Goal: Task Accomplishment & Management: Manage account settings

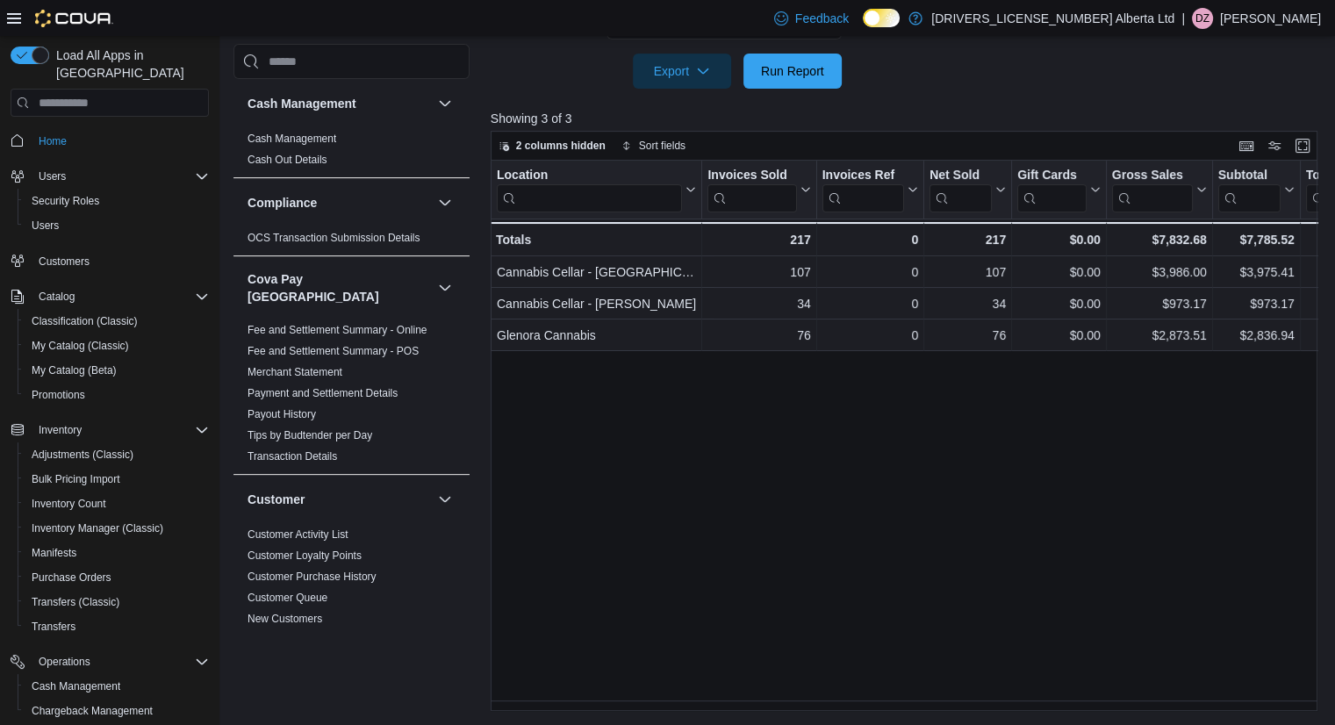
scroll to position [172, 0]
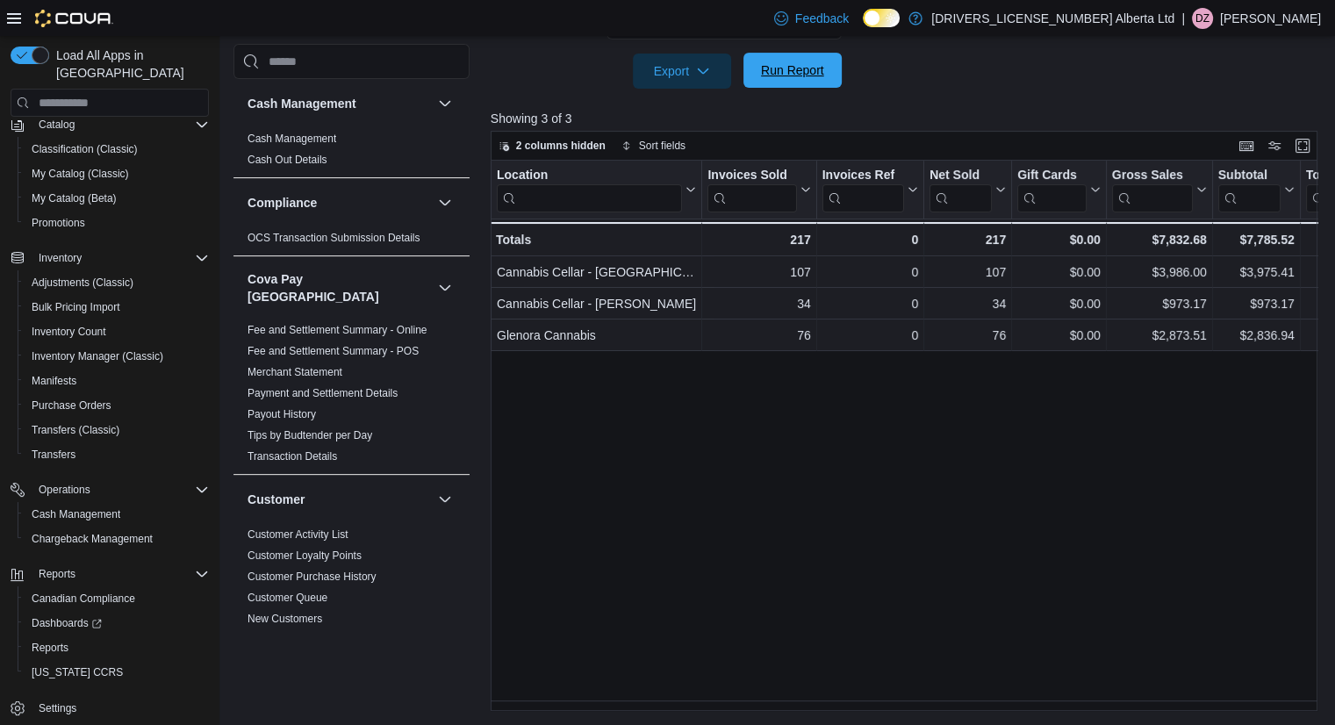
click at [822, 73] on span "Run Report" at bounding box center [792, 70] width 63 height 18
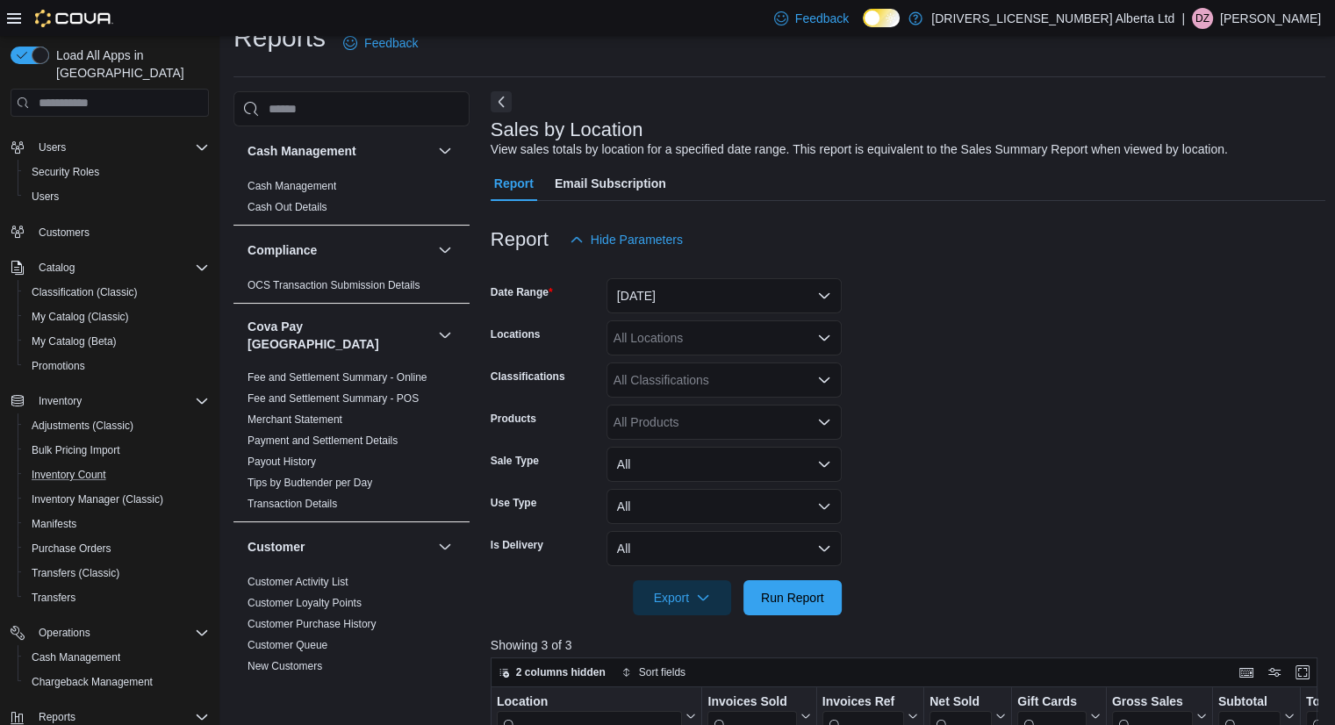
scroll to position [0, 0]
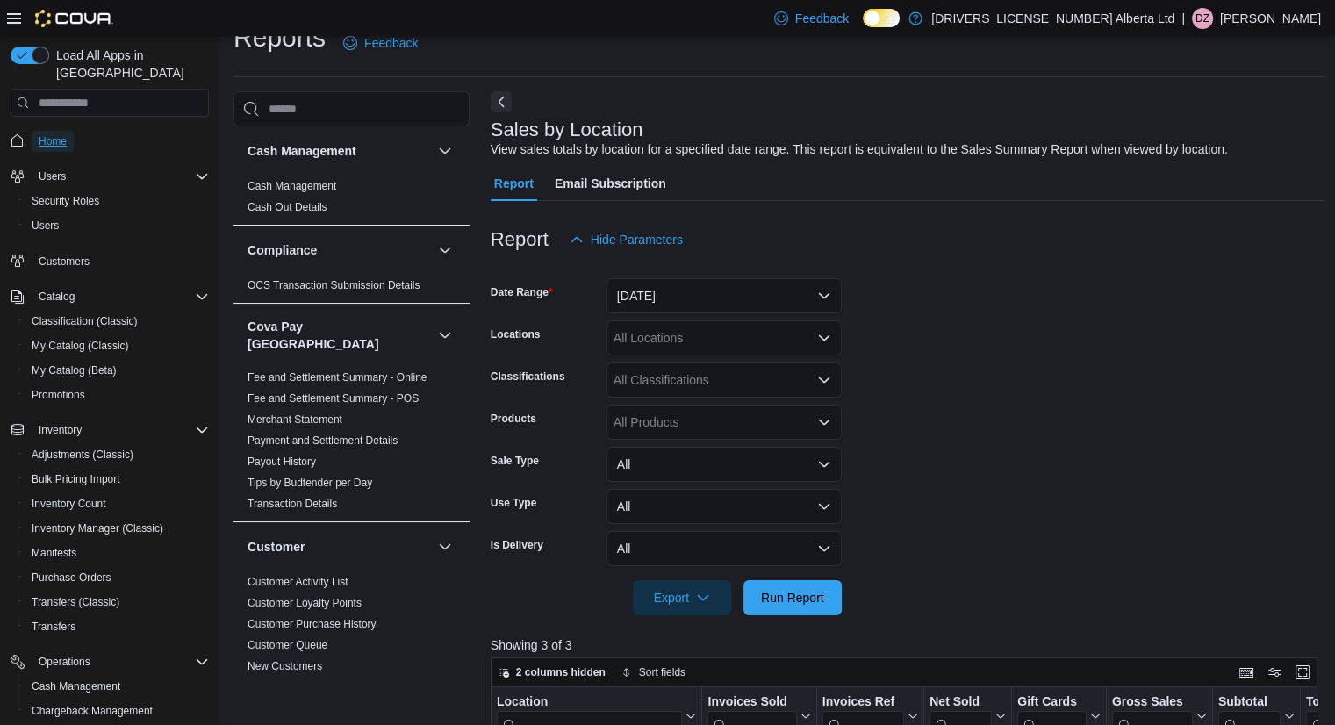
click at [56, 134] on span "Home" at bounding box center [53, 141] width 28 height 14
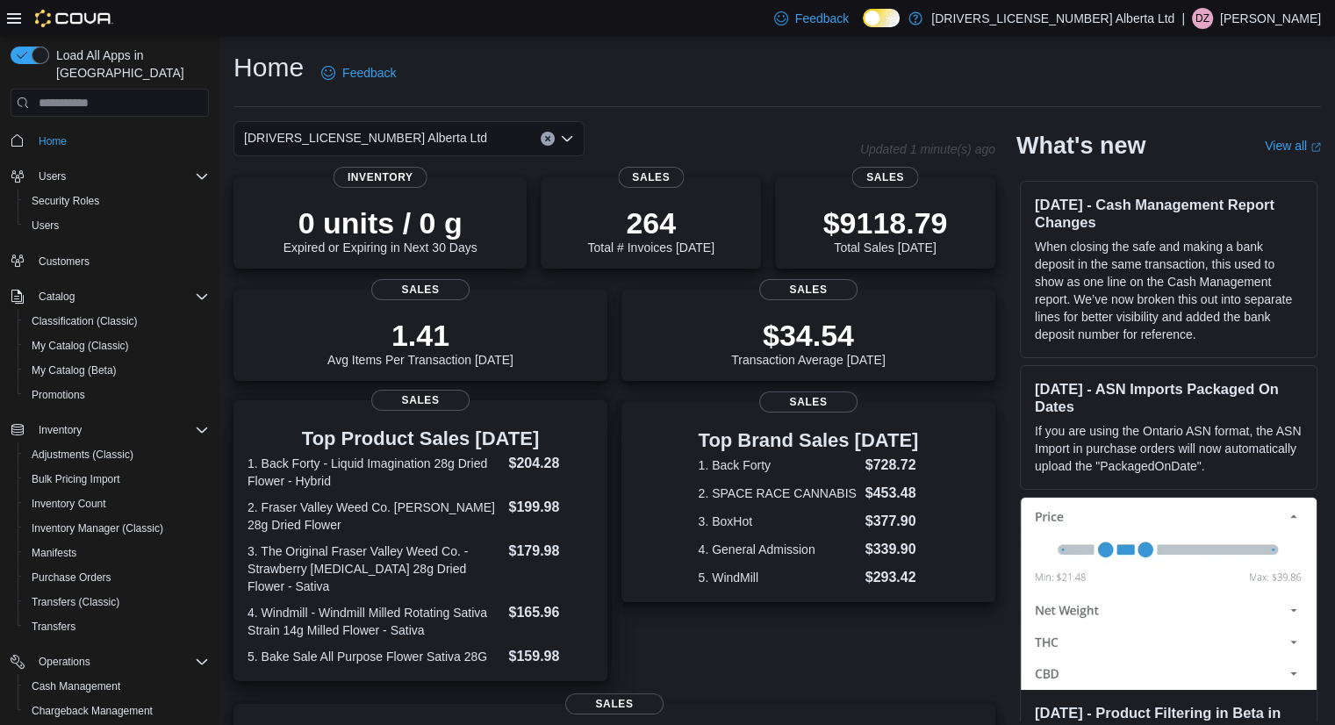
click at [355, 426] on div "Top Product Sales Today 1. Back Forty - Liquid Imagination 28g Dried Flower - H…" at bounding box center [421, 544] width 346 height 246
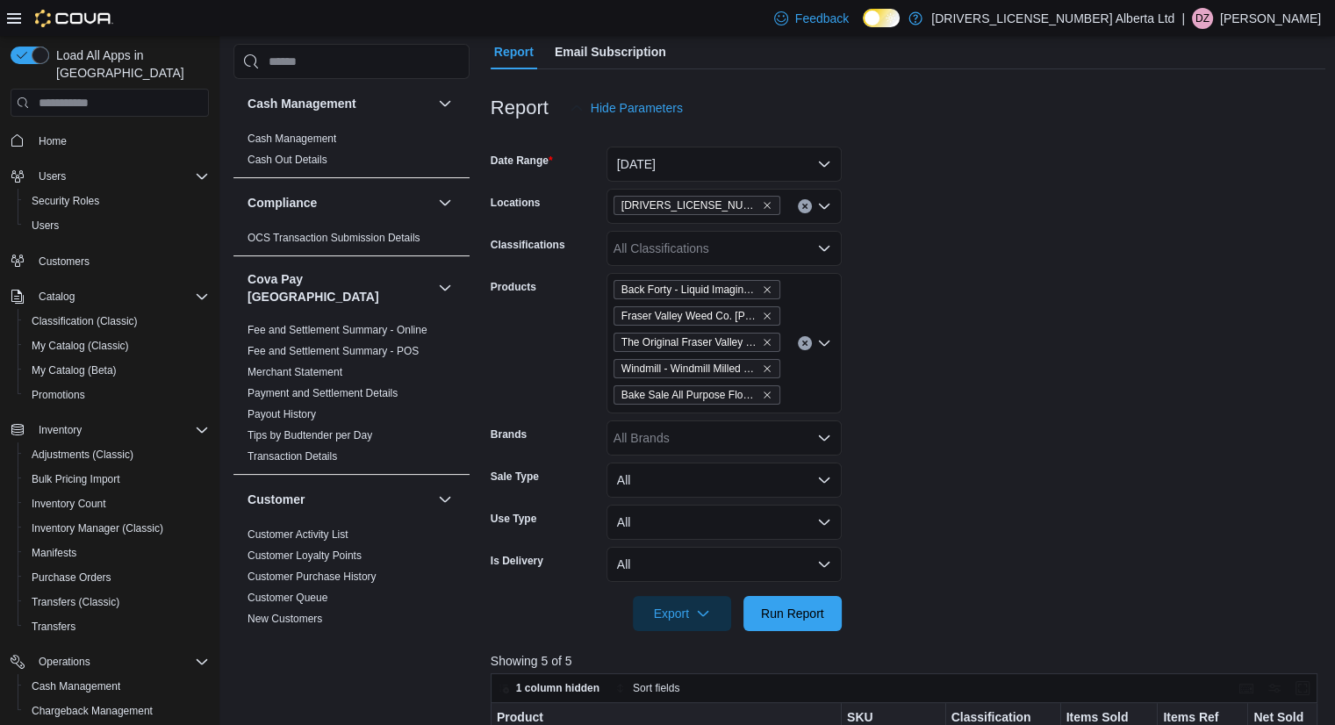
scroll to position [16, 0]
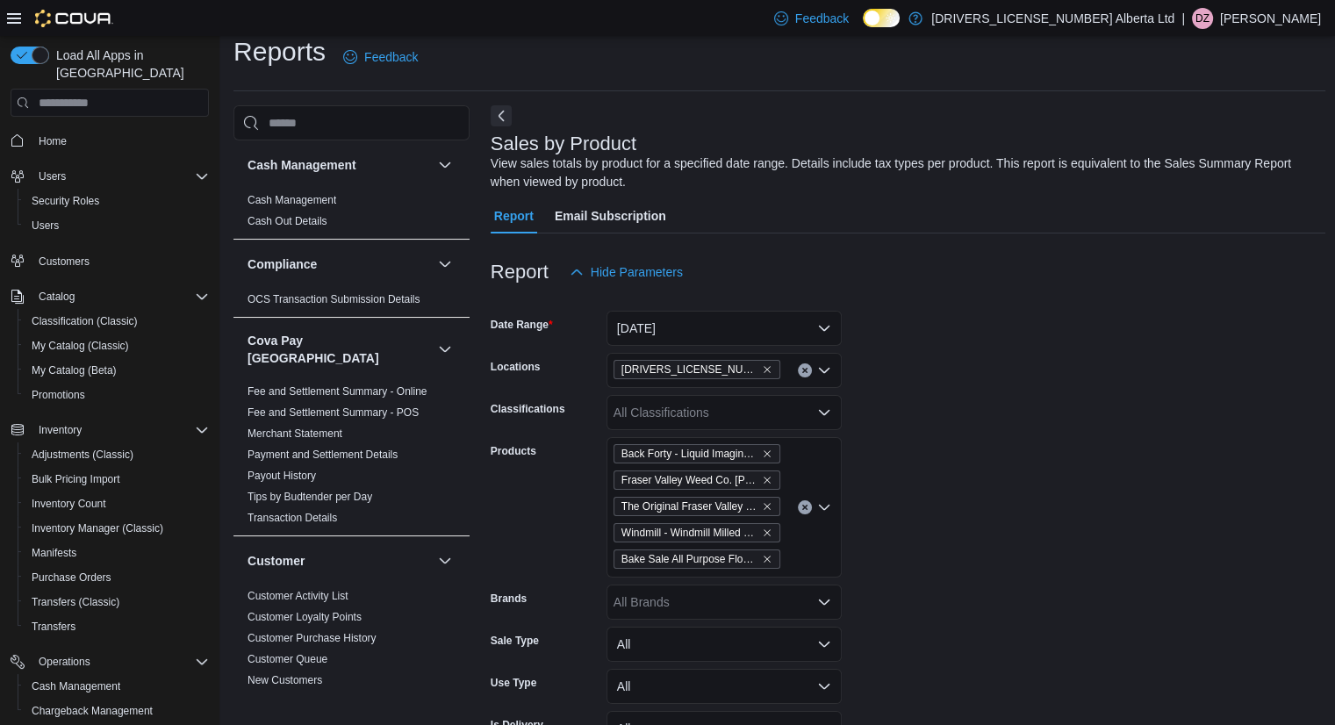
click at [802, 507] on icon "Clear input" at bounding box center [805, 507] width 7 height 7
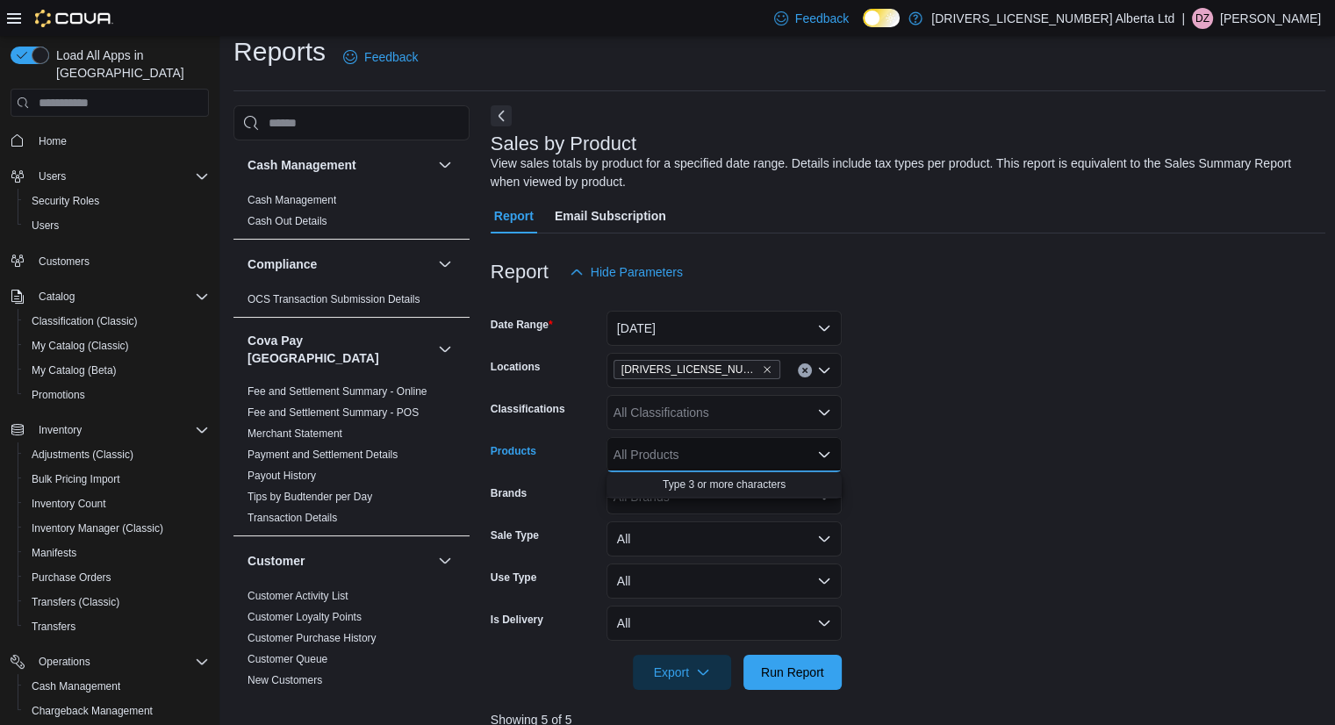
click at [979, 457] on form "Date Range Today Locations 2140201 Alberta Ltd Classifications All Classificati…" at bounding box center [909, 490] width 836 height 400
drag, startPoint x: 828, startPoint y: 670, endPoint x: 849, endPoint y: 560, distance: 111.7
click at [829, 670] on span "Run Report" at bounding box center [792, 672] width 77 height 35
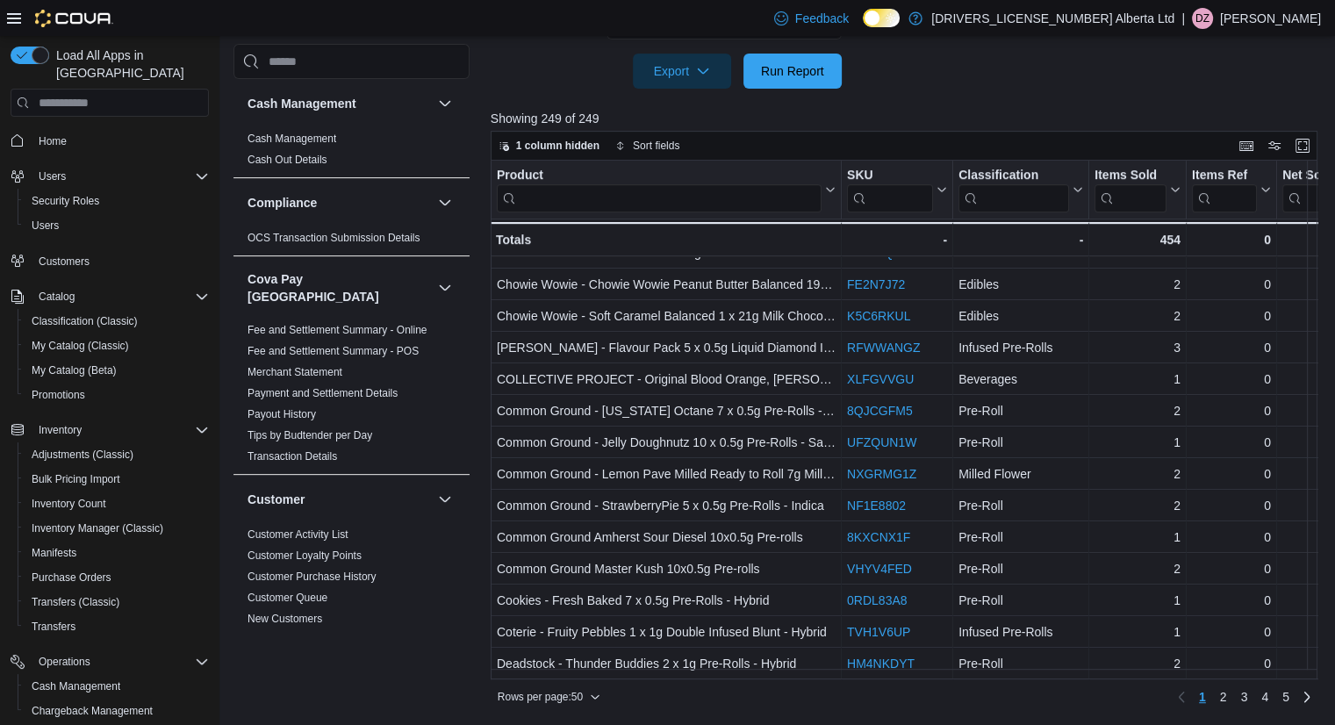
scroll to position [1166, 0]
click at [1226, 695] on link "2" at bounding box center [1223, 697] width 21 height 28
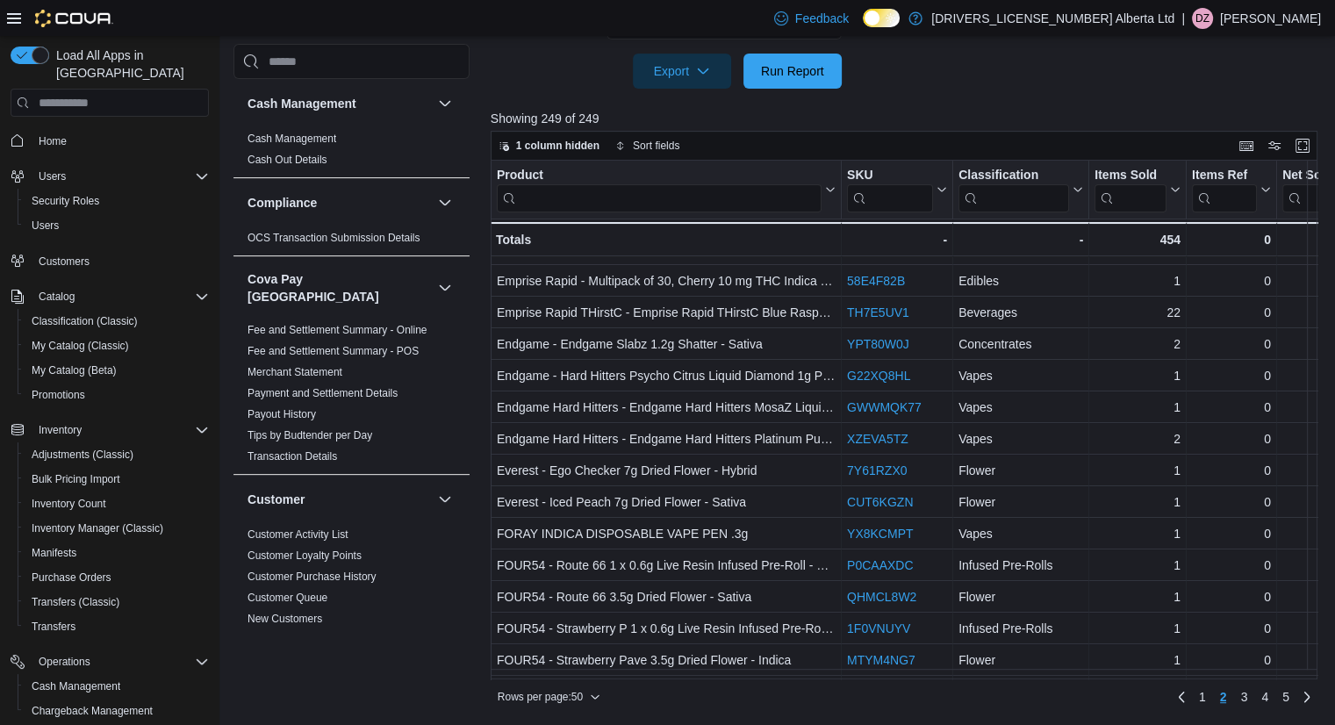
scroll to position [277, 0]
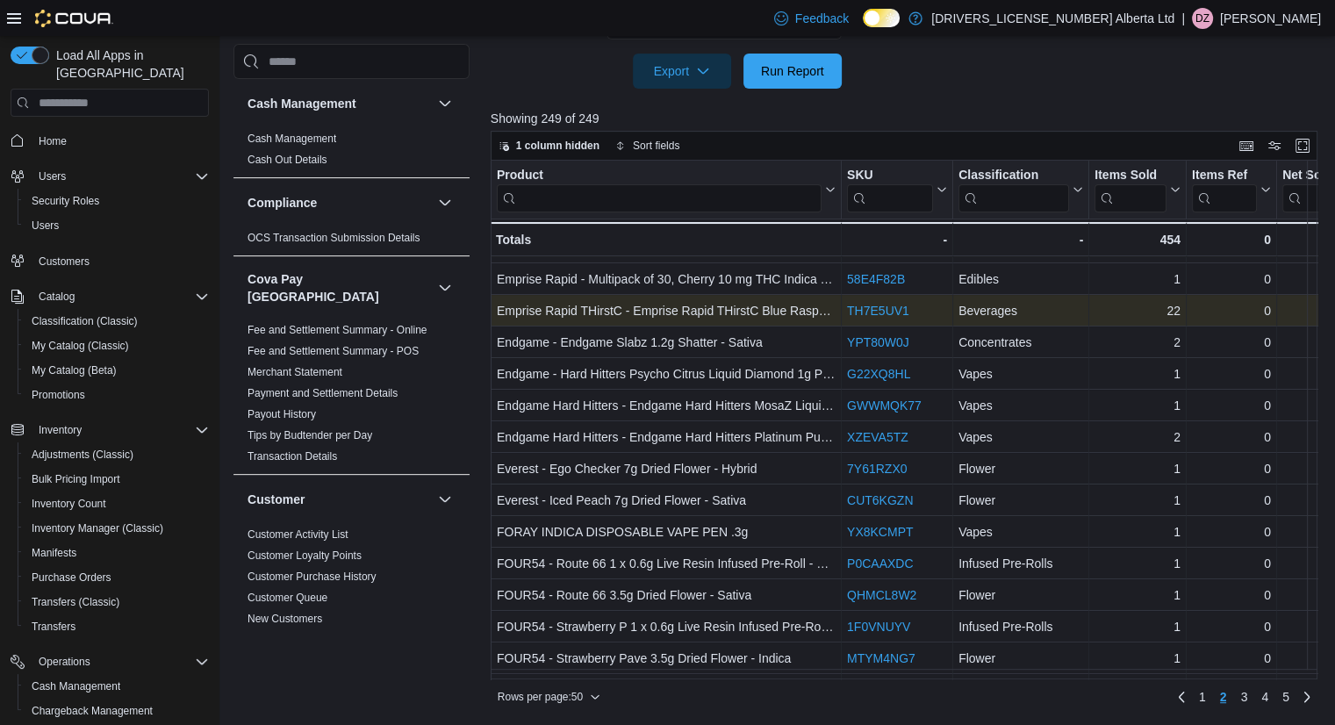
click at [902, 309] on link "TH7E5UV1" at bounding box center [878, 311] width 62 height 14
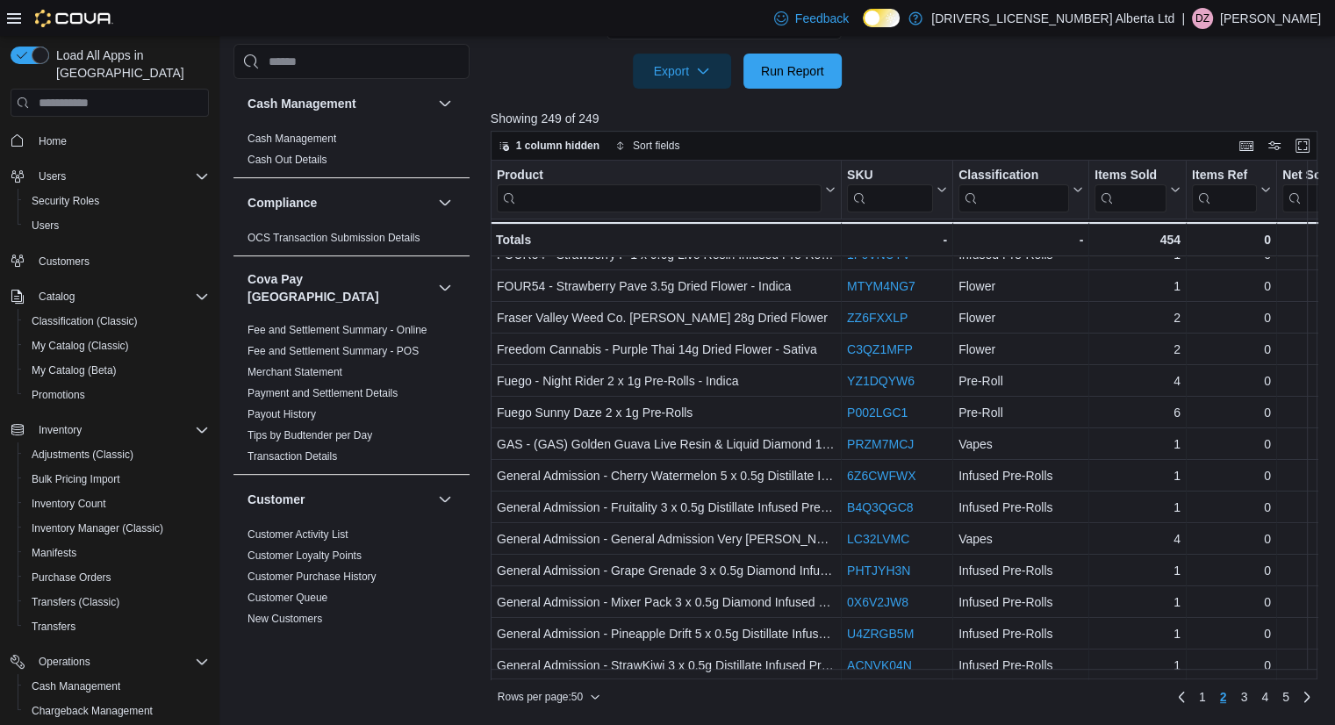
scroll to position [666, 0]
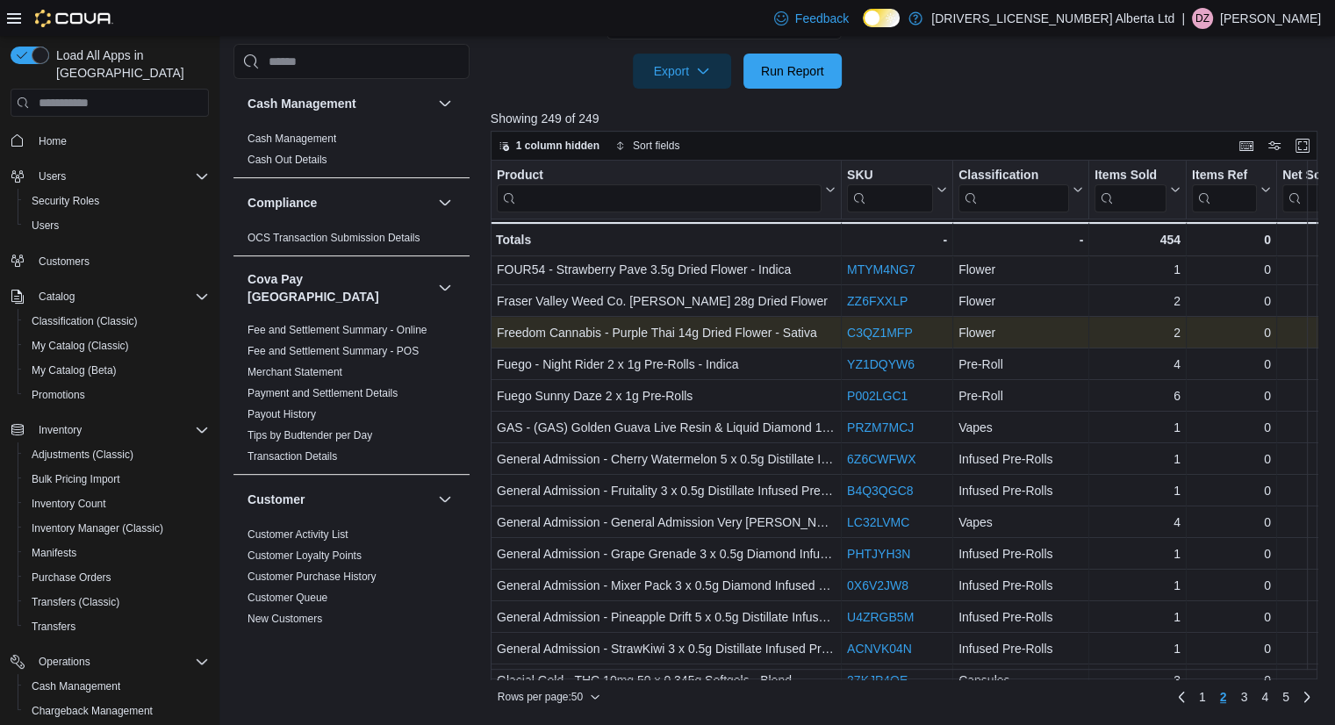
click at [881, 331] on link "C3QZ1MFP" at bounding box center [880, 333] width 66 height 14
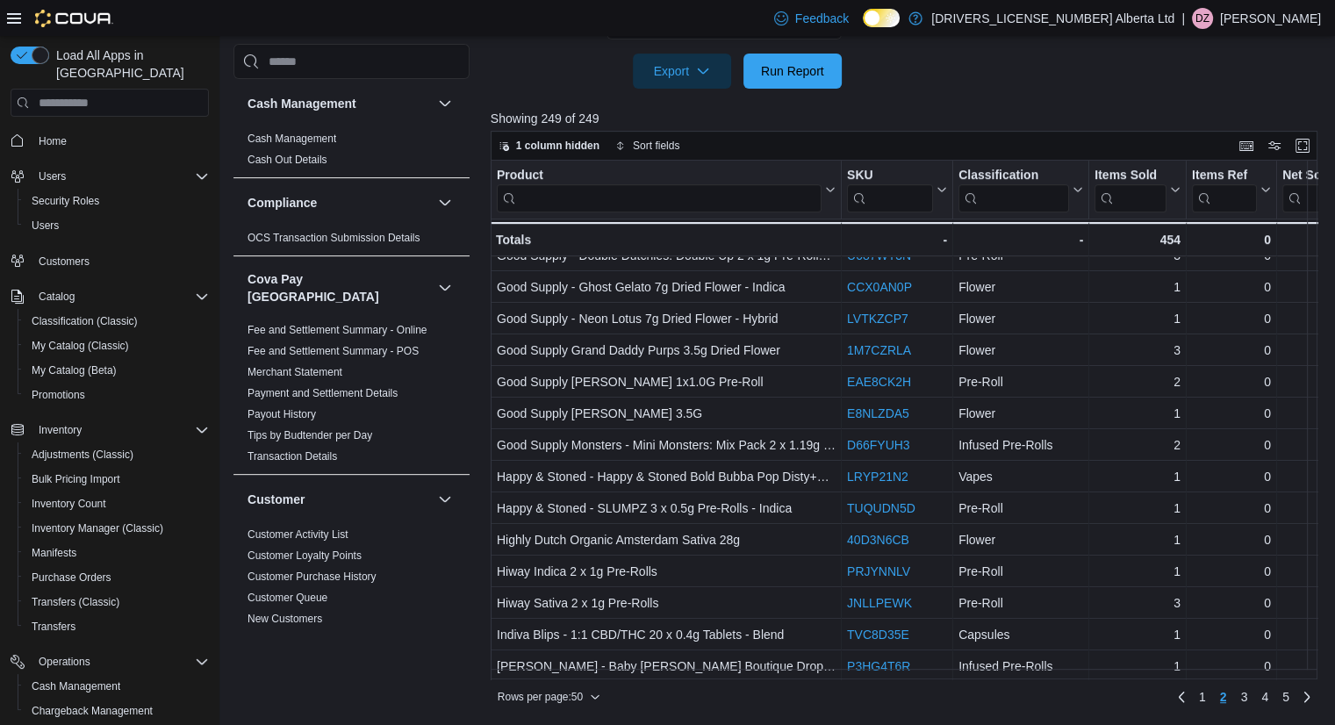
scroll to position [1166, 0]
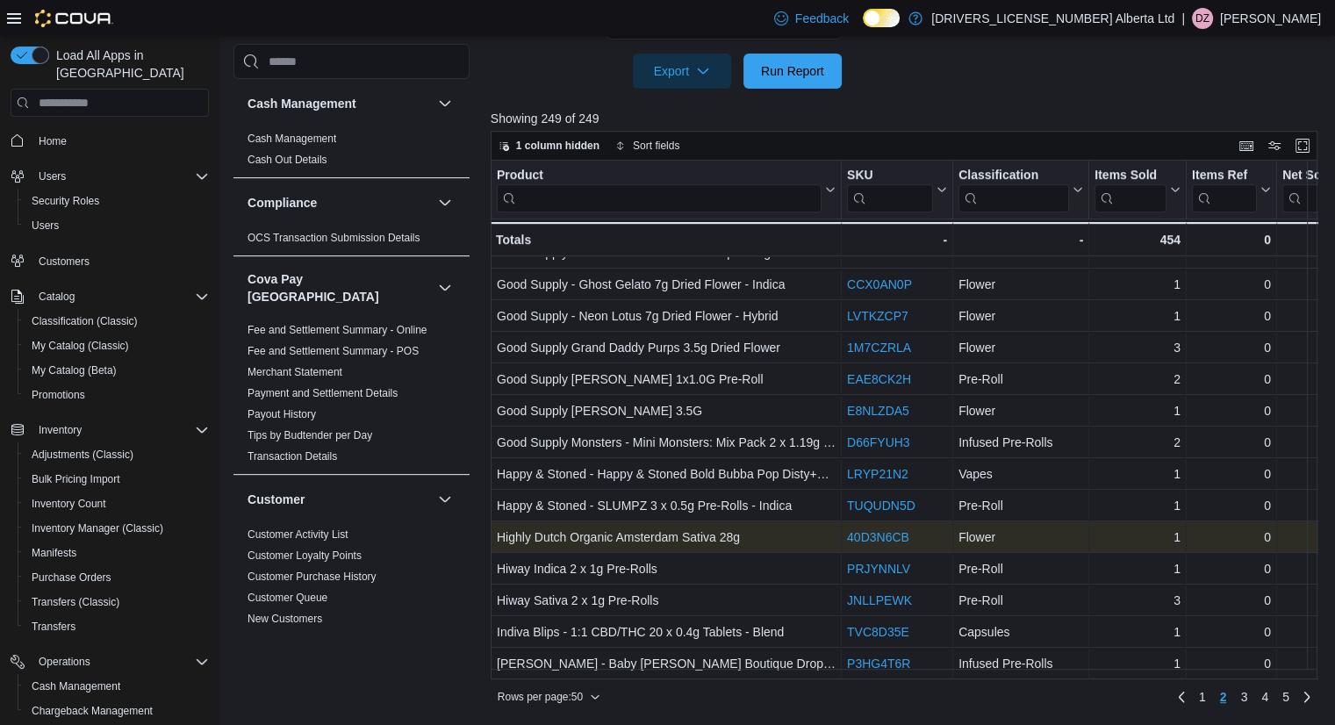
click at [865, 530] on link "40D3N6CB" at bounding box center [878, 537] width 62 height 14
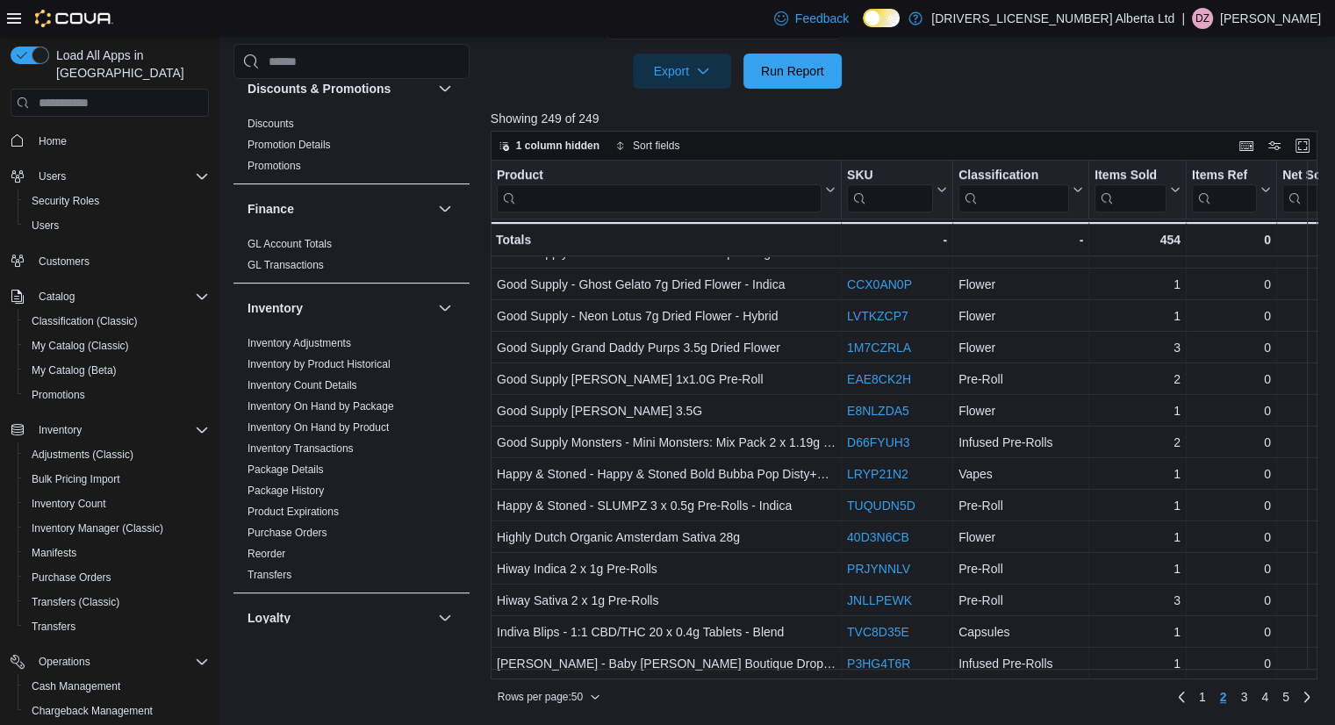
scroll to position [571, 0]
click at [309, 487] on link "Package History" at bounding box center [286, 493] width 76 height 12
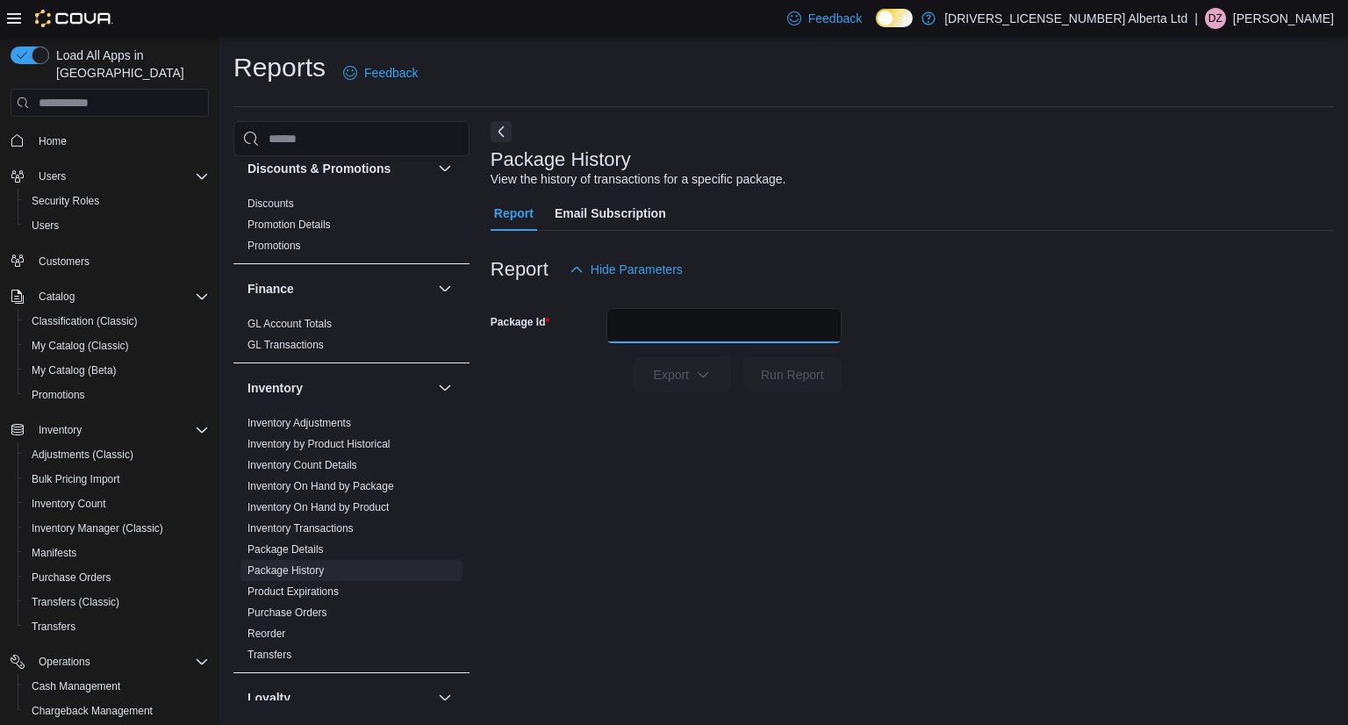
click at [650, 325] on input "Package Id" at bounding box center [724, 325] width 235 height 35
type input "******"
click at [744, 357] on button "Run Report" at bounding box center [793, 374] width 98 height 35
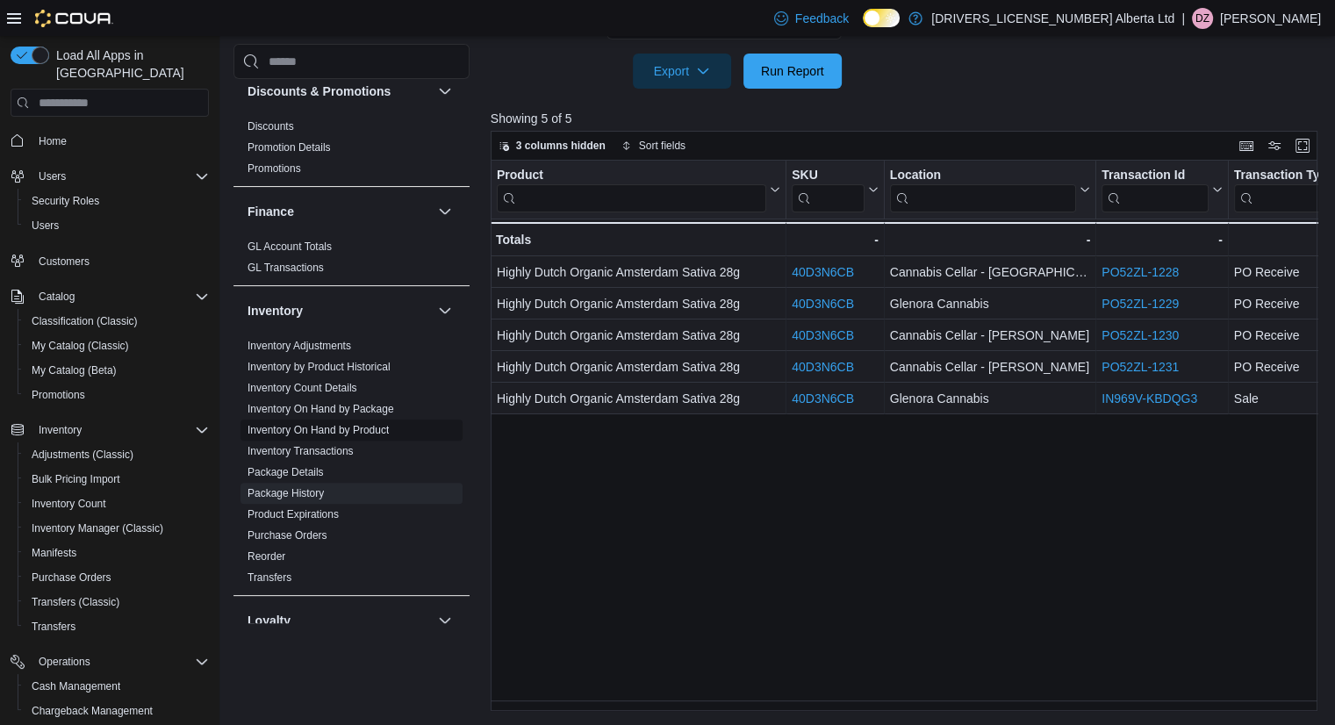
click at [352, 424] on link "Inventory On Hand by Product" at bounding box center [318, 430] width 141 height 12
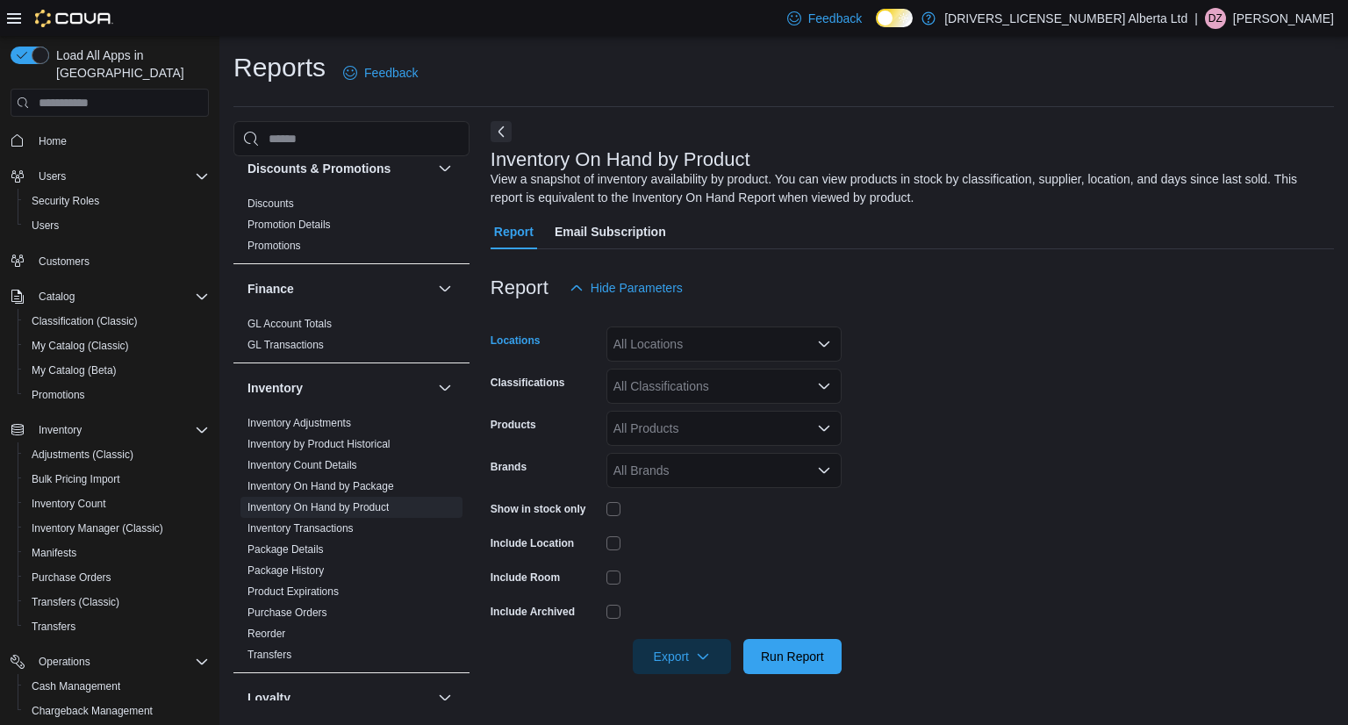
click at [741, 343] on div "All Locations" at bounding box center [724, 344] width 235 height 35
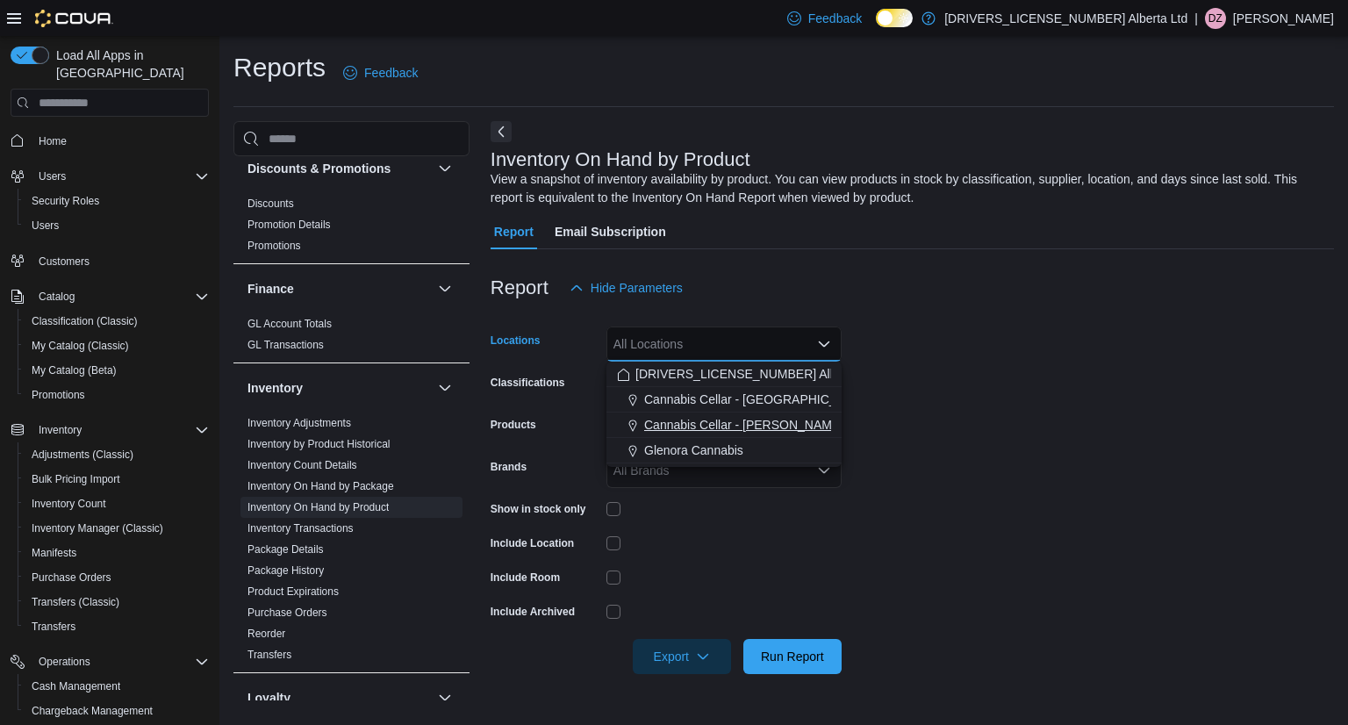
click at [751, 422] on span "Cannabis Cellar - [PERSON_NAME]" at bounding box center [743, 425] width 199 height 18
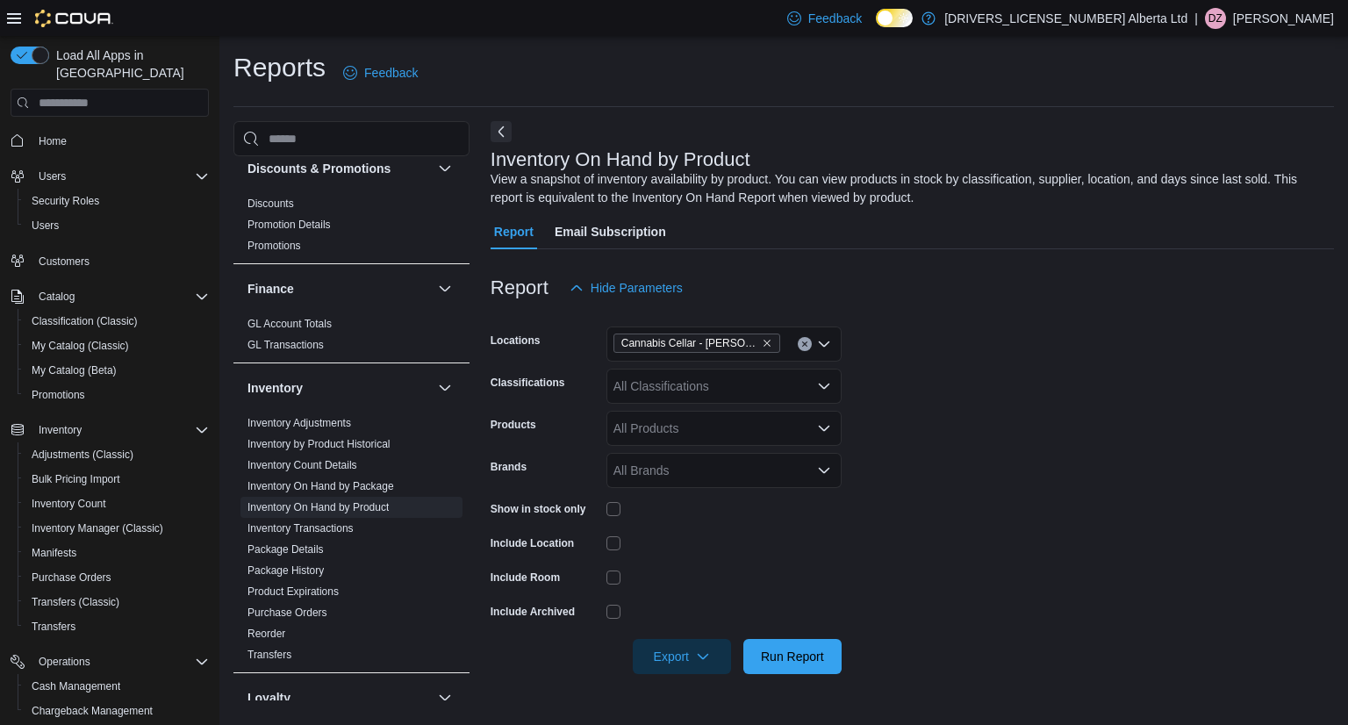
click at [737, 535] on div at bounding box center [724, 542] width 235 height 27
click at [790, 658] on span "Run Report" at bounding box center [792, 656] width 63 height 18
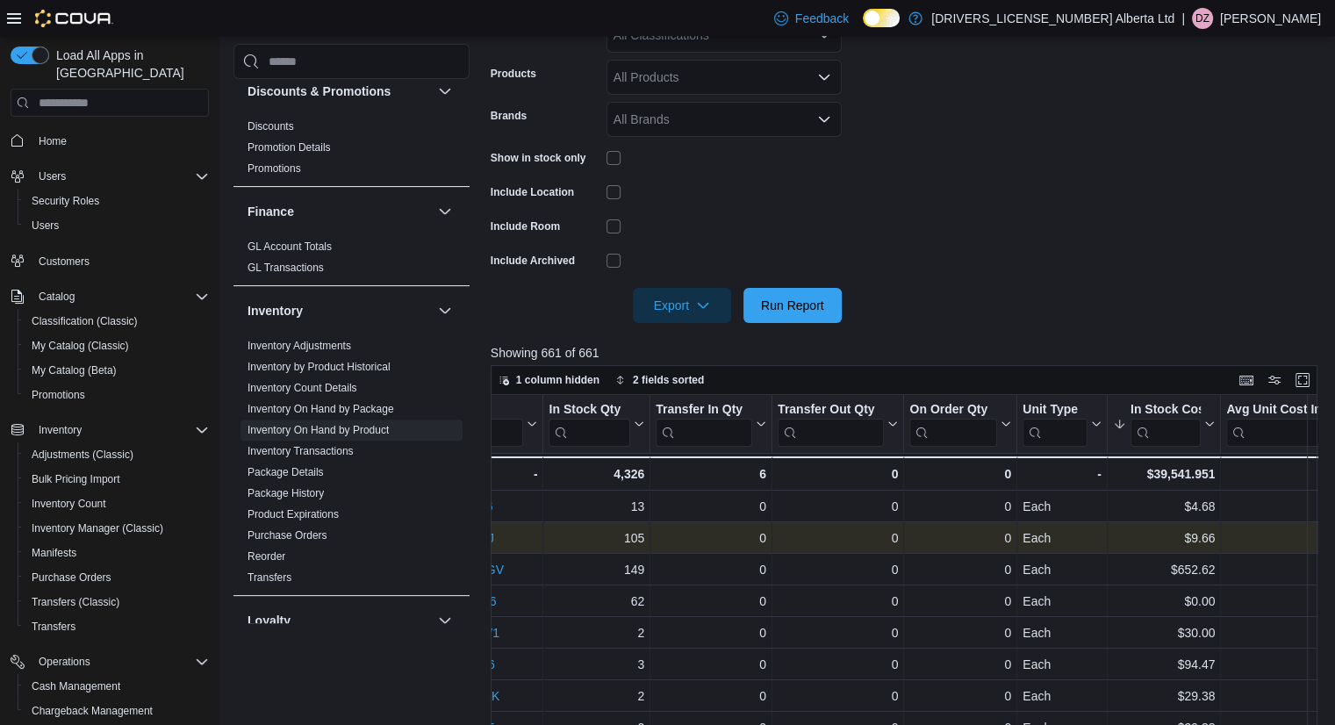
scroll to position [0, 885]
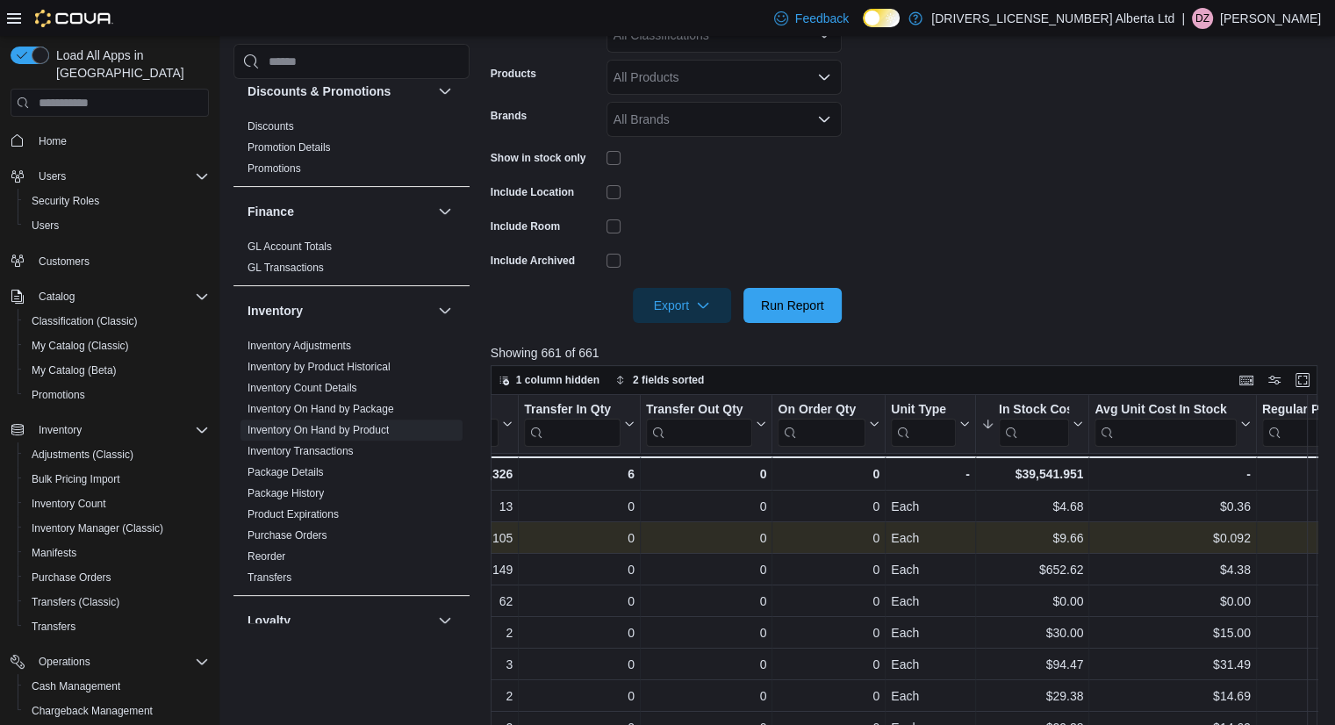
drag, startPoint x: 850, startPoint y: 526, endPoint x: 950, endPoint y: 505, distance: 102.3
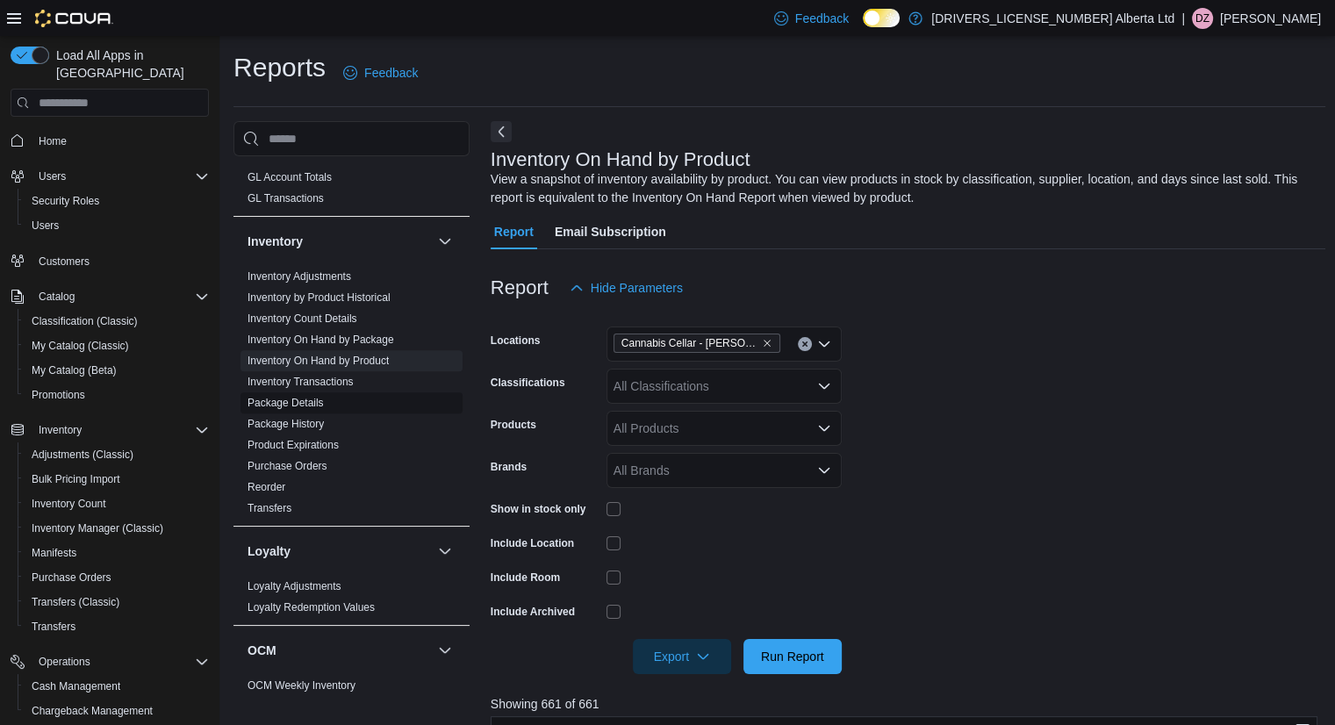
scroll to position [746, 0]
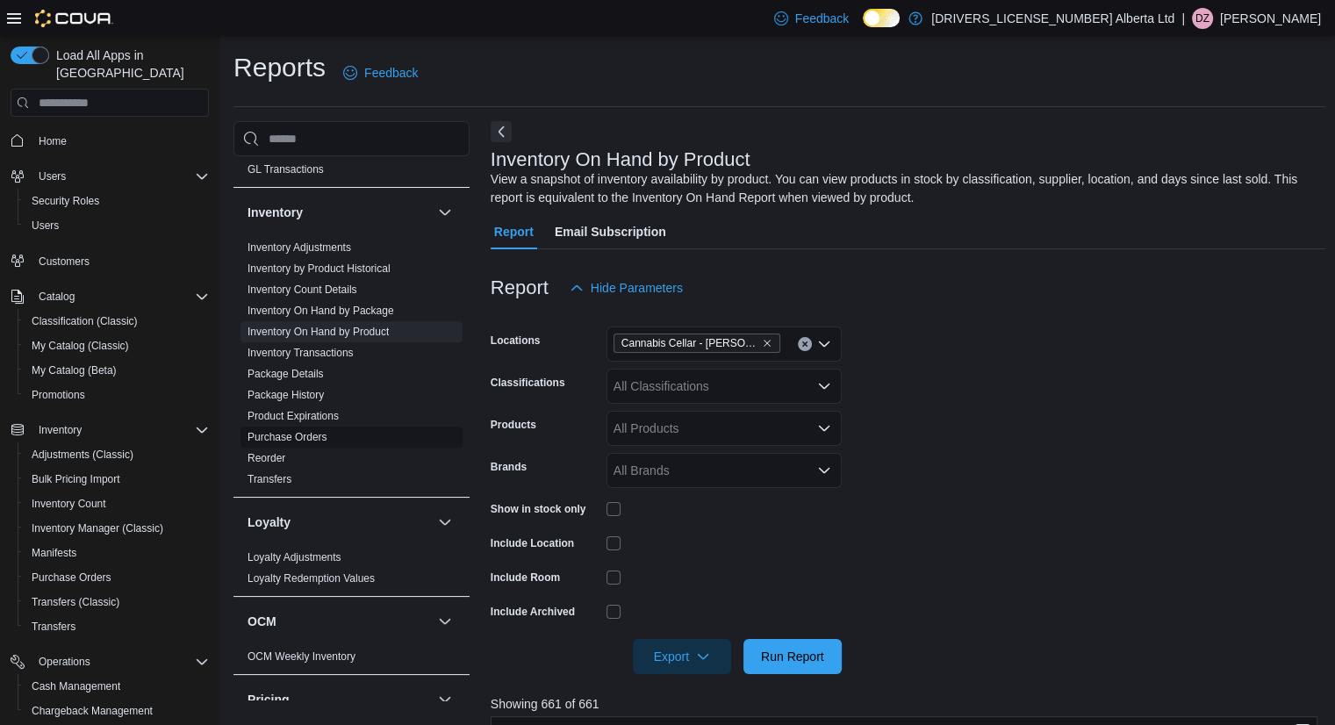
click at [310, 431] on link "Purchase Orders" at bounding box center [288, 437] width 80 height 12
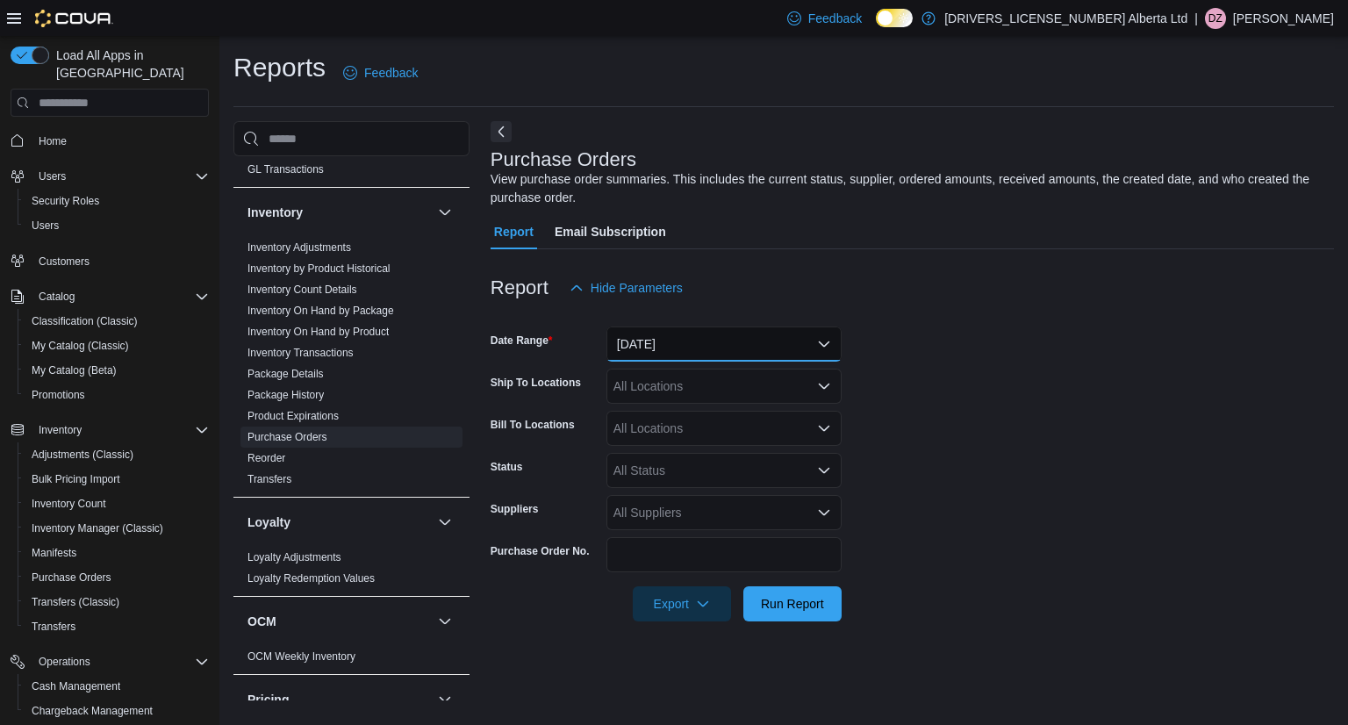
click at [784, 338] on button "Yesterday" at bounding box center [724, 344] width 235 height 35
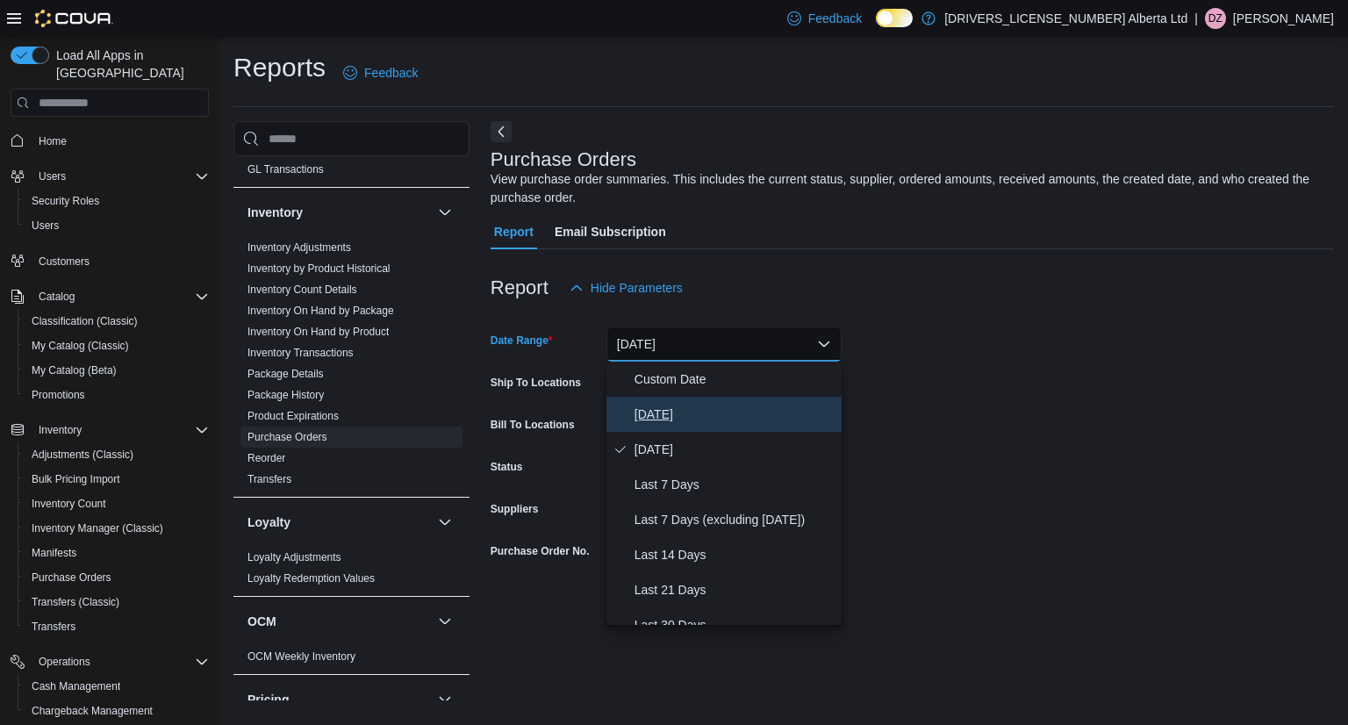
click at [656, 412] on span "Today" at bounding box center [735, 414] width 200 height 21
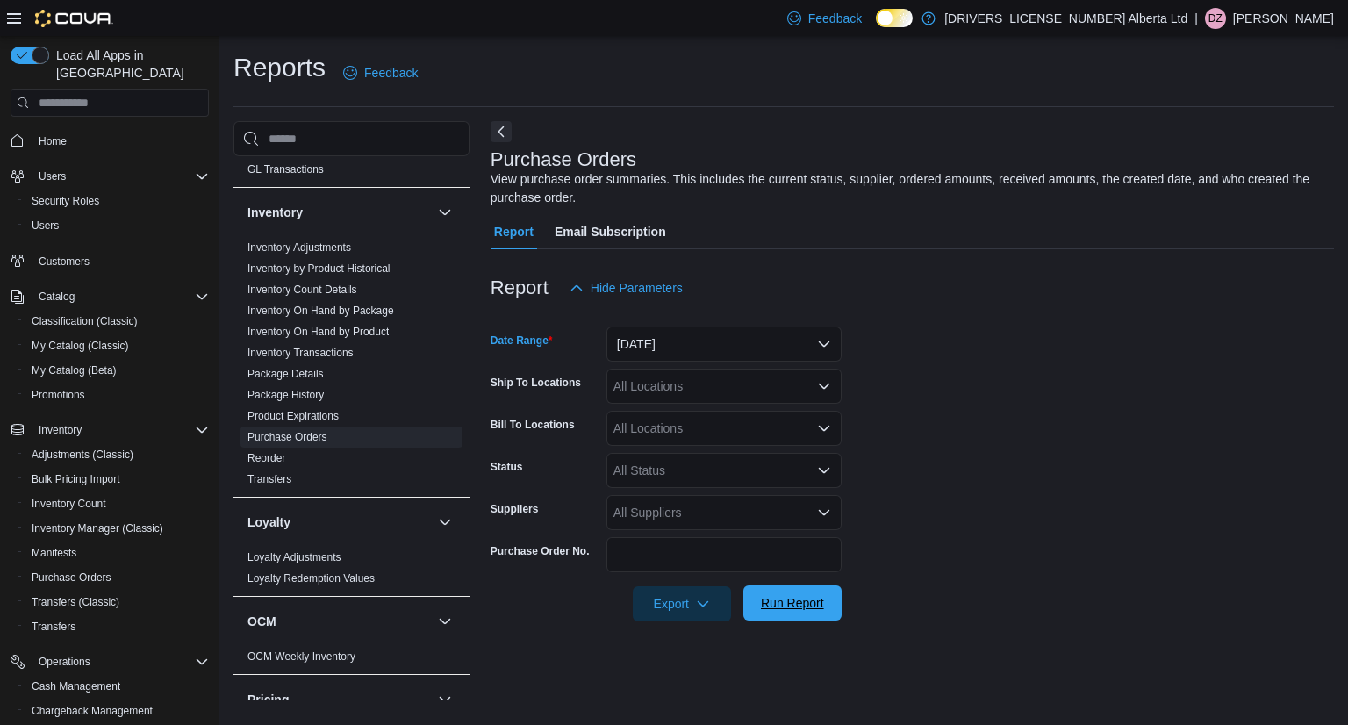
click at [779, 617] on span "Run Report" at bounding box center [792, 603] width 77 height 35
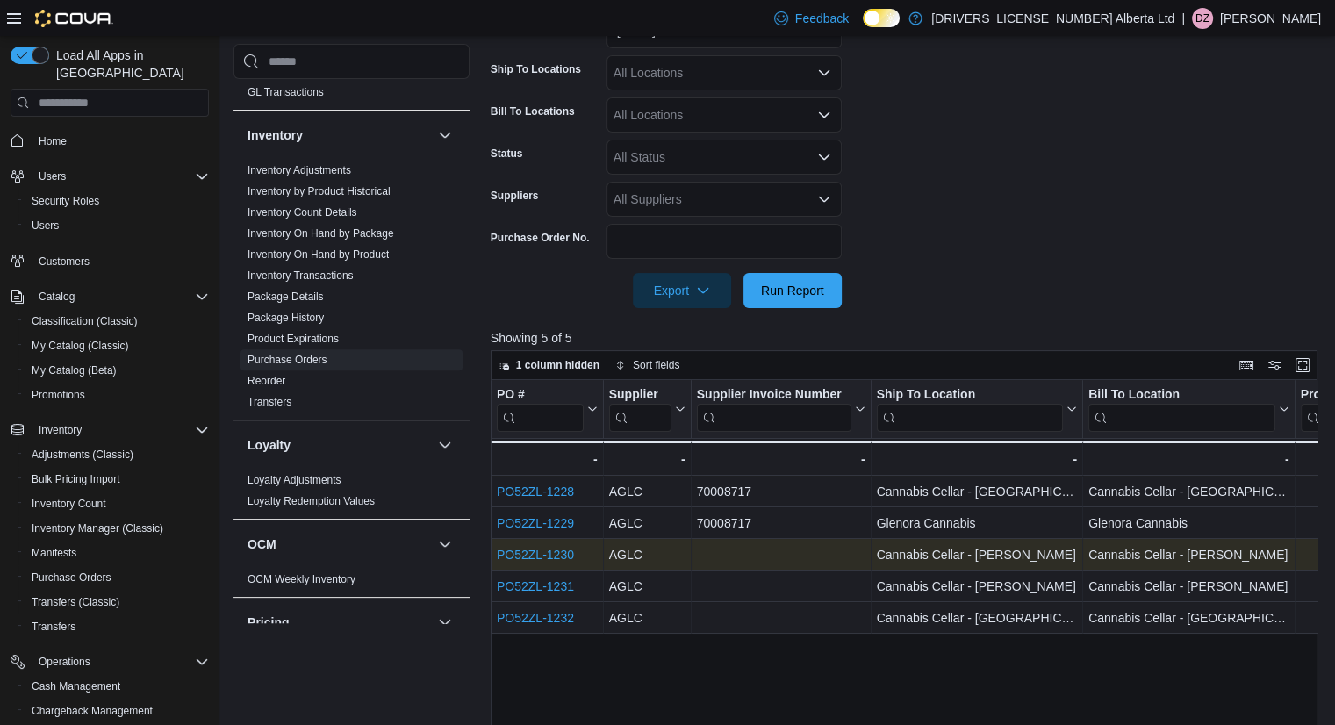
scroll to position [527, 0]
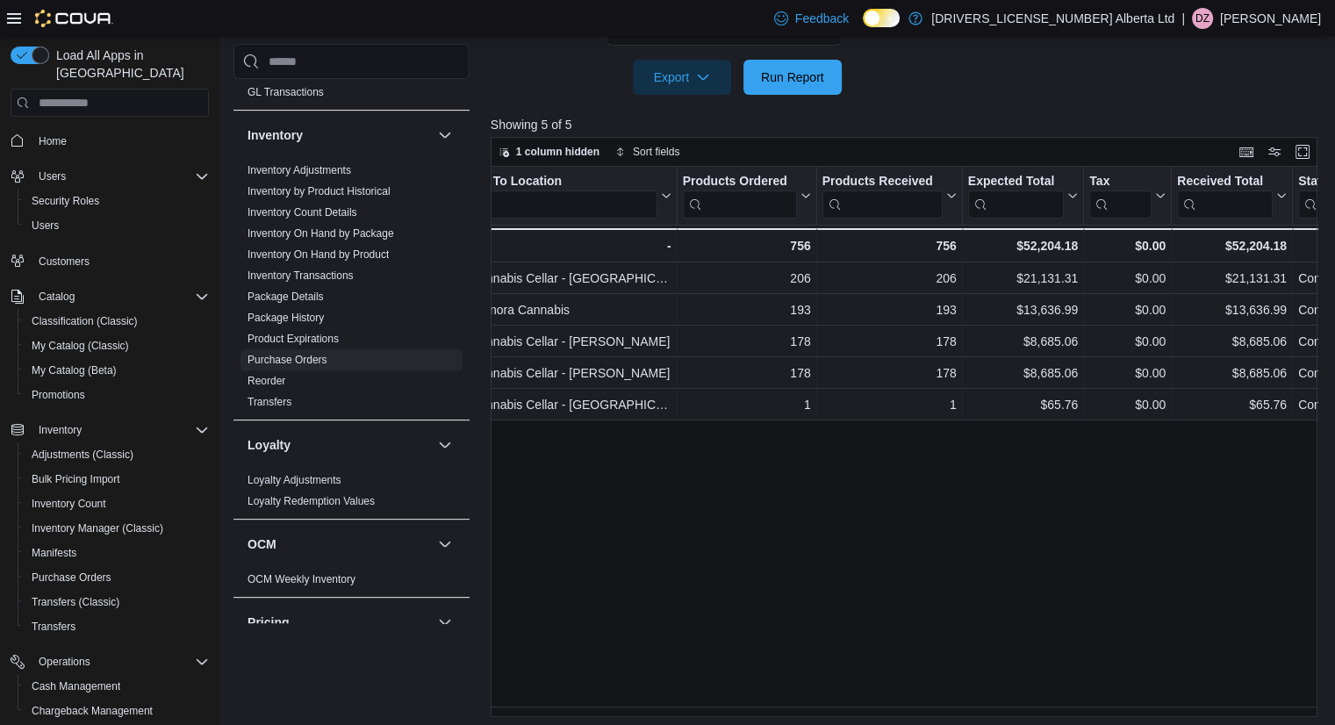
drag, startPoint x: 759, startPoint y: 561, endPoint x: 902, endPoint y: 532, distance: 146.9
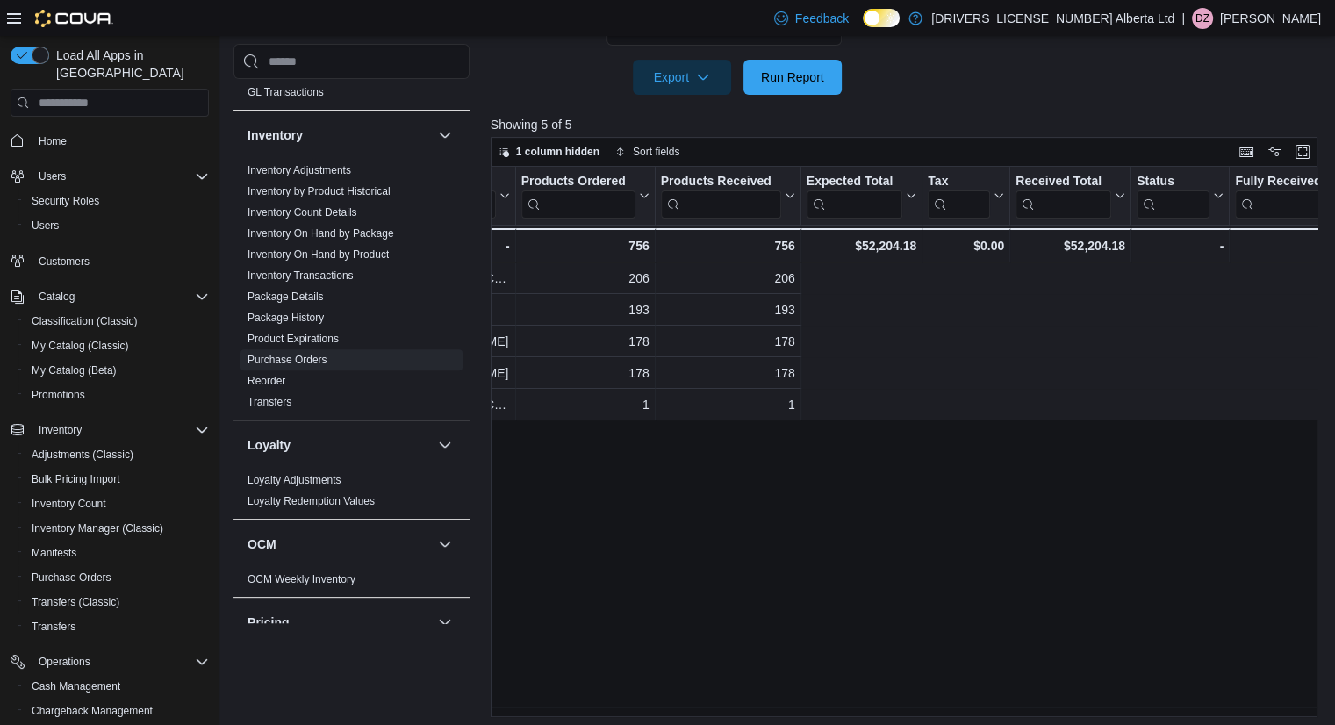
scroll to position [0, 0]
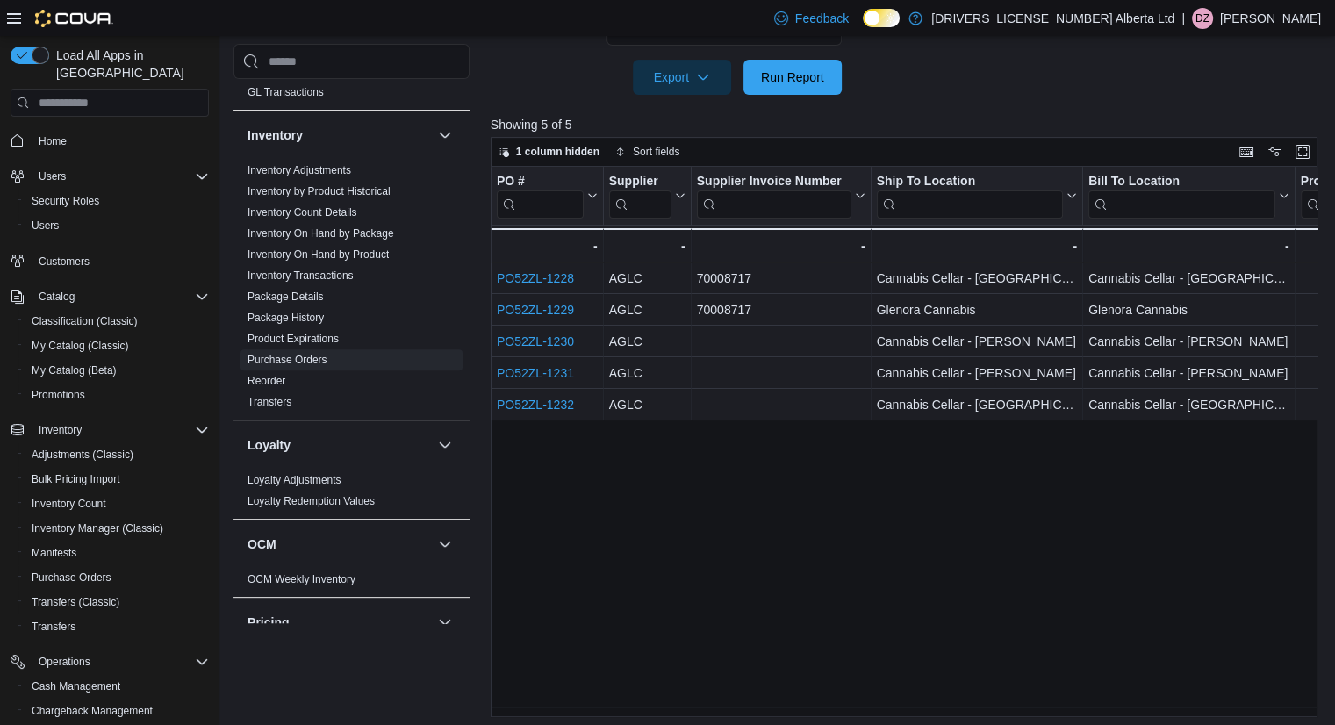
click at [652, 700] on div "PO # Click to view column header actions Supplier Click to view column header a…" at bounding box center [909, 442] width 836 height 550
click at [924, 13] on link at bounding box center [916, 17] width 18 height 35
click at [261, 164] on link "Inventory Adjustments" at bounding box center [300, 170] width 104 height 12
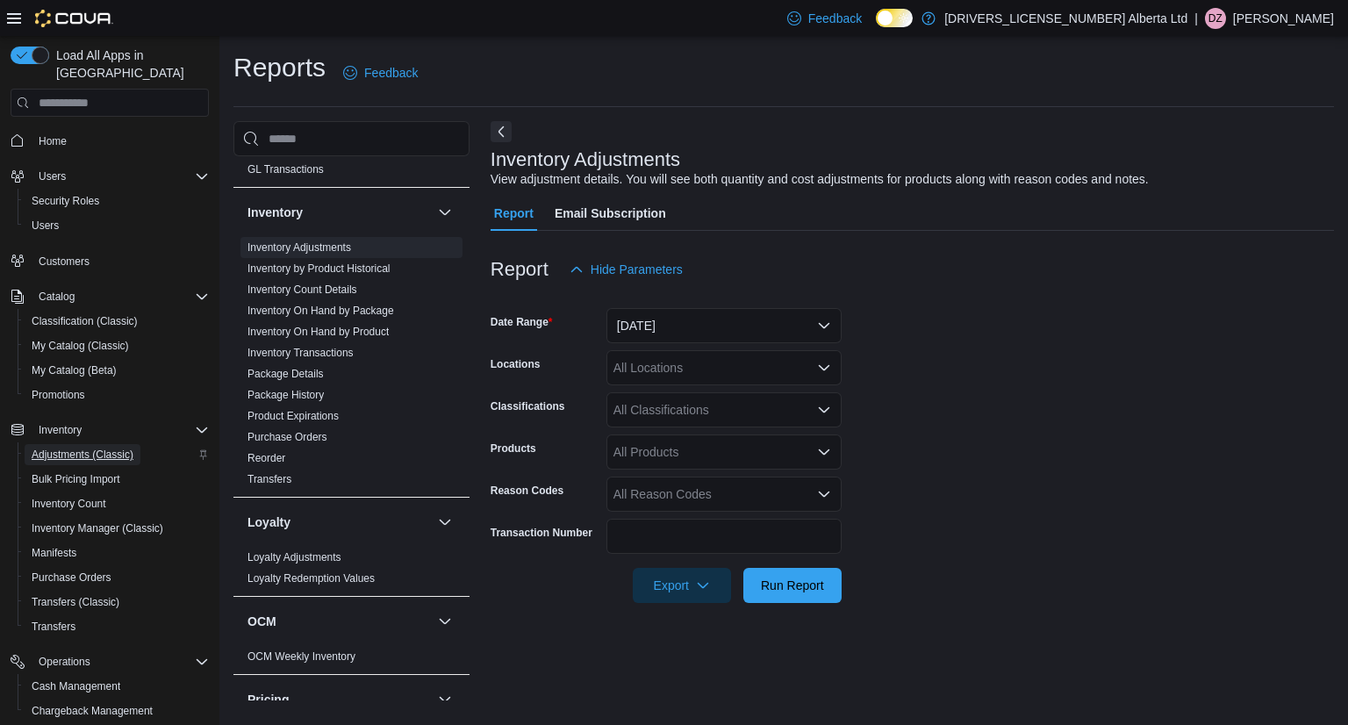
click at [69, 444] on span "Adjustments (Classic)" at bounding box center [83, 454] width 102 height 21
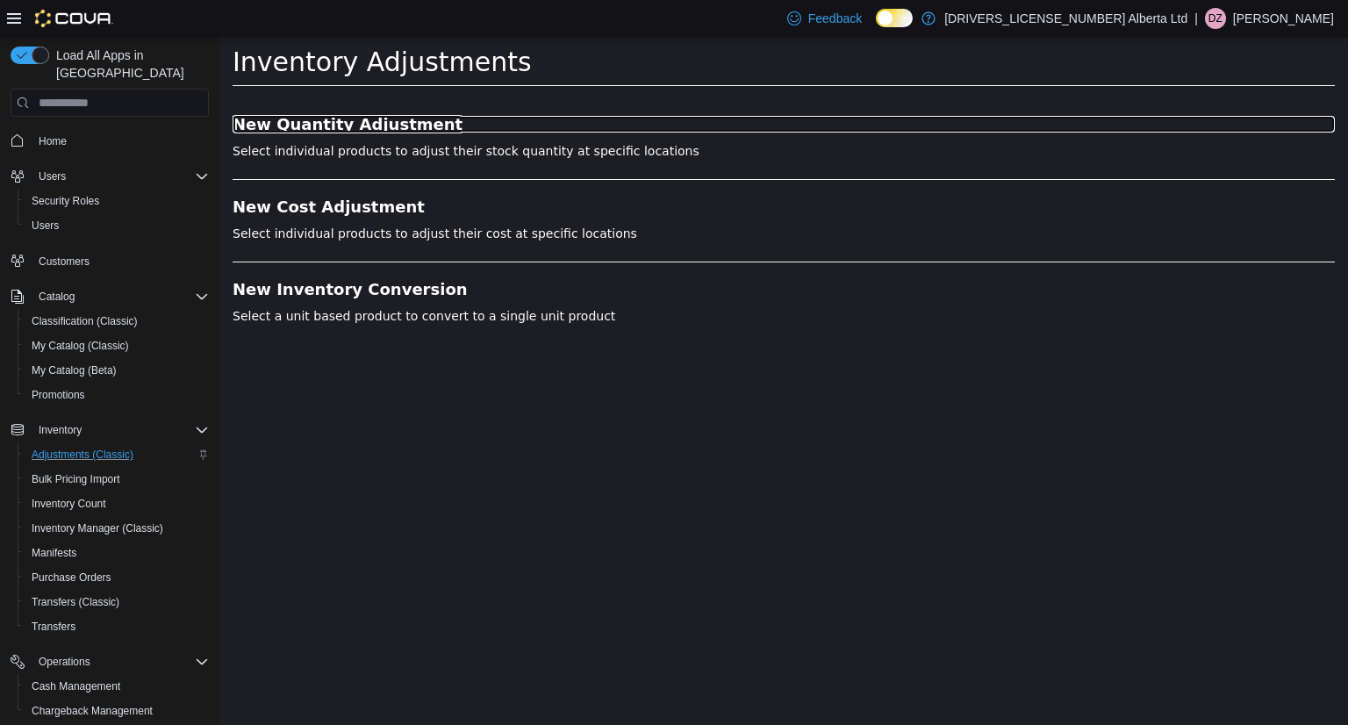
click at [337, 116] on h3 "New Quantity Adjustment" at bounding box center [784, 125] width 1103 height 18
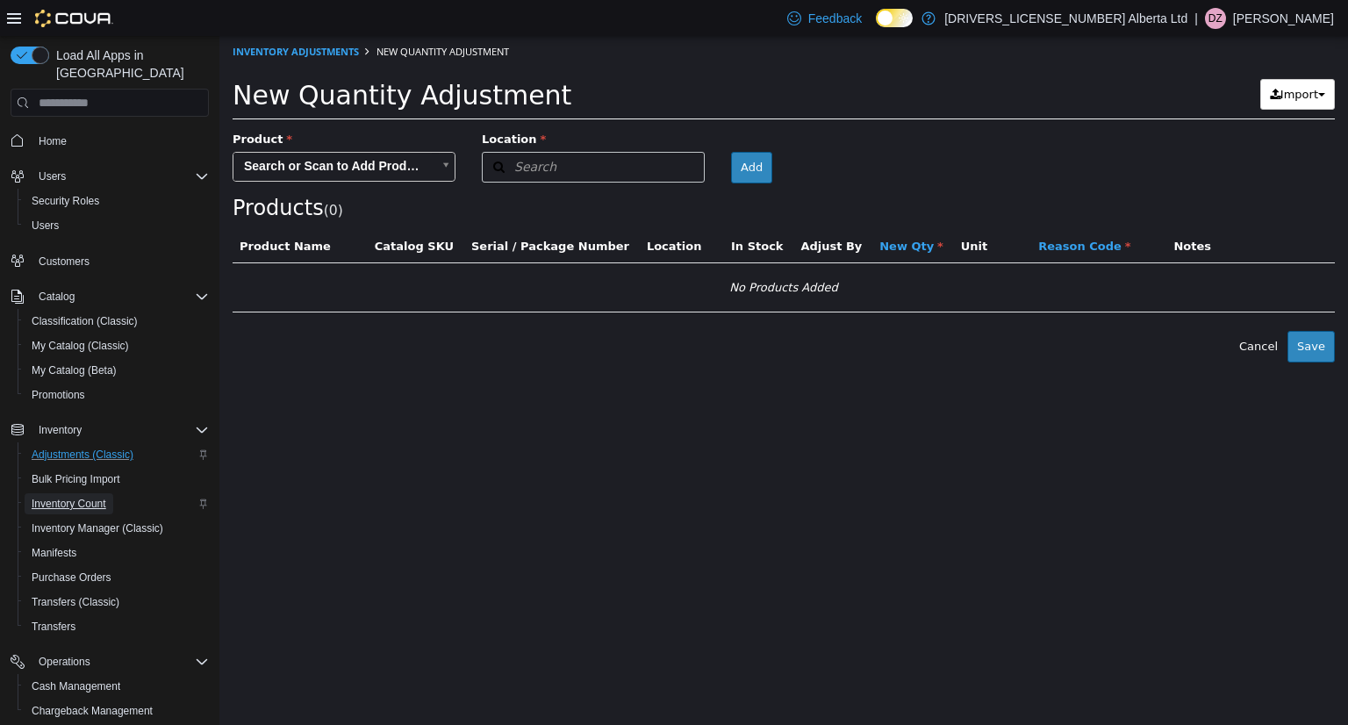
click at [88, 497] on span "Inventory Count" at bounding box center [69, 504] width 75 height 14
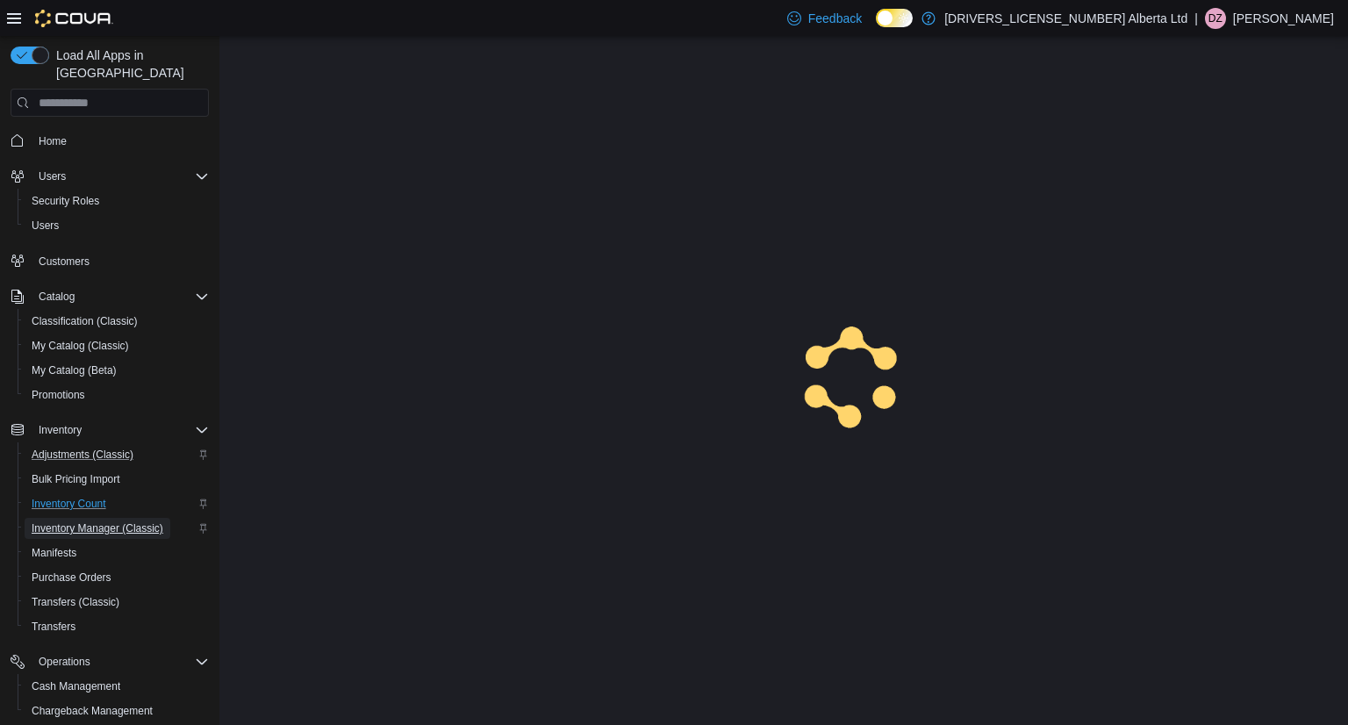
click at [83, 521] on span "Inventory Manager (Classic)" at bounding box center [98, 528] width 132 height 14
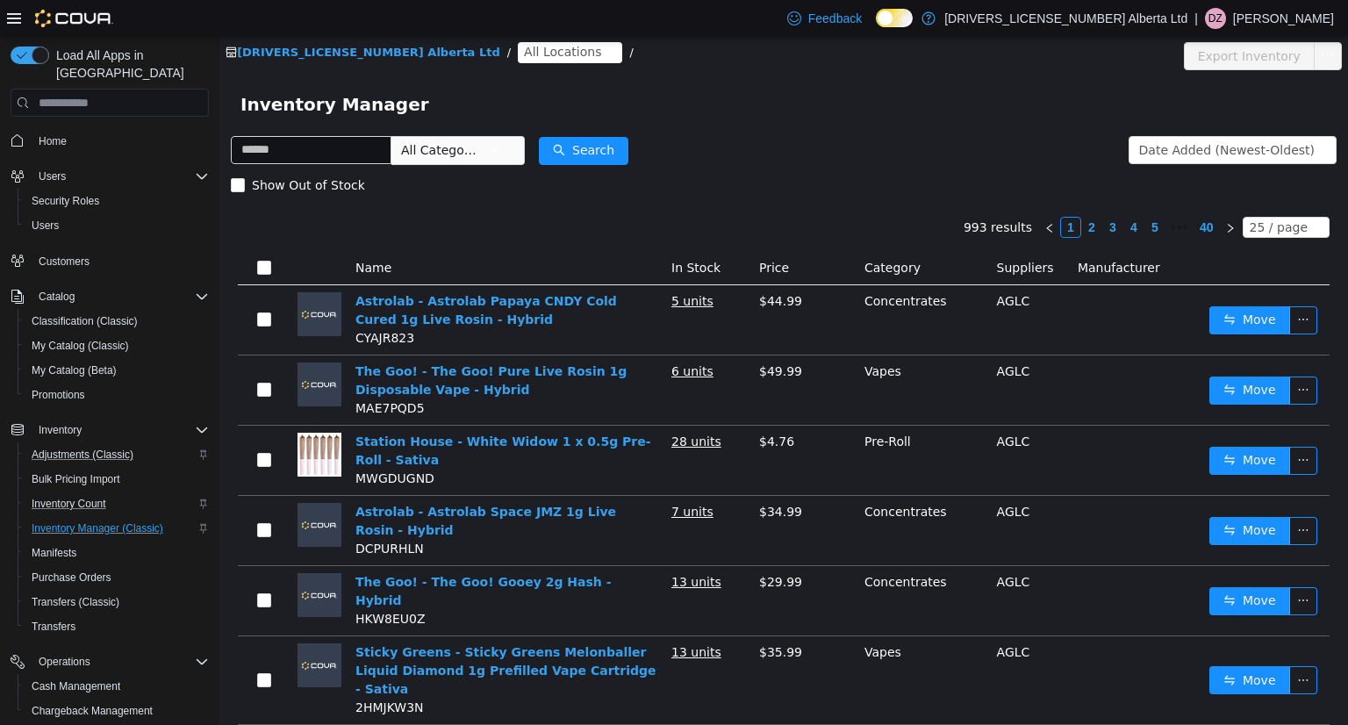
drag, startPoint x: 411, startPoint y: 39, endPoint x: 407, endPoint y: 52, distance: 13.6
click at [411, 39] on div "2140201 Alberta Ltd / All Locations / Export Inventory" at bounding box center [783, 56] width 1129 height 40
click at [524, 54] on span "All Locations" at bounding box center [562, 51] width 77 height 19
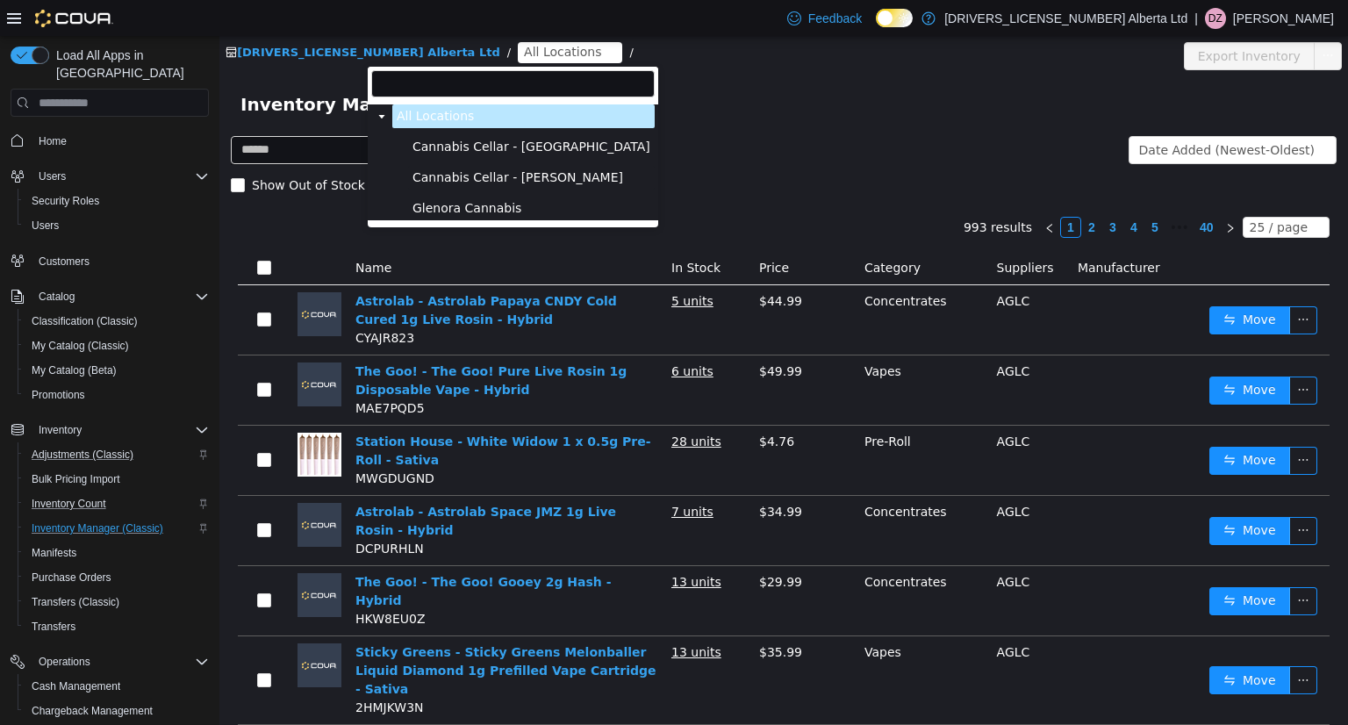
click at [473, 186] on span "Cannabis Cellar - [PERSON_NAME]" at bounding box center [531, 178] width 247 height 24
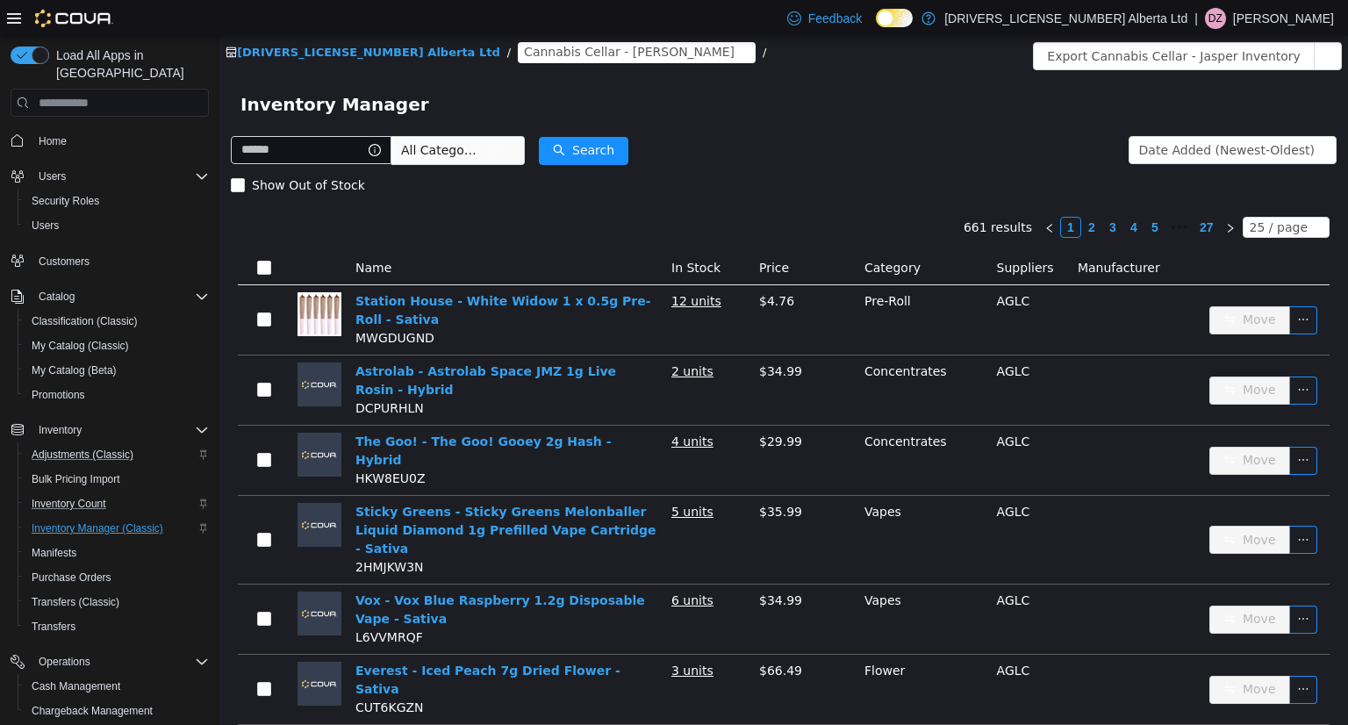
click at [435, 144] on span "All Categories" at bounding box center [441, 150] width 80 height 18
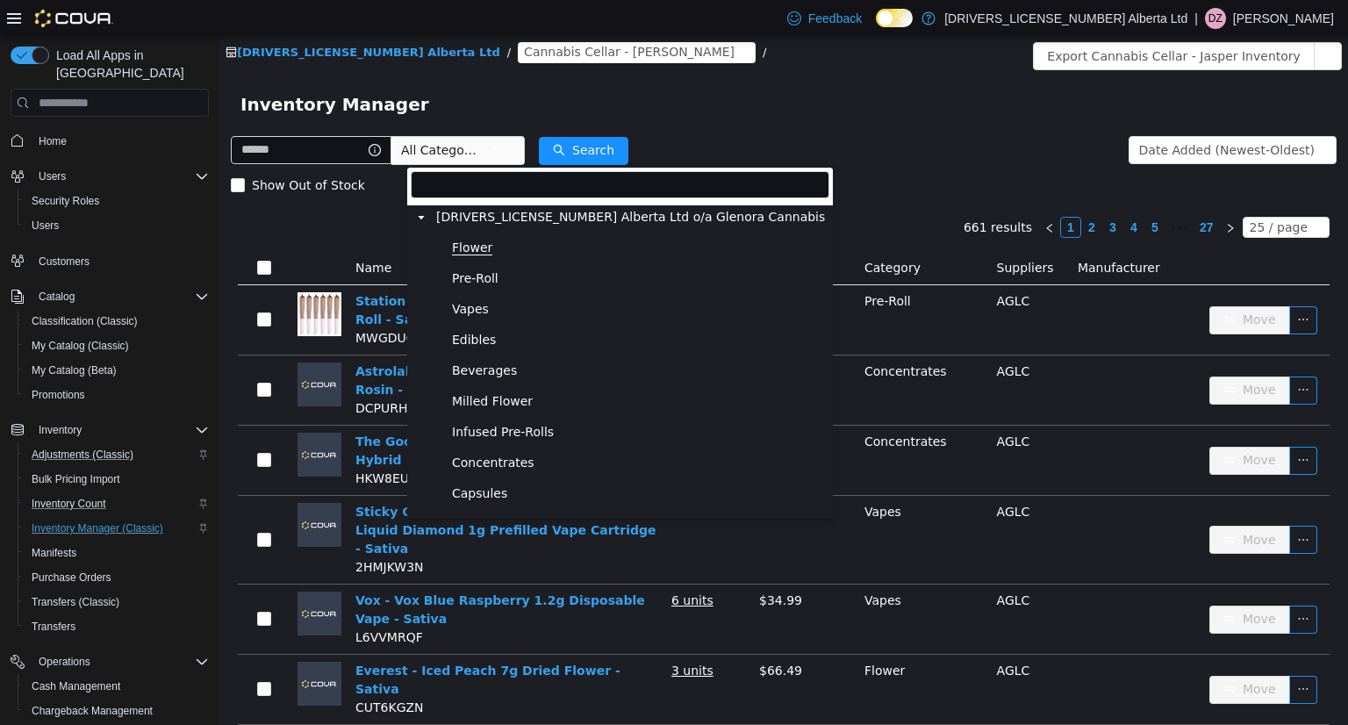
click at [462, 248] on span "Flower" at bounding box center [472, 248] width 40 height 15
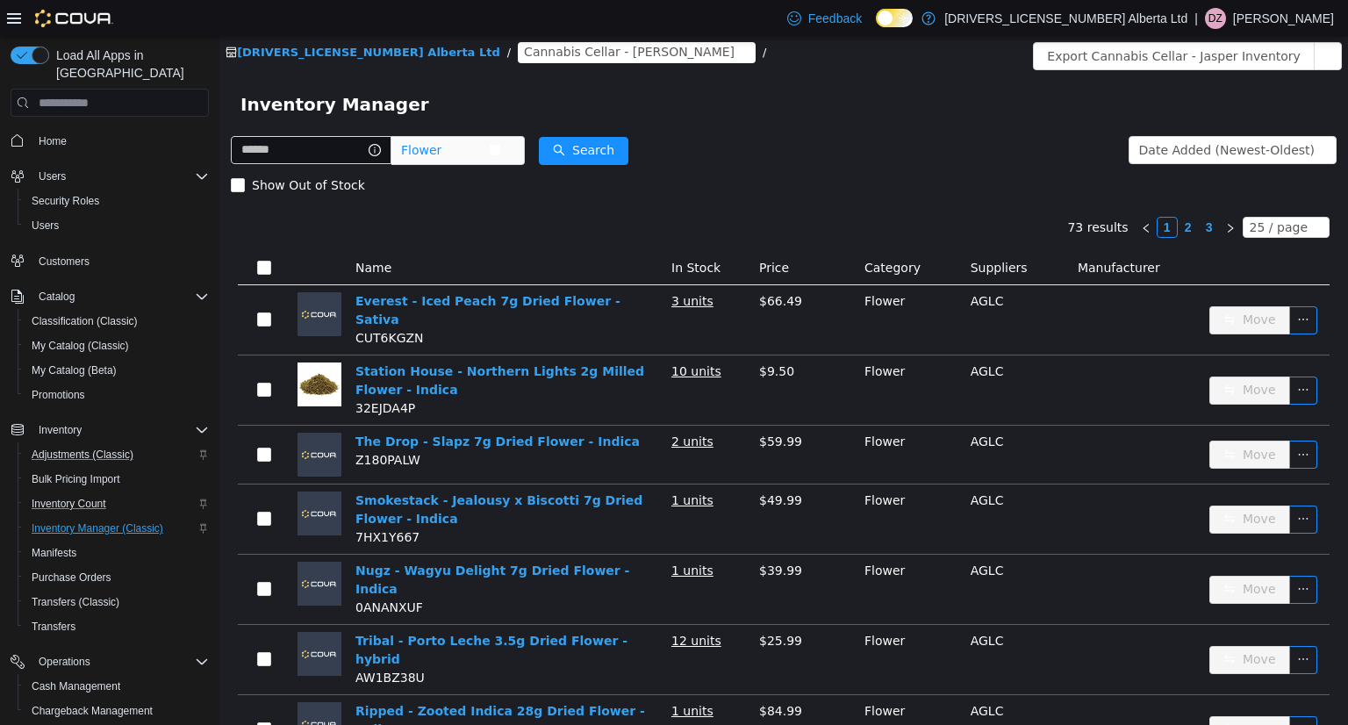
click at [474, 162] on span "Flower" at bounding box center [445, 150] width 88 height 26
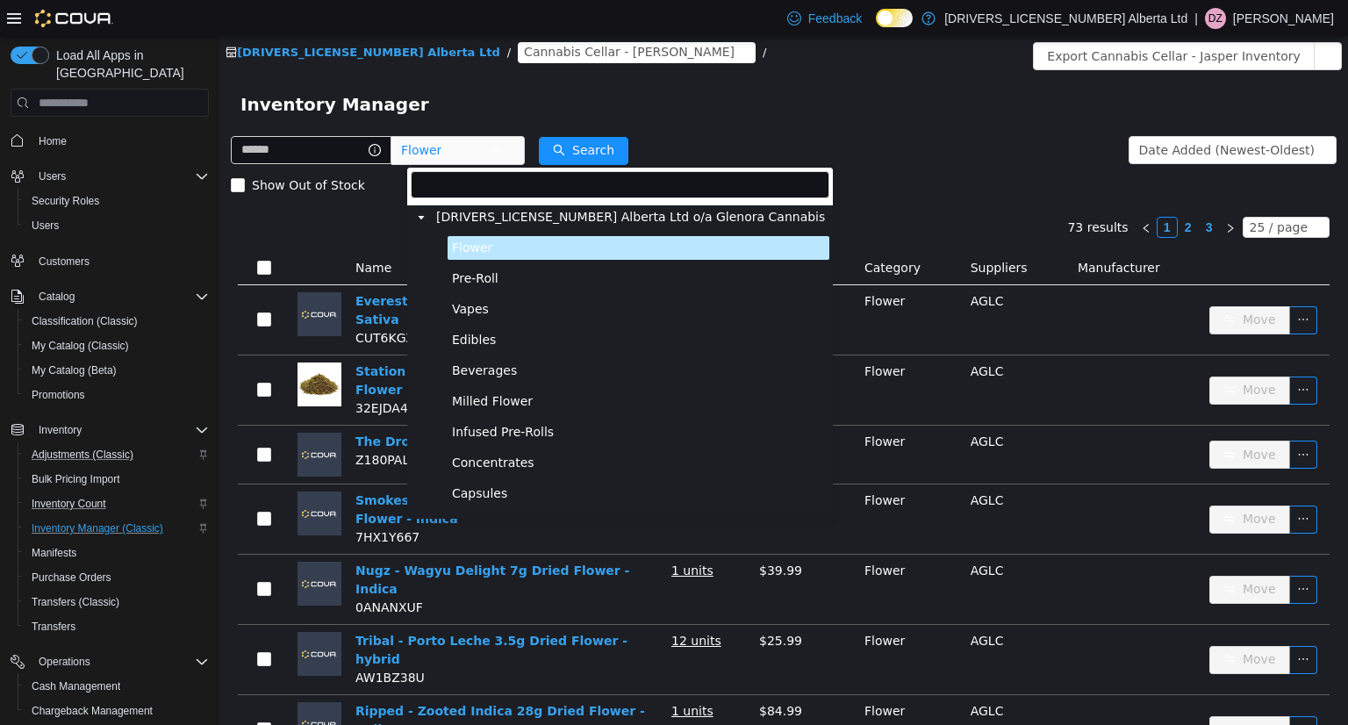
click at [481, 266] on ul "Flower Pre-Roll Vapes Edibles Beverages Milled Flower Infused Pre-Rolls Concent…" at bounding box center [620, 724] width 419 height 976
click at [481, 275] on span "Pre-Roll" at bounding box center [475, 278] width 47 height 15
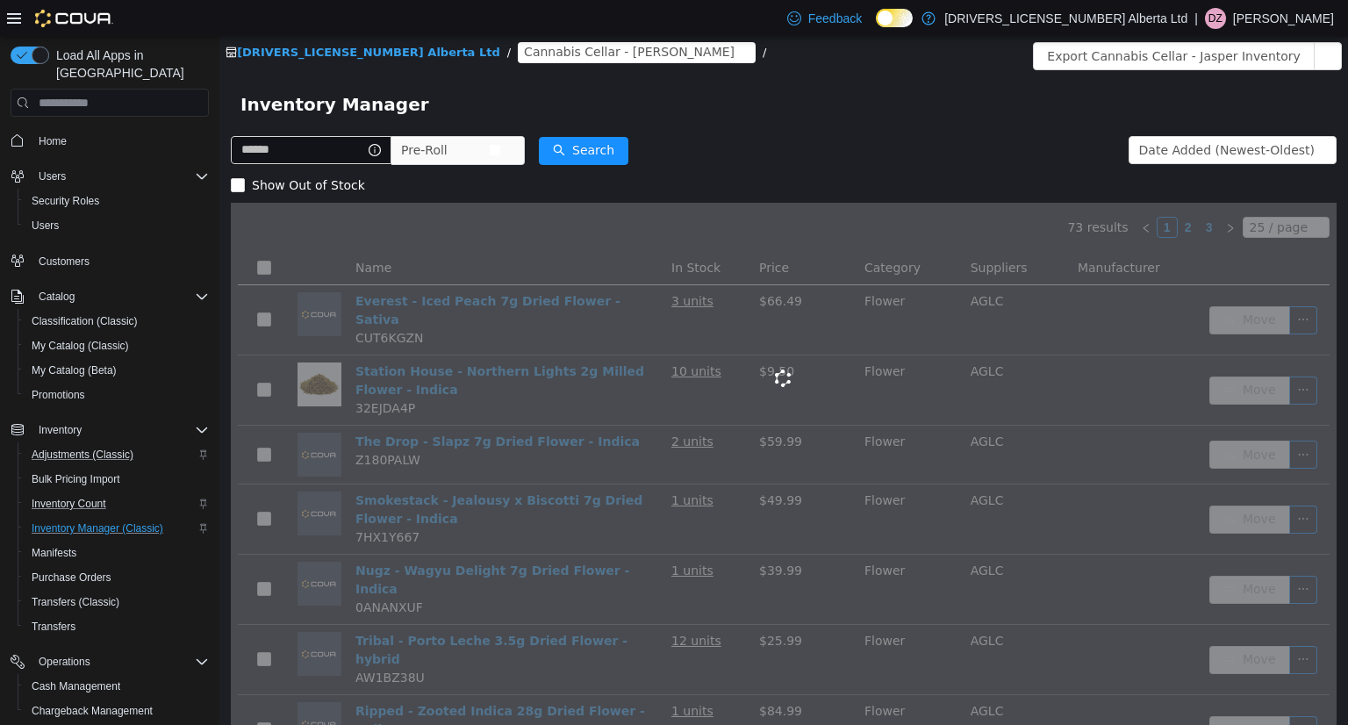
click at [476, 153] on span "Pre-Roll" at bounding box center [445, 150] width 88 height 26
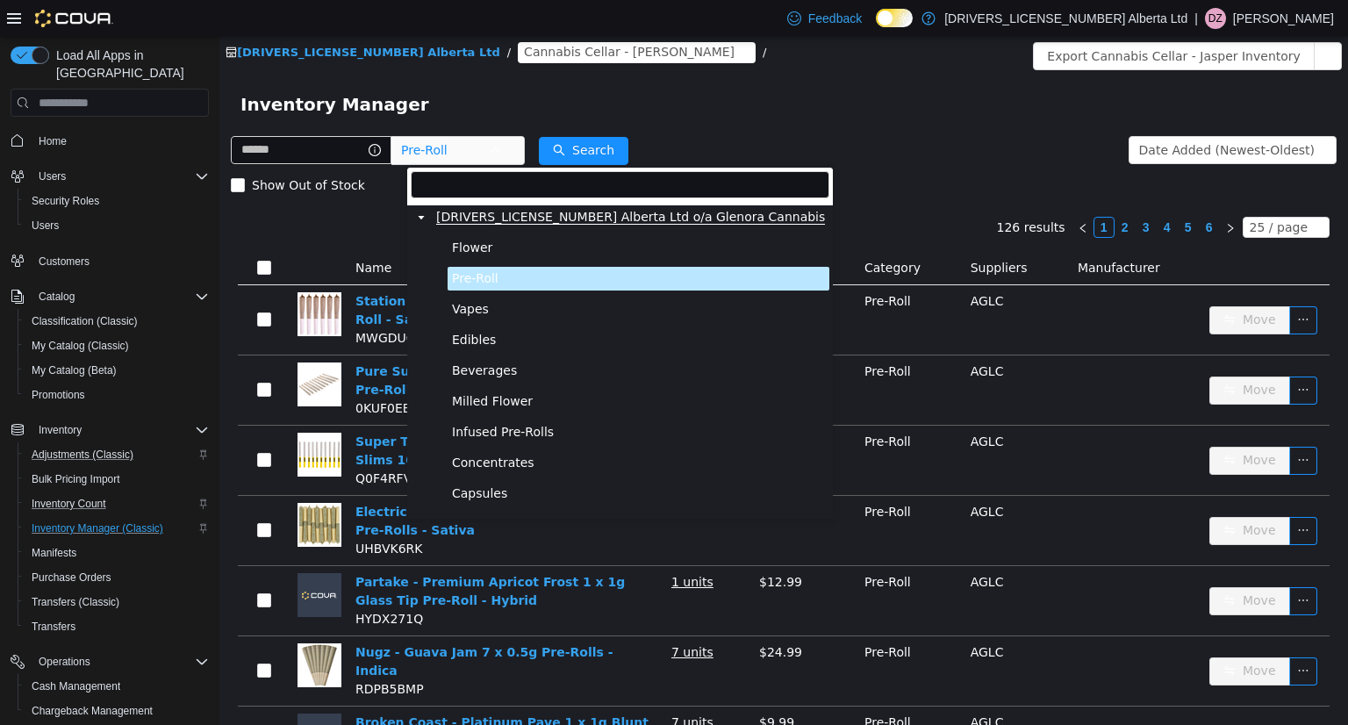
click at [486, 224] on span "[DRIVERS_LICENSE_NUMBER] Alberta Ltd o/a Glenora Cannabis" at bounding box center [630, 217] width 389 height 15
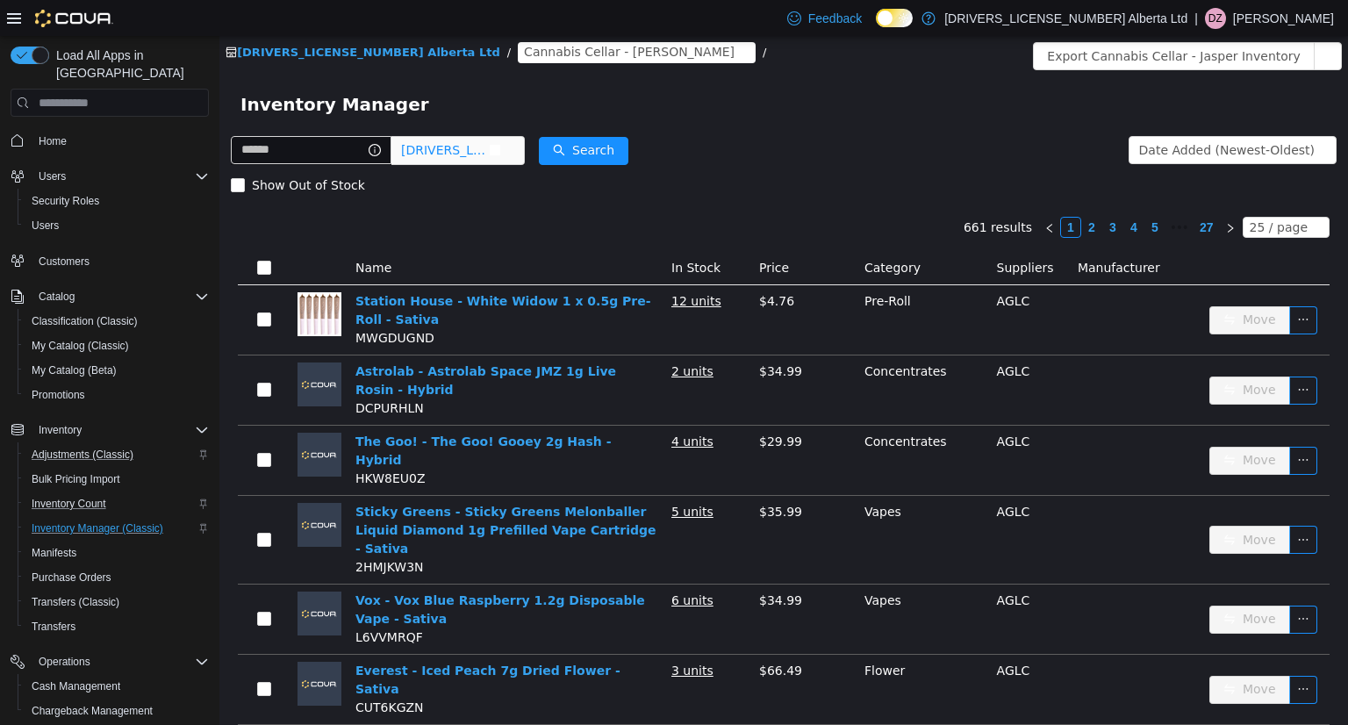
click at [478, 143] on span "[DRIVERS_LICENSE_NUMBER] Alberta Ltd o/a Glenora Cannabis" at bounding box center [445, 150] width 88 height 26
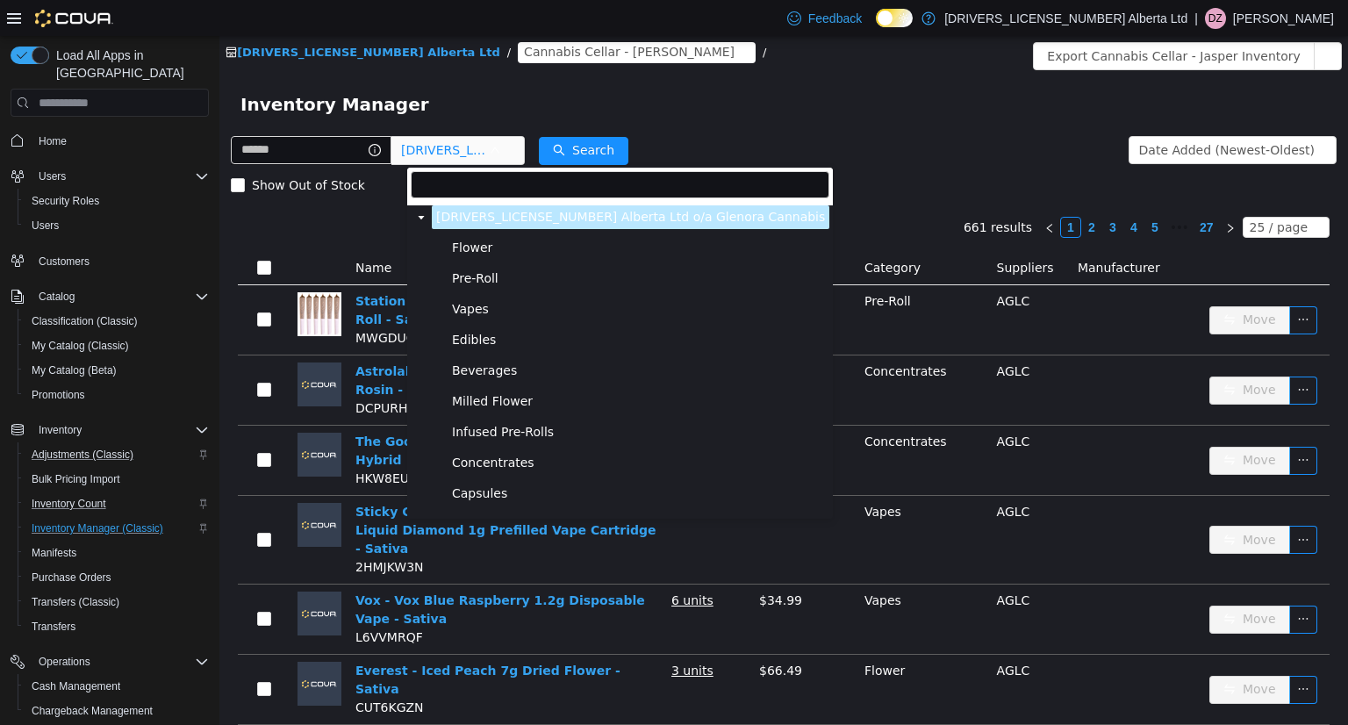
click at [821, 133] on form "2140201 Alberta Ltd o/a Glenora Cannabis Date Added (Newest-Oldest) Search Show…" at bounding box center [784, 168] width 1106 height 70
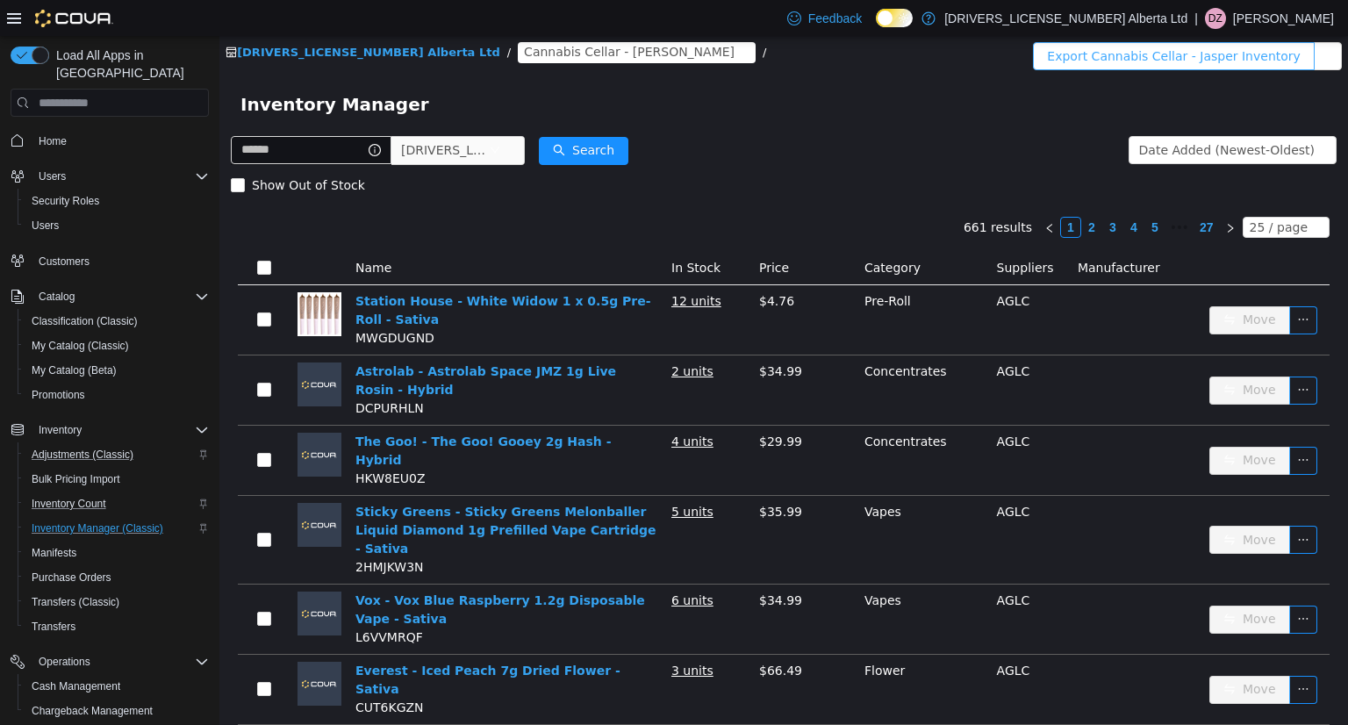
click at [1187, 58] on button "Export Cannabis Cellar - Jasper Inventory" at bounding box center [1174, 56] width 282 height 28
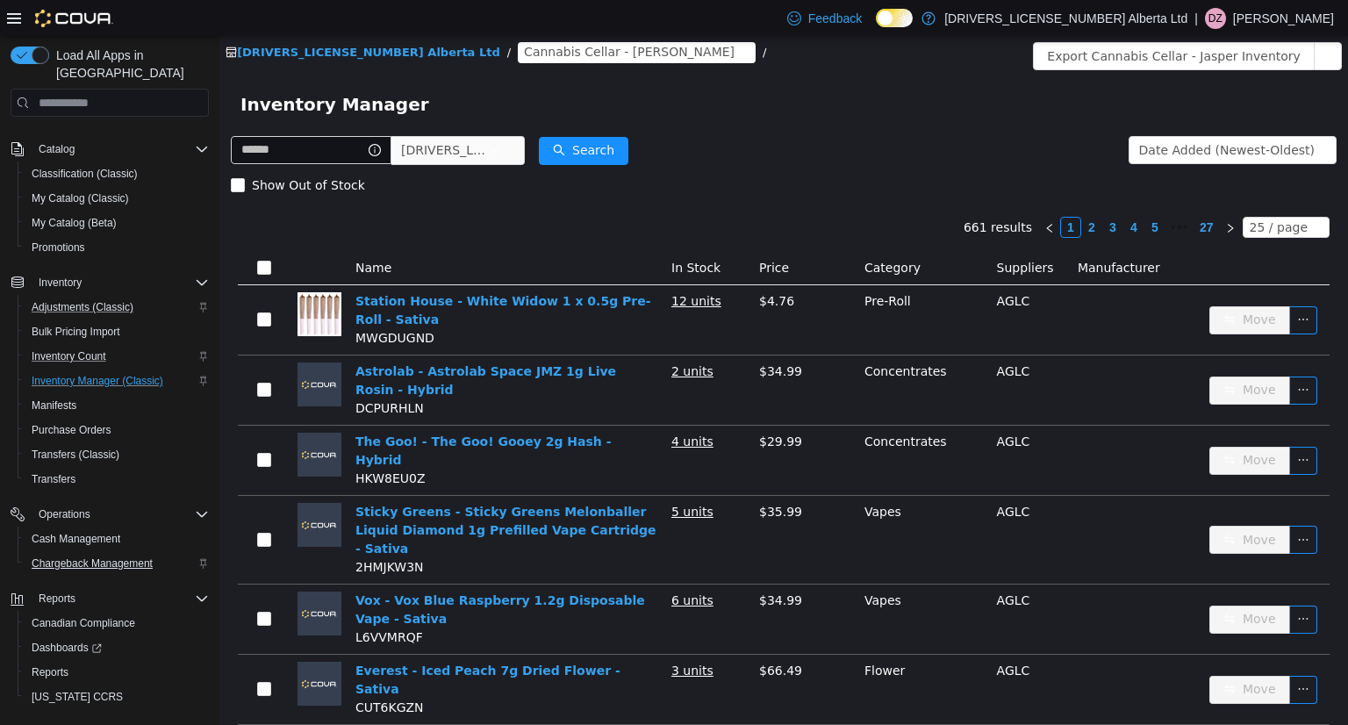
scroll to position [172, 0]
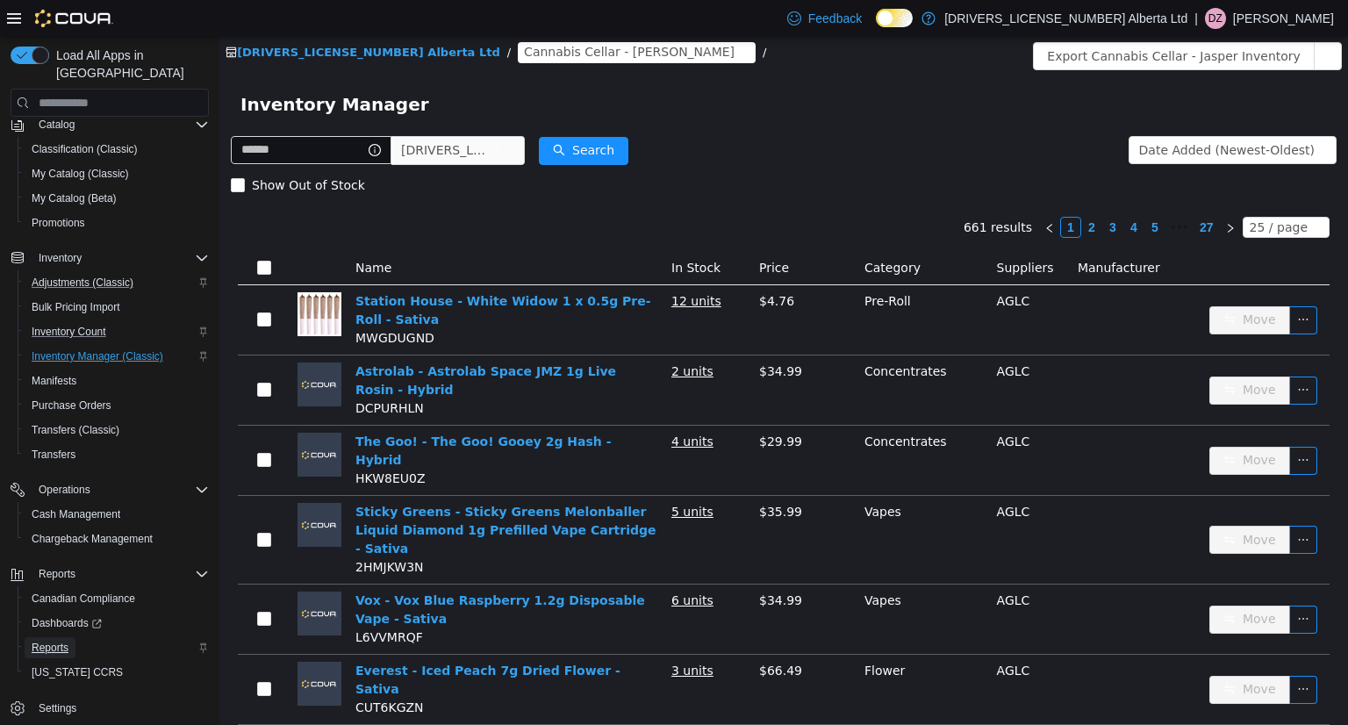
click at [65, 641] on span "Reports" at bounding box center [50, 648] width 37 height 14
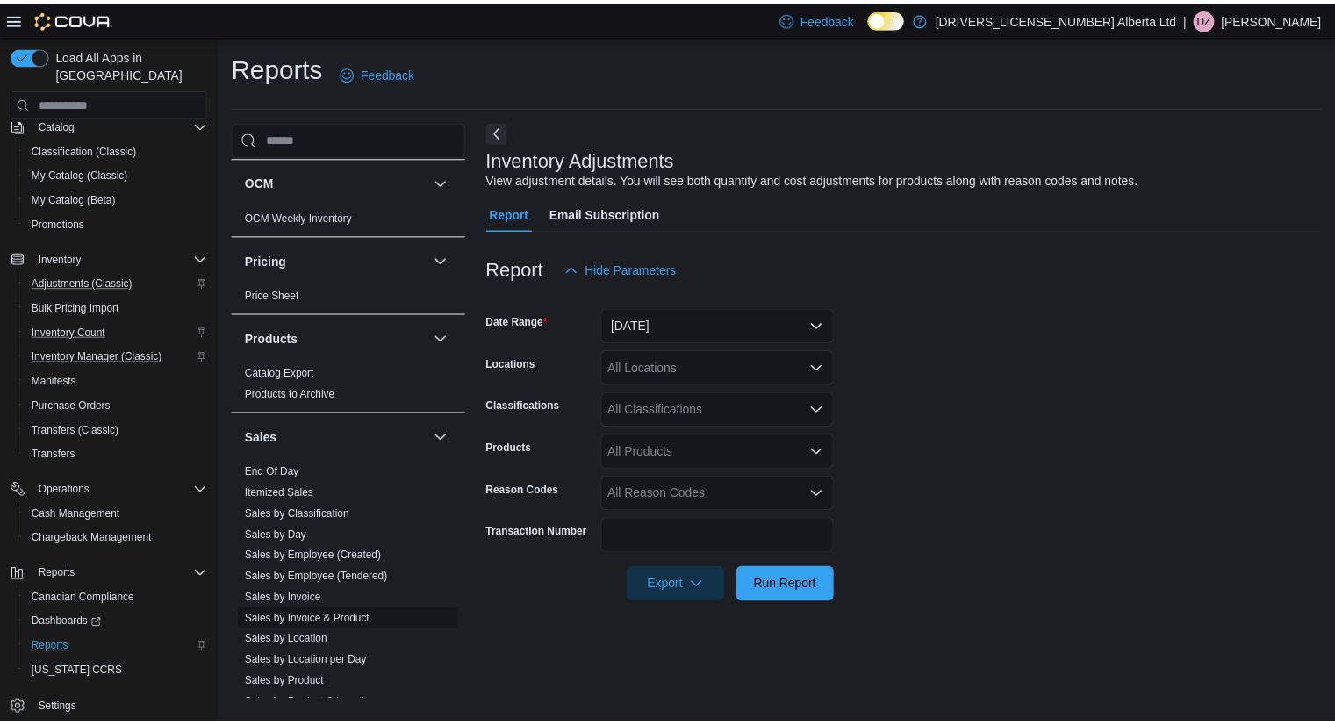
scroll to position [1351, 0]
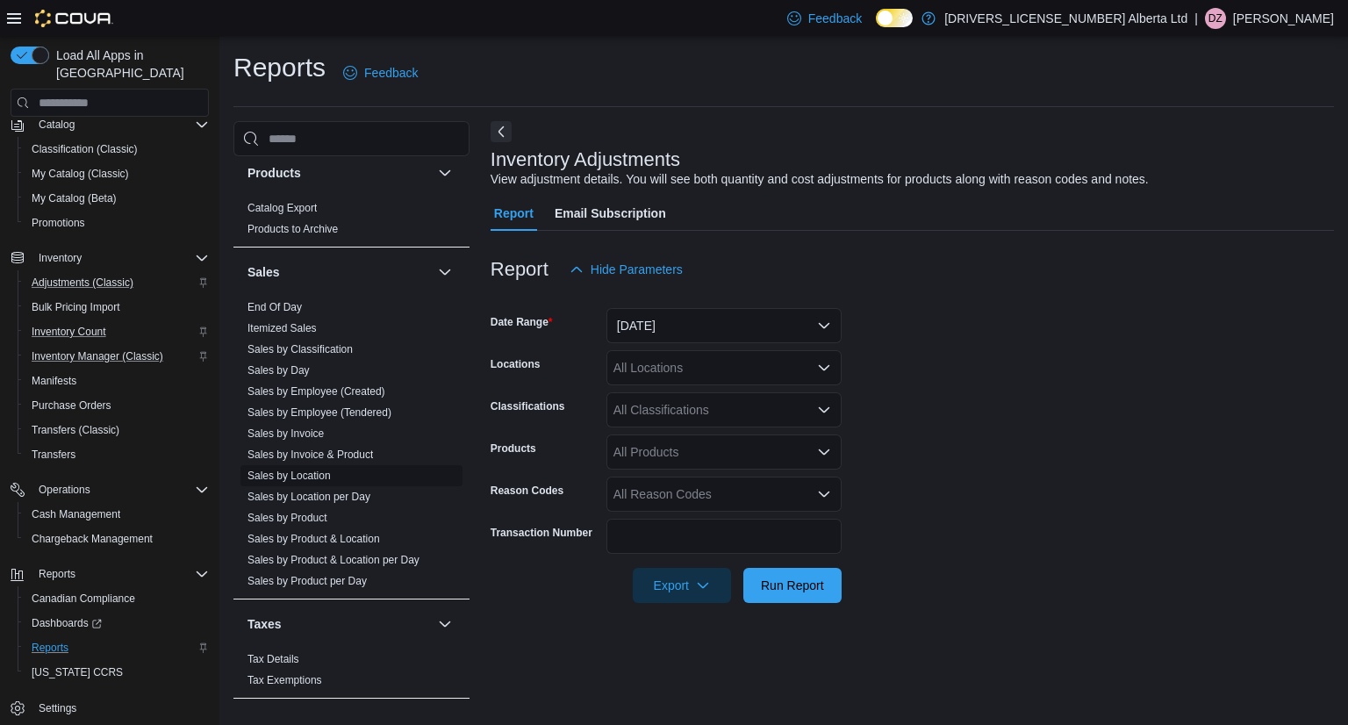
click at [312, 470] on link "Sales by Location" at bounding box center [289, 476] width 83 height 12
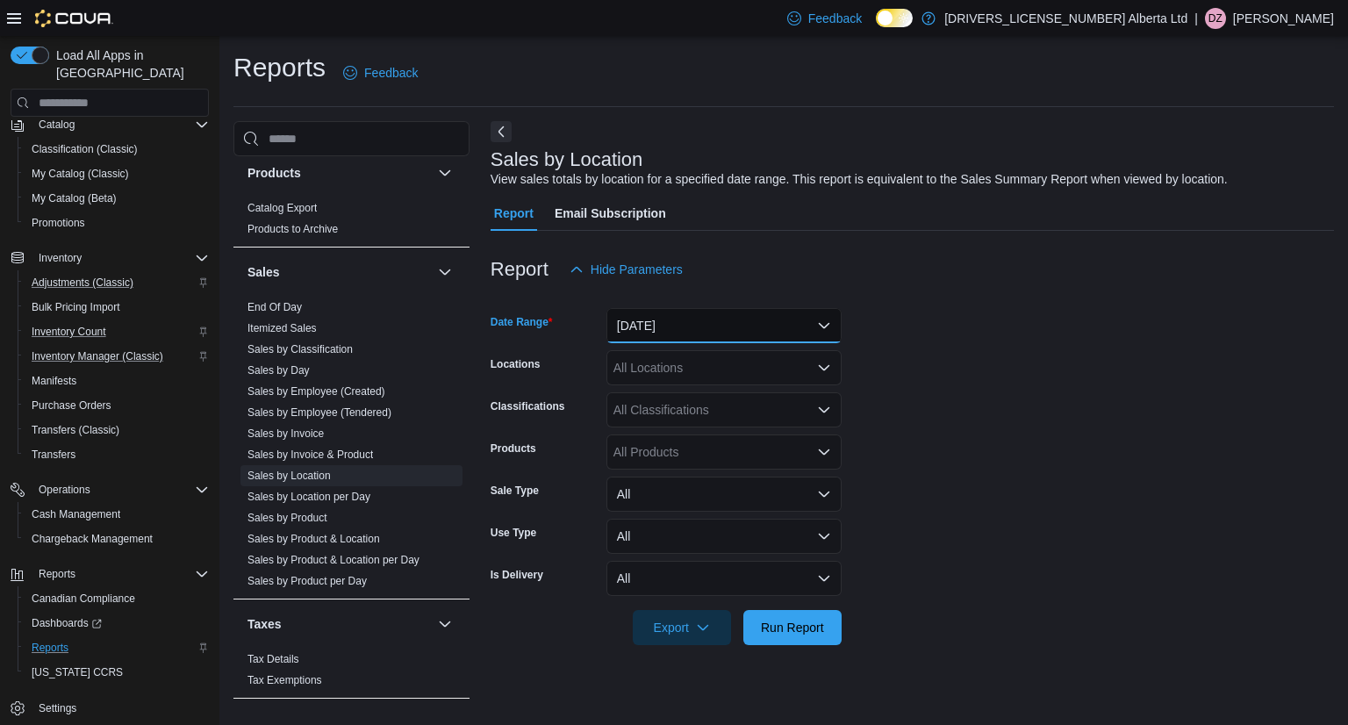
click at [761, 338] on button "Yesterday" at bounding box center [724, 325] width 235 height 35
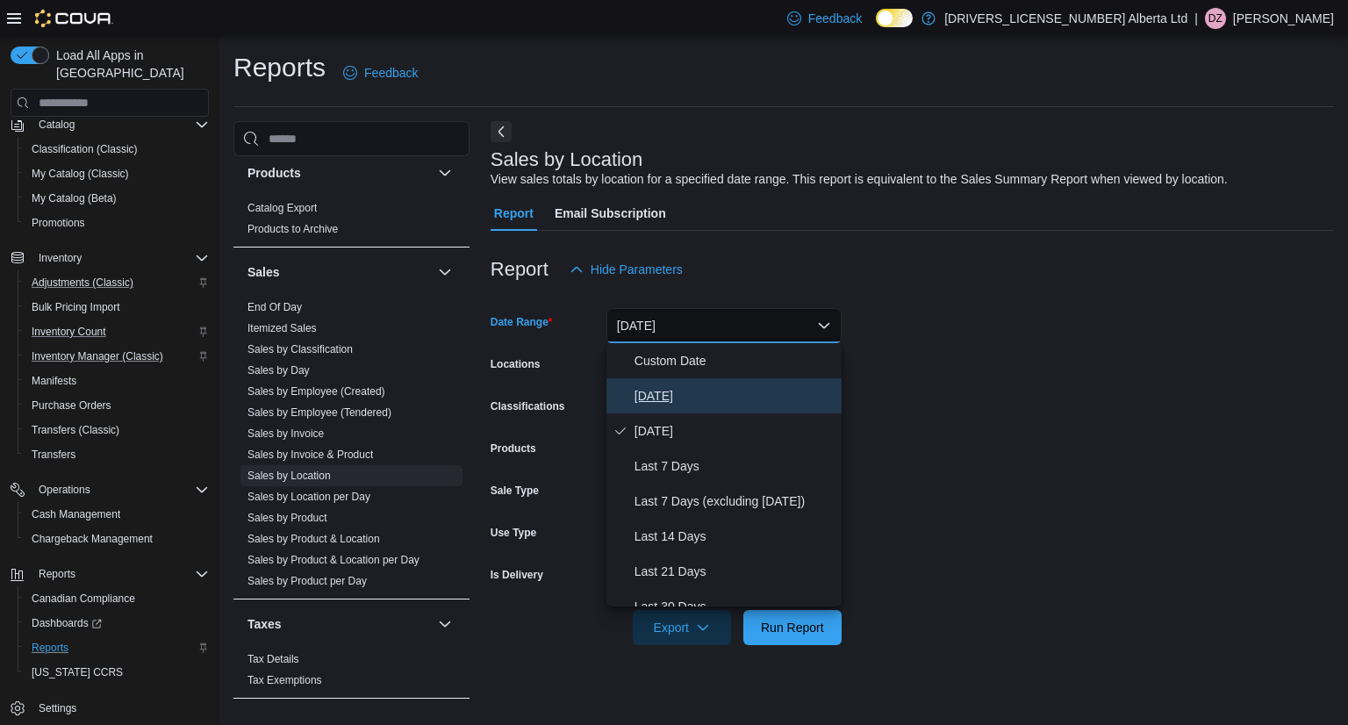
click at [700, 401] on span "Today" at bounding box center [735, 395] width 200 height 21
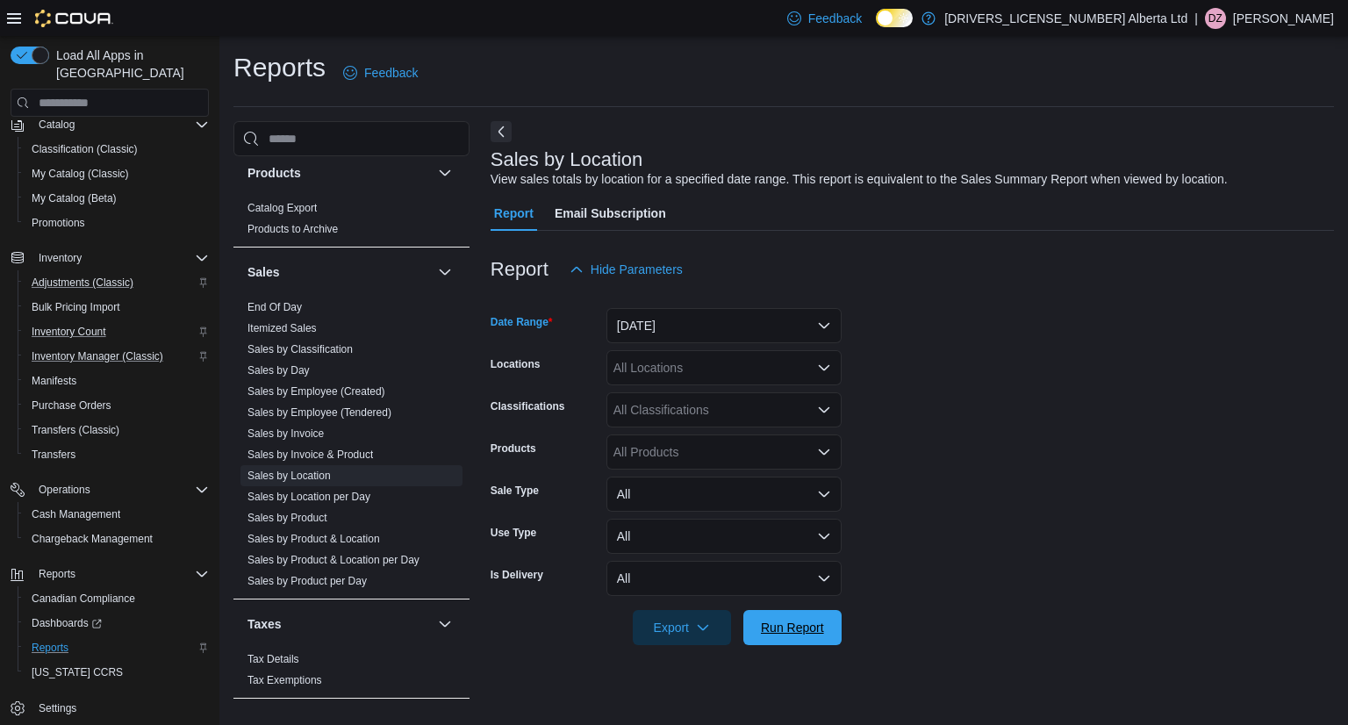
drag, startPoint x: 787, startPoint y: 630, endPoint x: 839, endPoint y: 574, distance: 76.4
click at [789, 633] on span "Run Report" at bounding box center [792, 628] width 63 height 18
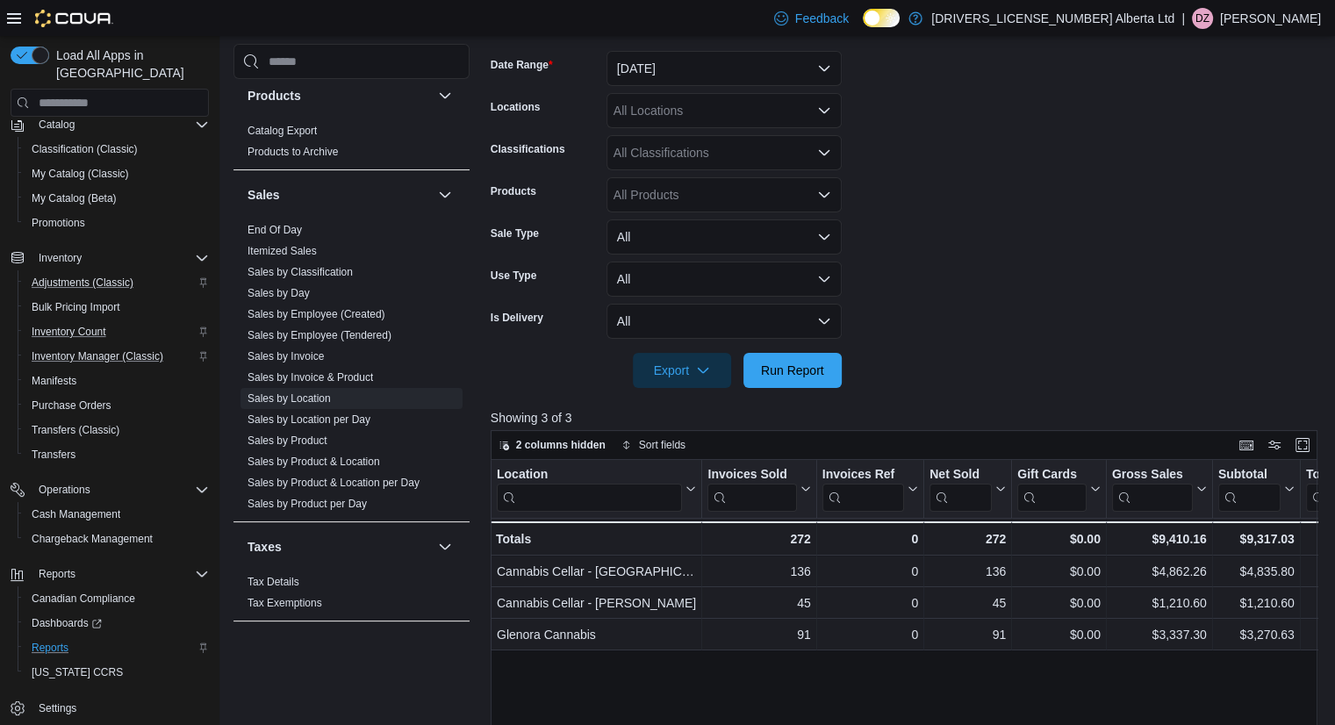
scroll to position [557, 0]
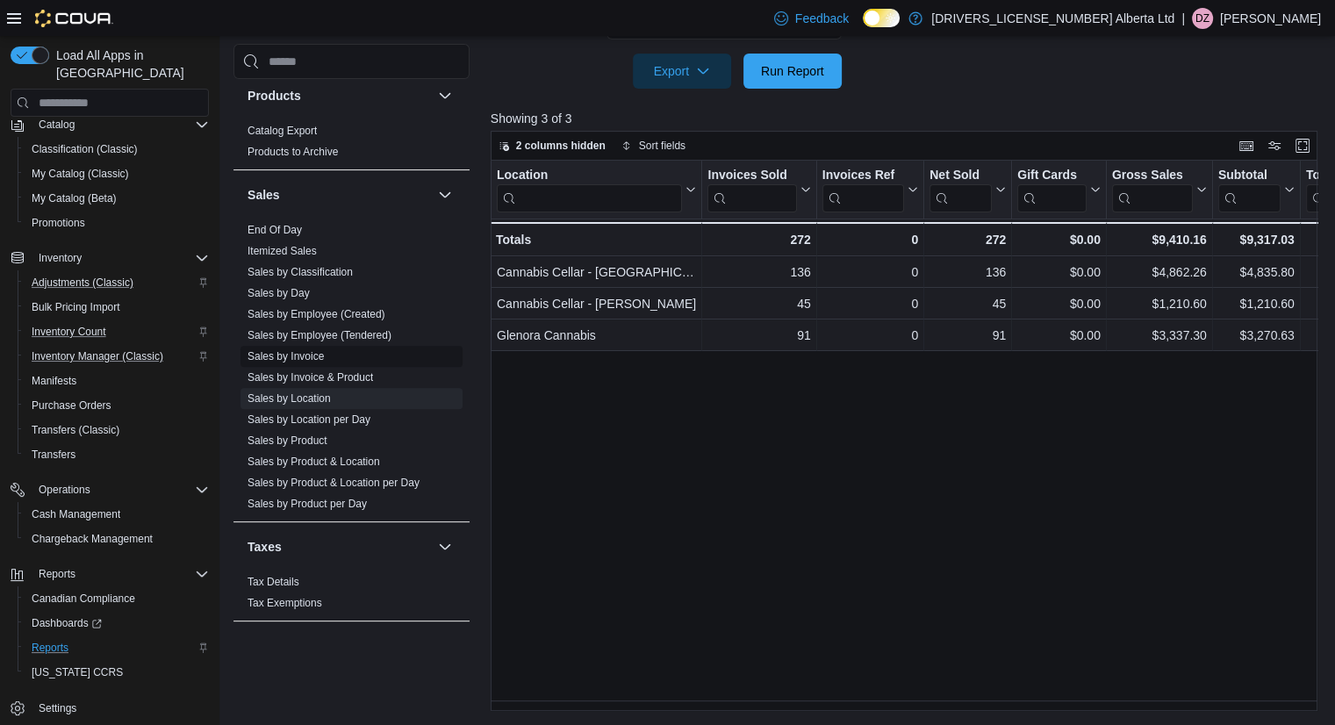
click at [313, 350] on link "Sales by Invoice" at bounding box center [286, 356] width 76 height 12
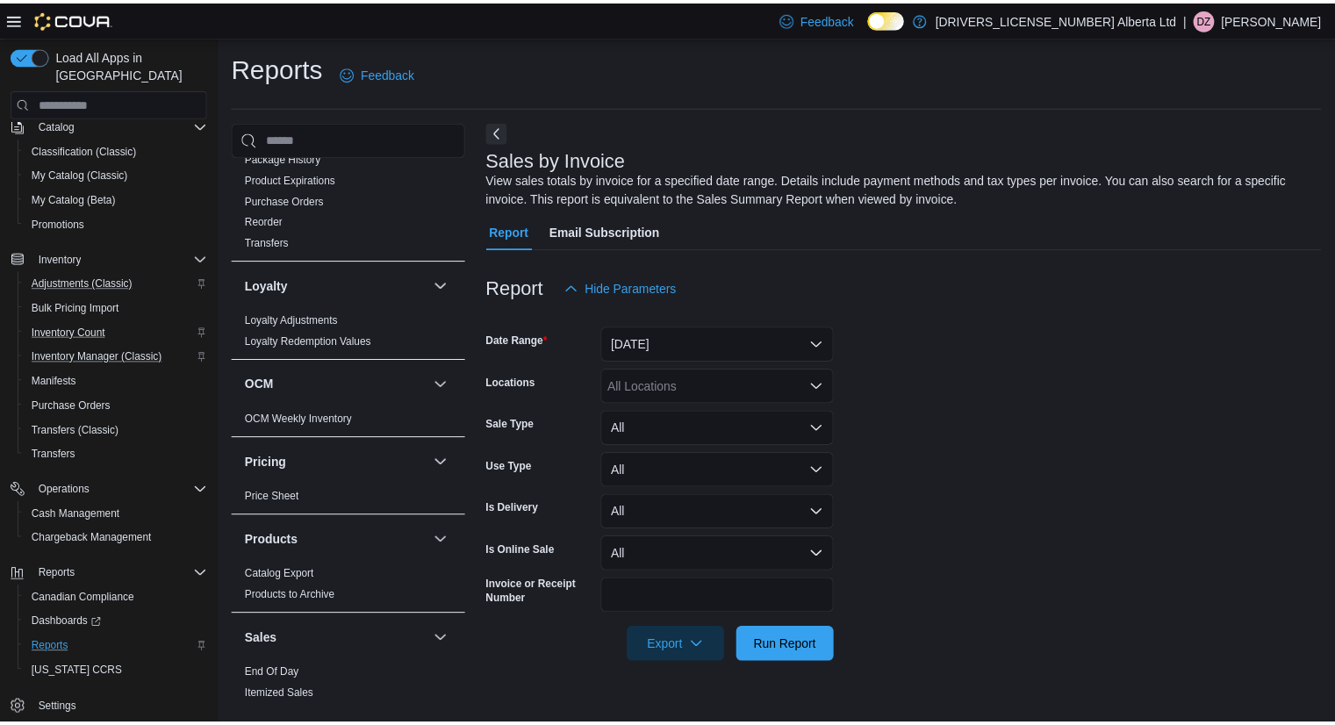
scroll to position [824, 0]
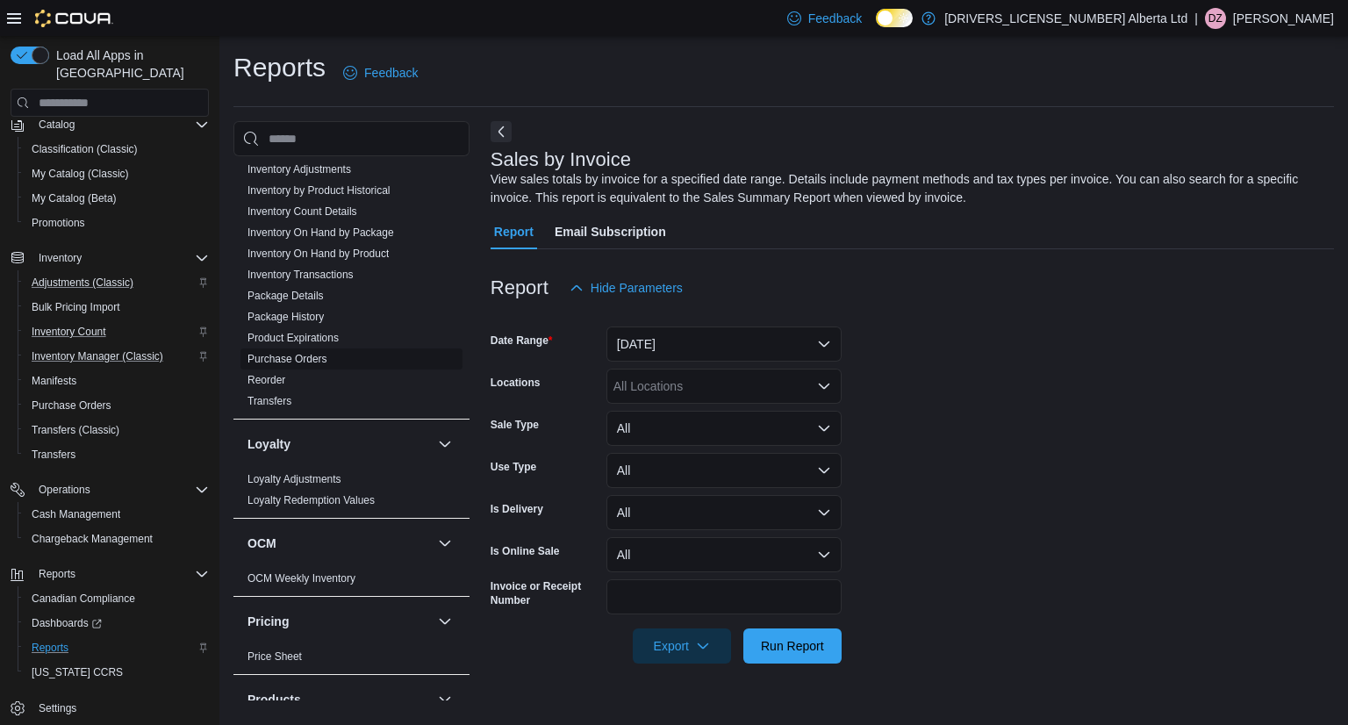
click at [291, 353] on link "Purchase Orders" at bounding box center [288, 359] width 80 height 12
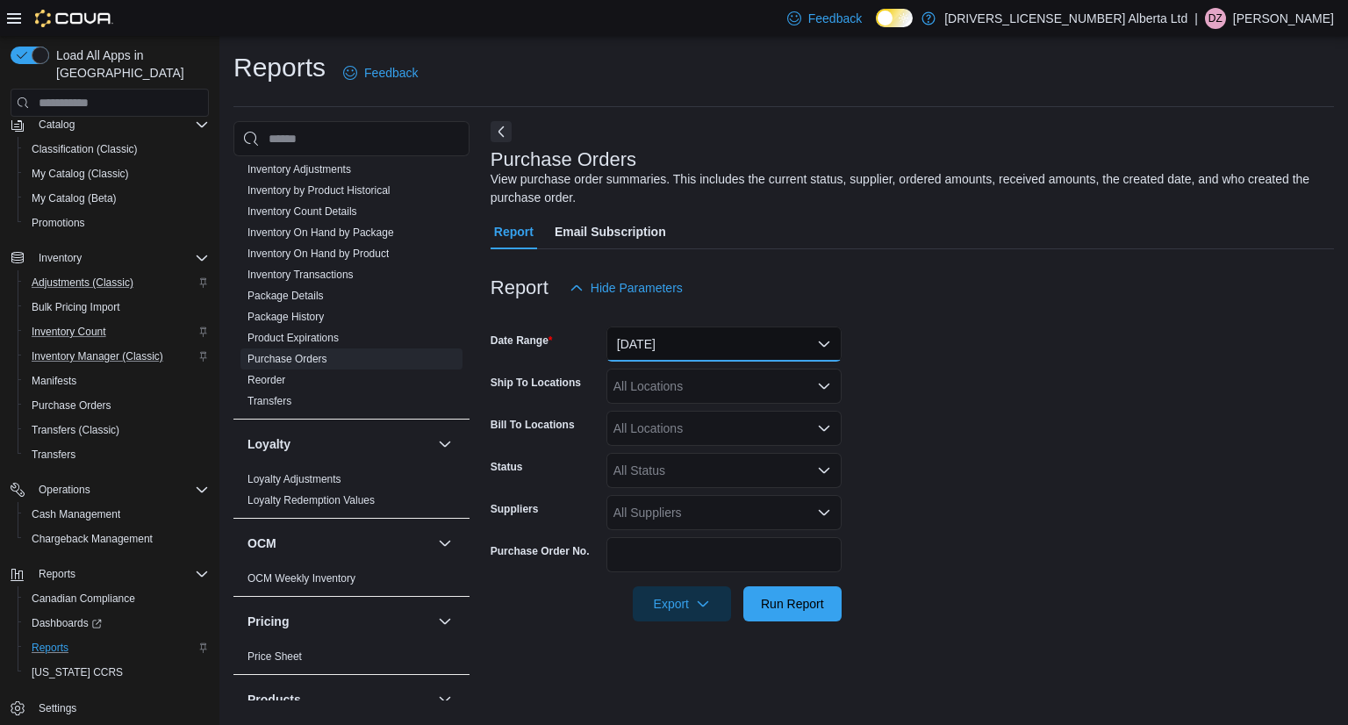
click at [715, 341] on button "Yesterday" at bounding box center [724, 344] width 235 height 35
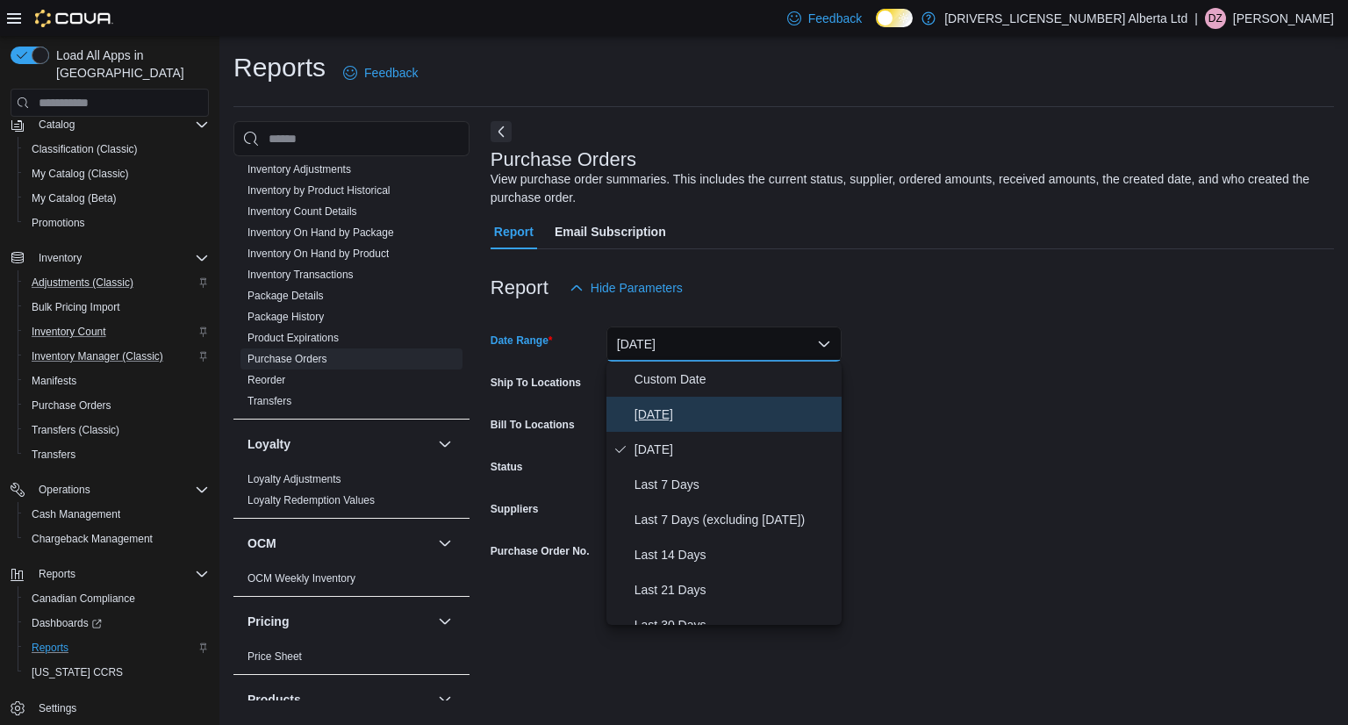
click at [652, 418] on span "Today" at bounding box center [735, 414] width 200 height 21
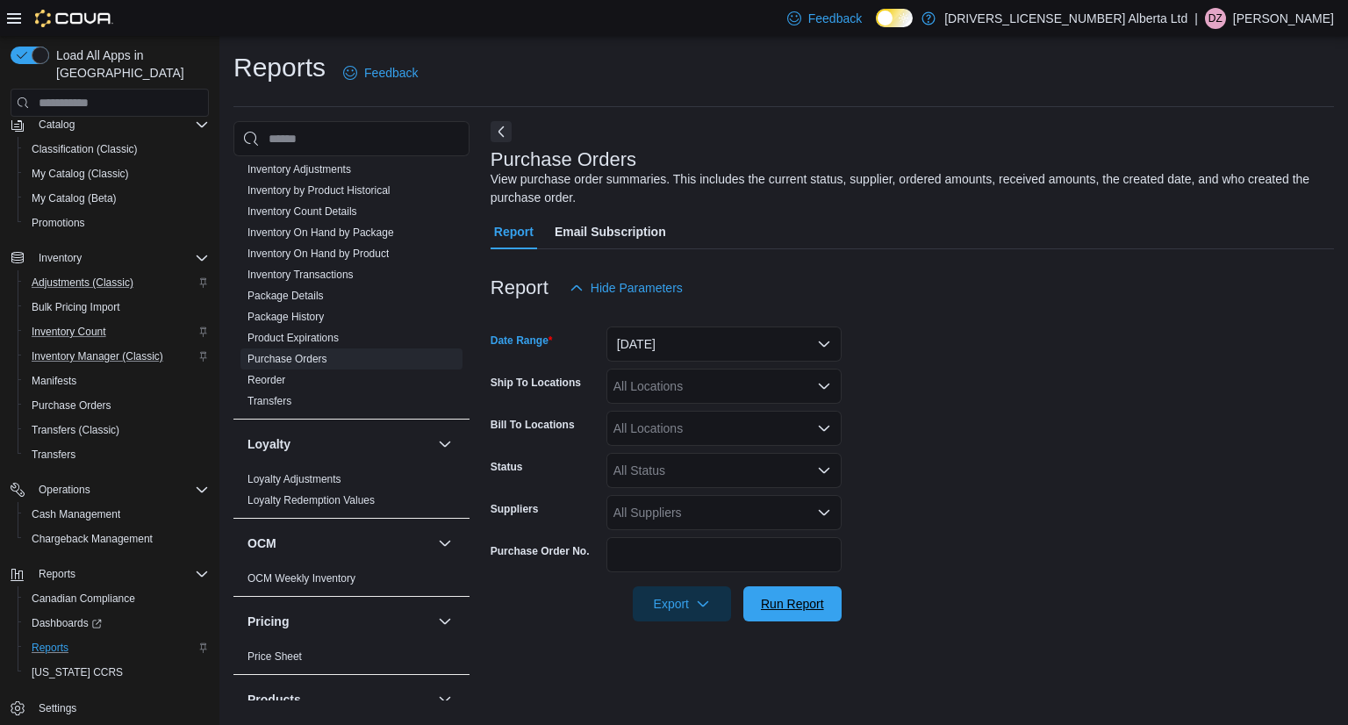
click at [770, 593] on span "Run Report" at bounding box center [792, 603] width 77 height 35
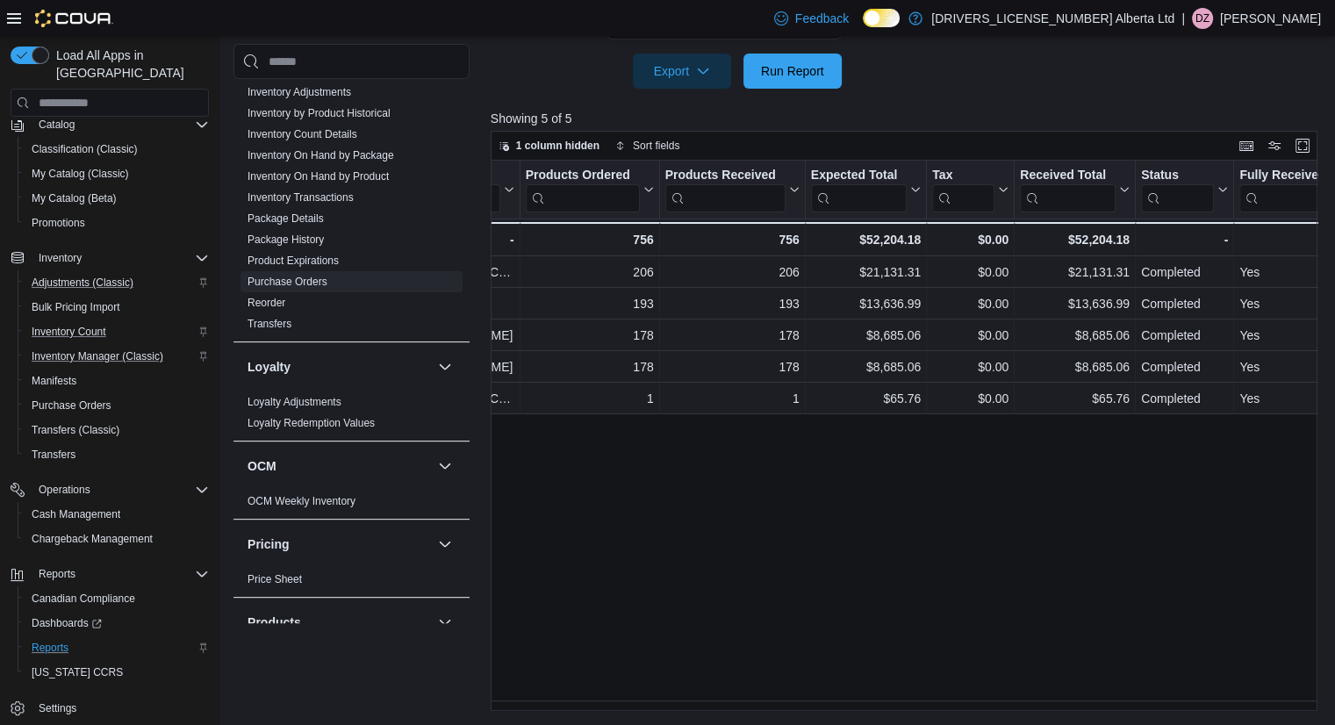
scroll to position [0, 1148]
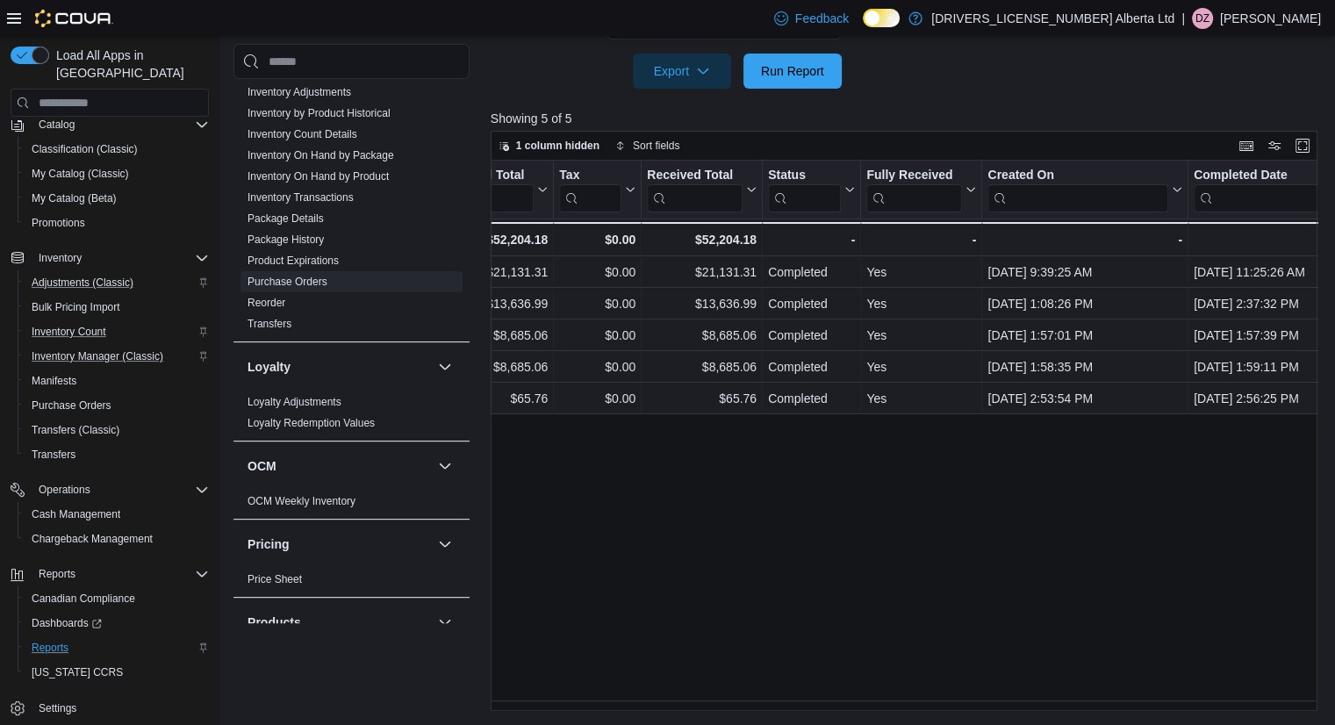
drag, startPoint x: 828, startPoint y: 520, endPoint x: 1057, endPoint y: 503, distance: 229.7
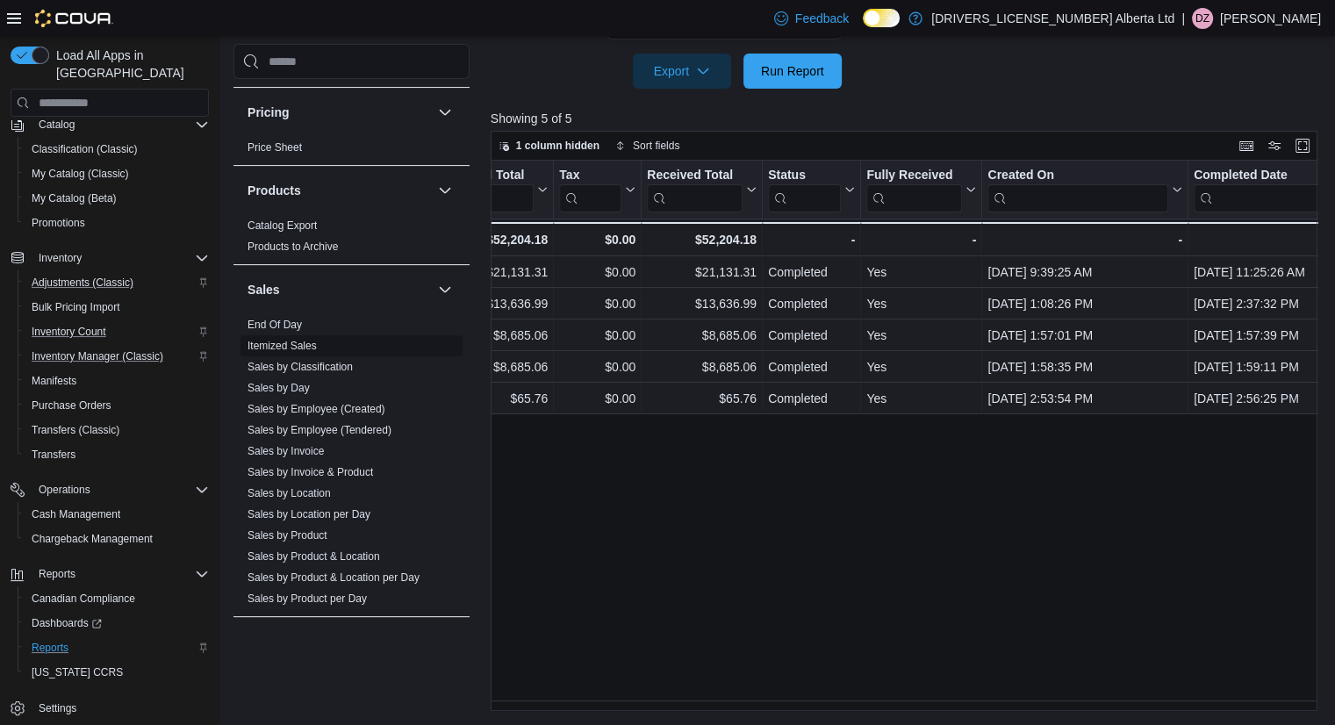
scroll to position [1351, 0]
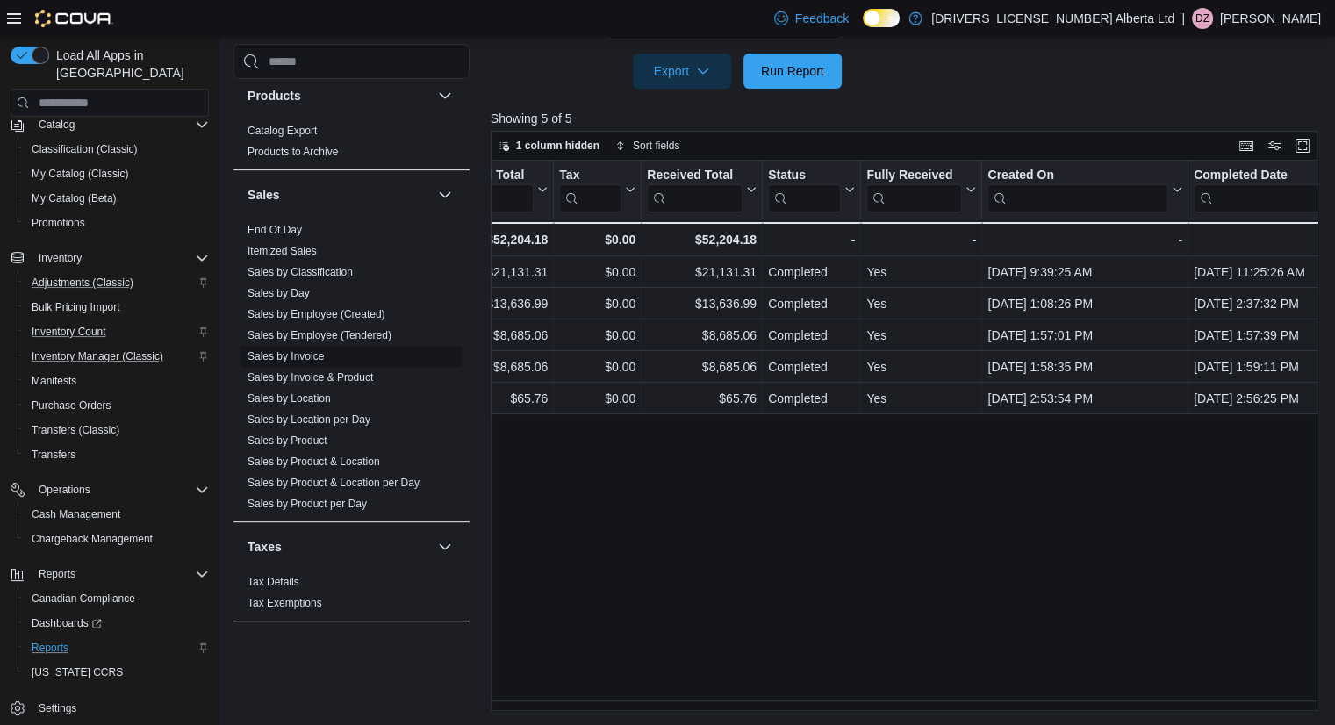
click at [315, 350] on link "Sales by Invoice" at bounding box center [286, 356] width 76 height 12
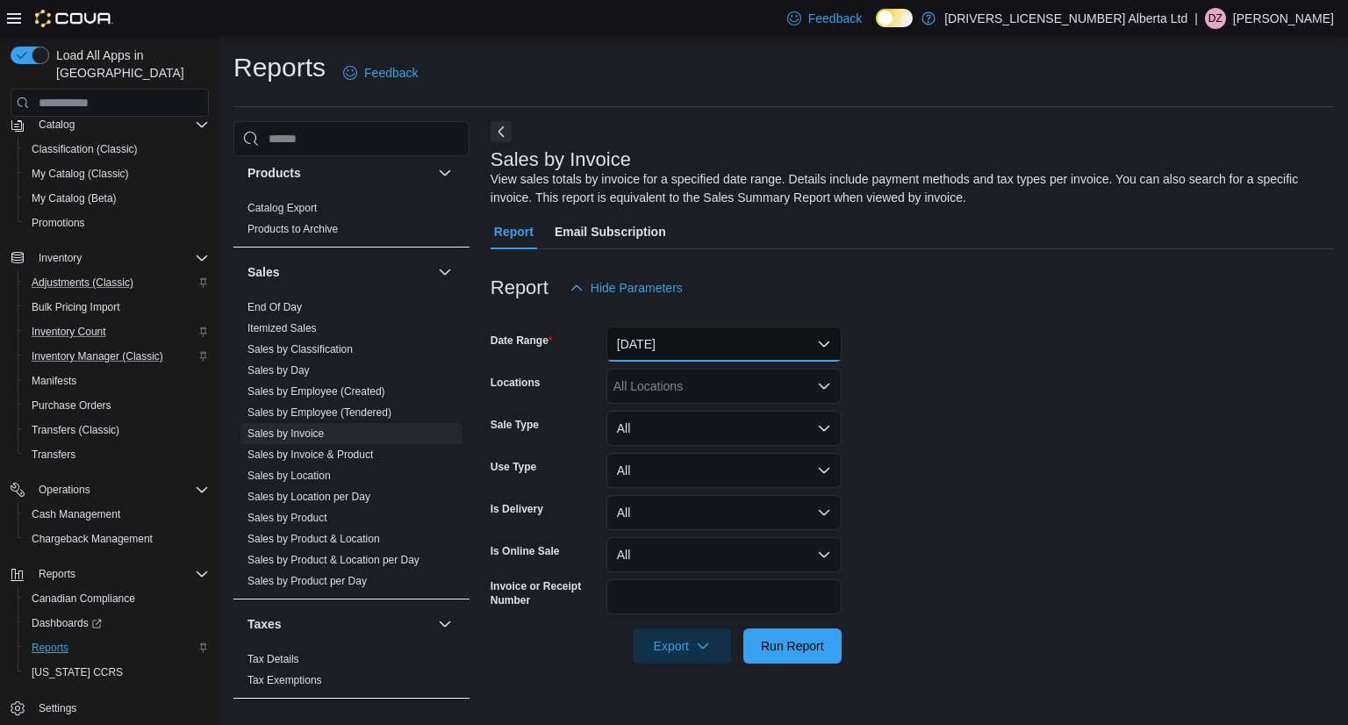
click at [758, 332] on button "Yesterday" at bounding box center [724, 344] width 235 height 35
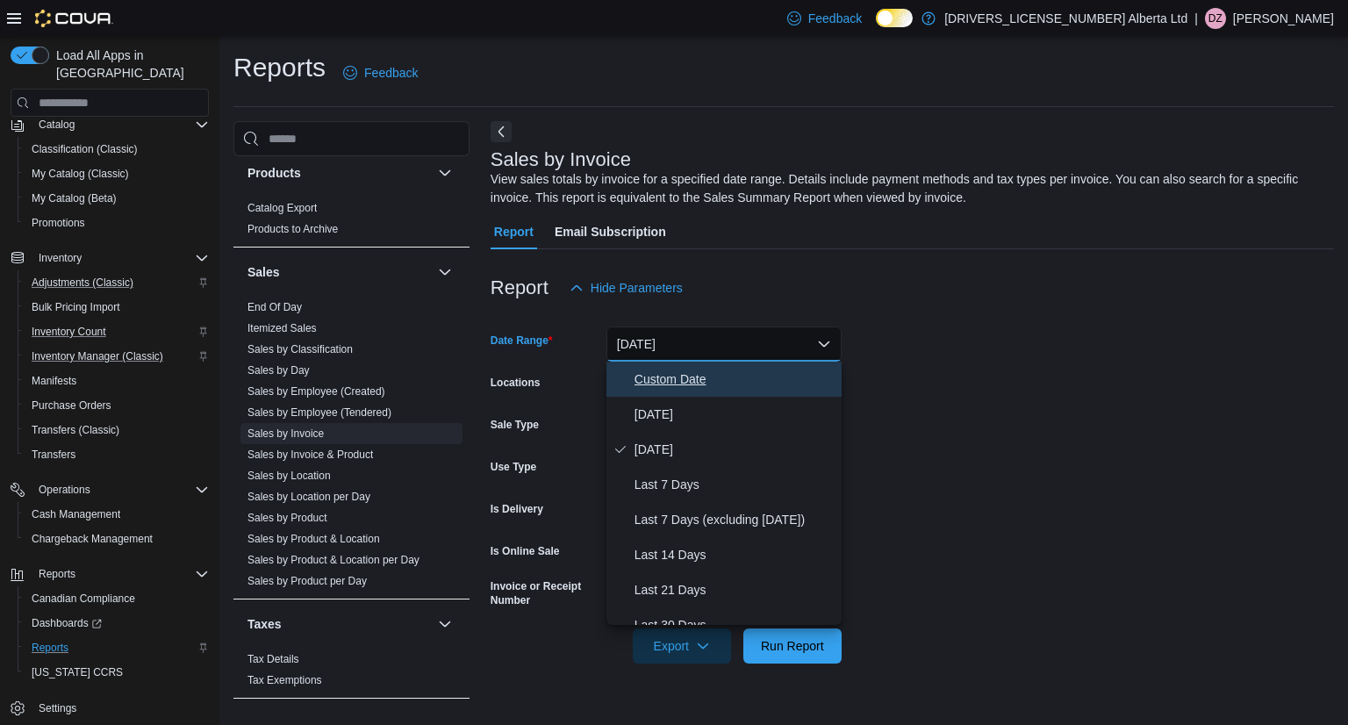
click at [691, 381] on span "Custom Date" at bounding box center [735, 379] width 200 height 21
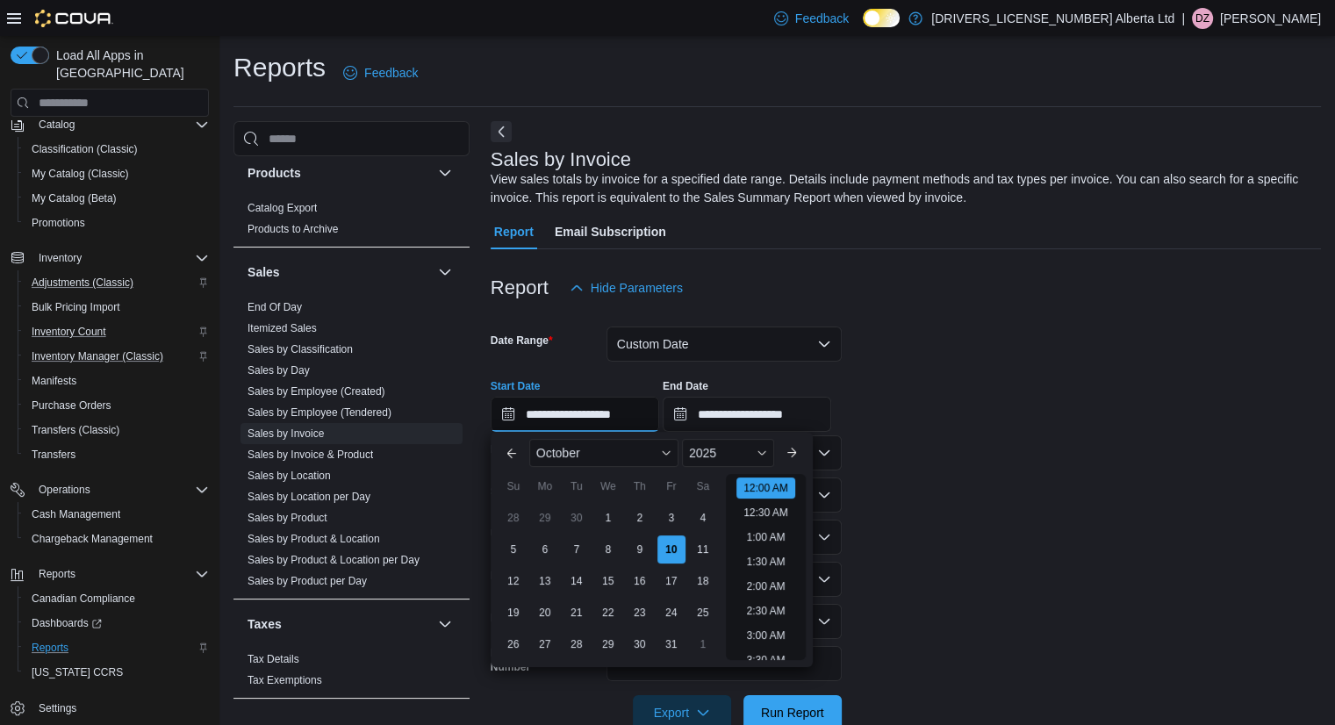
click at [616, 408] on input "**********" at bounding box center [575, 414] width 169 height 35
click at [751, 589] on li "2:00 PM" at bounding box center [766, 595] width 54 height 21
type input "**********"
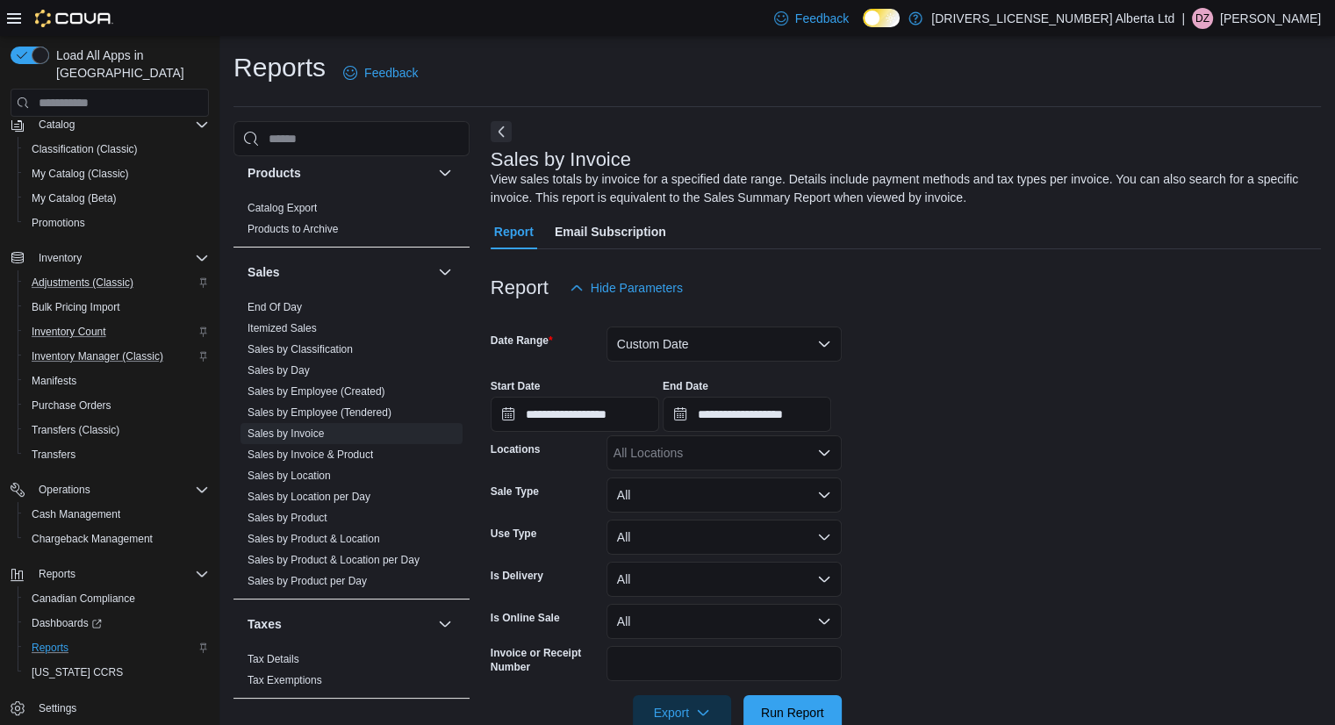
click at [909, 466] on form "**********" at bounding box center [906, 518] width 830 height 425
click at [778, 444] on div "All Locations" at bounding box center [724, 452] width 235 height 35
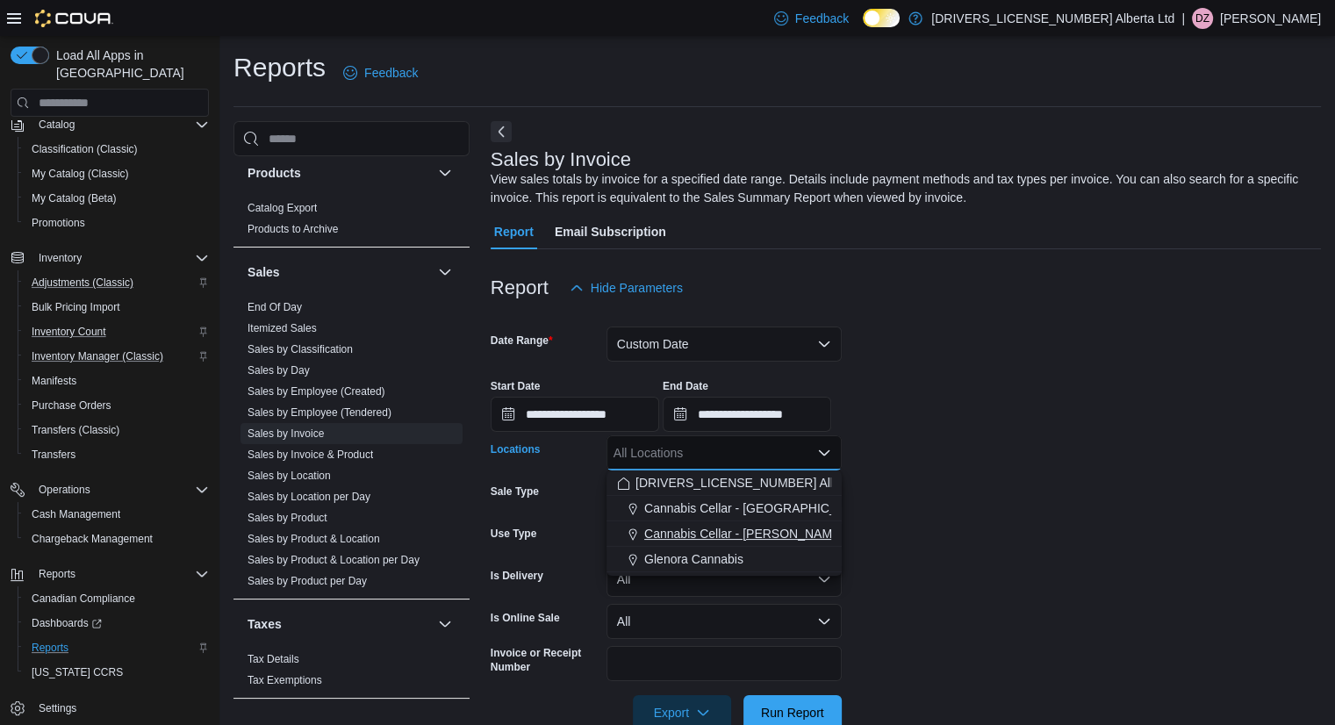
click at [744, 531] on span "Cannabis Cellar - [PERSON_NAME]" at bounding box center [743, 534] width 199 height 18
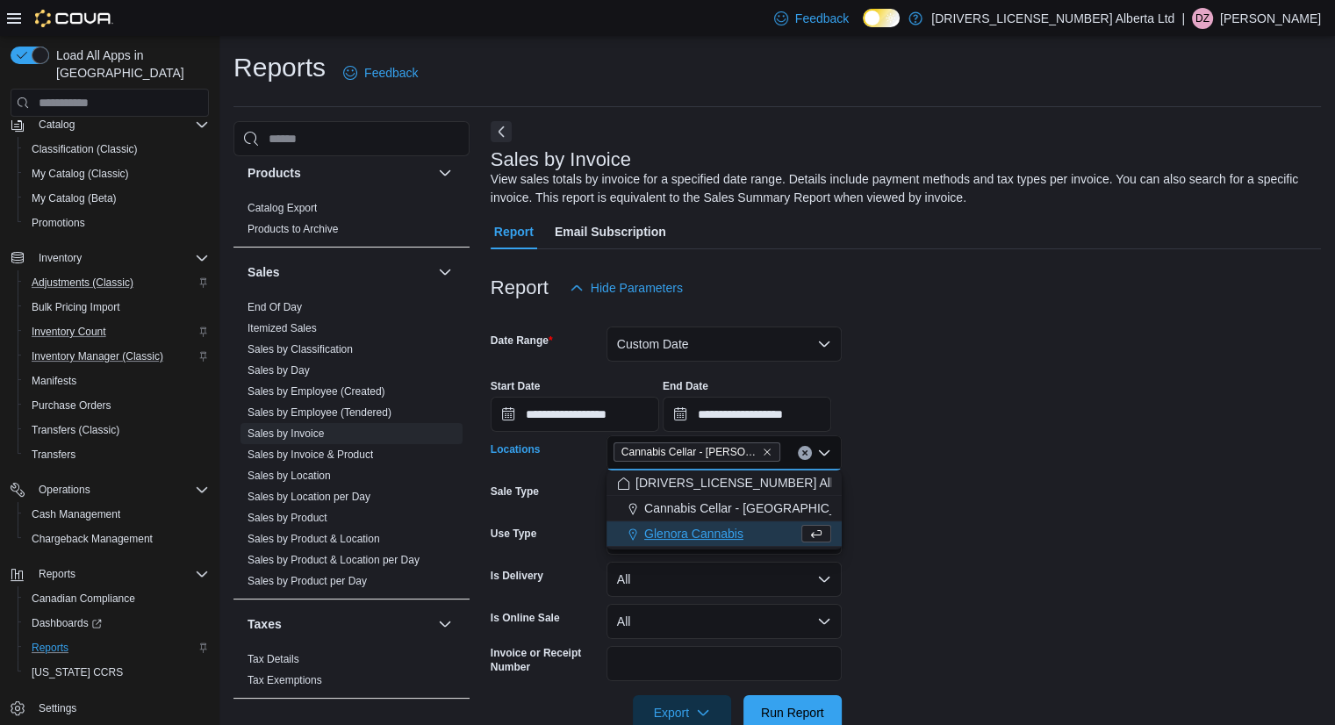
click at [1003, 397] on div "**********" at bounding box center [906, 398] width 830 height 67
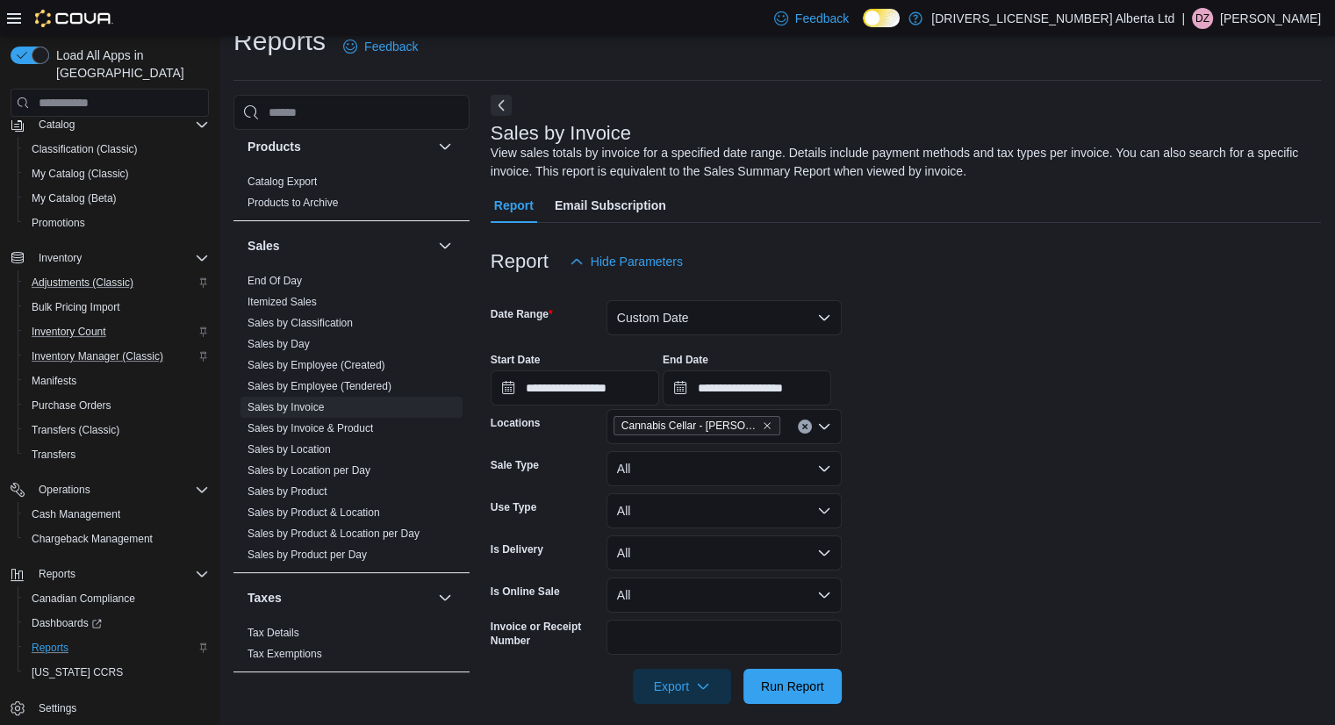
scroll to position [40, 0]
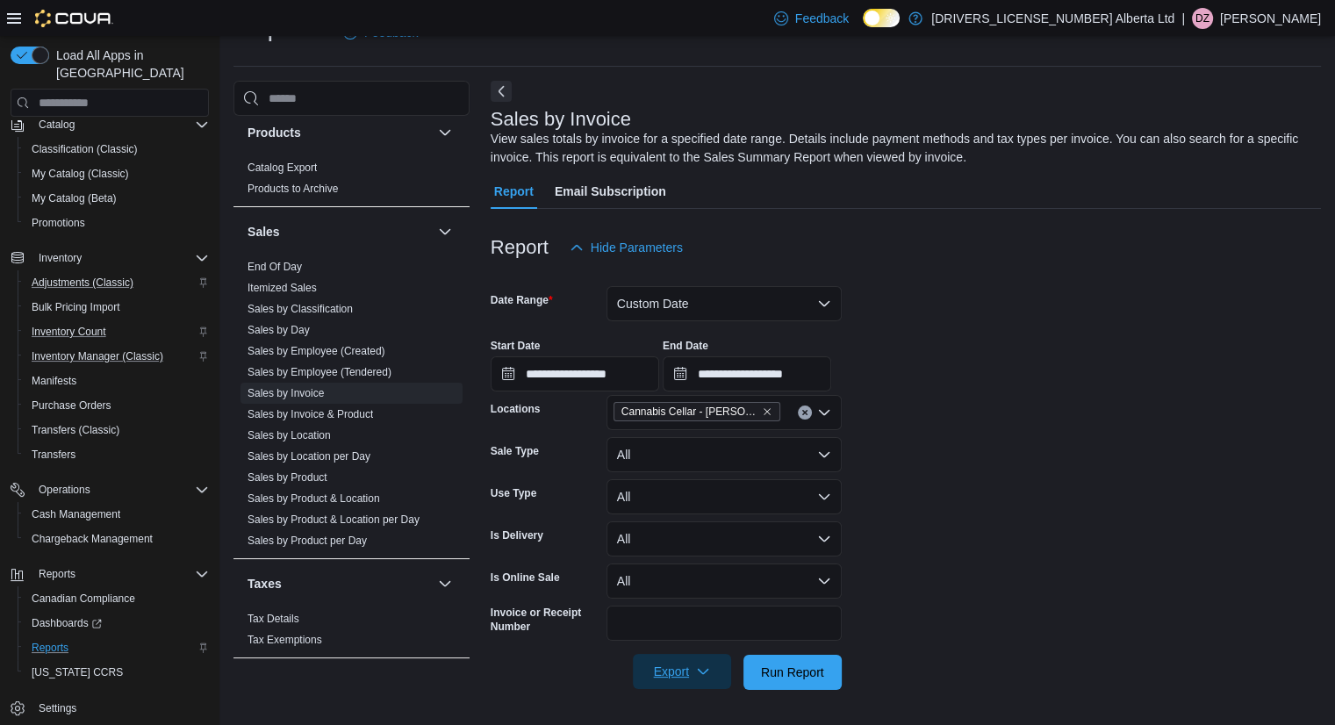
click at [678, 675] on span "Export" at bounding box center [681, 671] width 77 height 35
click at [688, 563] on span "Export to Excel" at bounding box center [684, 565] width 79 height 14
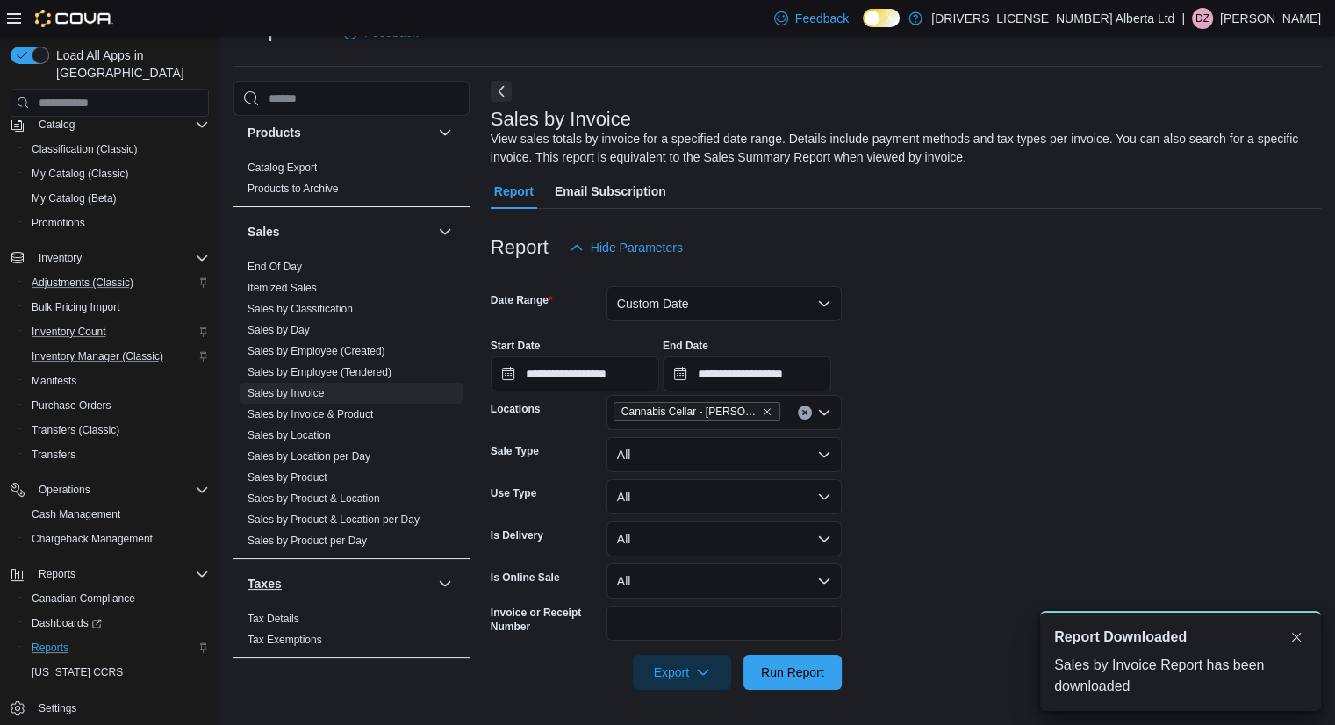
scroll to position [0, 0]
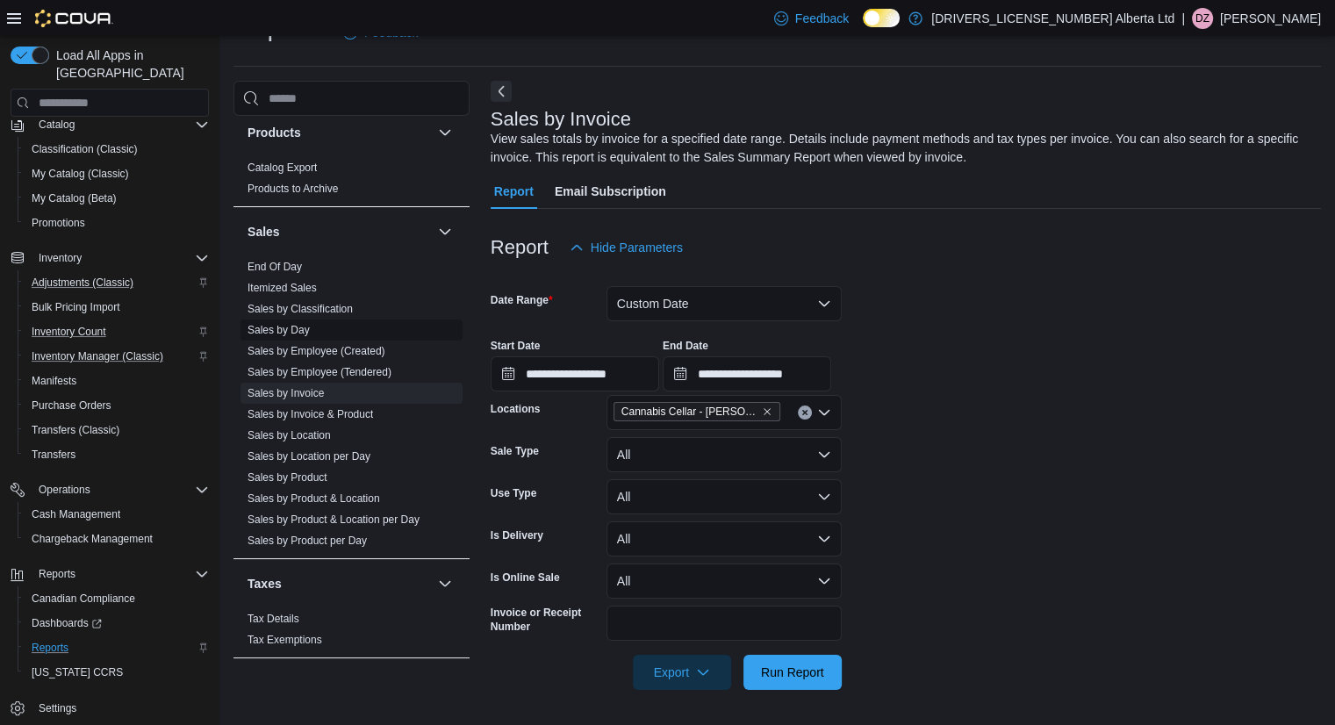
click at [353, 408] on link "Sales by Invoice & Product" at bounding box center [311, 414] width 126 height 12
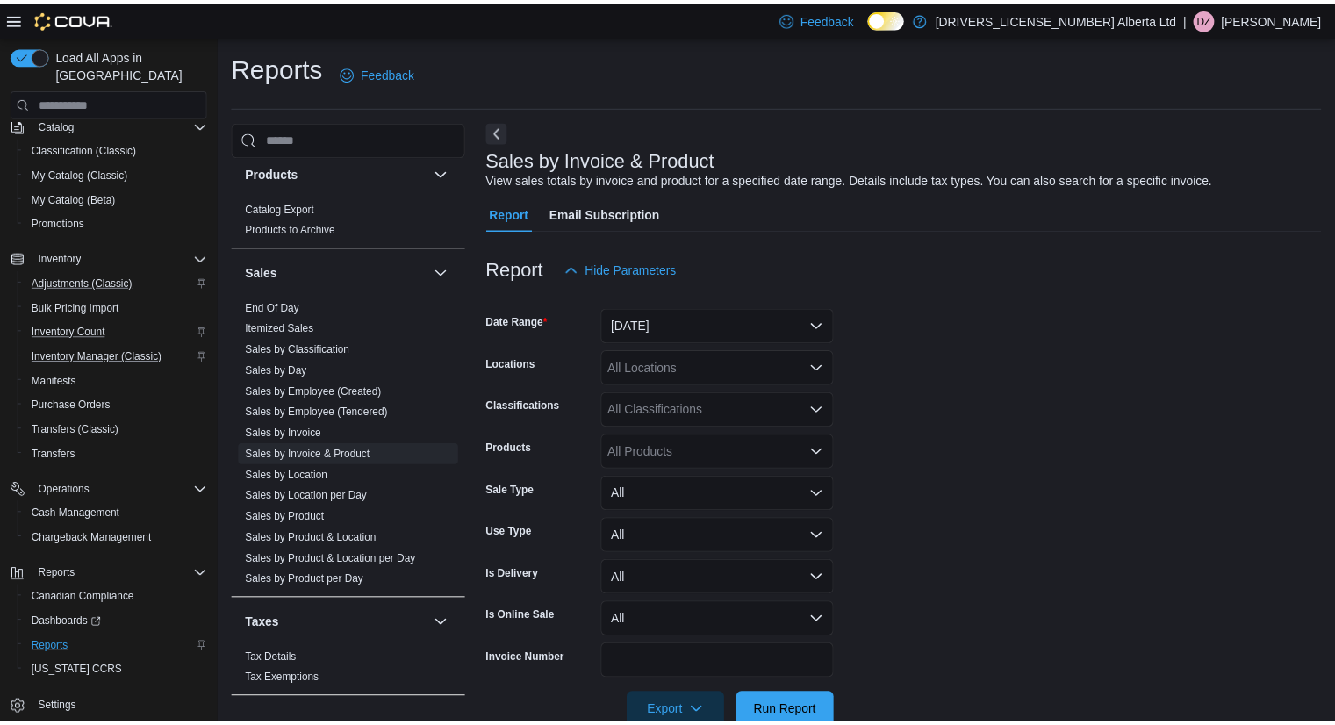
scroll to position [40, 0]
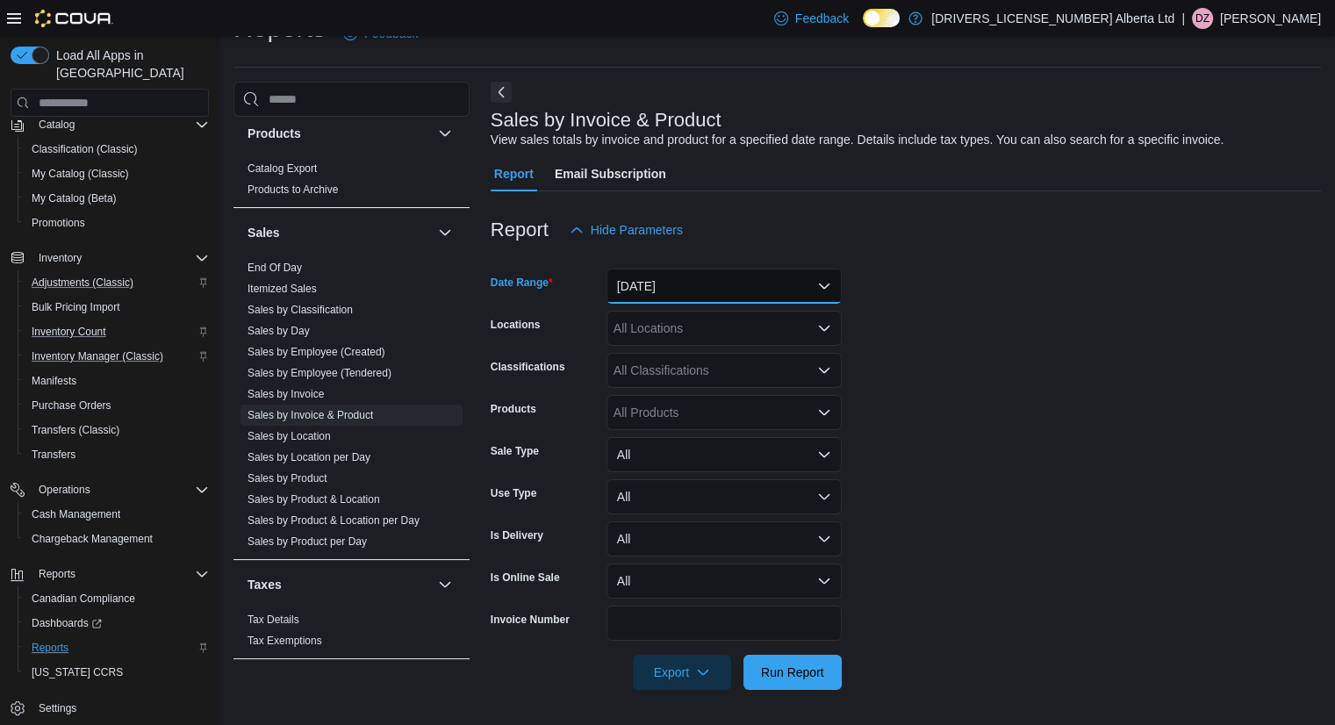
click at [759, 285] on button "Yesterday" at bounding box center [724, 286] width 235 height 35
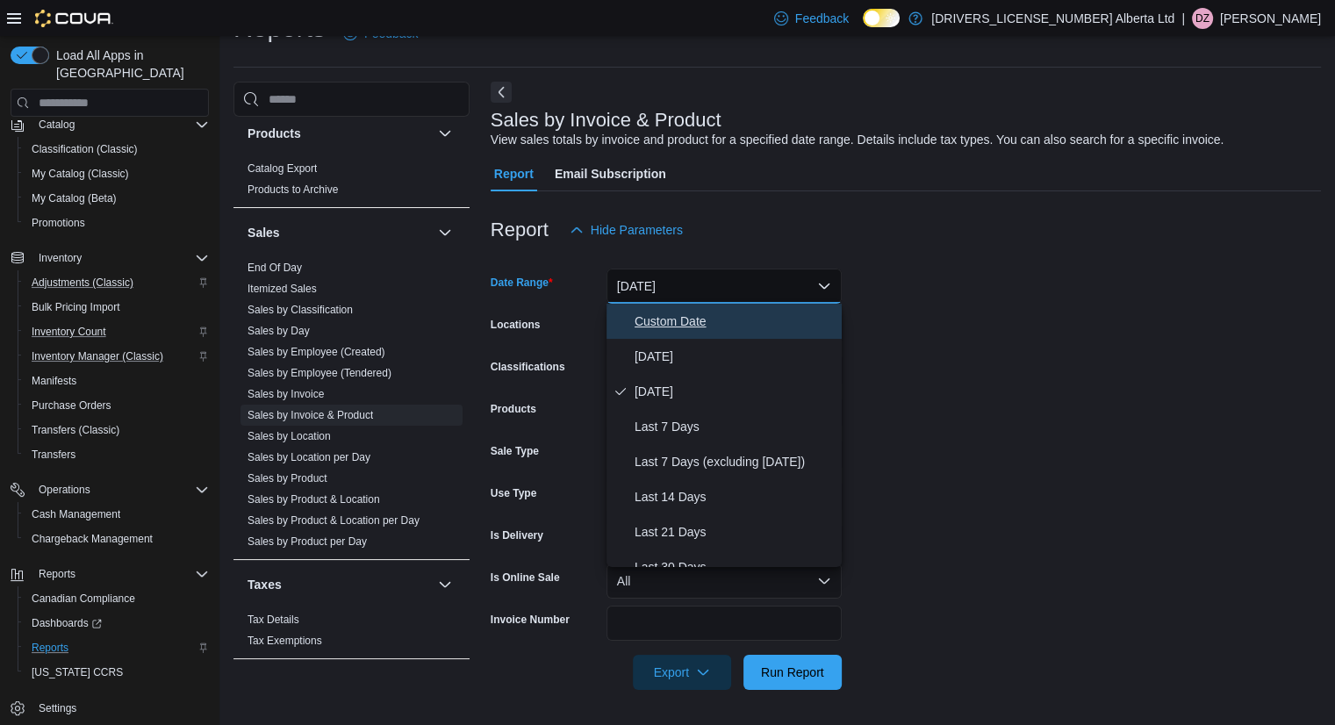
click at [717, 317] on span "Custom Date" at bounding box center [735, 321] width 200 height 21
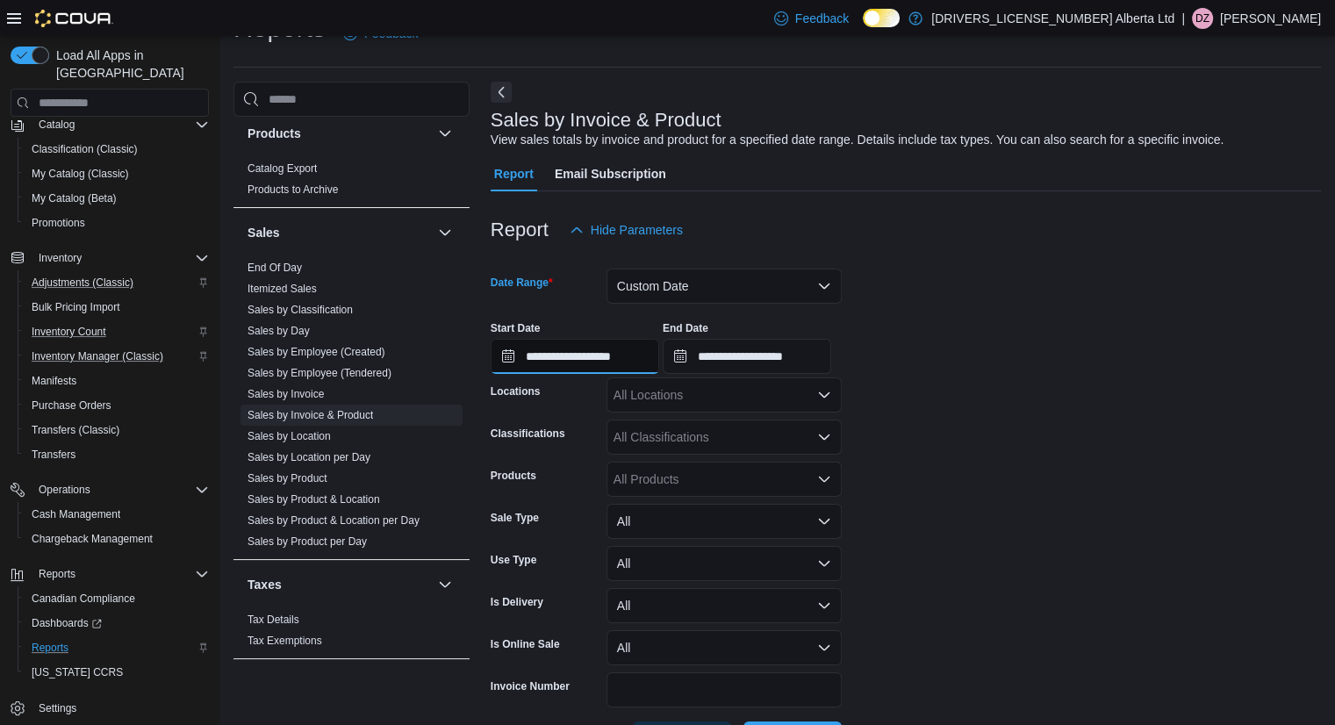
click at [627, 363] on input "**********" at bounding box center [575, 356] width 169 height 35
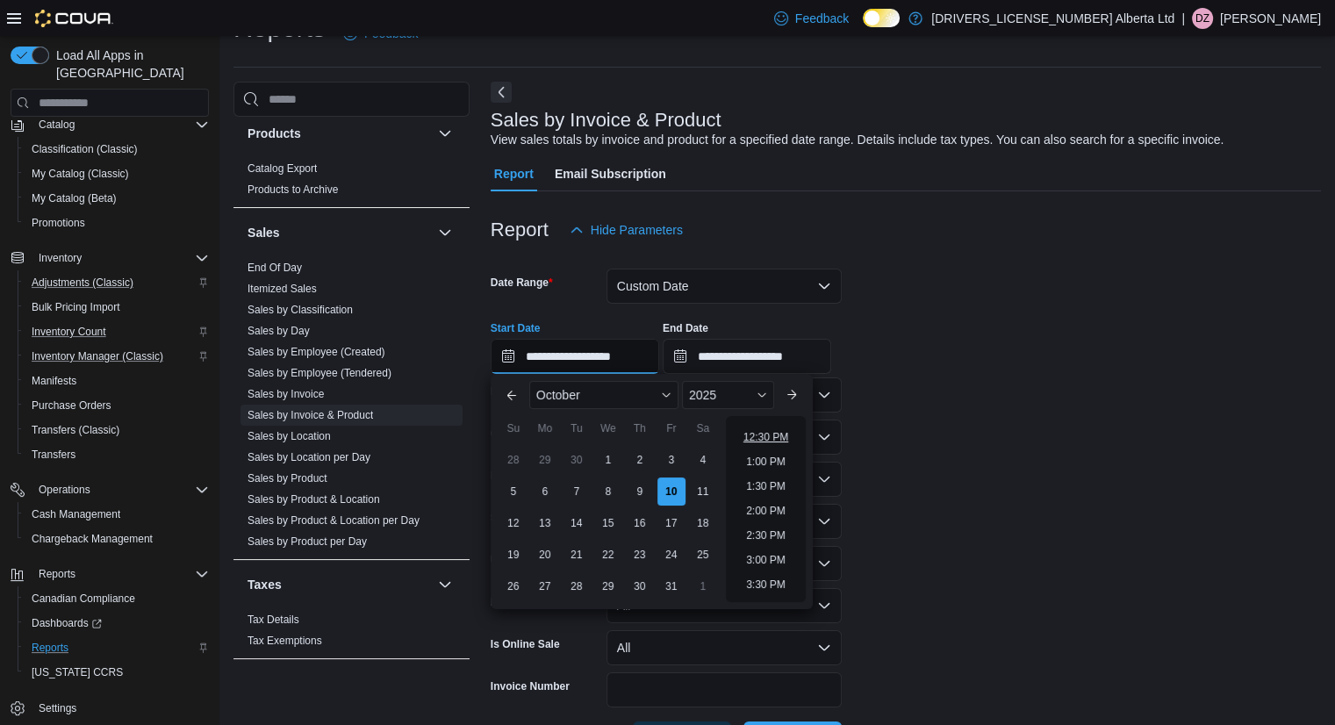
scroll to position [581, 0]
click at [761, 539] on li "2:00 PM" at bounding box center [766, 537] width 54 height 21
type input "**********"
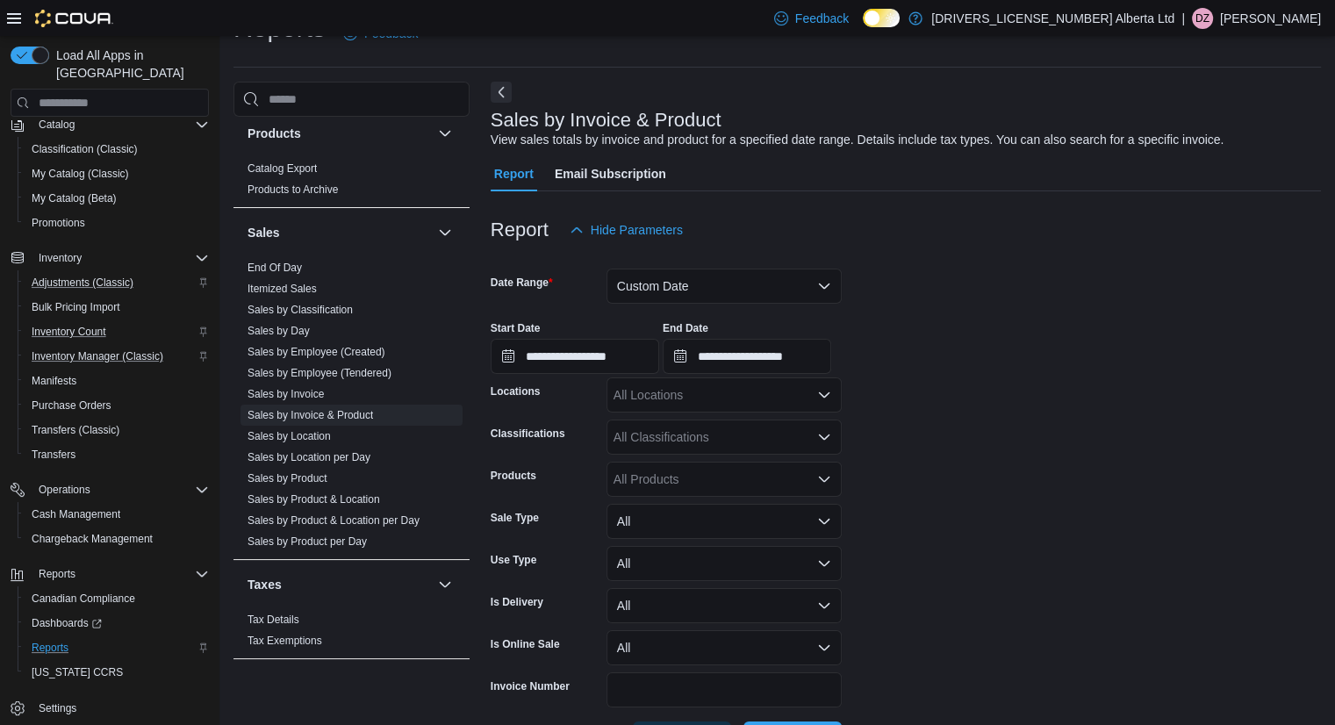
click at [965, 447] on form "**********" at bounding box center [906, 502] width 830 height 509
click at [828, 385] on div "All Locations" at bounding box center [724, 394] width 235 height 35
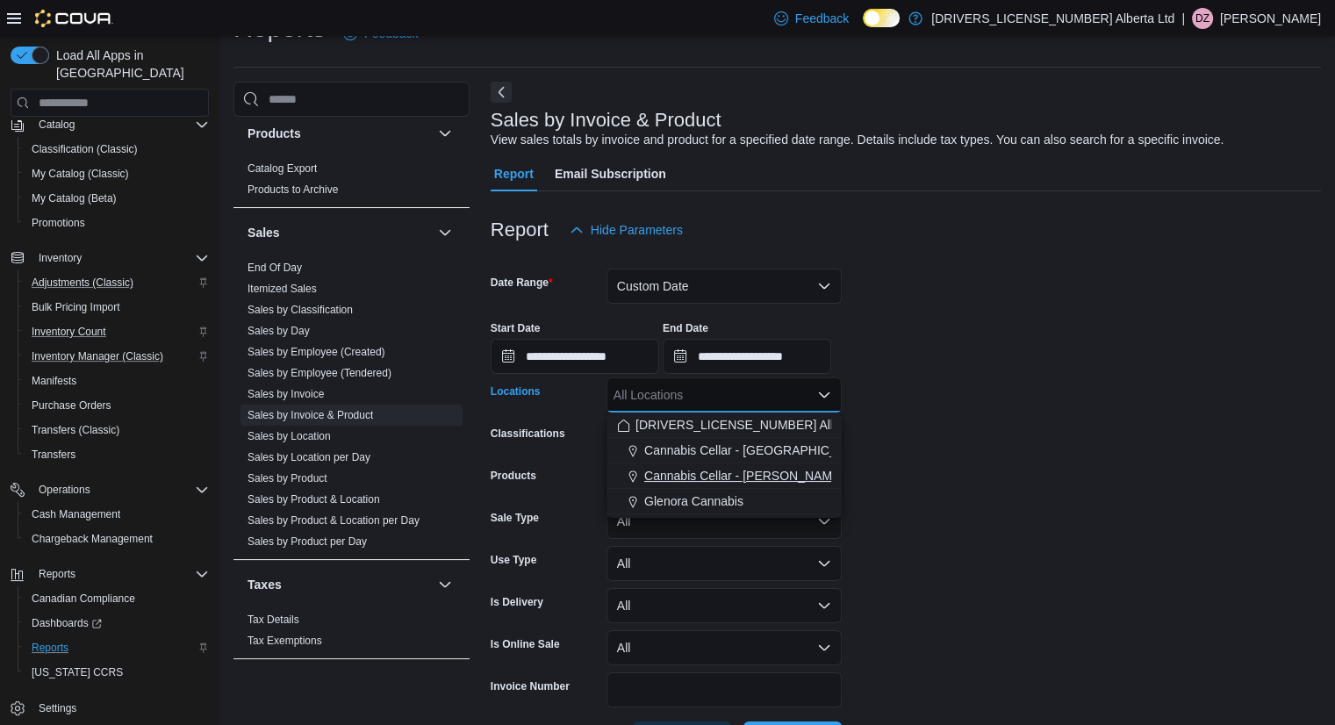
click at [748, 478] on span "Cannabis Cellar - [PERSON_NAME]" at bounding box center [743, 476] width 199 height 18
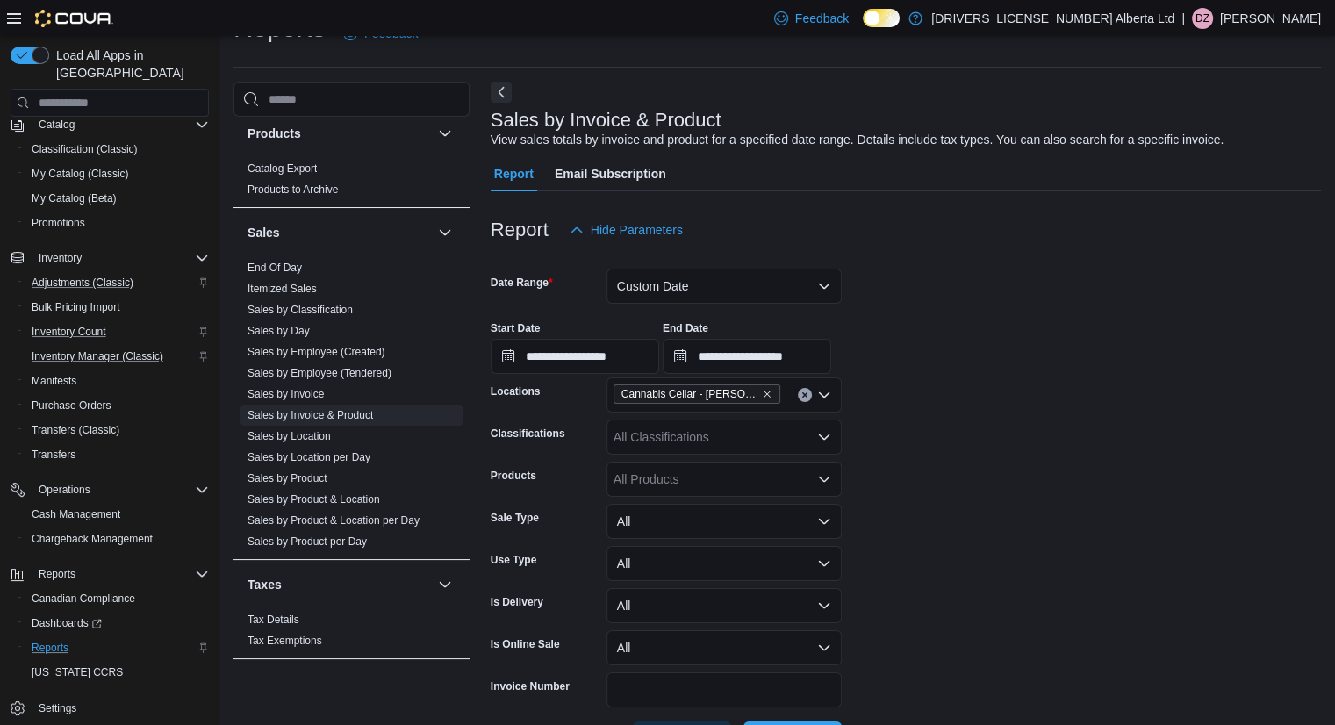
click at [1036, 381] on form "**********" at bounding box center [906, 502] width 830 height 509
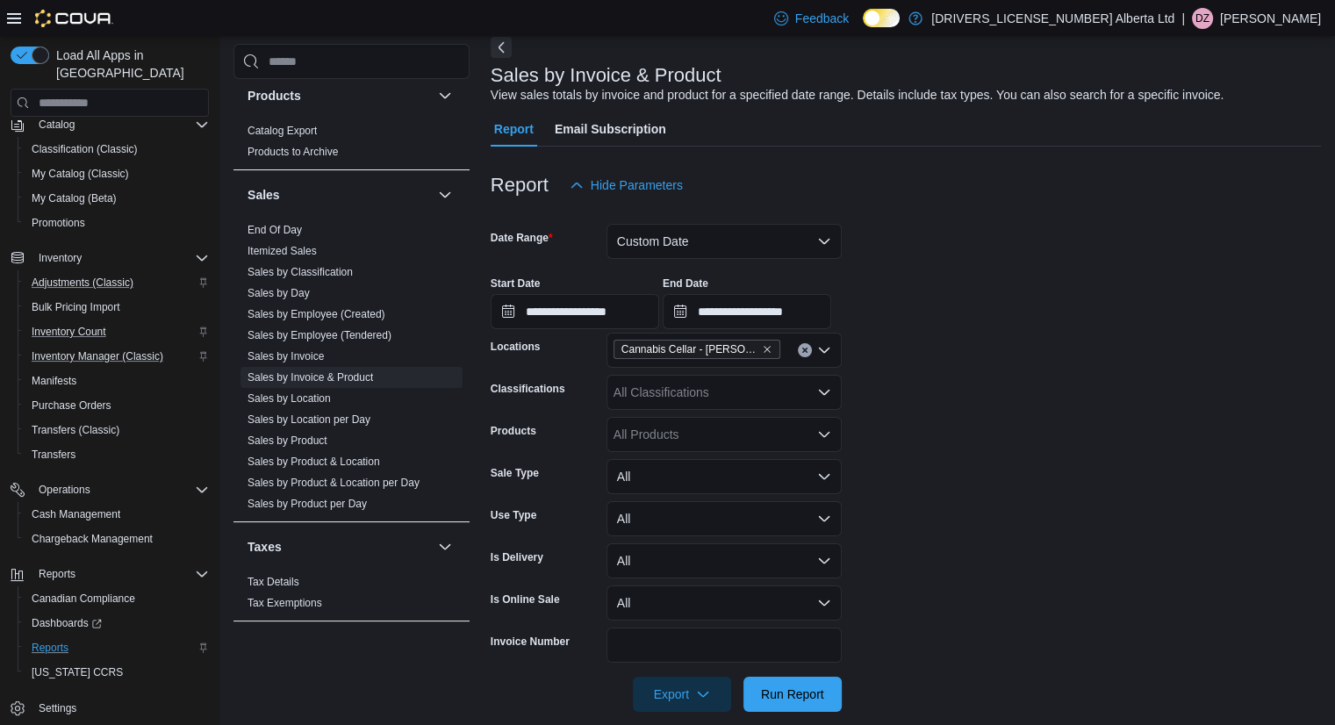
scroll to position [106, 0]
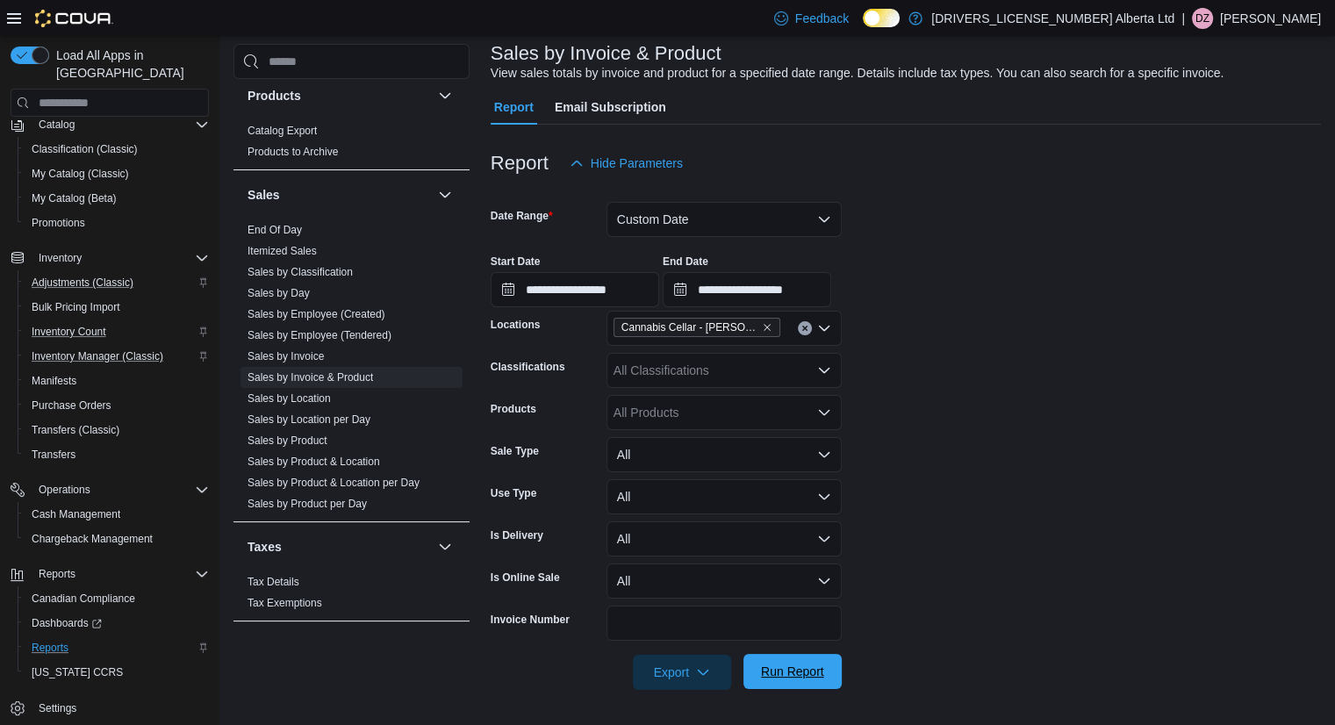
drag, startPoint x: 802, startPoint y: 679, endPoint x: 959, endPoint y: 385, distance: 332.7
click at [801, 679] on span "Run Report" at bounding box center [792, 673] width 63 height 18
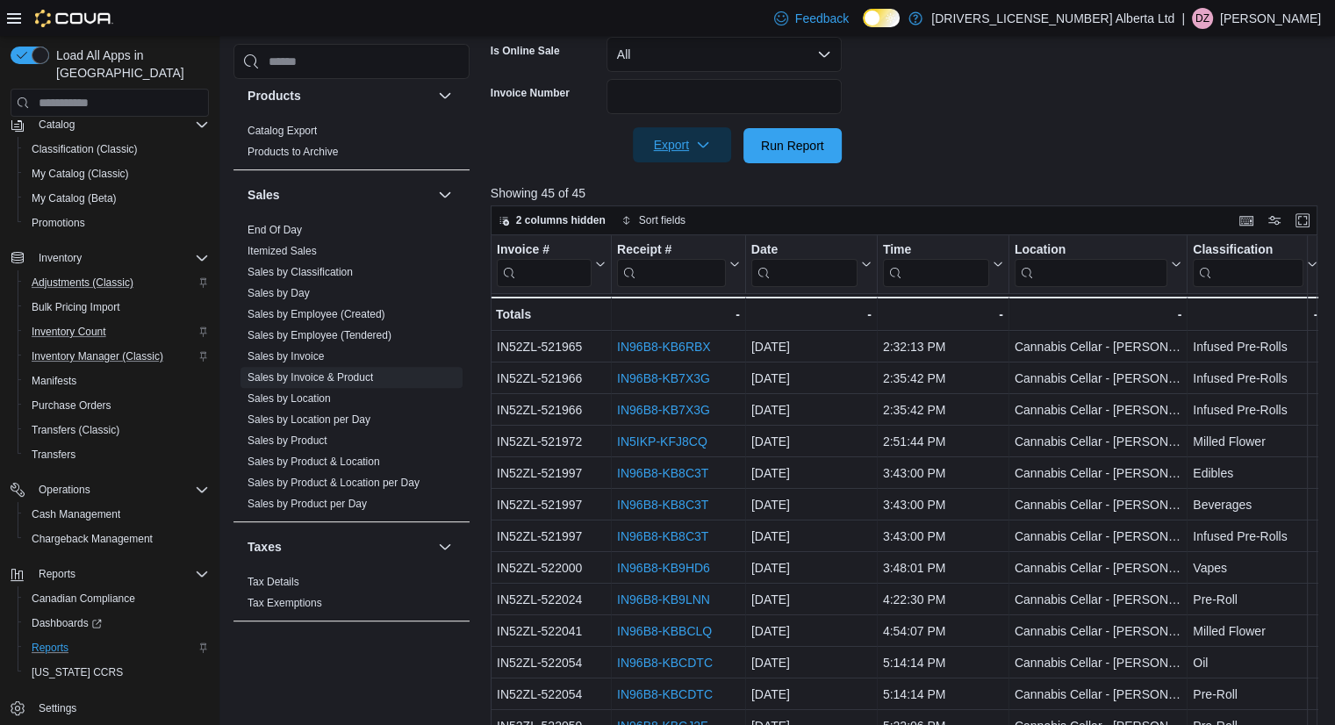
click at [661, 141] on span "Export" at bounding box center [681, 144] width 77 height 35
click at [658, 169] on button "Export to Excel" at bounding box center [685, 180] width 100 height 35
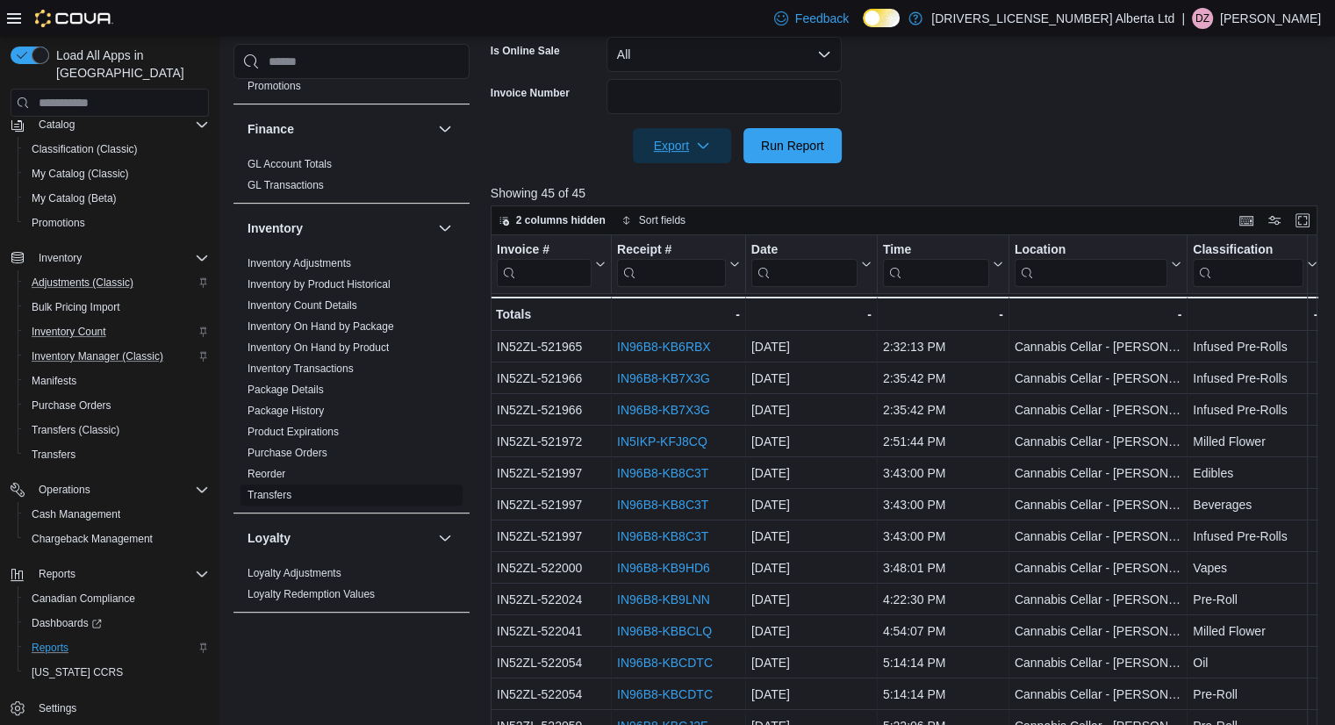
scroll to position [649, 0]
click at [298, 451] on link "Purchase Orders" at bounding box center [288, 457] width 80 height 12
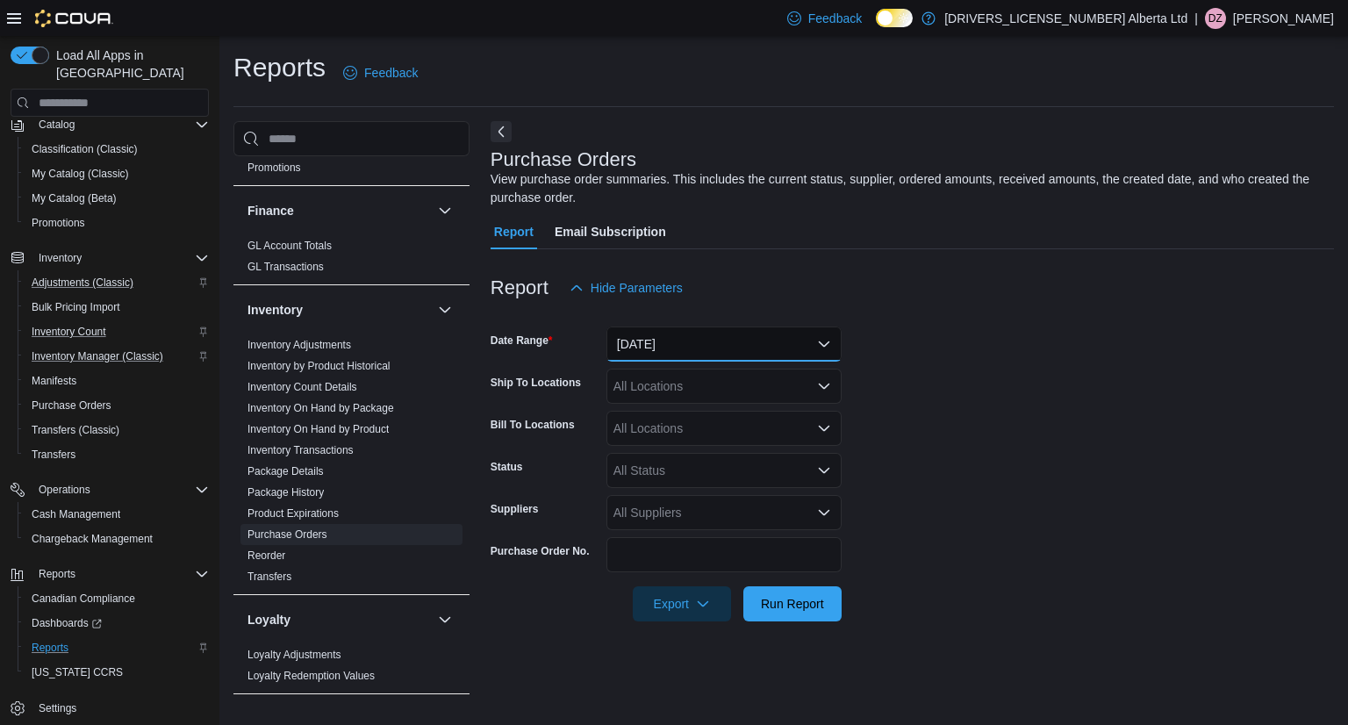
click at [695, 353] on button "Yesterday" at bounding box center [724, 344] width 235 height 35
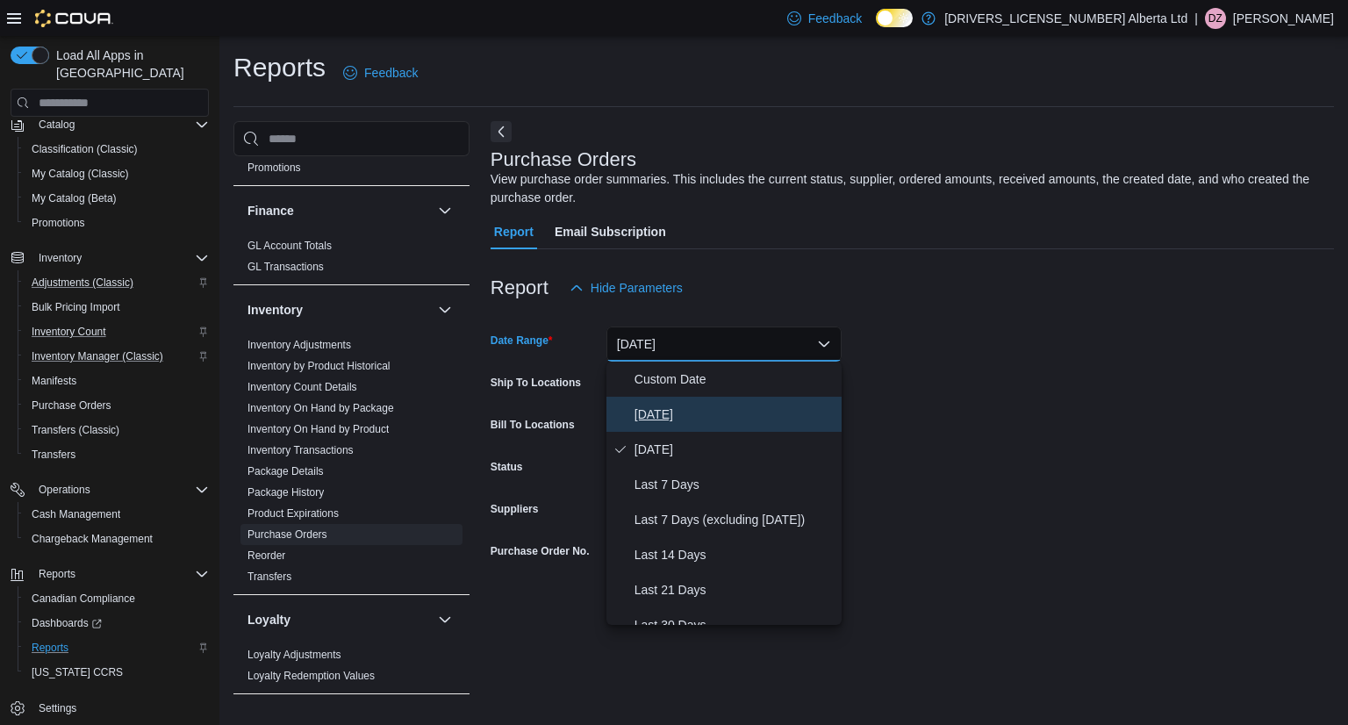
click at [667, 405] on span "Today" at bounding box center [735, 414] width 200 height 21
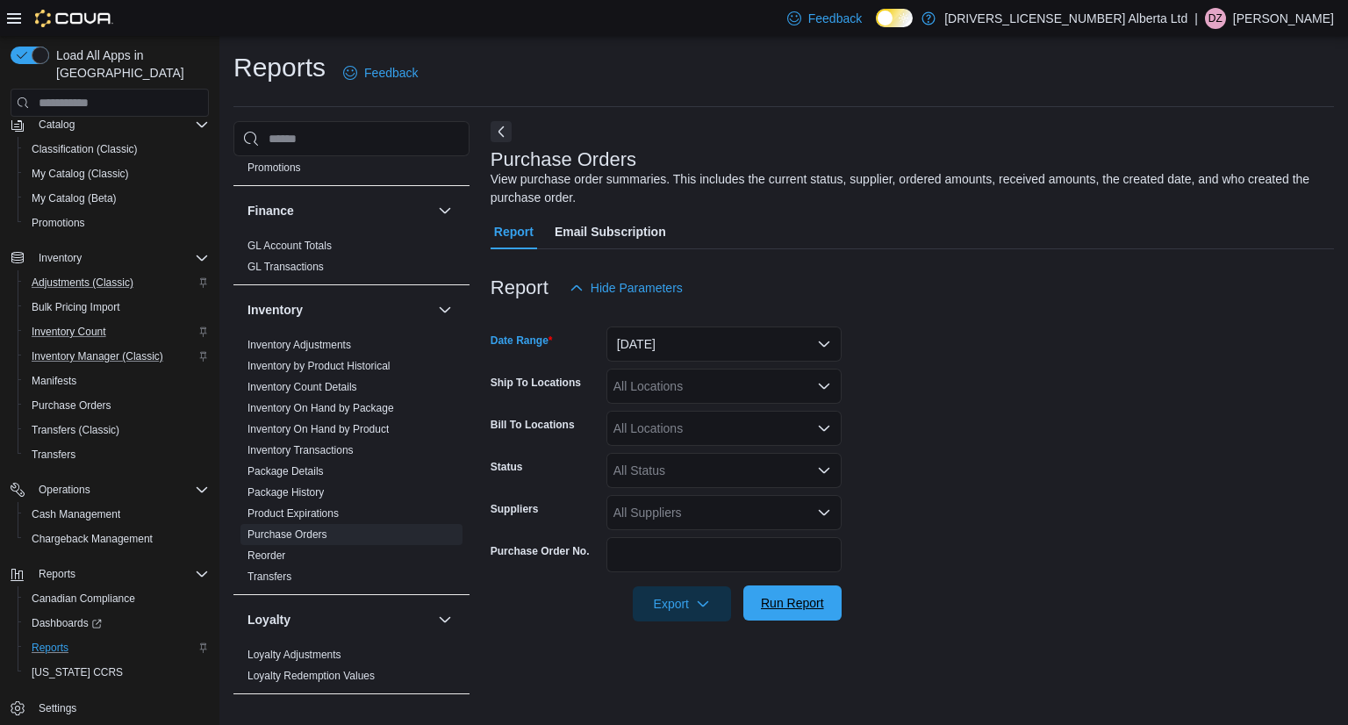
click at [783, 619] on span "Run Report" at bounding box center [792, 603] width 77 height 35
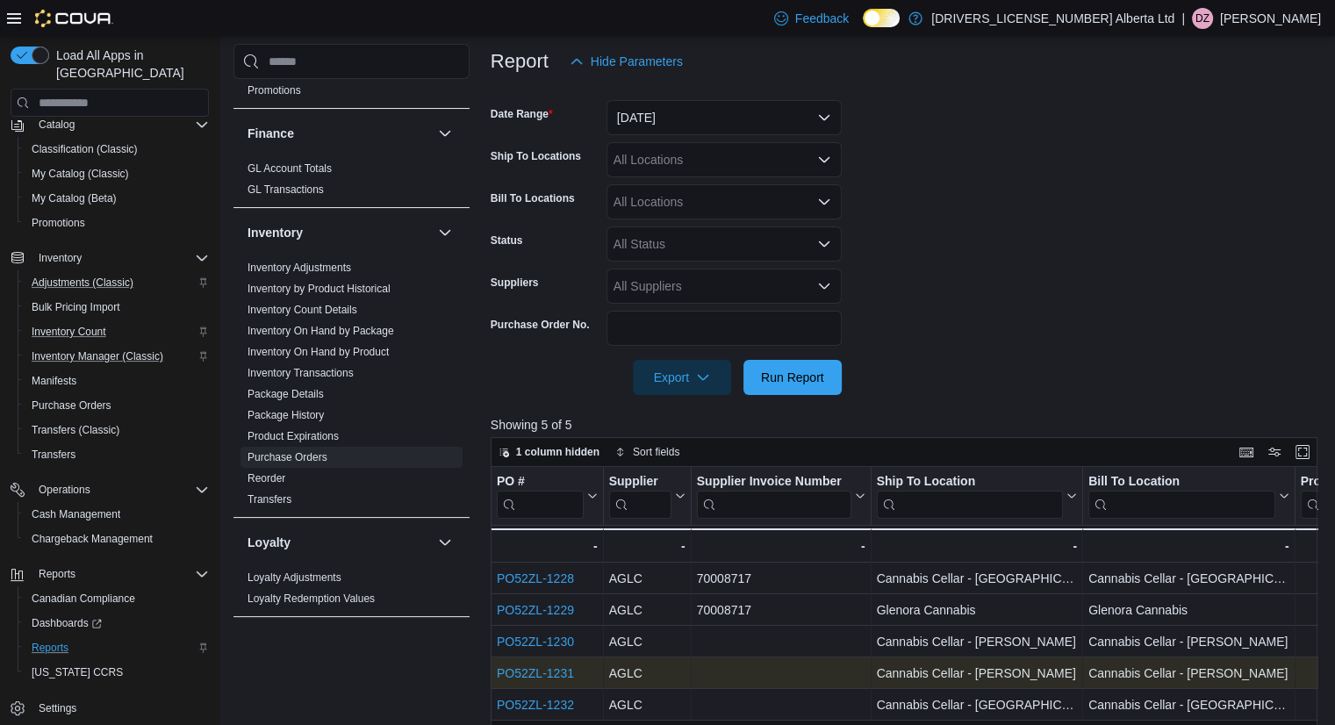
scroll to position [351, 0]
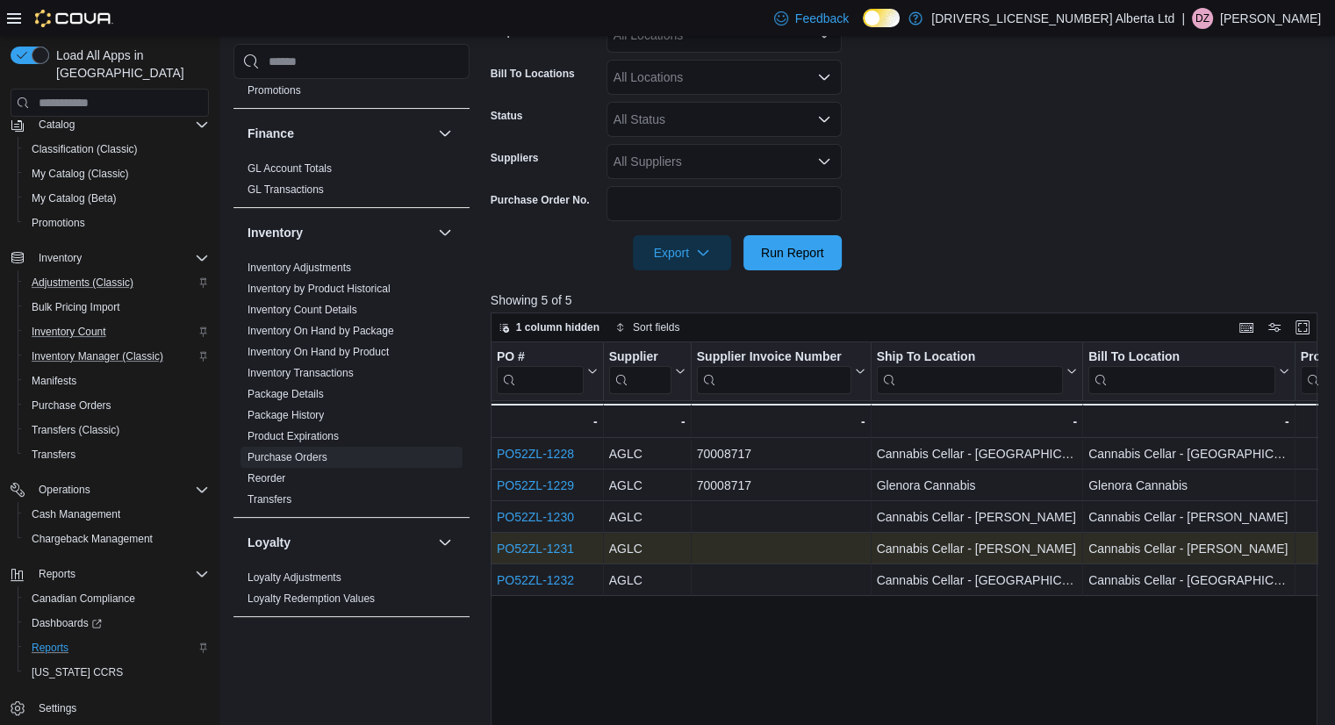
click at [549, 555] on link "PO52ZL-1231" at bounding box center [535, 549] width 77 height 14
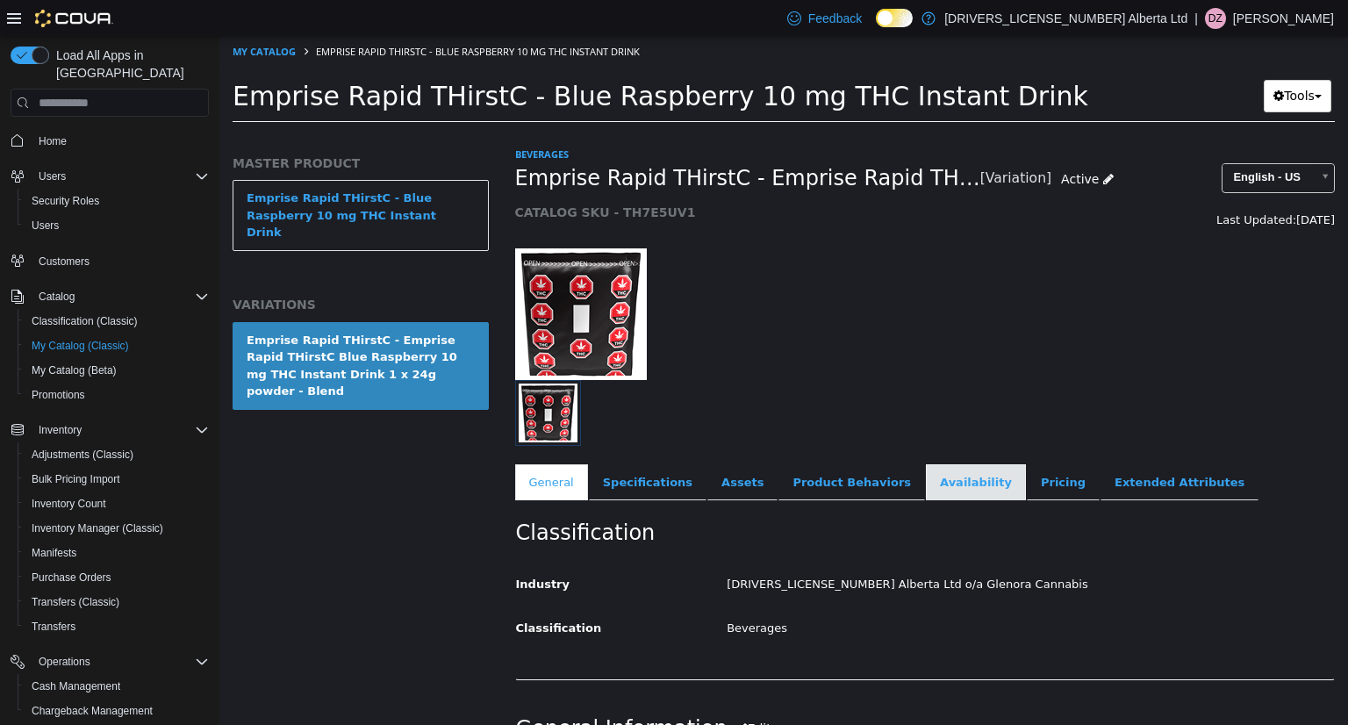
drag, startPoint x: 931, startPoint y: 486, endPoint x: 946, endPoint y: 484, distance: 16.0
click at [931, 485] on link "Availability" at bounding box center [976, 482] width 100 height 37
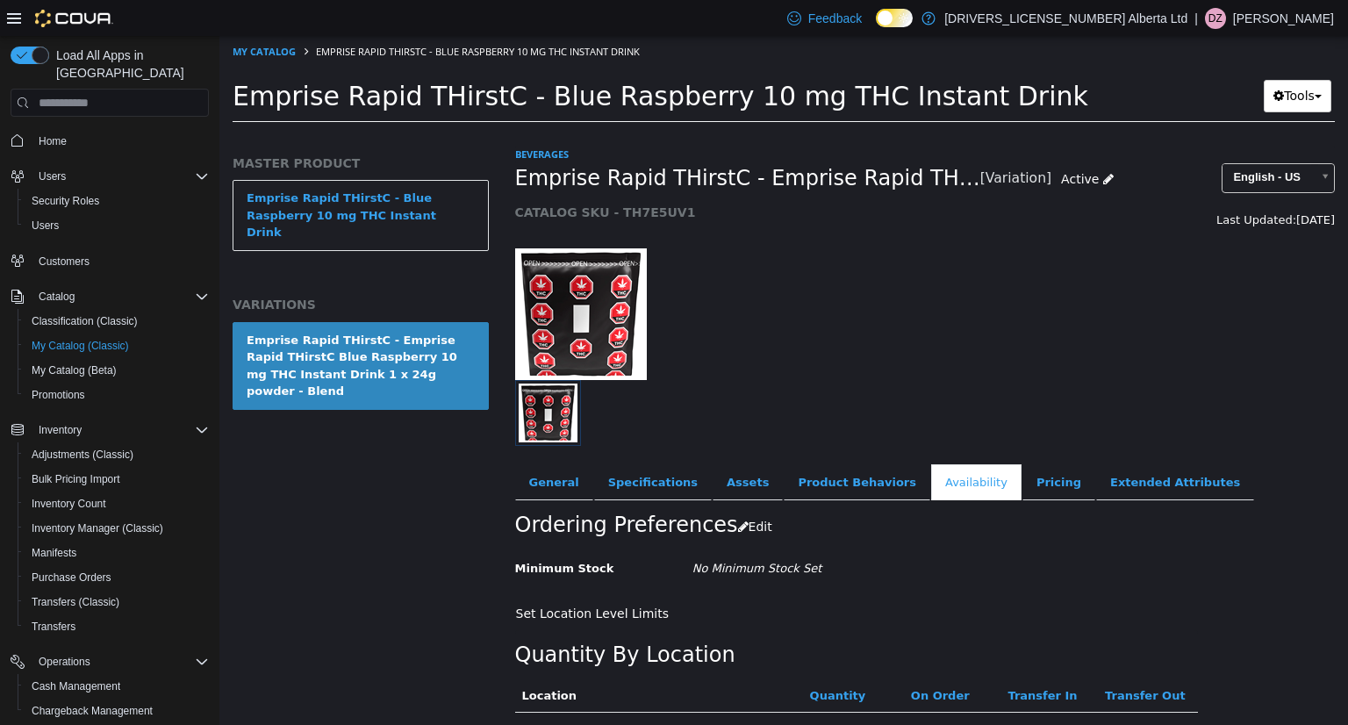
scroll to position [147, 0]
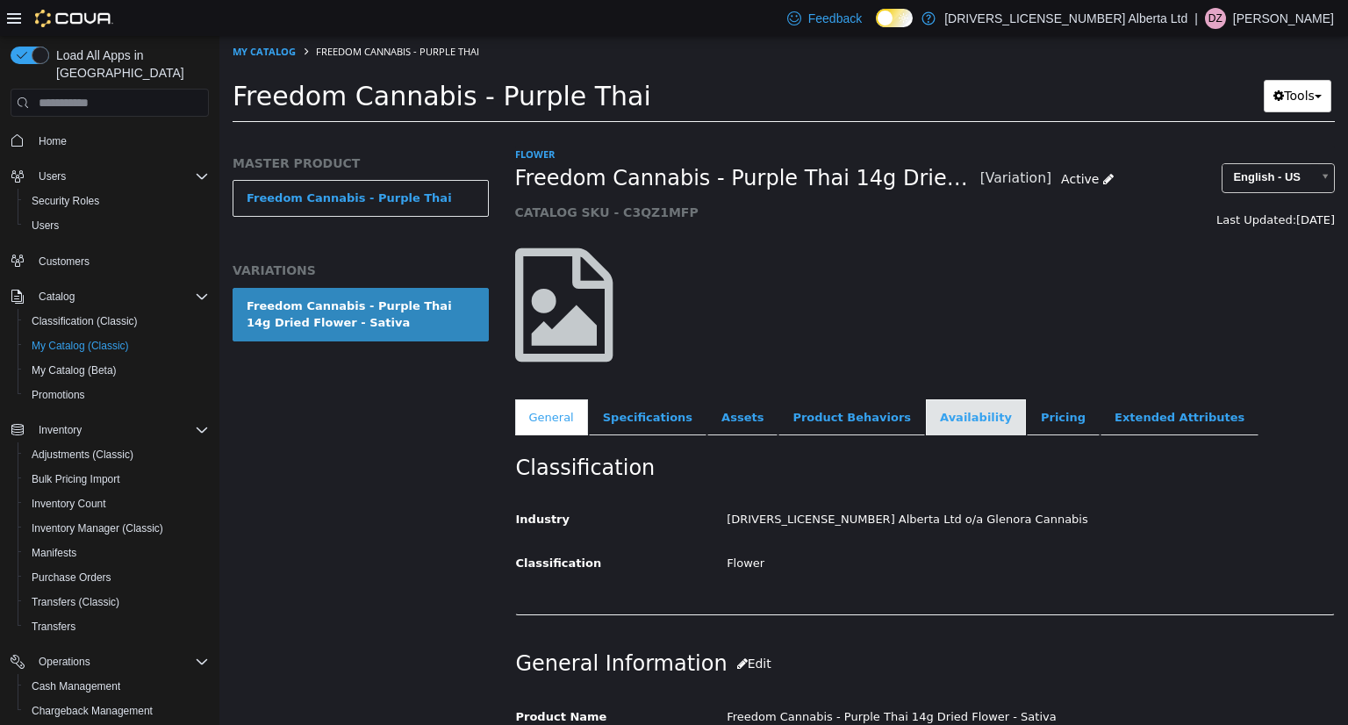
click at [951, 424] on link "Availability" at bounding box center [976, 417] width 100 height 37
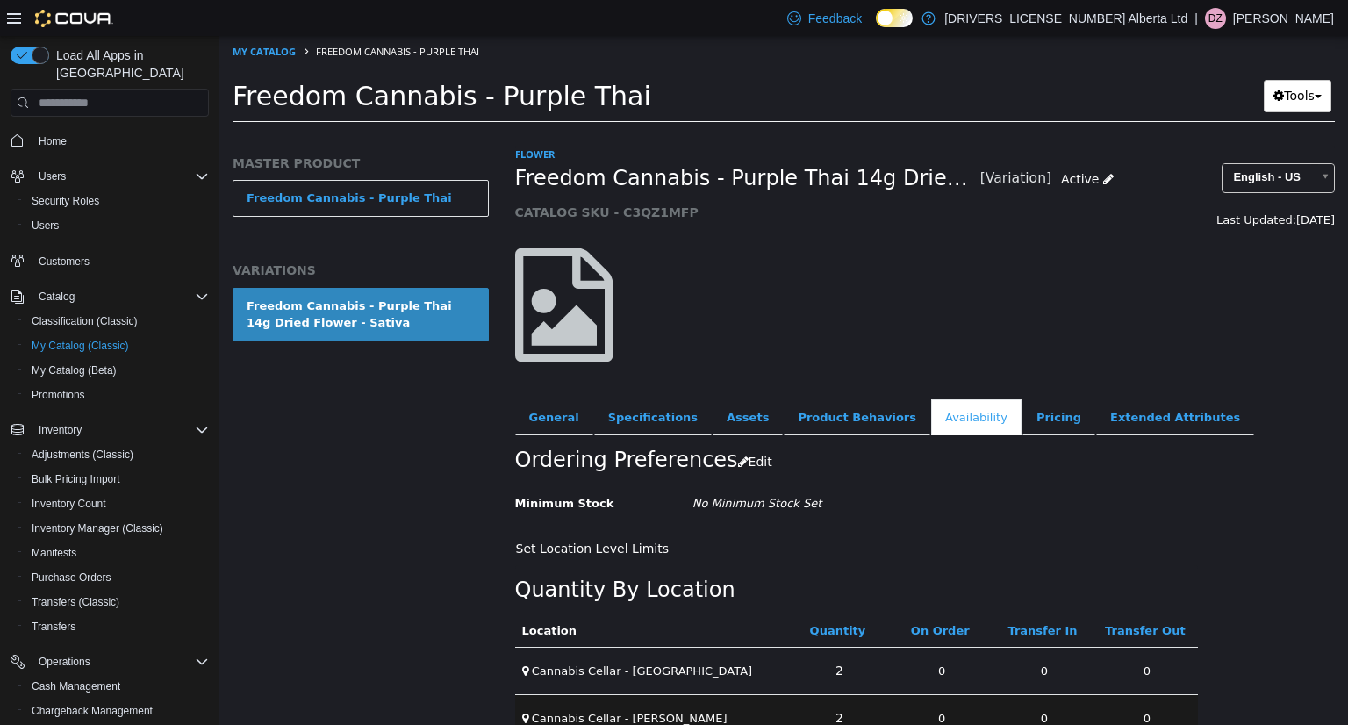
scroll to position [81, 0]
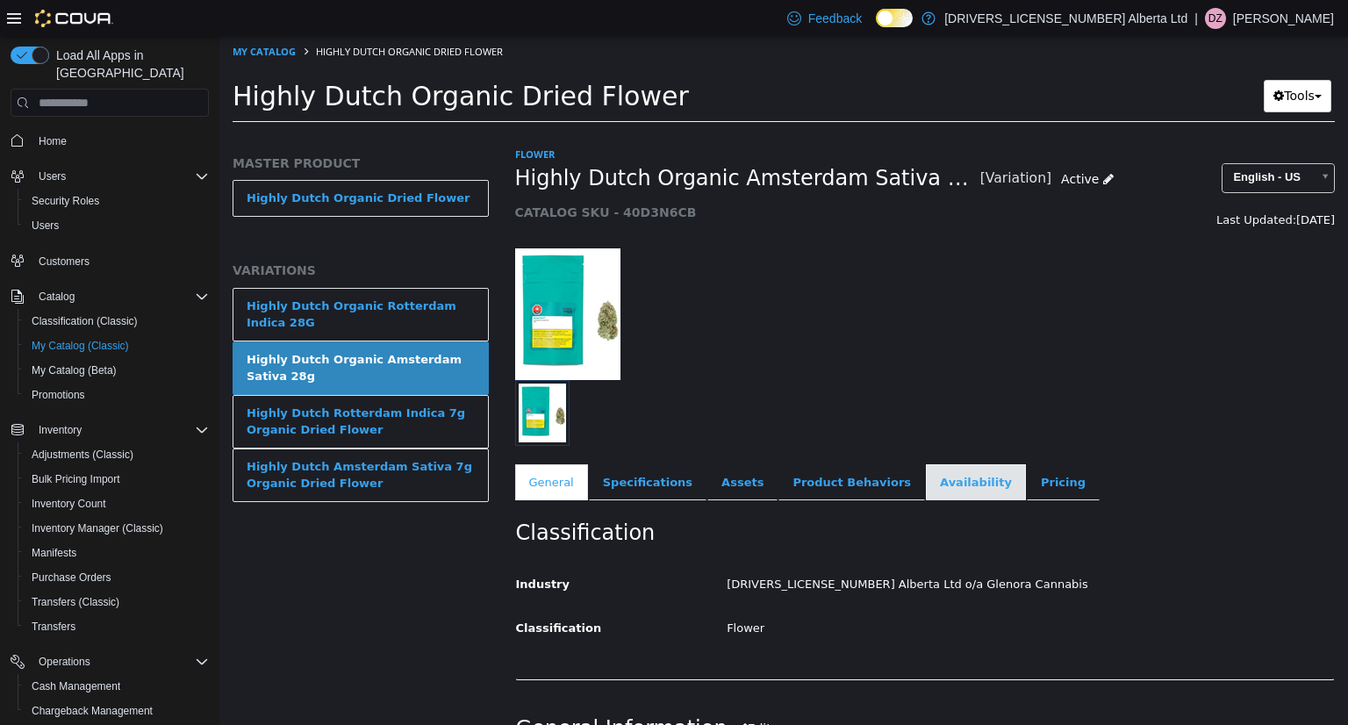
click at [926, 488] on link "Availability" at bounding box center [976, 482] width 100 height 37
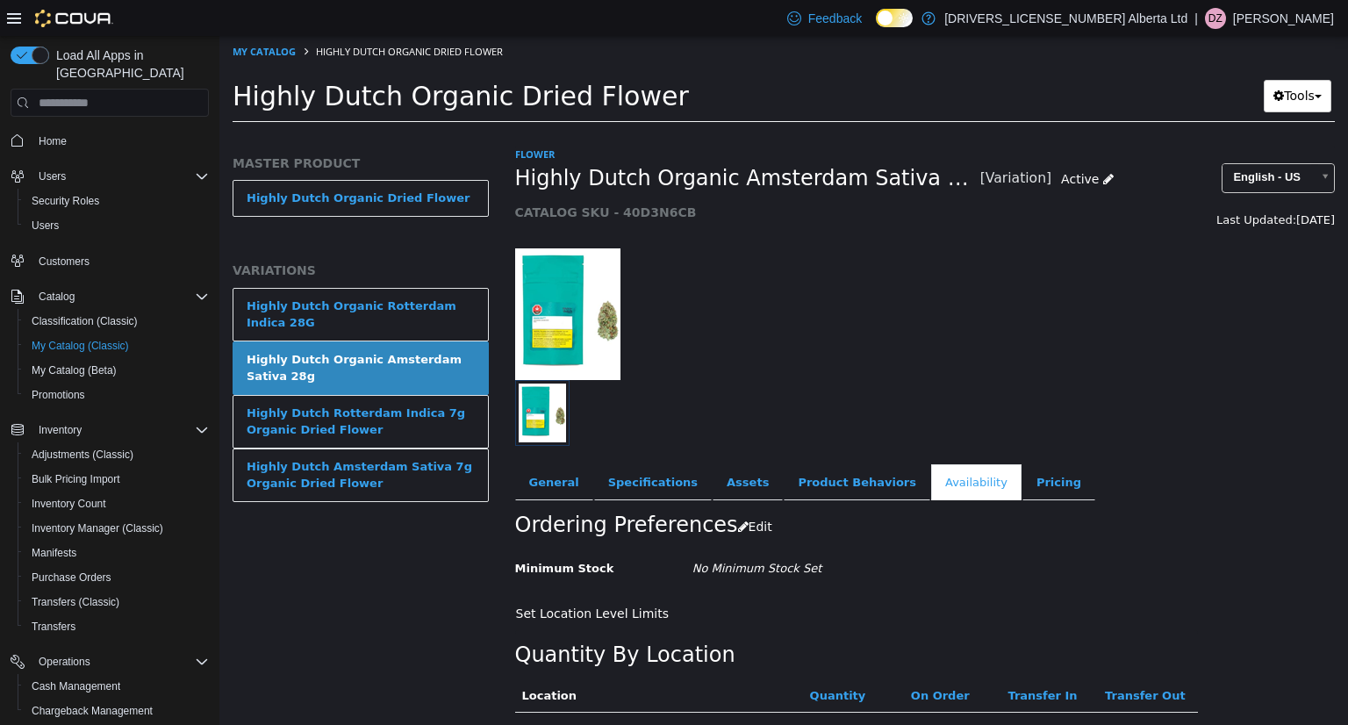
scroll to position [147, 0]
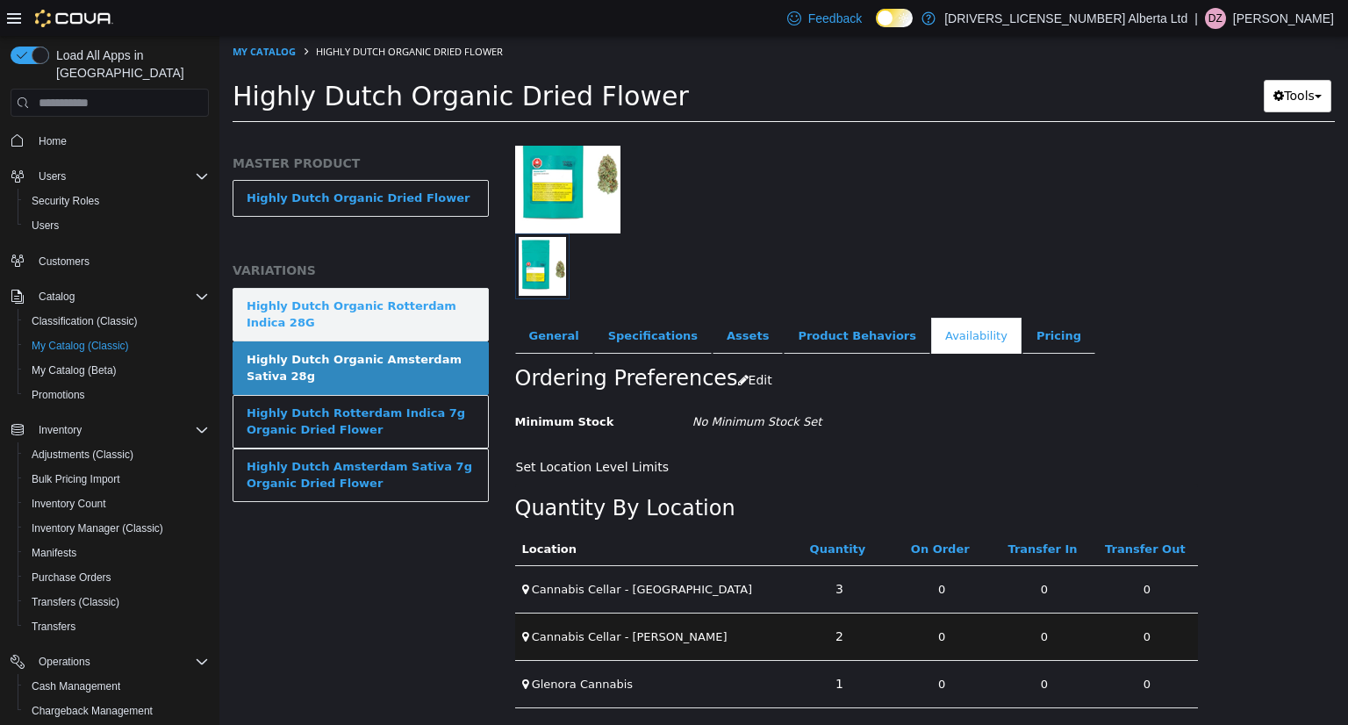
click at [349, 307] on div "Highly Dutch Organic Rotterdam Indica 28G" at bounding box center [361, 315] width 228 height 34
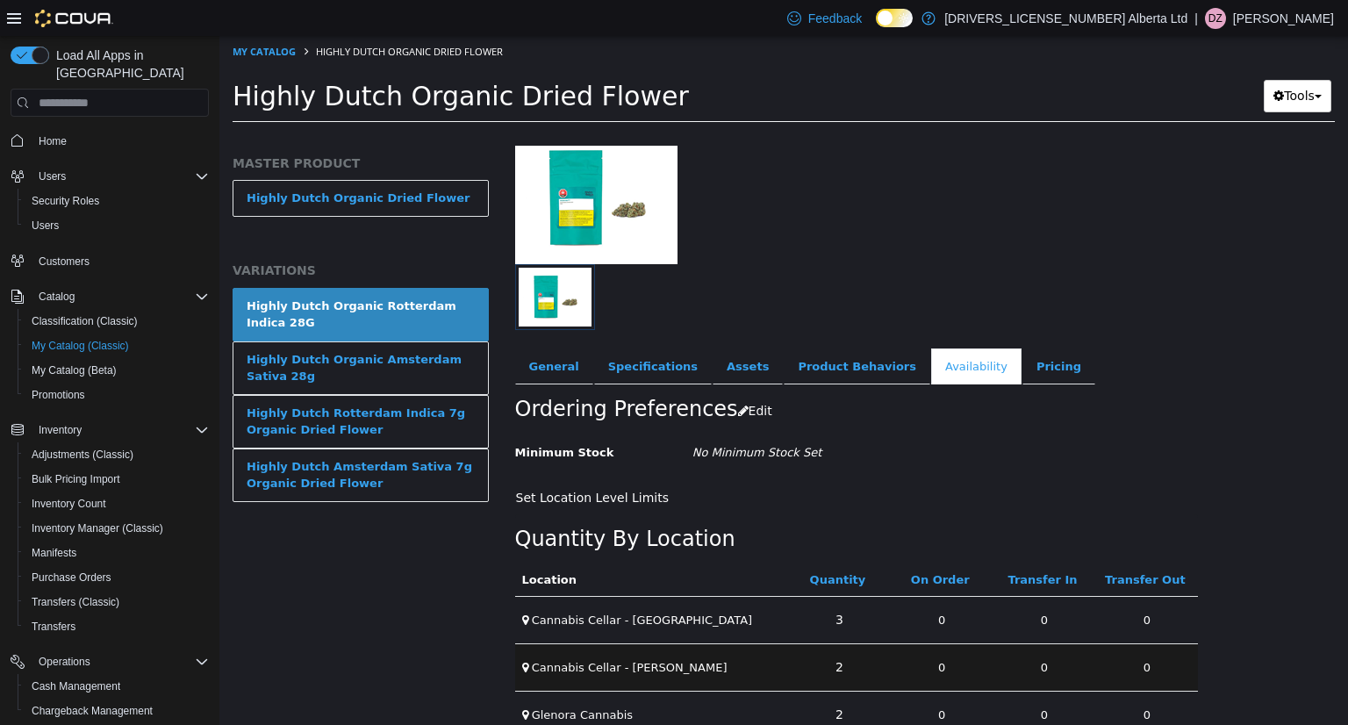
scroll to position [147, 0]
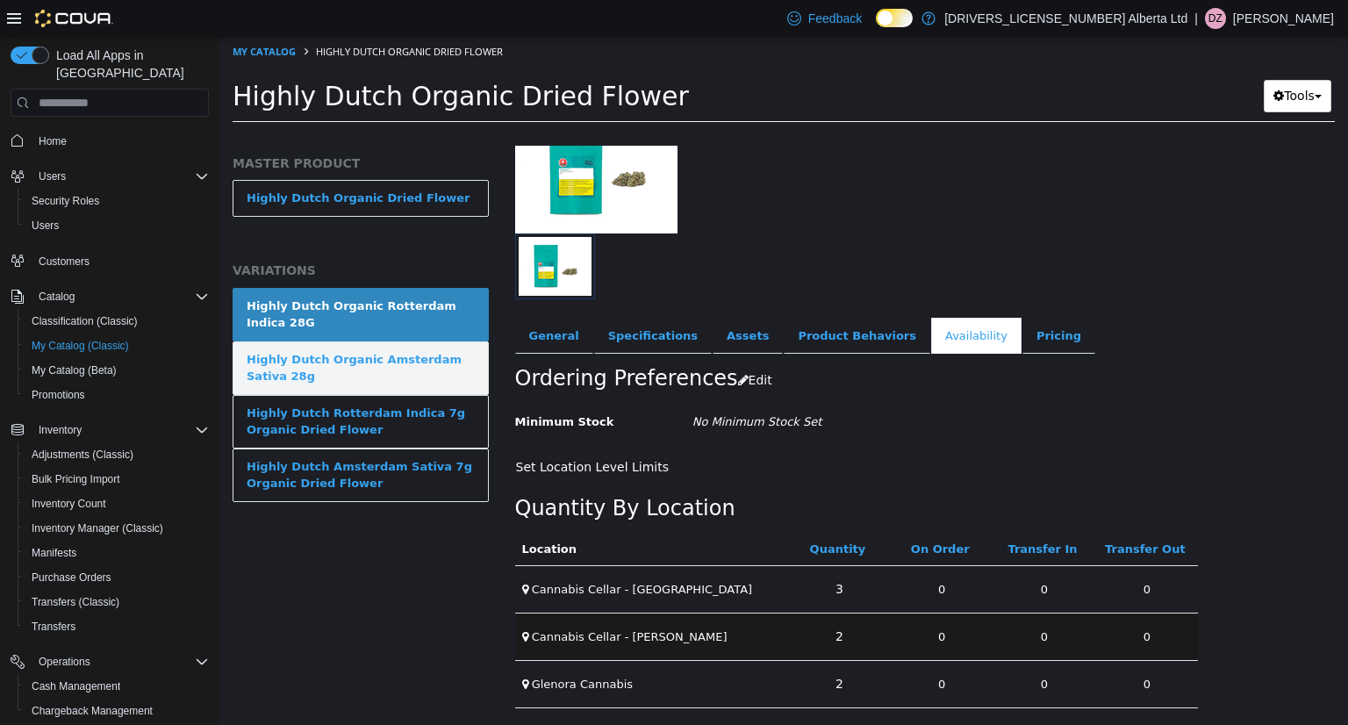
click at [432, 356] on div "Highly Dutch Organic Amsterdam Sativa 28g" at bounding box center [361, 368] width 228 height 34
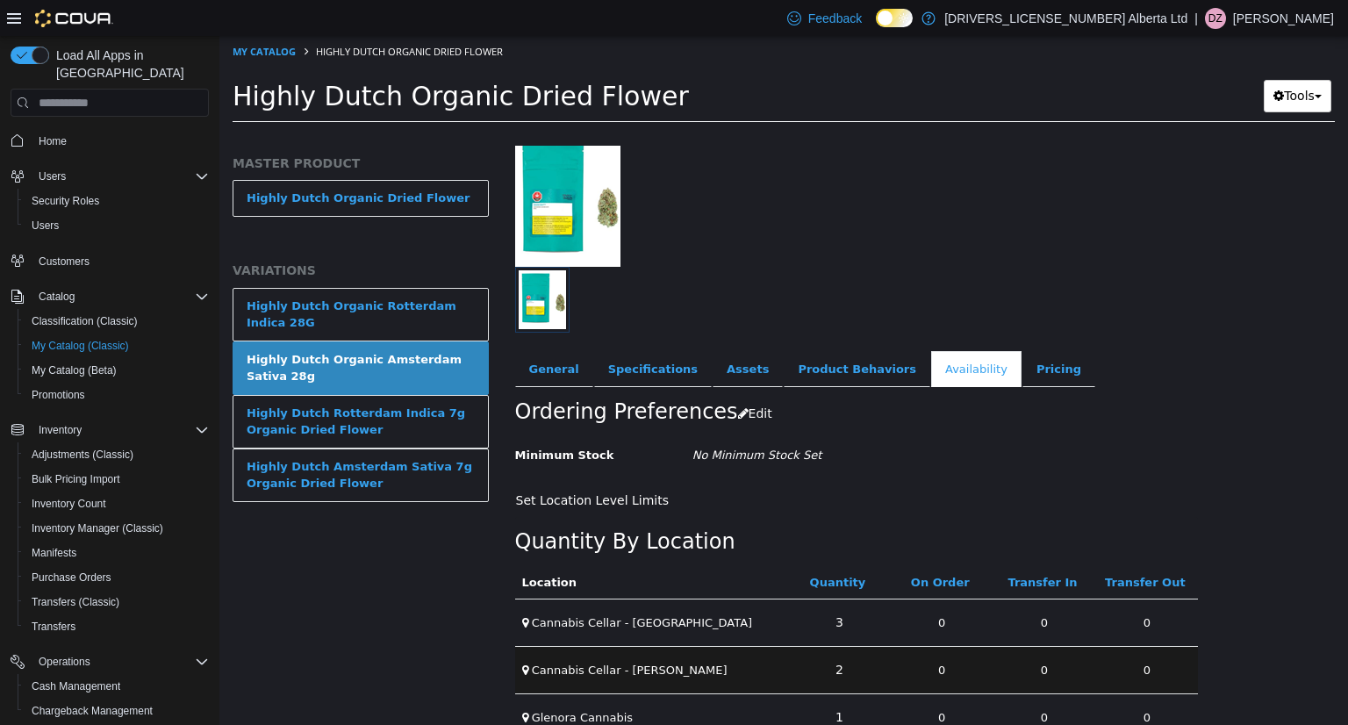
scroll to position [147, 0]
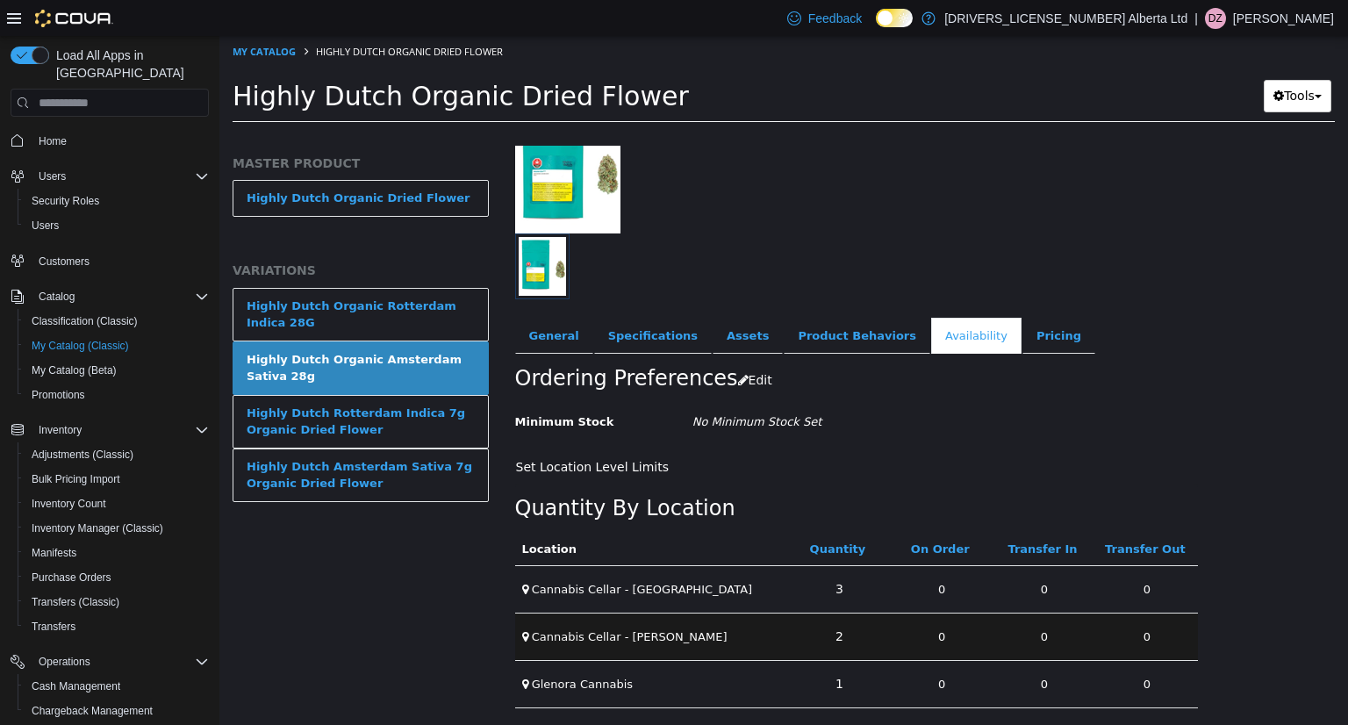
click at [1188, 318] on ul "General Specifications Assets Product Behaviors Availability Pricing Marketing" at bounding box center [925, 336] width 821 height 37
click at [94, 571] on span "Purchase Orders" at bounding box center [72, 578] width 80 height 14
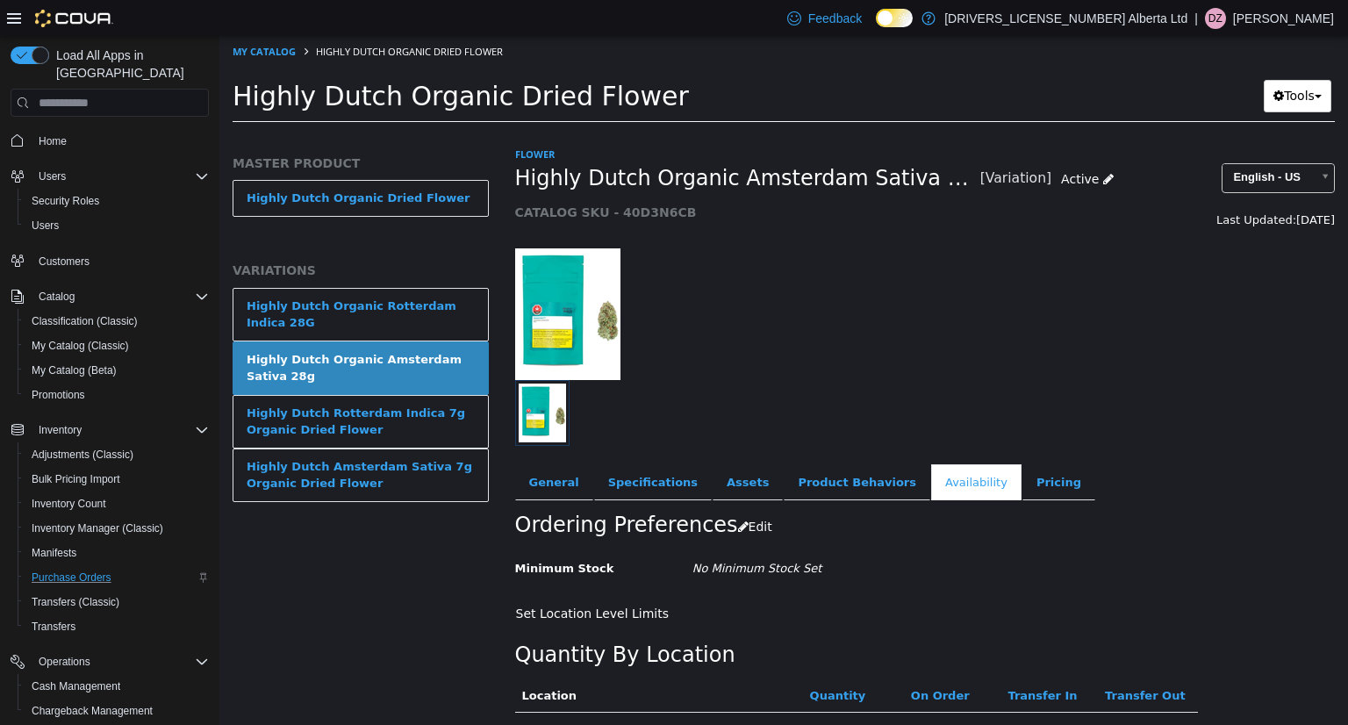
scroll to position [147, 0]
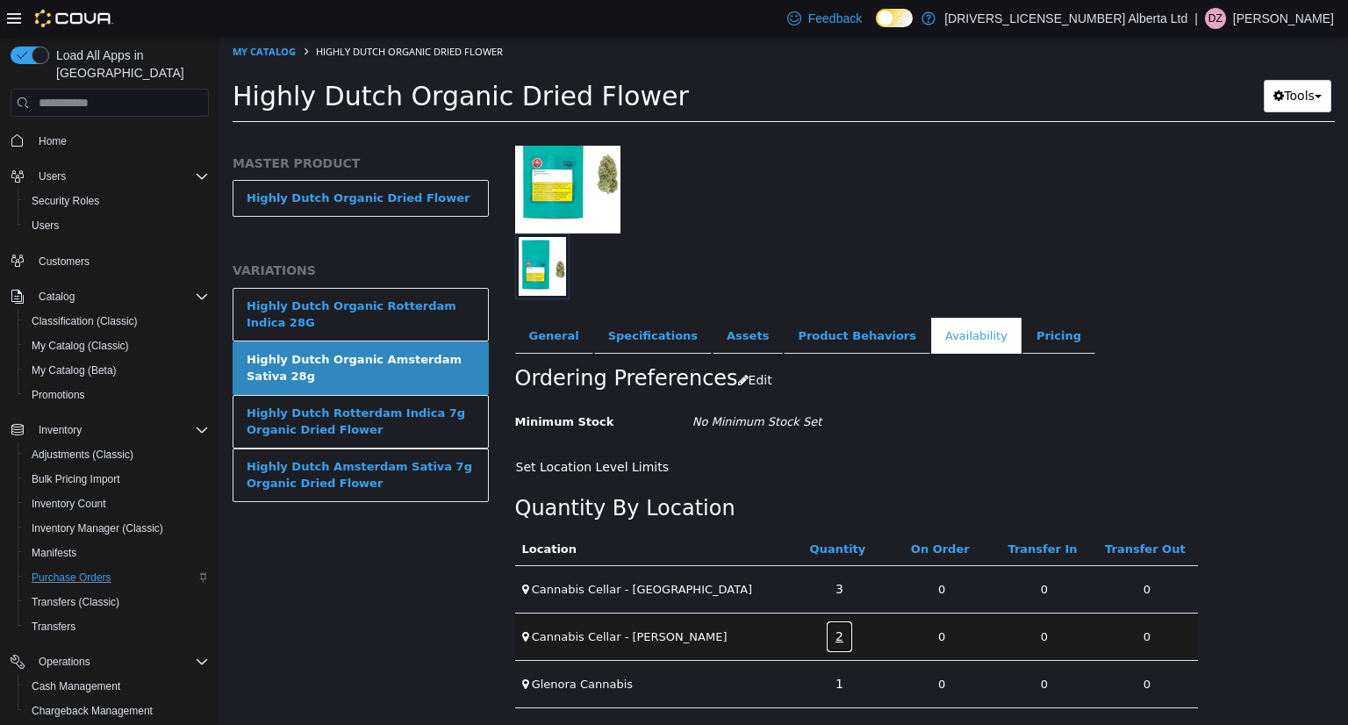
click at [832, 640] on link "2" at bounding box center [839, 637] width 27 height 32
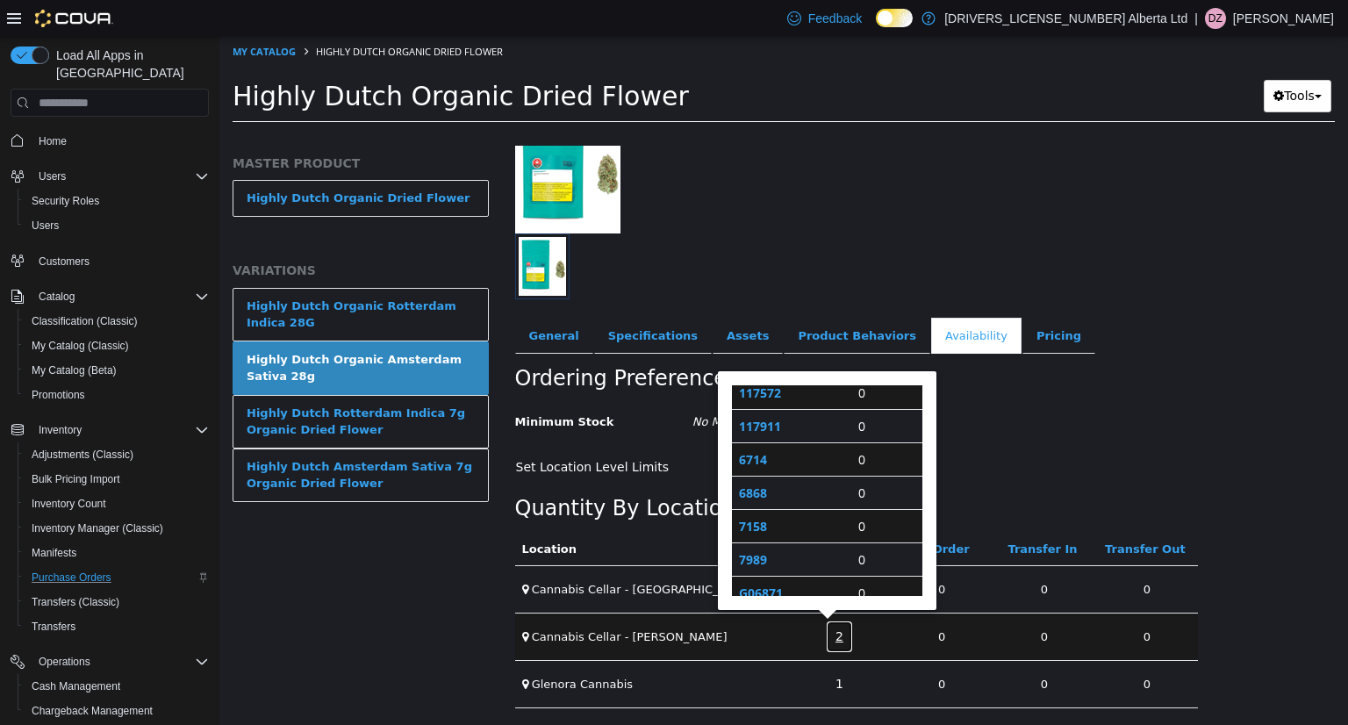
scroll to position [571, 0]
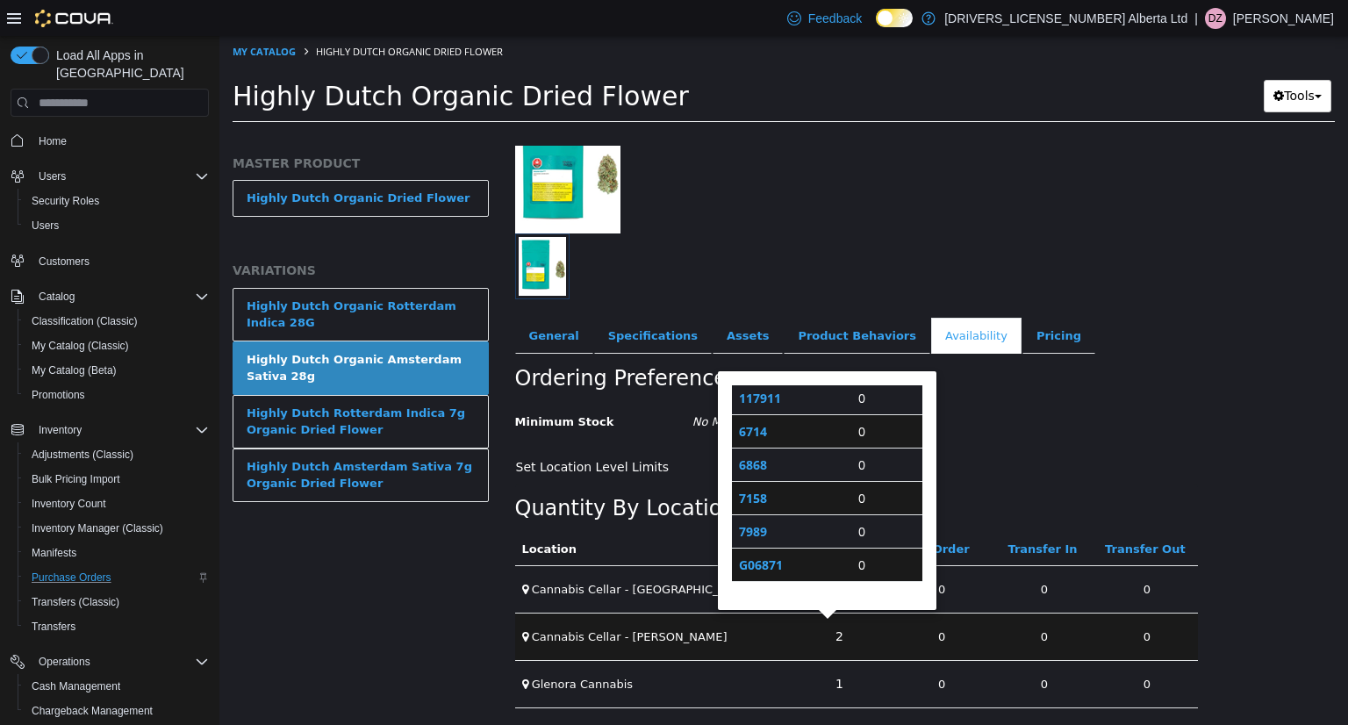
click at [1143, 429] on div "Minimum Stock No Minimum Stock Set" at bounding box center [857, 422] width 710 height 31
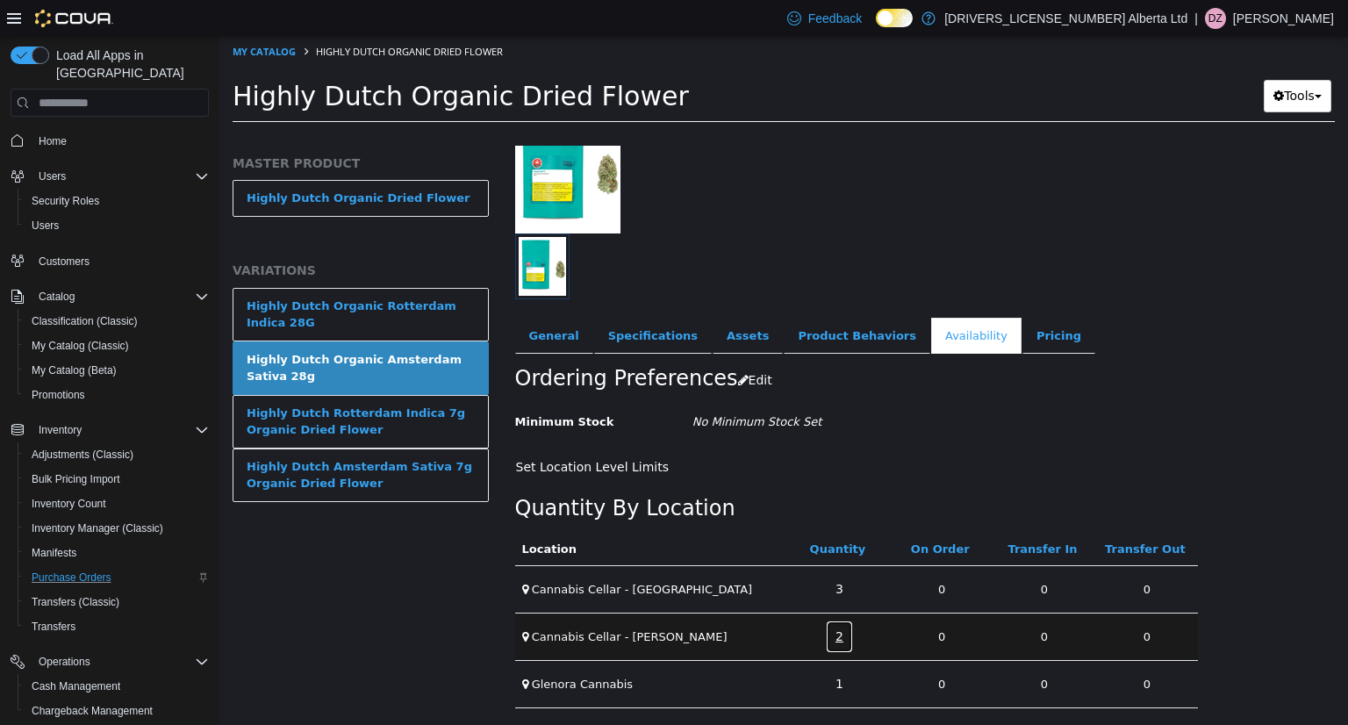
click at [832, 640] on link "2" at bounding box center [839, 637] width 27 height 32
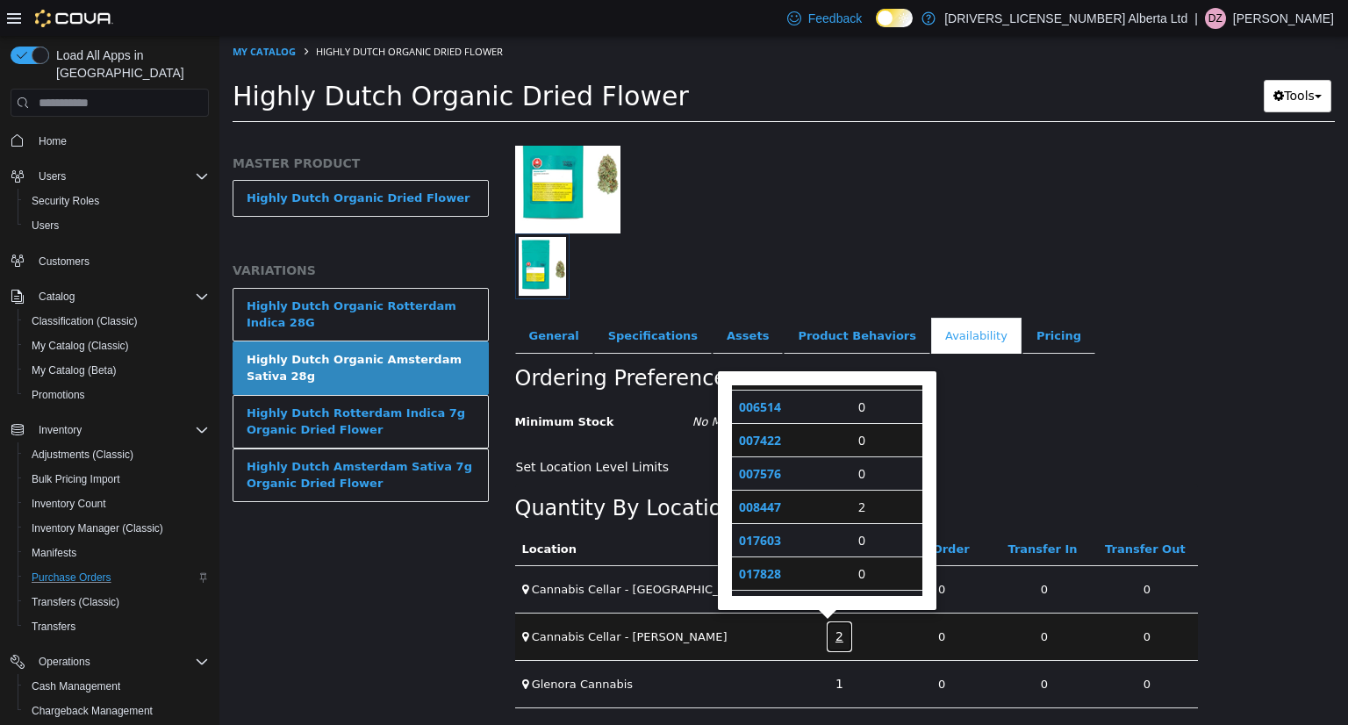
scroll to position [180, 0]
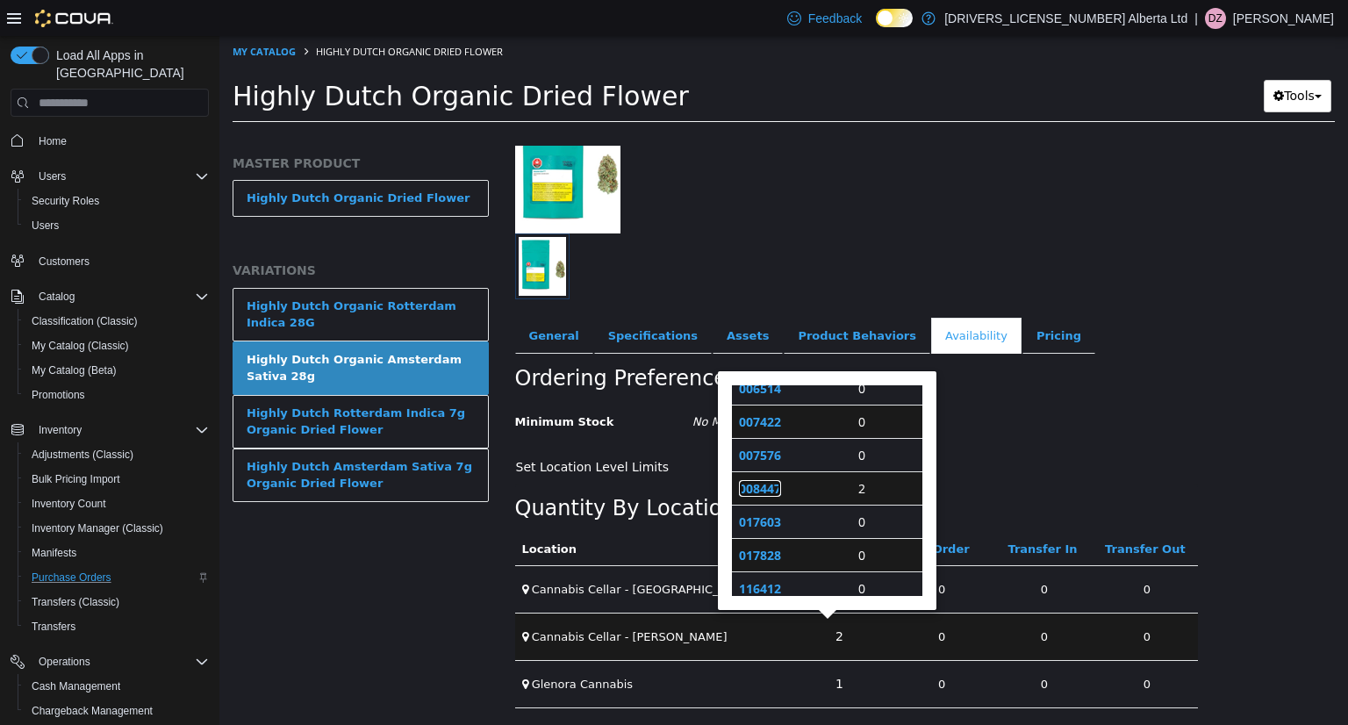
click at [756, 481] on link "008447" at bounding box center [760, 488] width 42 height 17
click at [95, 521] on span "Inventory Manager (Classic)" at bounding box center [98, 528] width 132 height 14
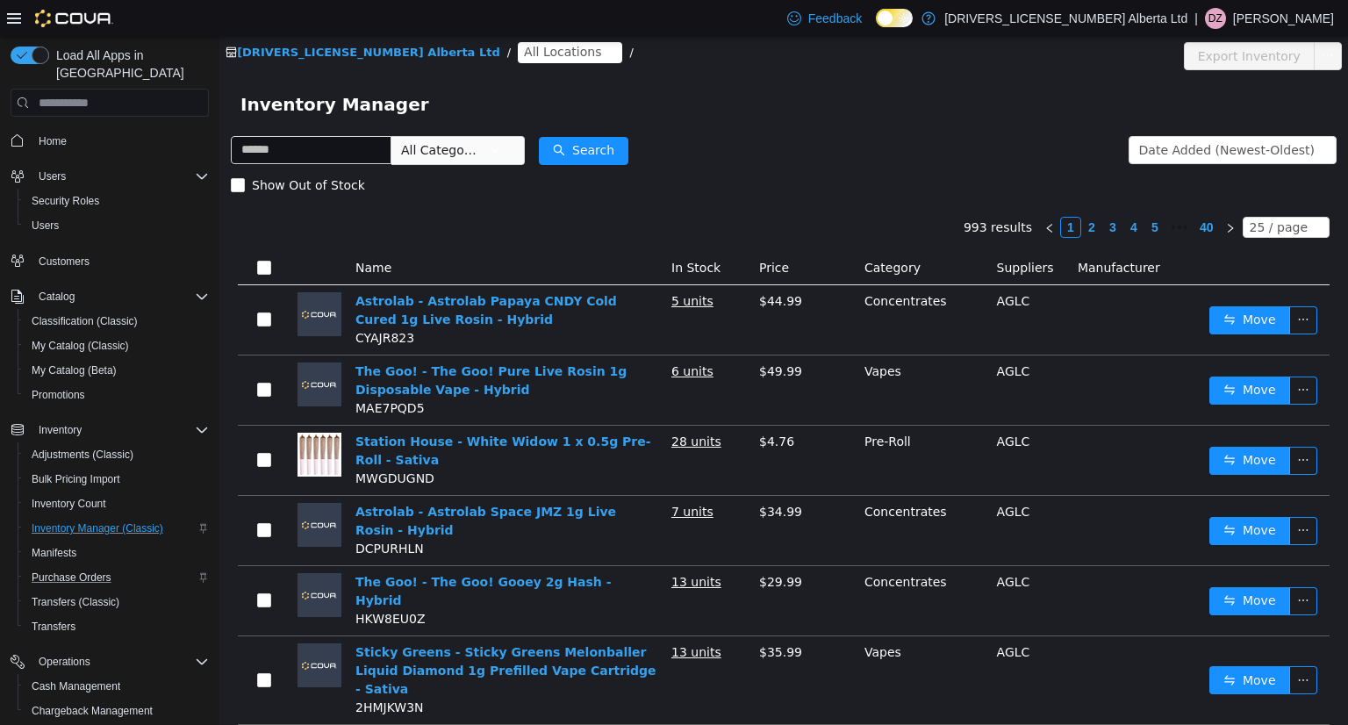
click at [524, 48] on span "All Locations" at bounding box center [562, 51] width 77 height 19
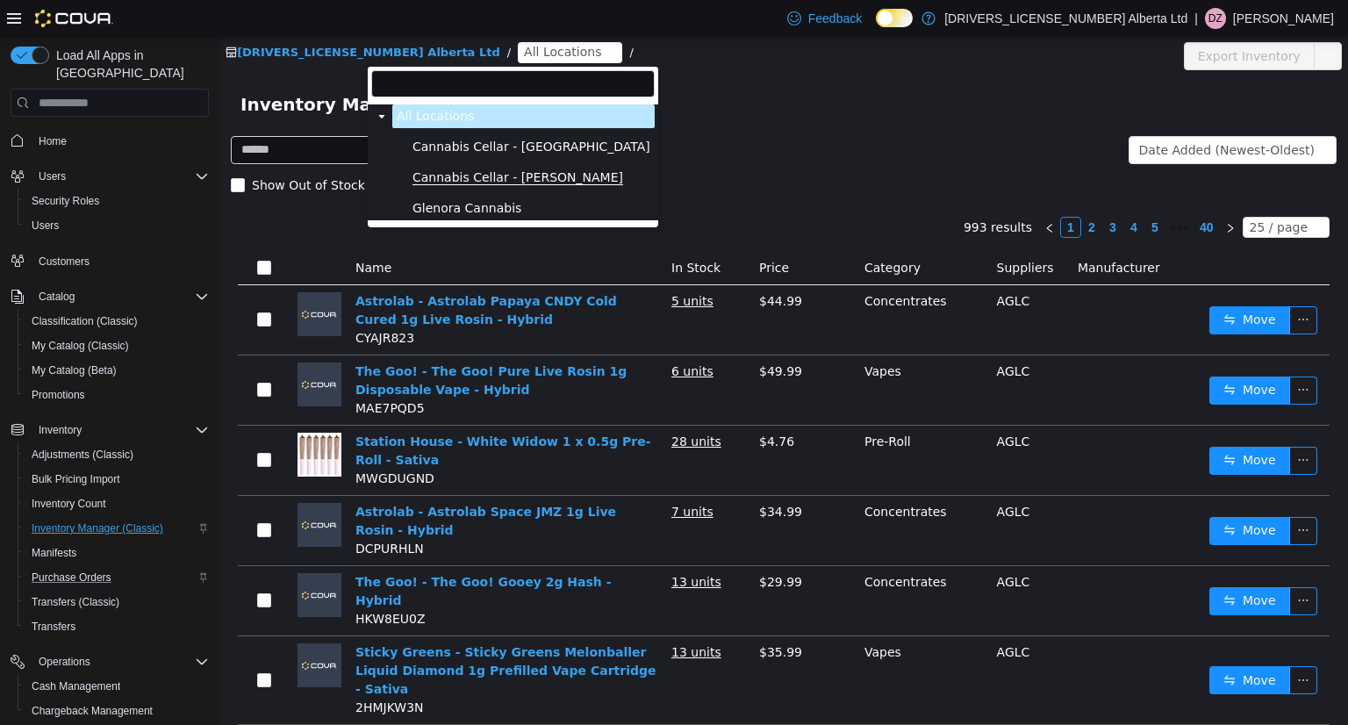
click at [421, 175] on span "Cannabis Cellar - [PERSON_NAME]" at bounding box center [518, 177] width 211 height 15
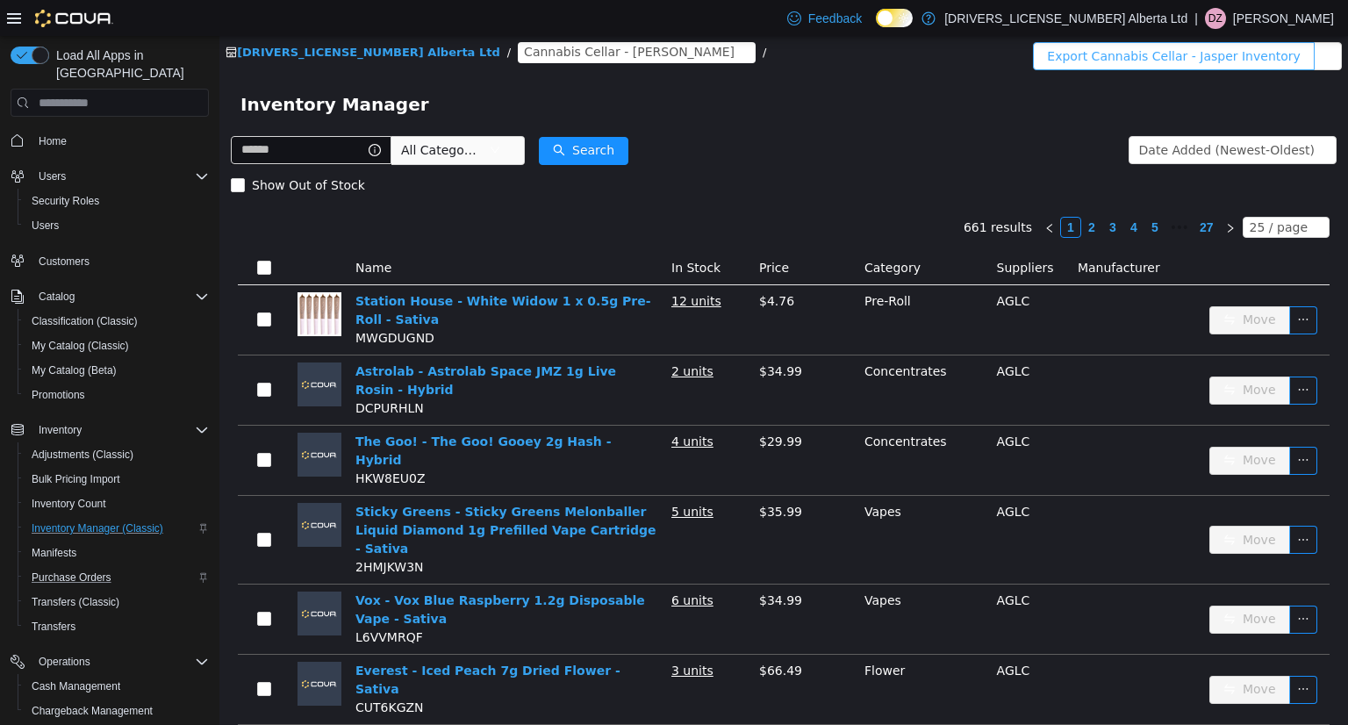
click at [1160, 54] on button "Export Cannabis Cellar - Jasper Inventory" at bounding box center [1174, 56] width 282 height 28
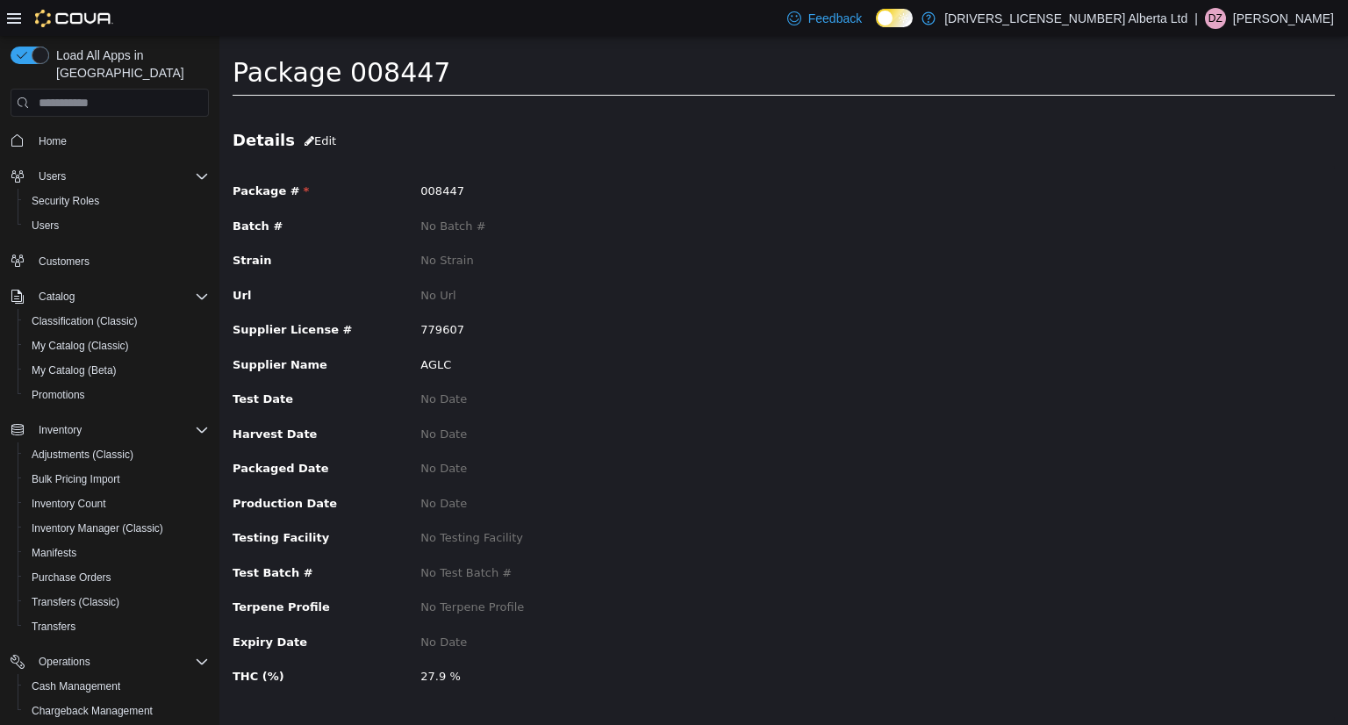
scroll to position [32, 0]
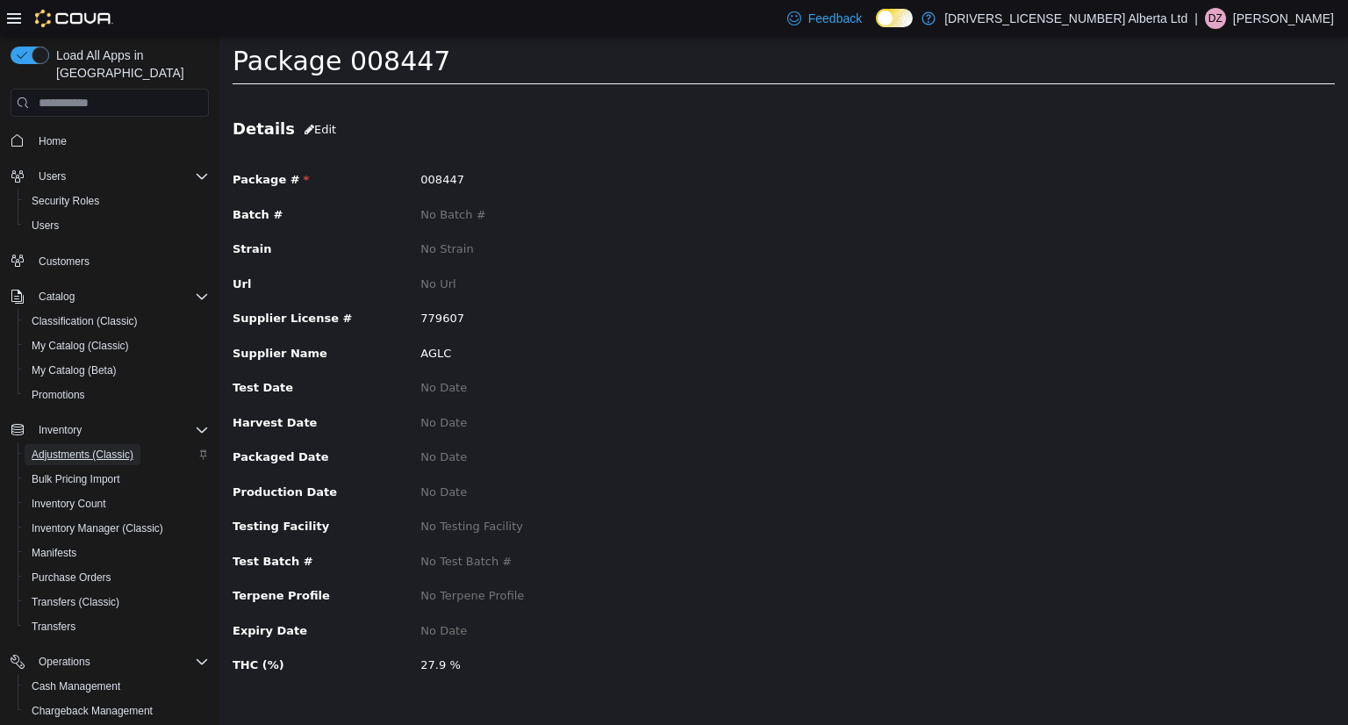
click at [119, 448] on span "Adjustments (Classic)" at bounding box center [83, 455] width 102 height 14
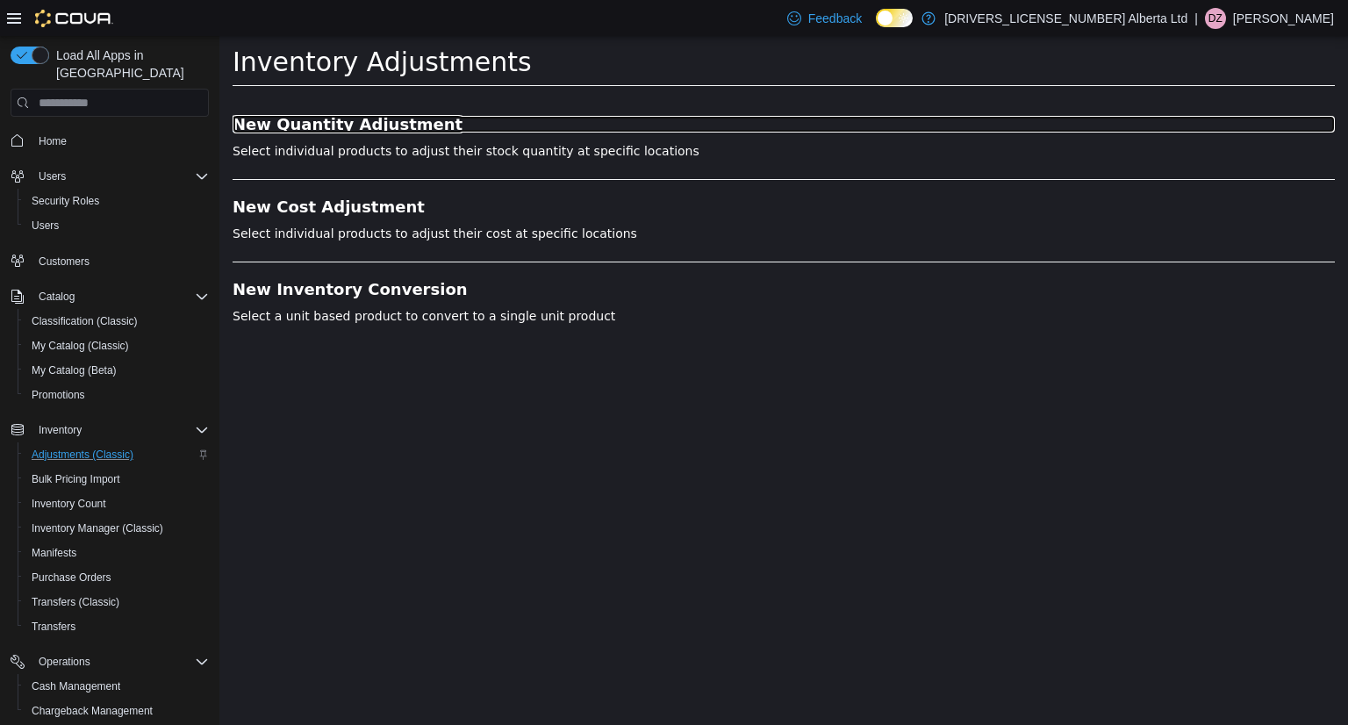
click at [323, 119] on h3 "New Quantity Adjustment" at bounding box center [784, 125] width 1103 height 18
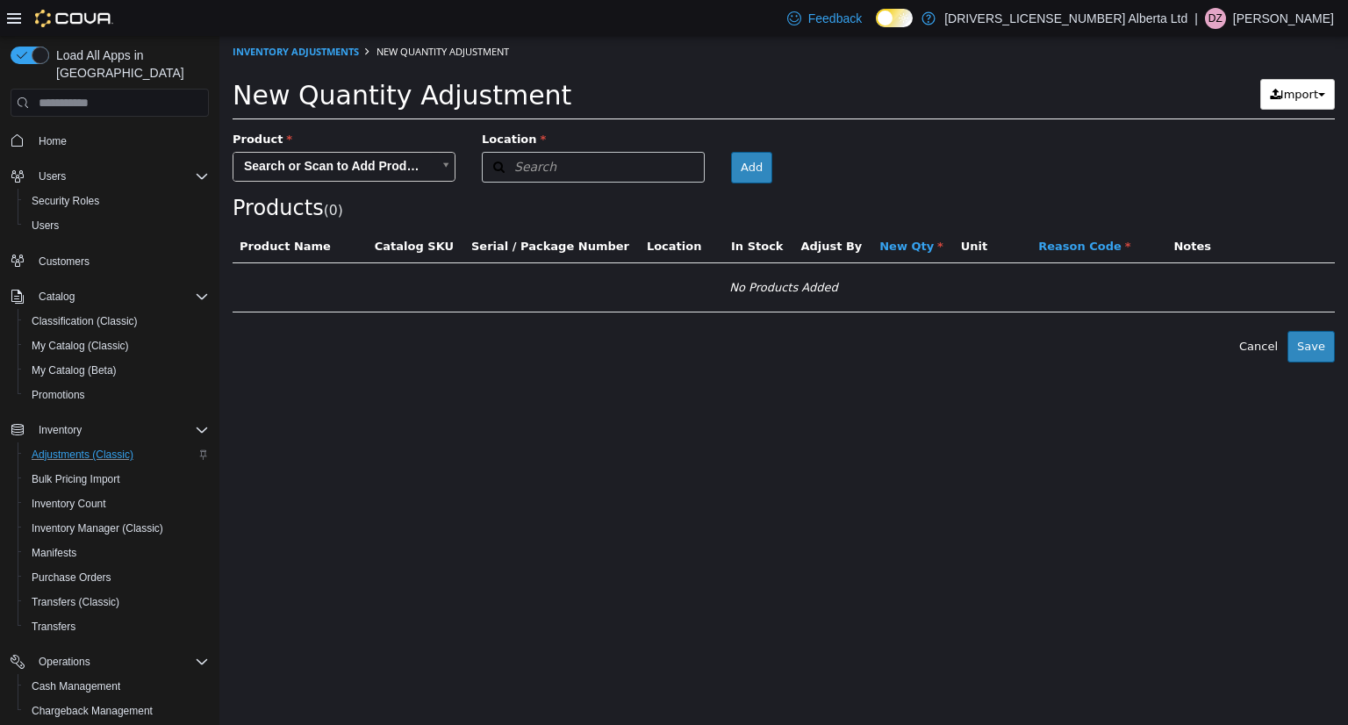
click at [411, 174] on body "× Inventory Adjustments New Quantity Adjustment New Quantity Adjustment Import …" at bounding box center [783, 199] width 1129 height 327
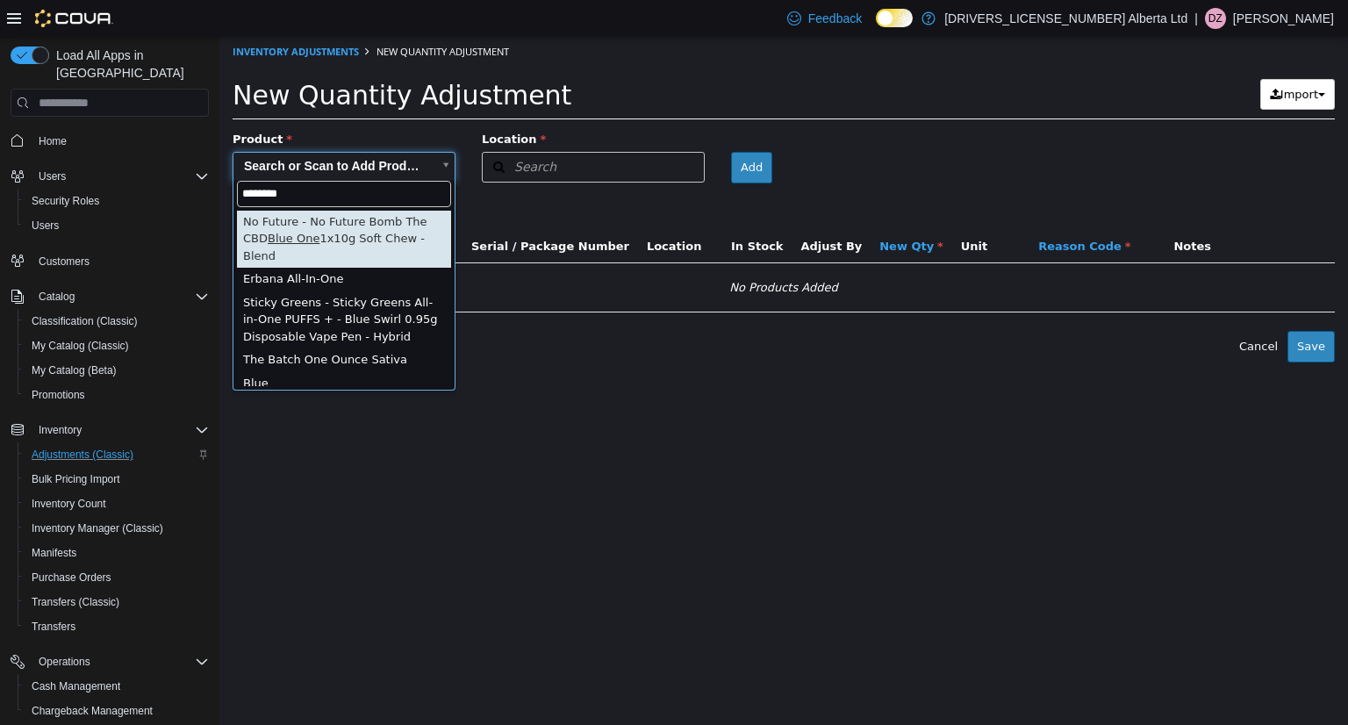
type input "********"
type input "**********"
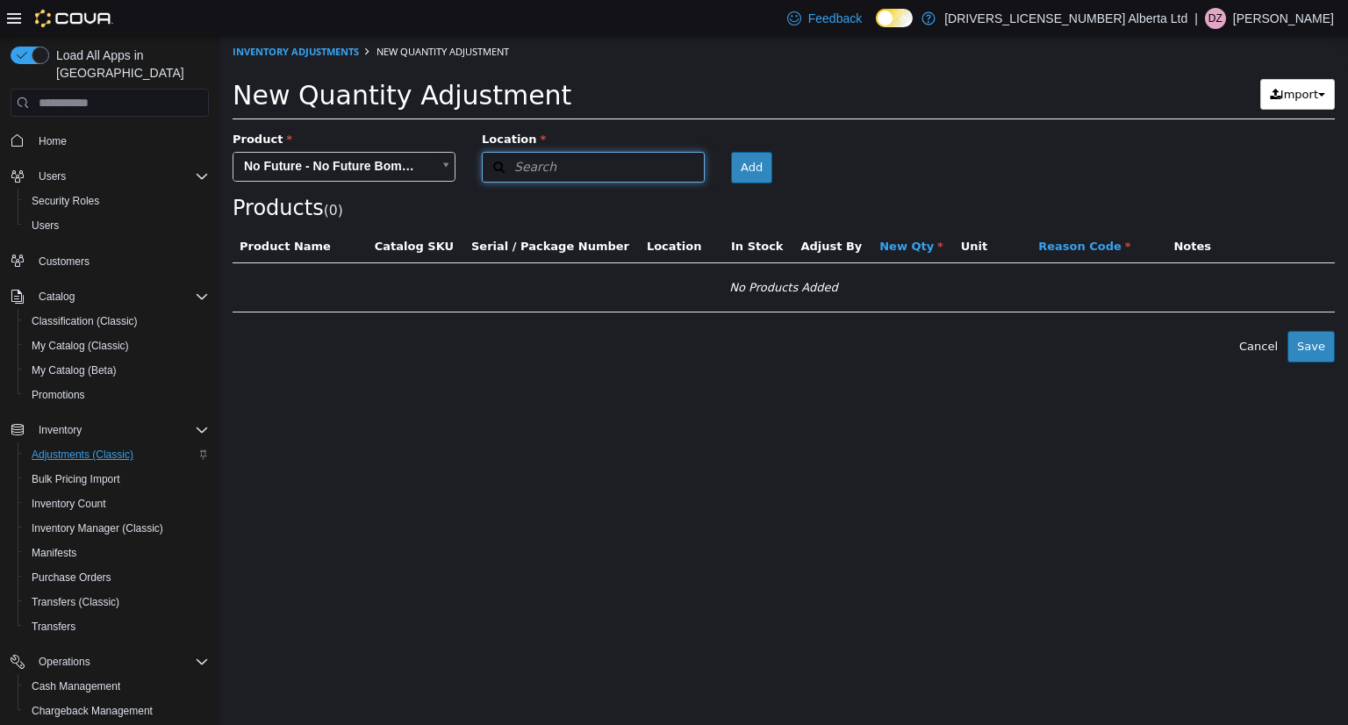
click at [608, 163] on button "Search" at bounding box center [593, 167] width 223 height 31
click at [652, 219] on span "or browse" at bounding box center [661, 221] width 86 height 30
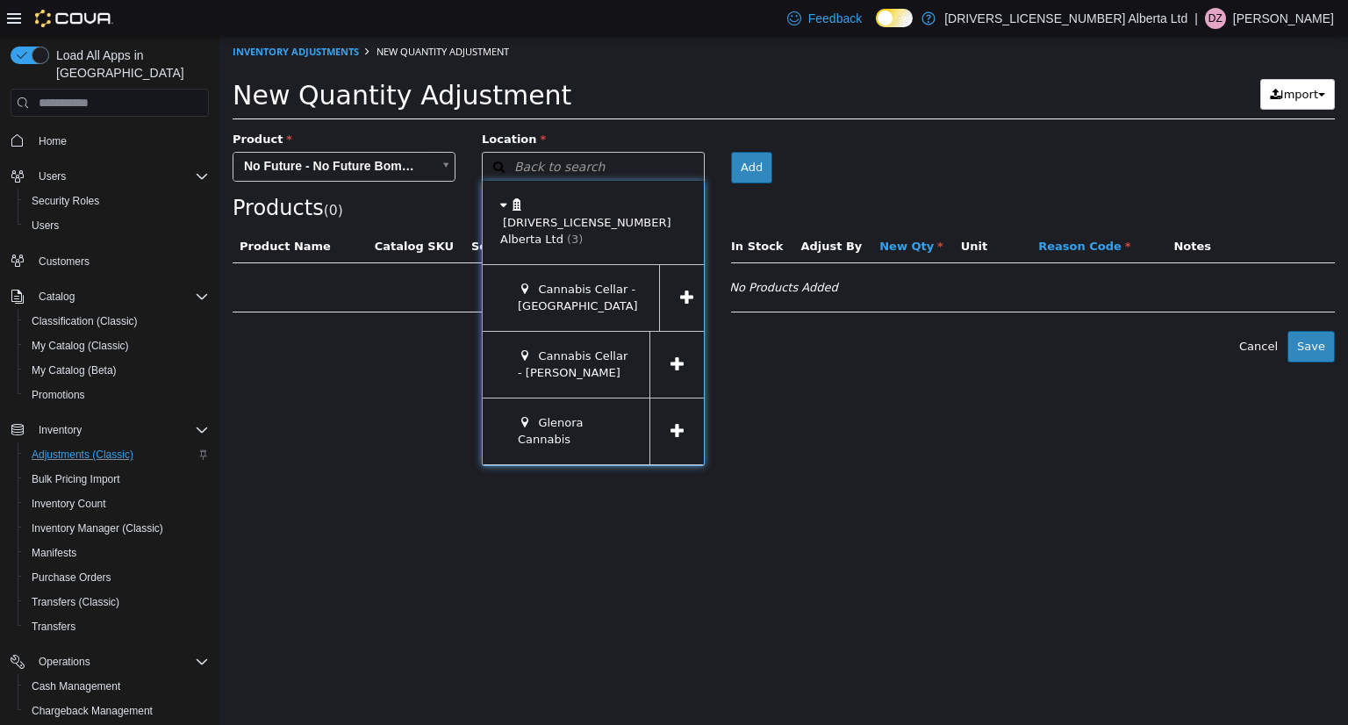
click at [667, 265] on span at bounding box center [686, 298] width 54 height 66
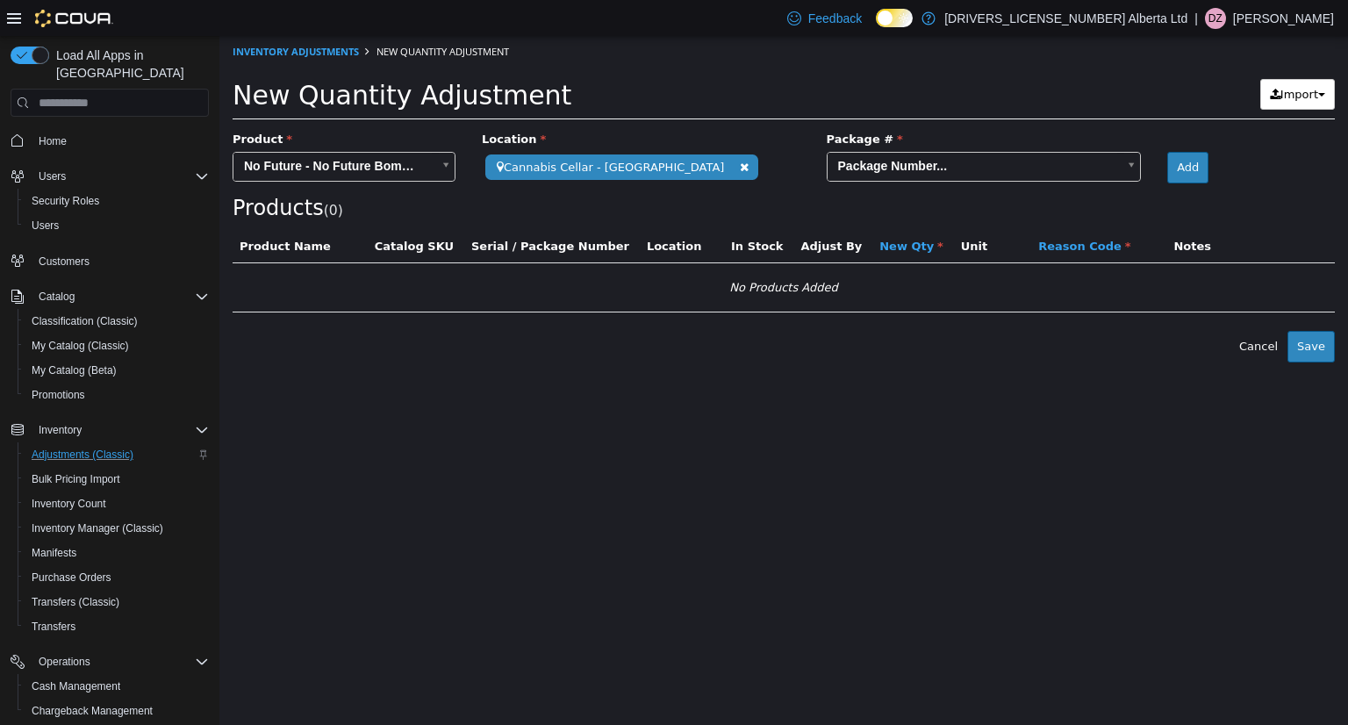
click at [821, 163] on body "**********" at bounding box center [783, 199] width 1129 height 327
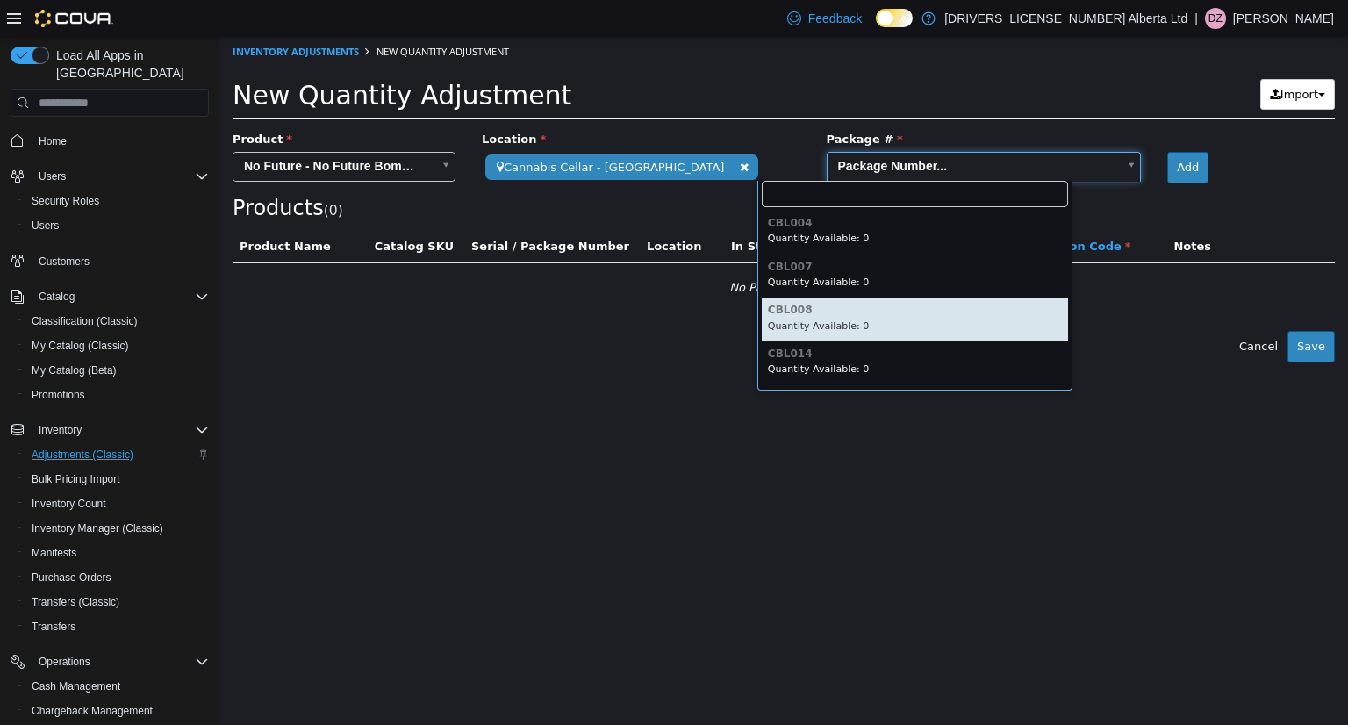
type input "******"
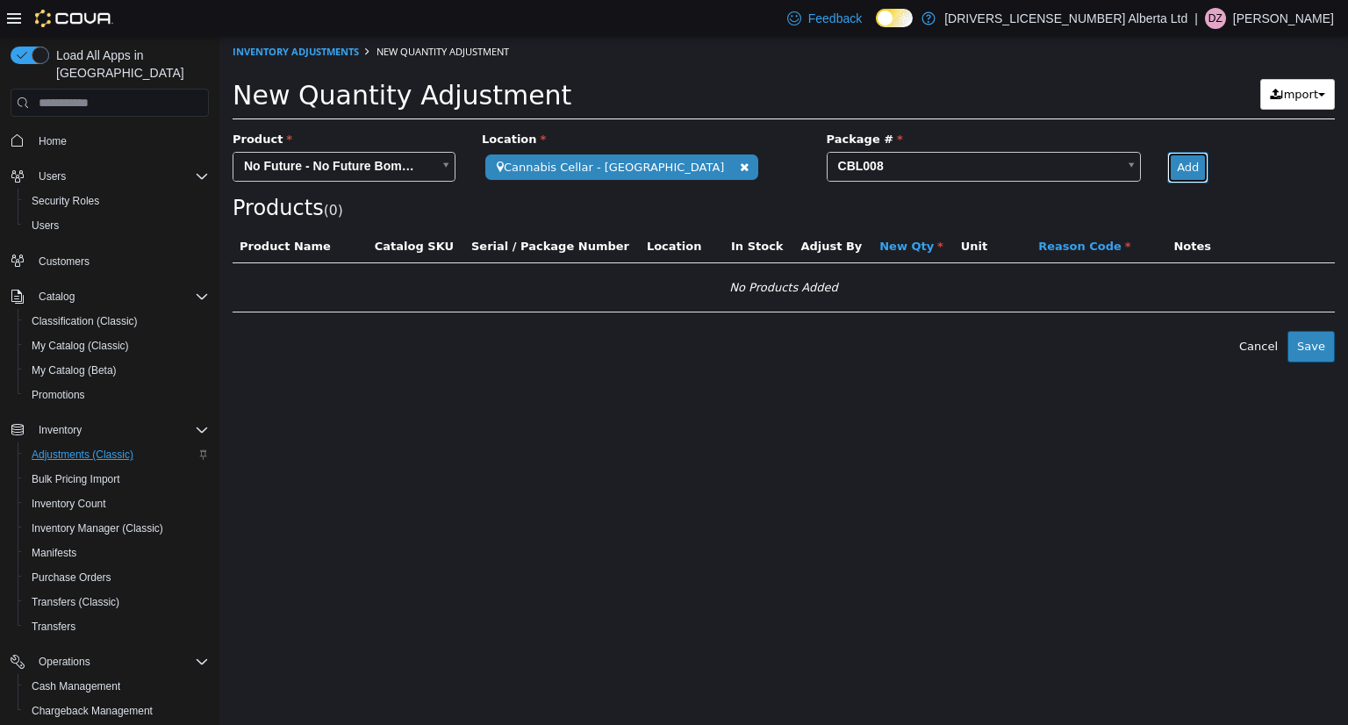
click at [1168, 167] on button "Add" at bounding box center [1188, 168] width 41 height 32
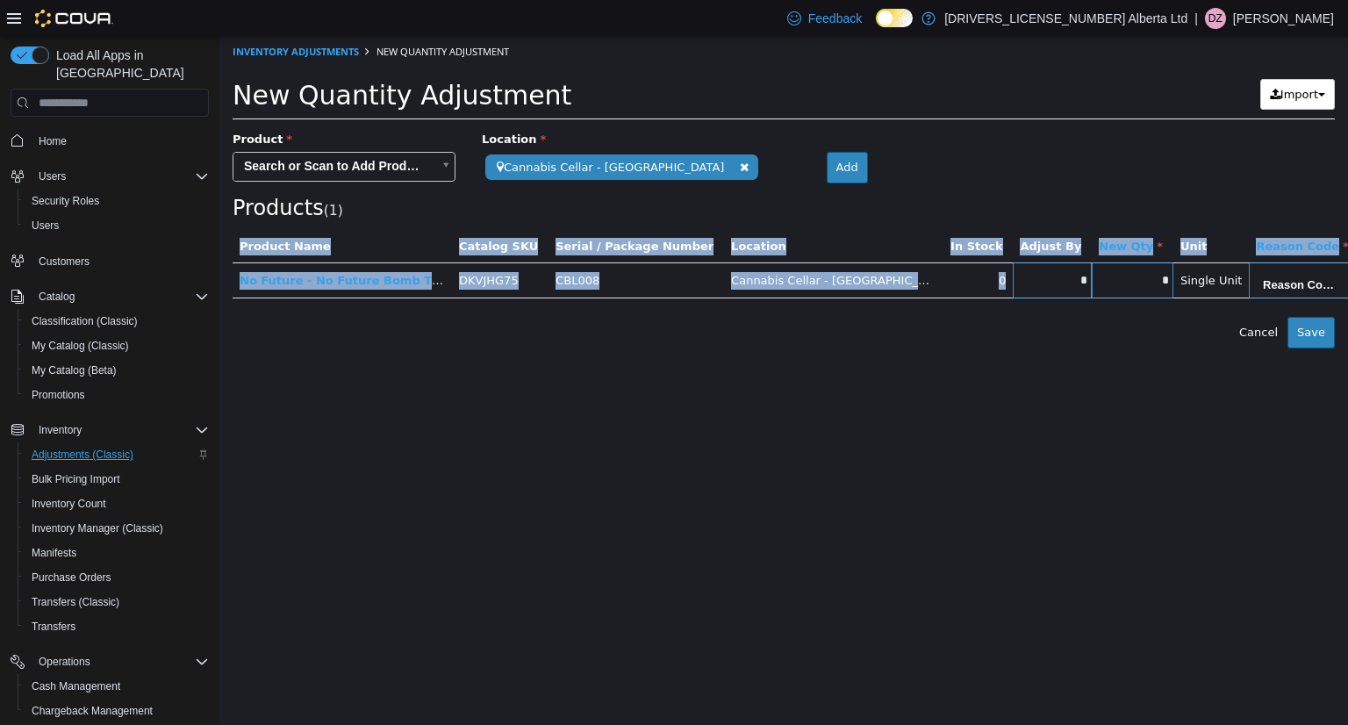
click at [945, 319] on div "**********" at bounding box center [784, 240] width 1103 height 218
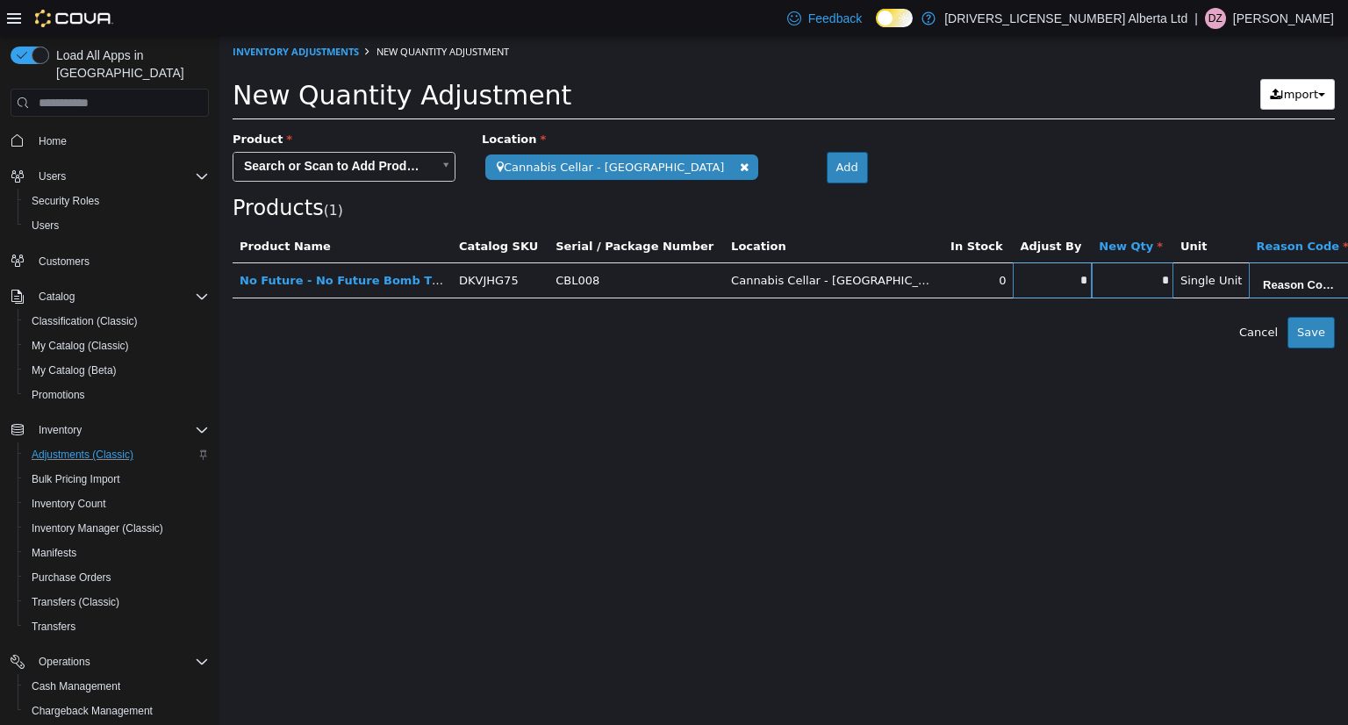
click at [947, 349] on html "**********" at bounding box center [783, 192] width 1129 height 313
click at [1290, 88] on span "Import" at bounding box center [1300, 94] width 38 height 13
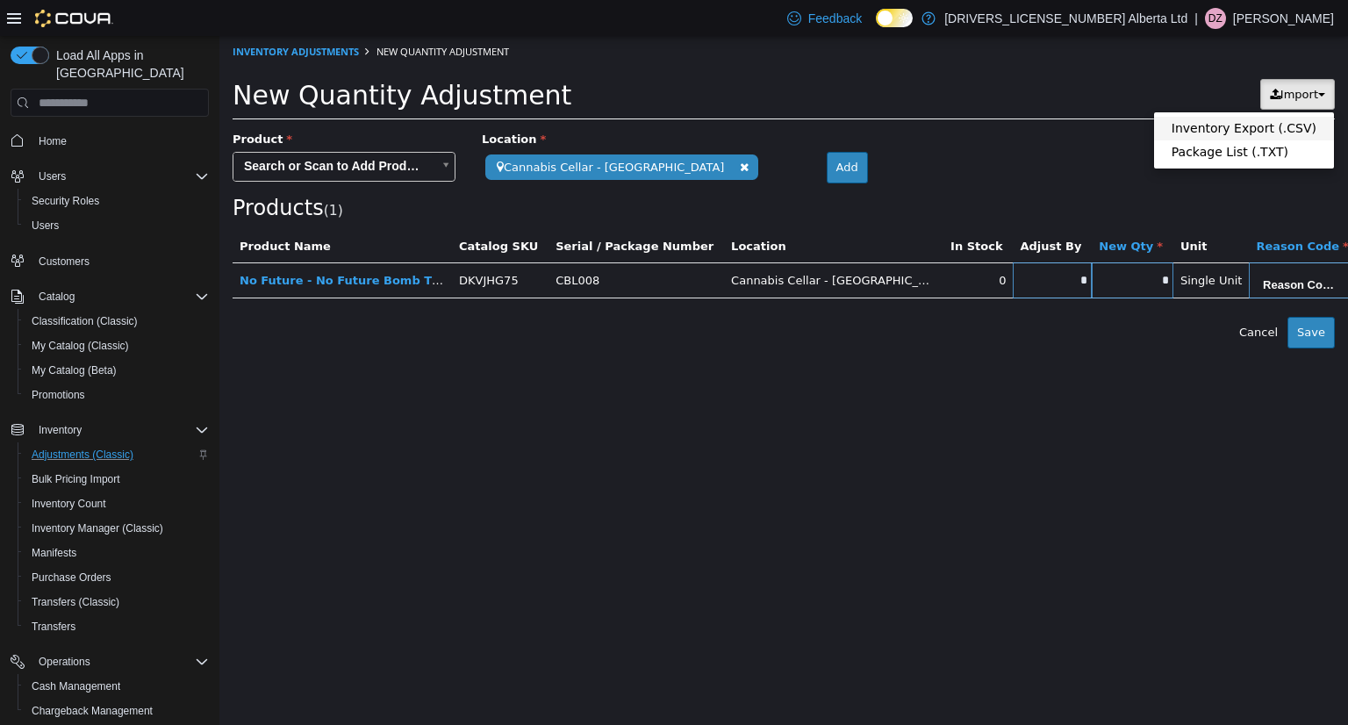
click at [1253, 126] on span "Inventory Export (.CSV)" at bounding box center [1244, 128] width 145 height 14
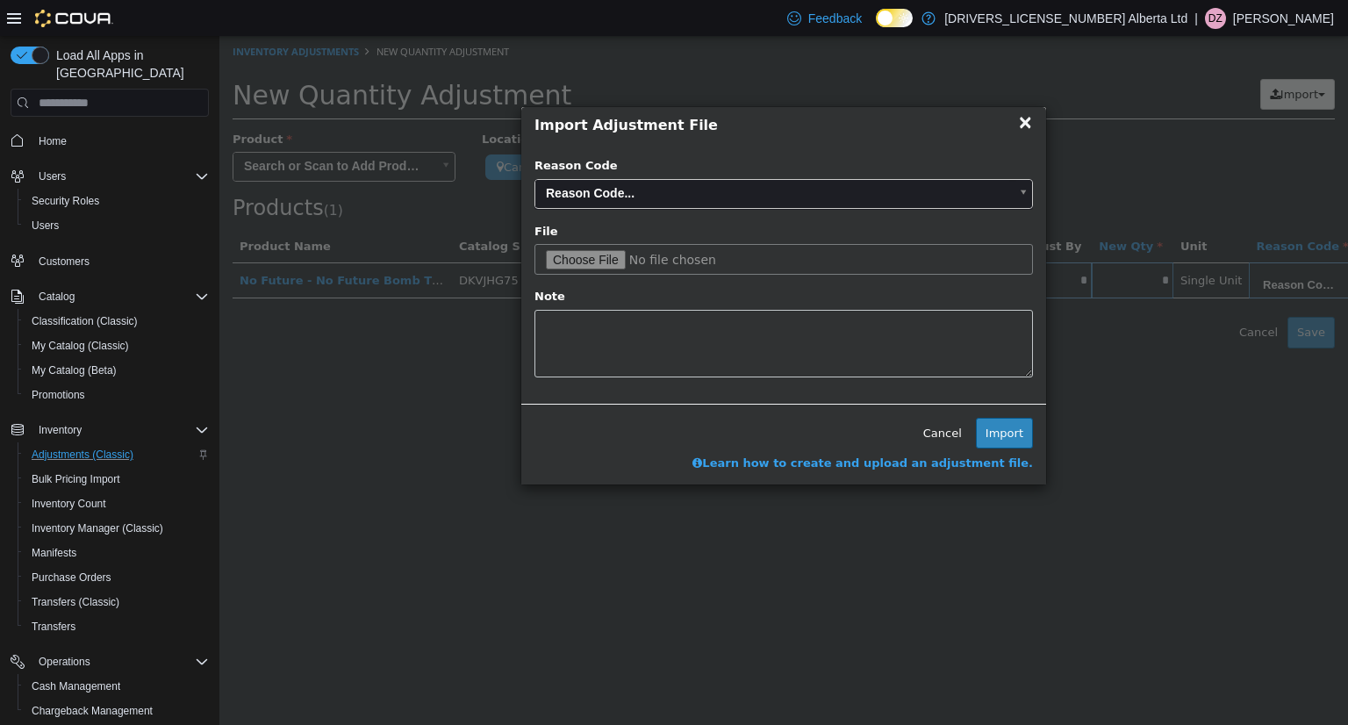
click at [754, 519] on div "× Close Import Adjustment File Processing... 0 rows completed Reason Code Reaso…" at bounding box center [783, 380] width 1129 height 689
click at [938, 450] on div "Learn how to create and upload an adjustment file." at bounding box center [783, 460] width 525 height 23
click at [941, 442] on button "Cancel" at bounding box center [943, 434] width 58 height 32
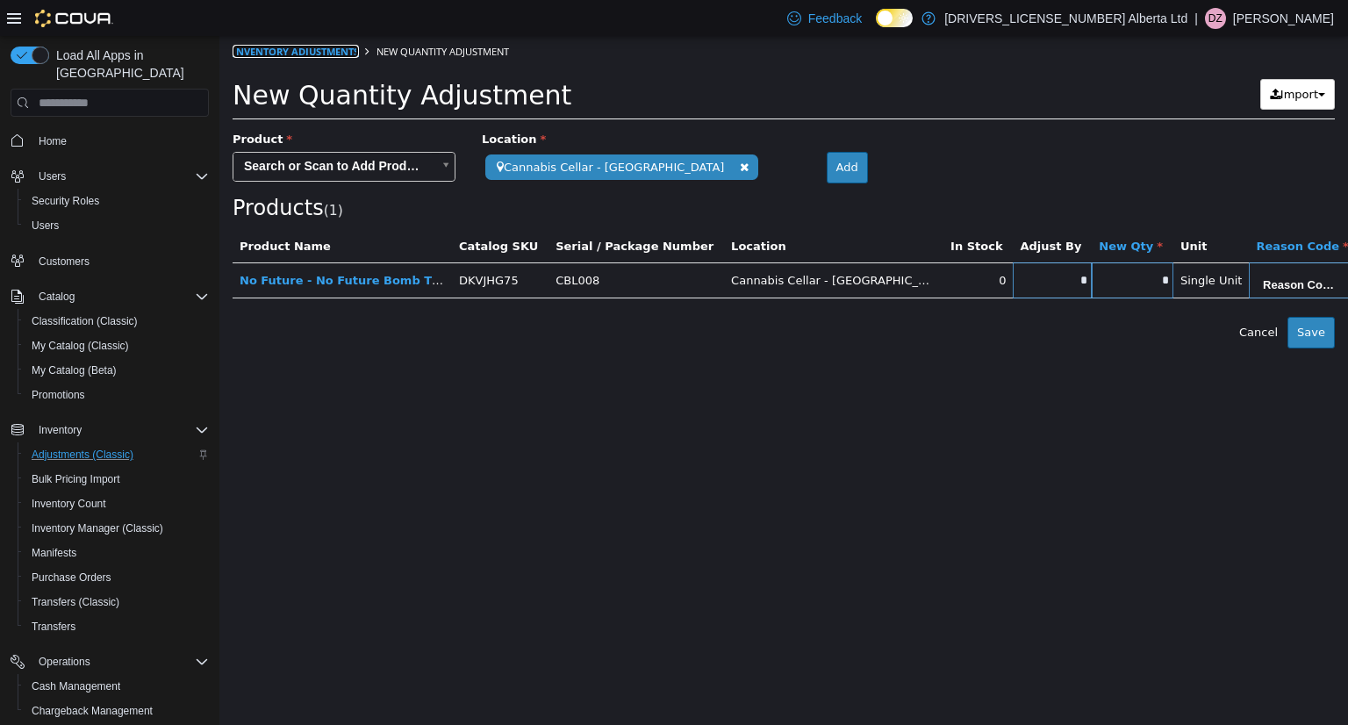
click at [256, 47] on link "Inventory Adjustments" at bounding box center [296, 51] width 126 height 13
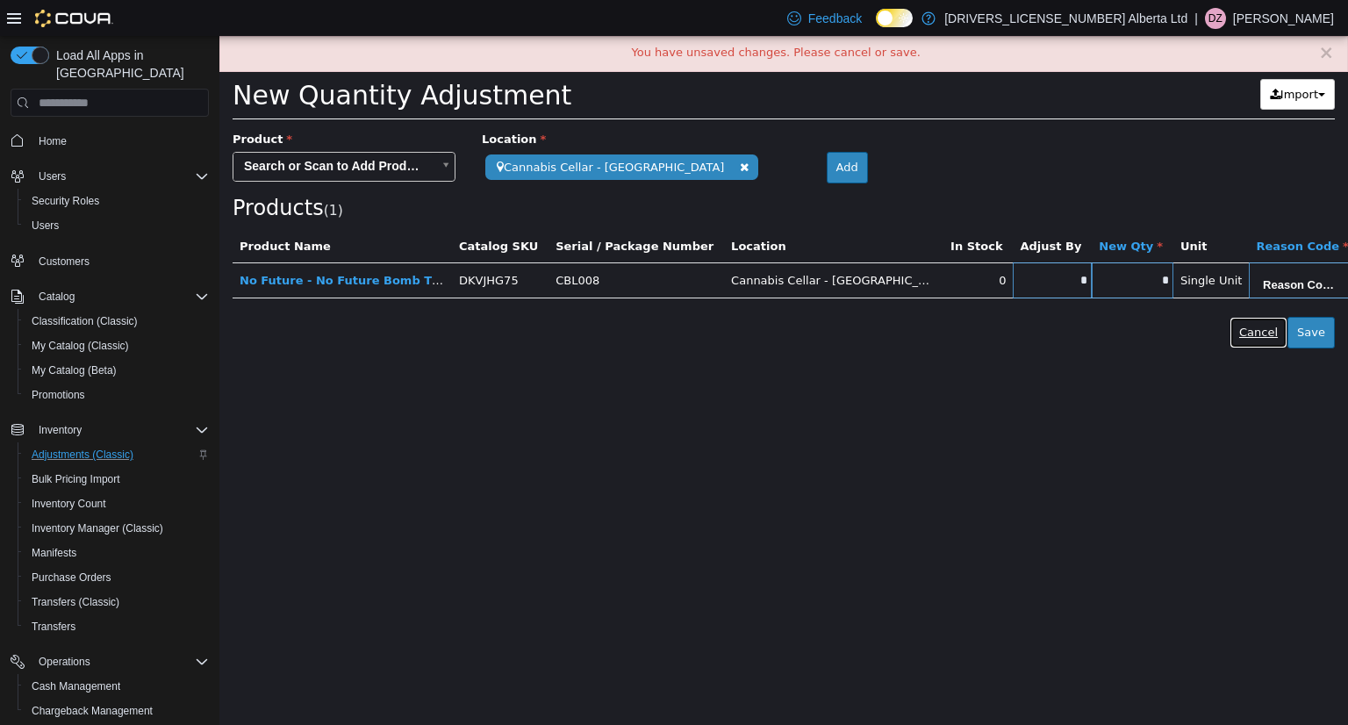
click at [1248, 323] on button "Cancel" at bounding box center [1259, 333] width 58 height 32
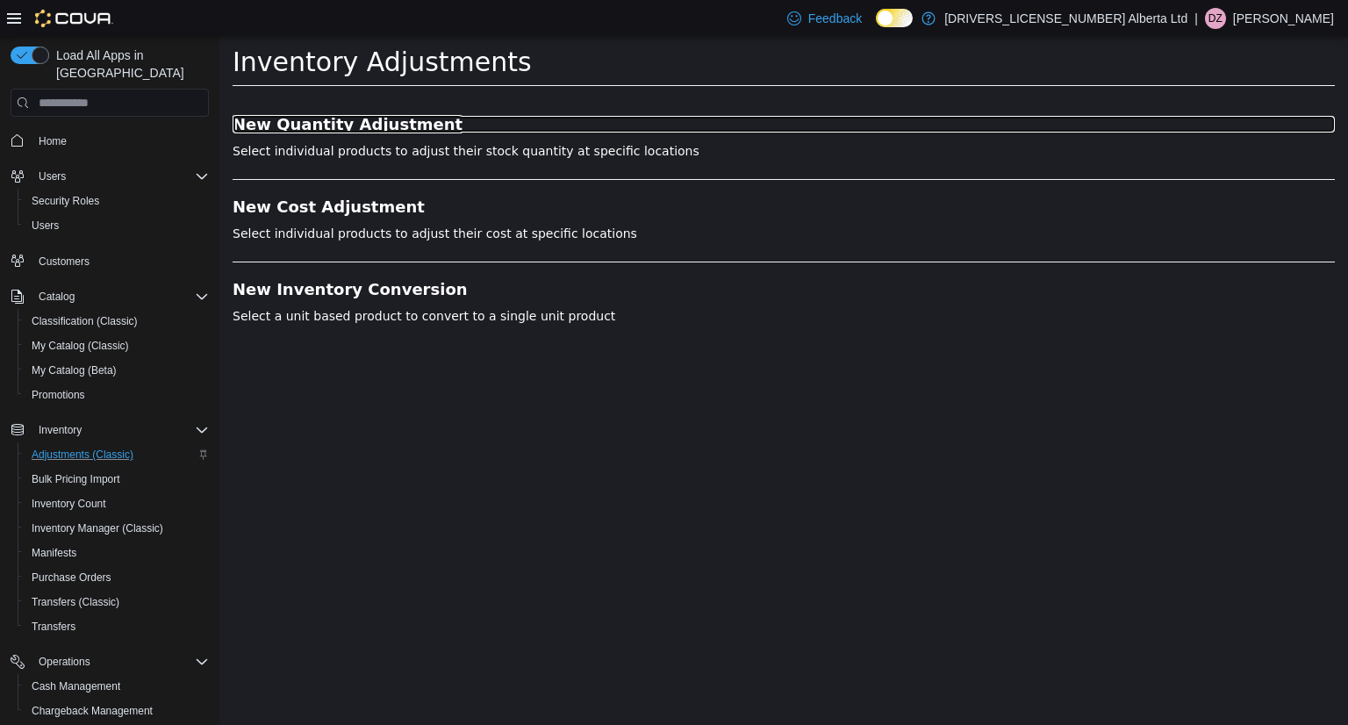
click at [385, 126] on h3 "New Quantity Adjustment" at bounding box center [784, 125] width 1103 height 18
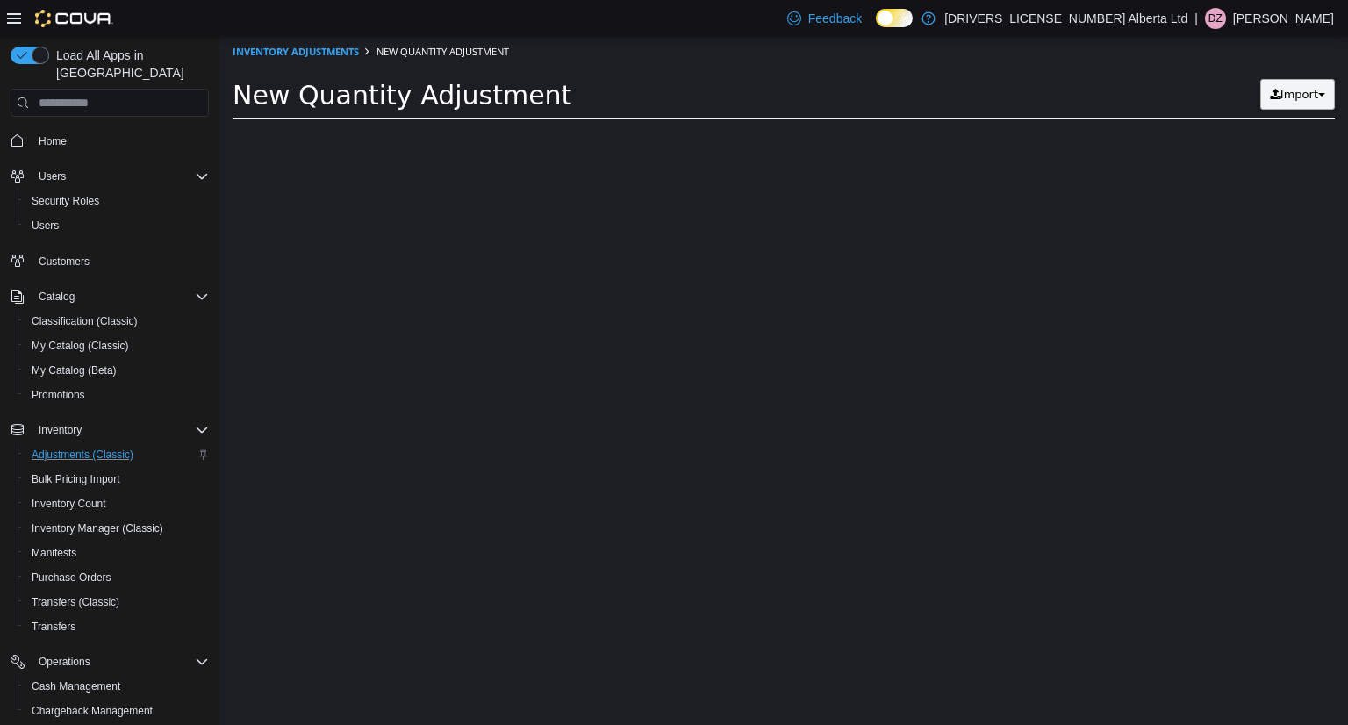
click at [1282, 88] on span "Import" at bounding box center [1300, 94] width 38 height 13
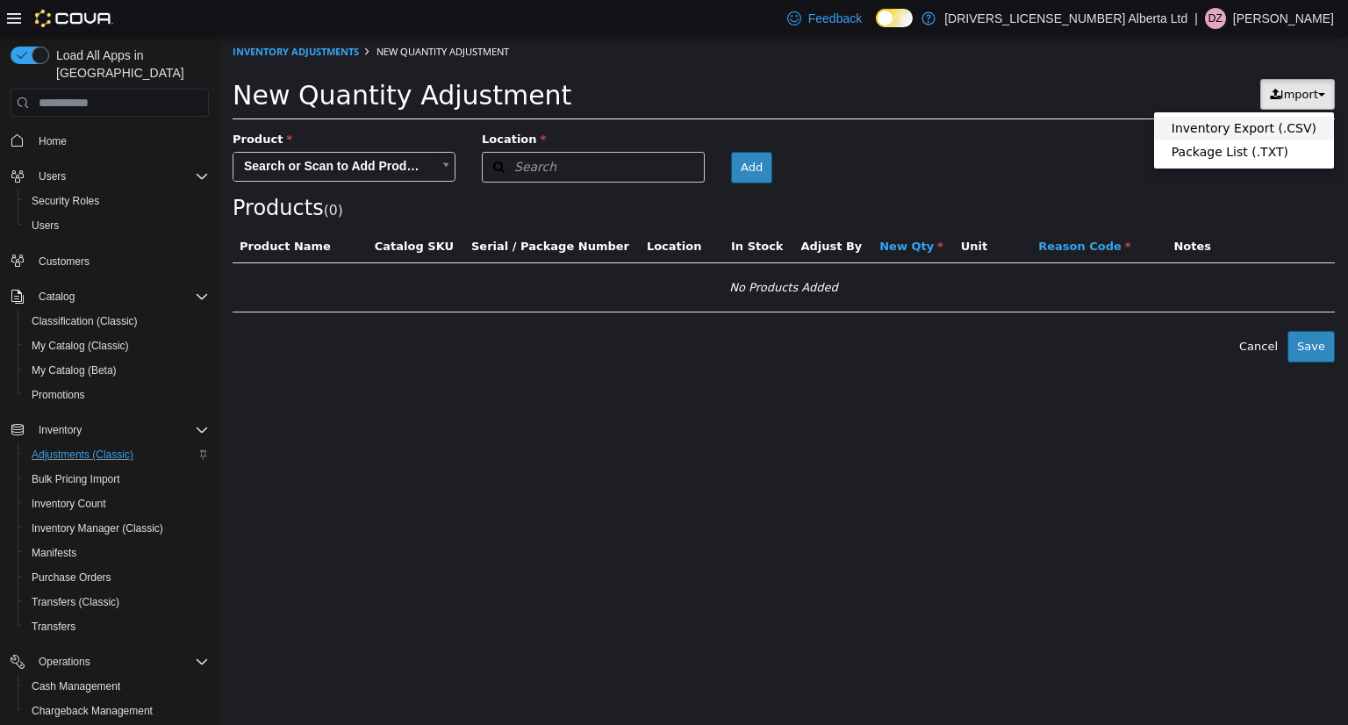
click at [1232, 131] on span "Inventory Export (.CSV)" at bounding box center [1244, 128] width 145 height 14
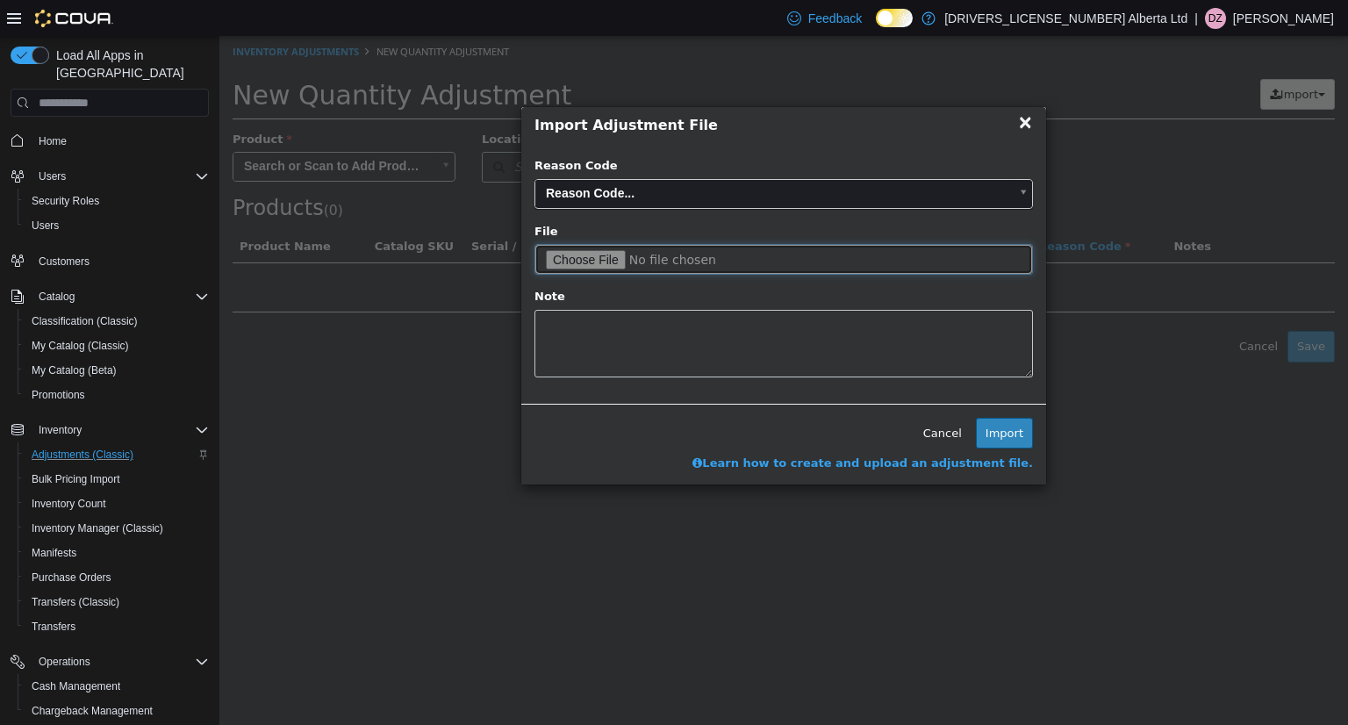
click at [611, 260] on input "file" at bounding box center [784, 259] width 499 height 31
type input "**********"
click at [1012, 435] on button "Import" at bounding box center [1004, 434] width 57 height 32
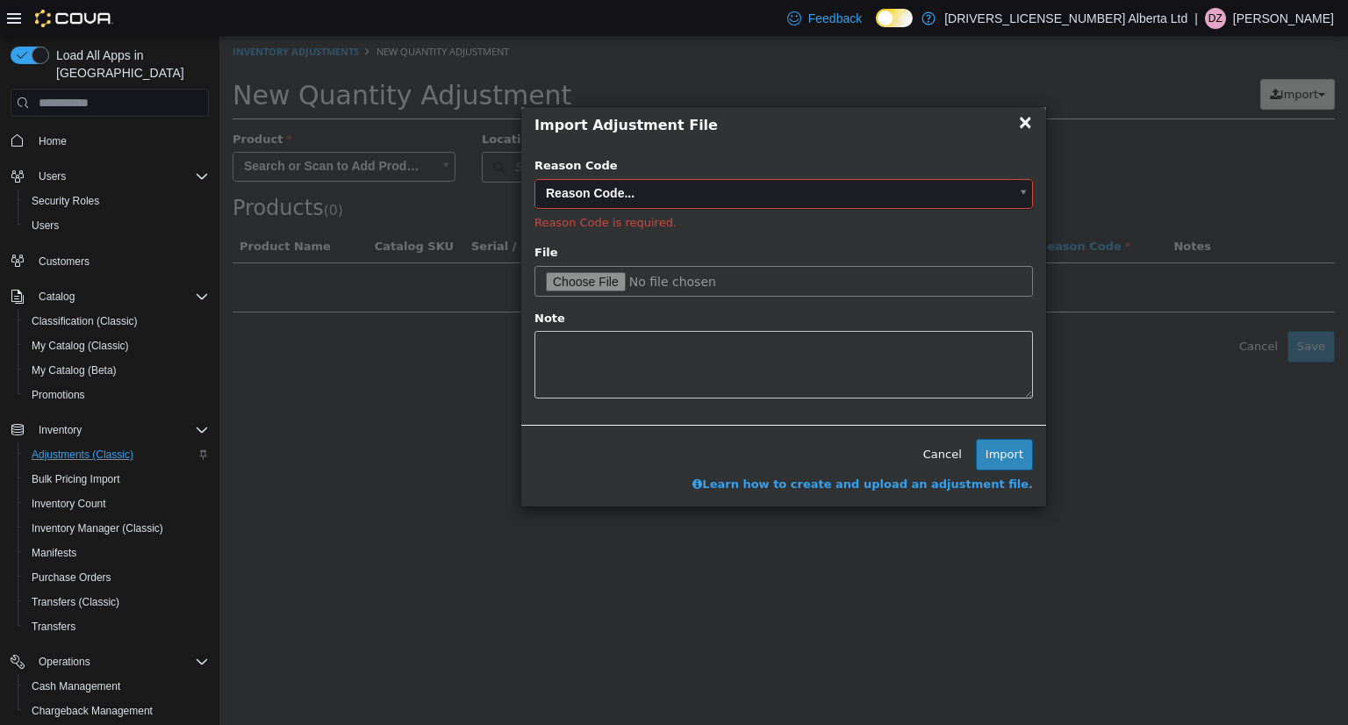
click at [815, 210] on div "Reason Code Reason Code... Reason Code is required. The OCS reporting system re…" at bounding box center [784, 194] width 499 height 74
click at [828, 192] on body "× You have unsaved changes. Please cancel or save. Inventory Adjustments New Qu…" at bounding box center [783, 199] width 1129 height 327
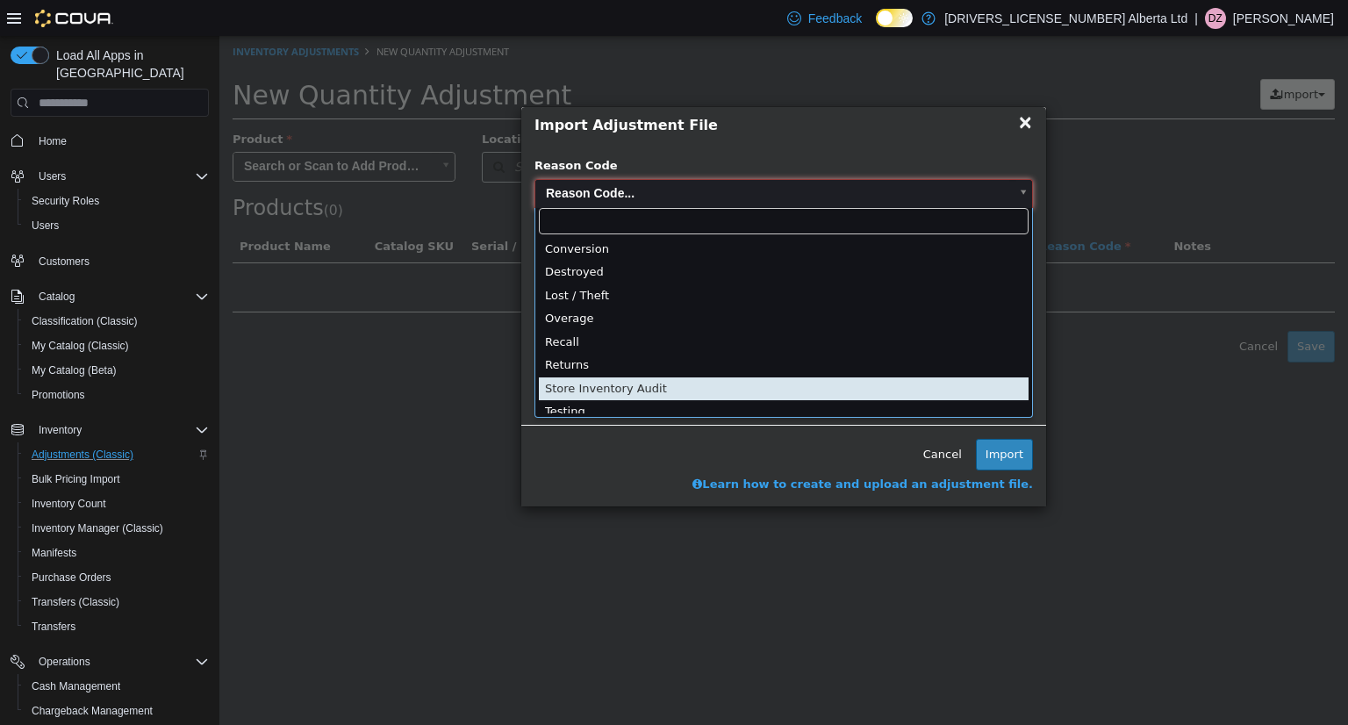
scroll to position [4, 0]
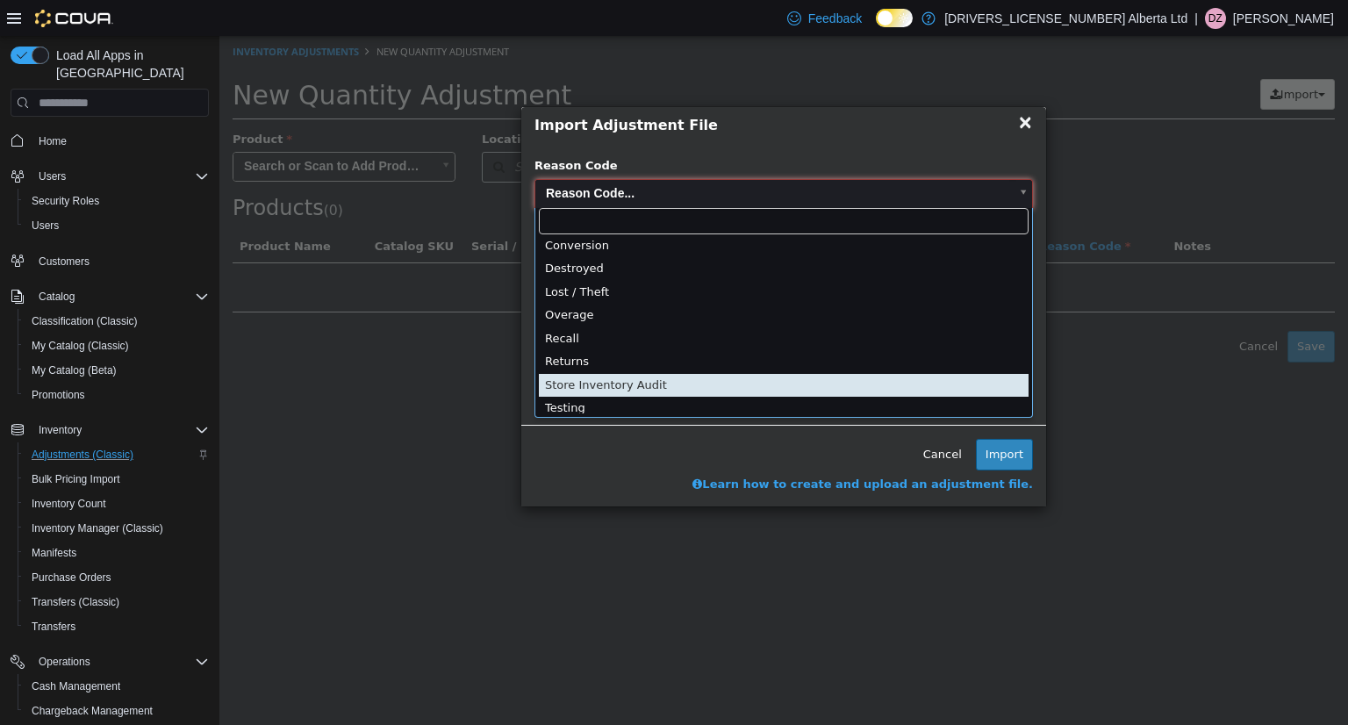
type input "**********"
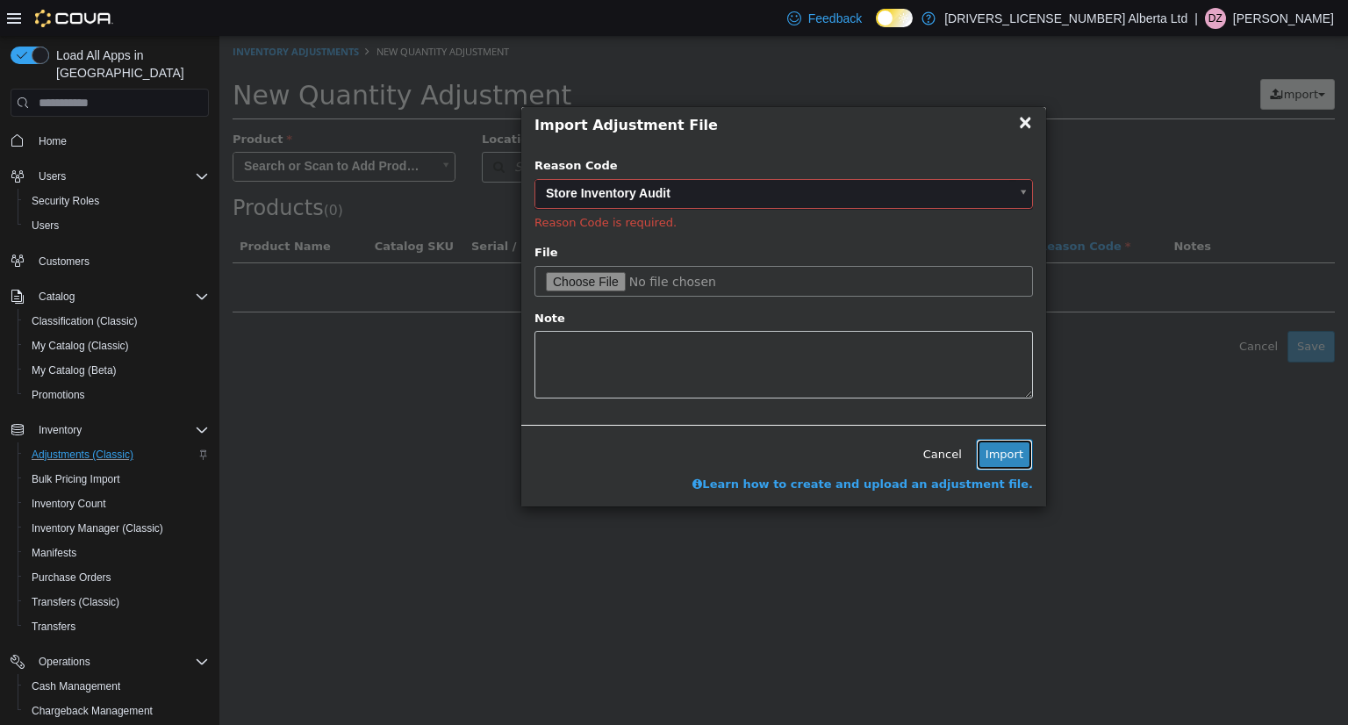
click at [991, 457] on button "Import" at bounding box center [1004, 455] width 57 height 32
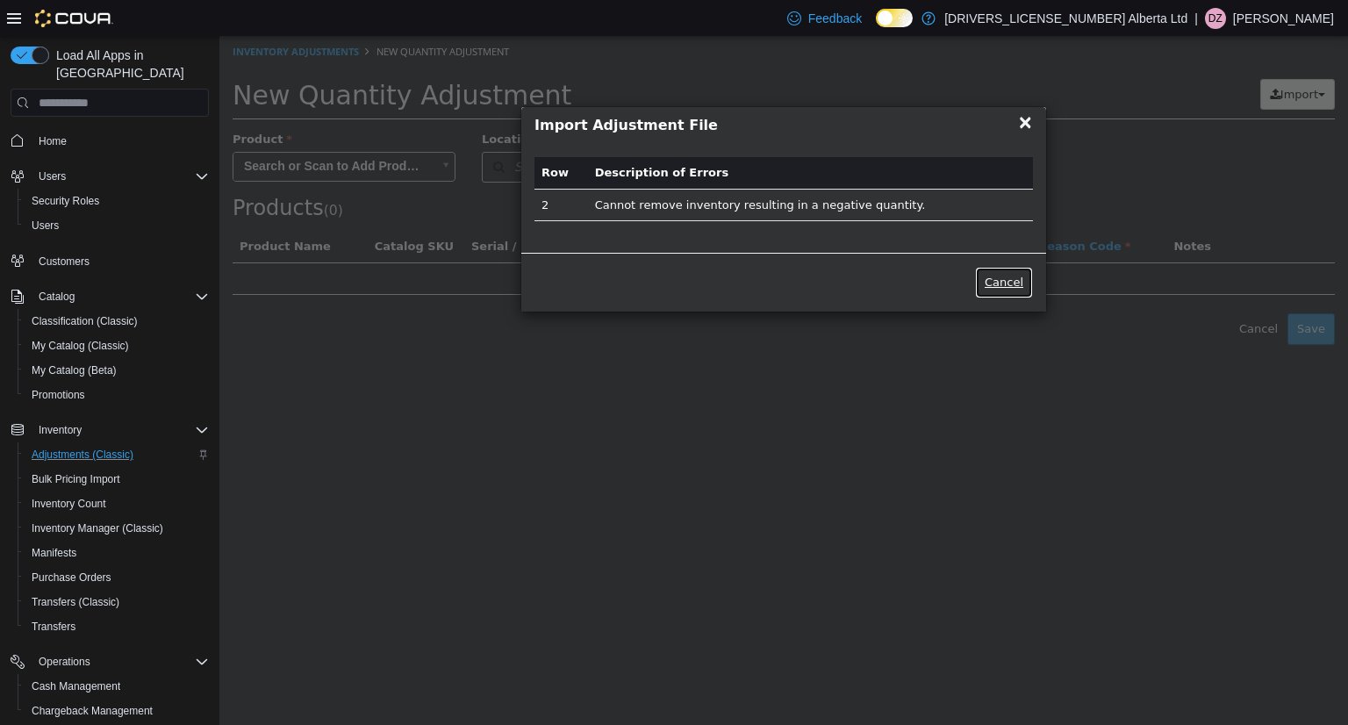
click at [1003, 273] on button "Cancel" at bounding box center [1004, 283] width 58 height 32
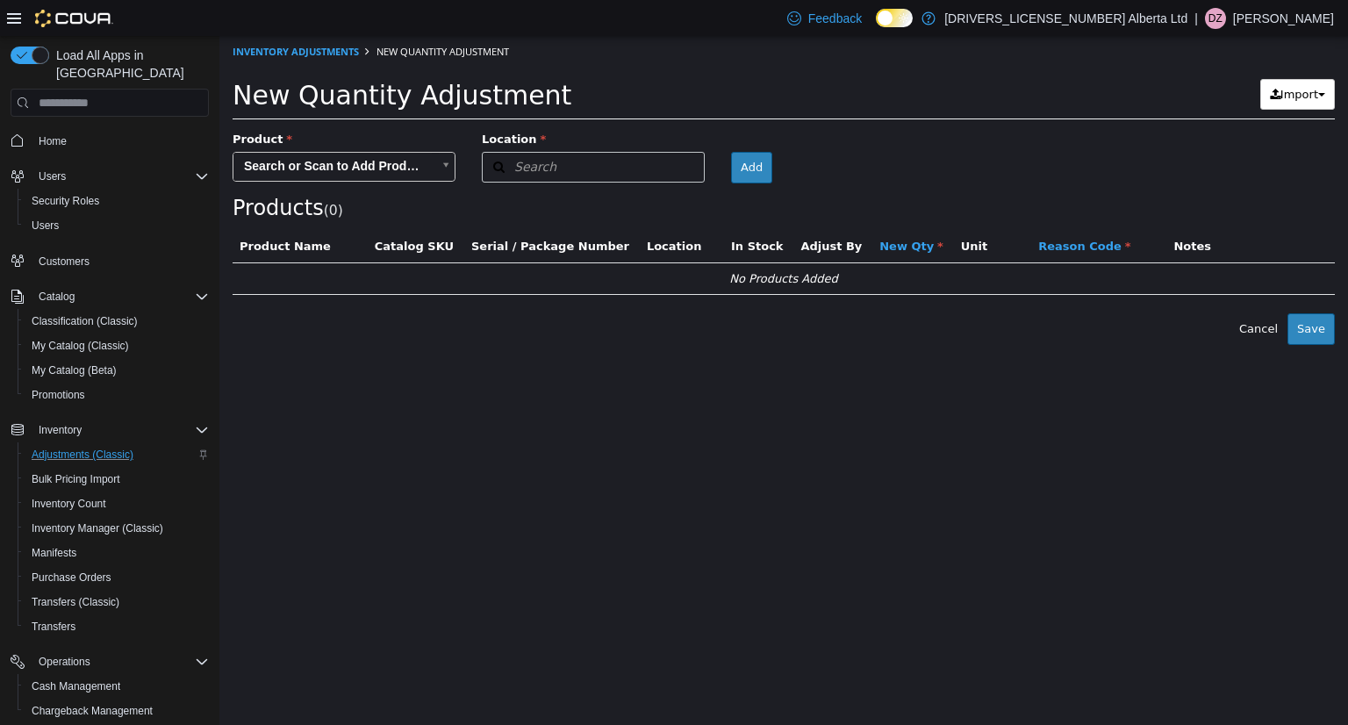
click at [510, 345] on html "× You have unsaved changes. Please cancel or save. Inventory Adjustments New Qu…" at bounding box center [783, 190] width 1129 height 309
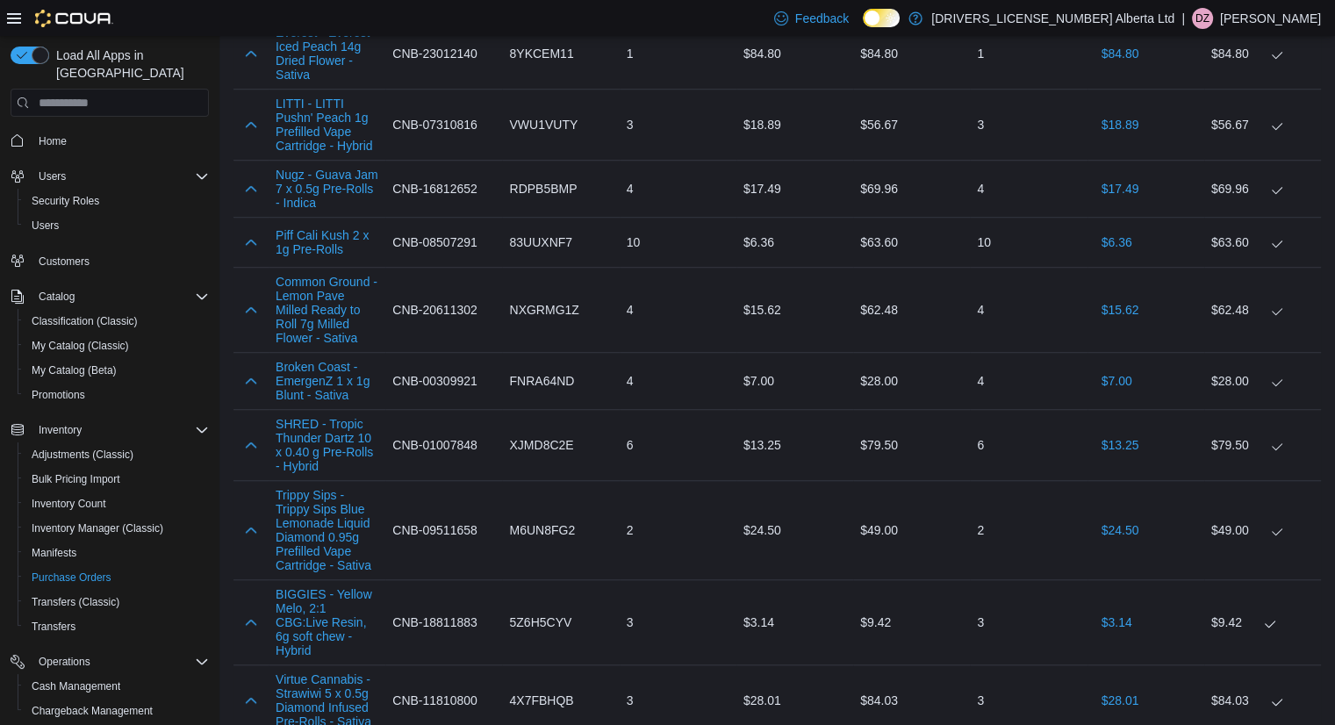
scroll to position [7699, 0]
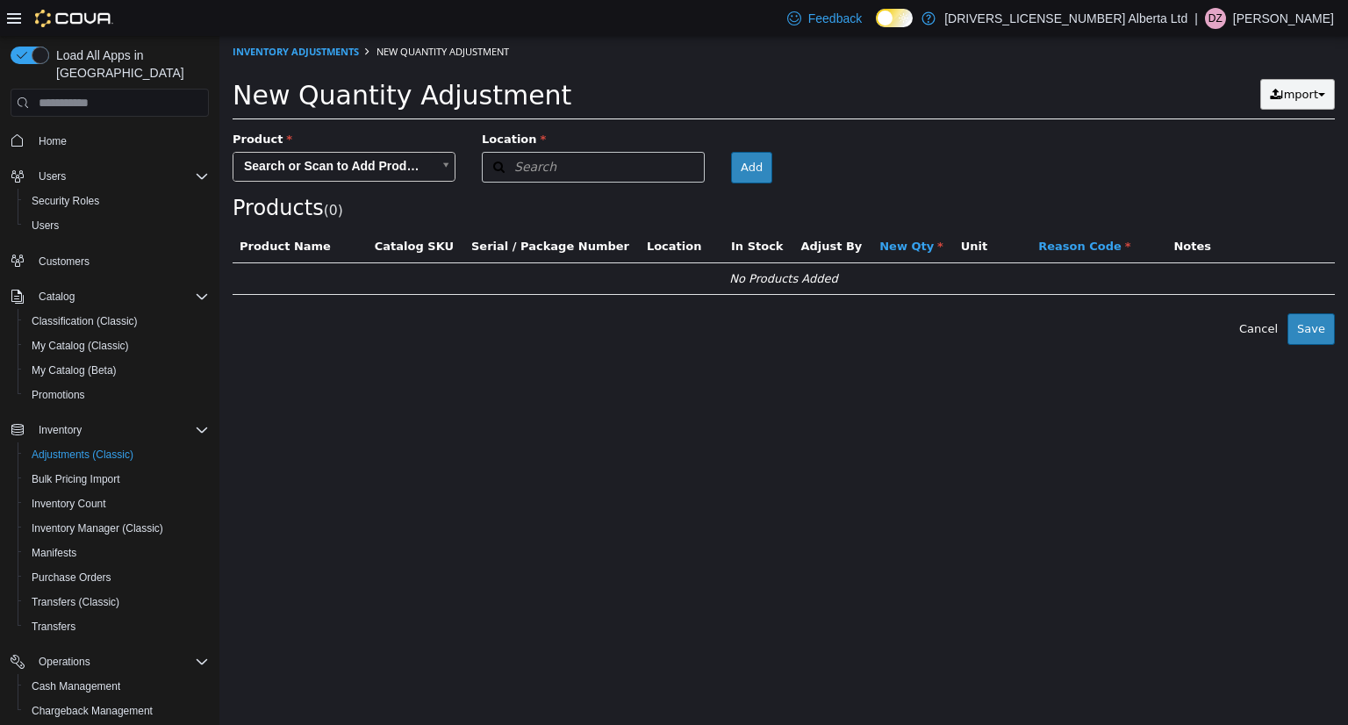
click at [1314, 90] on span "Import" at bounding box center [1300, 94] width 38 height 13
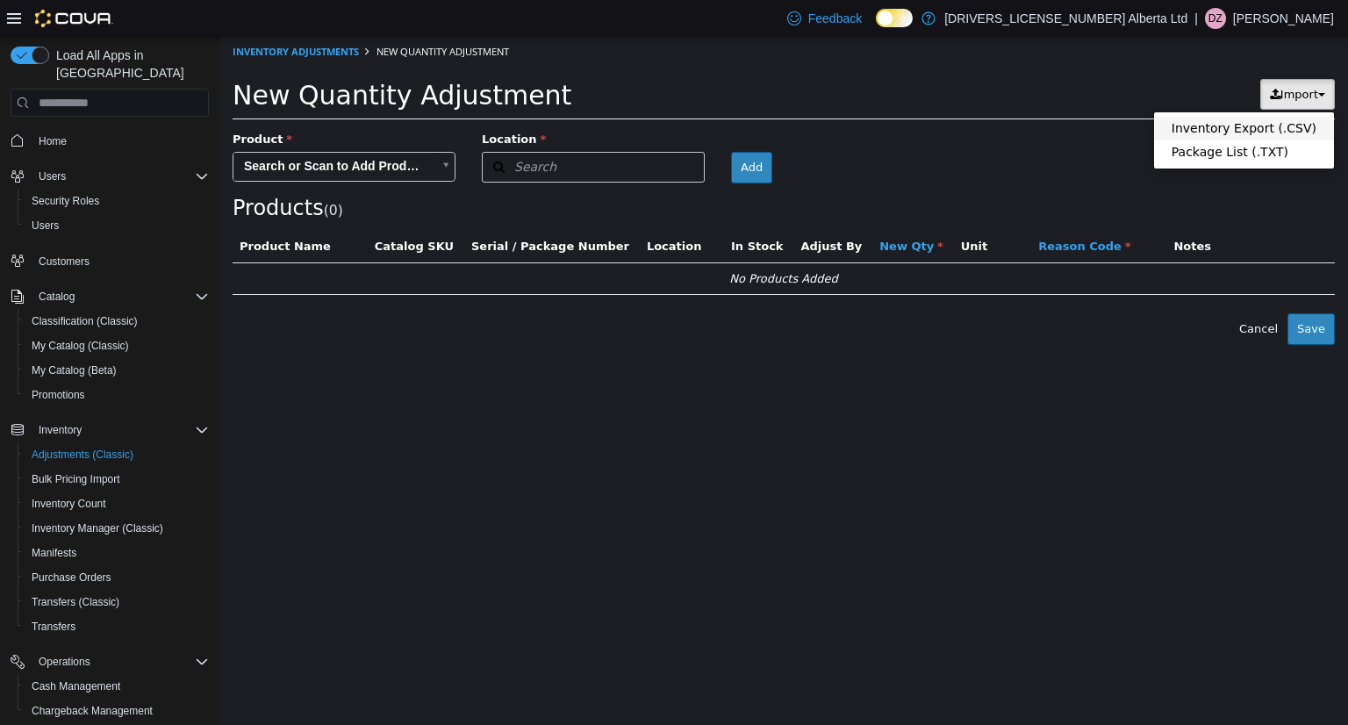
click at [1246, 129] on span "Inventory Export (.CSV)" at bounding box center [1244, 128] width 145 height 14
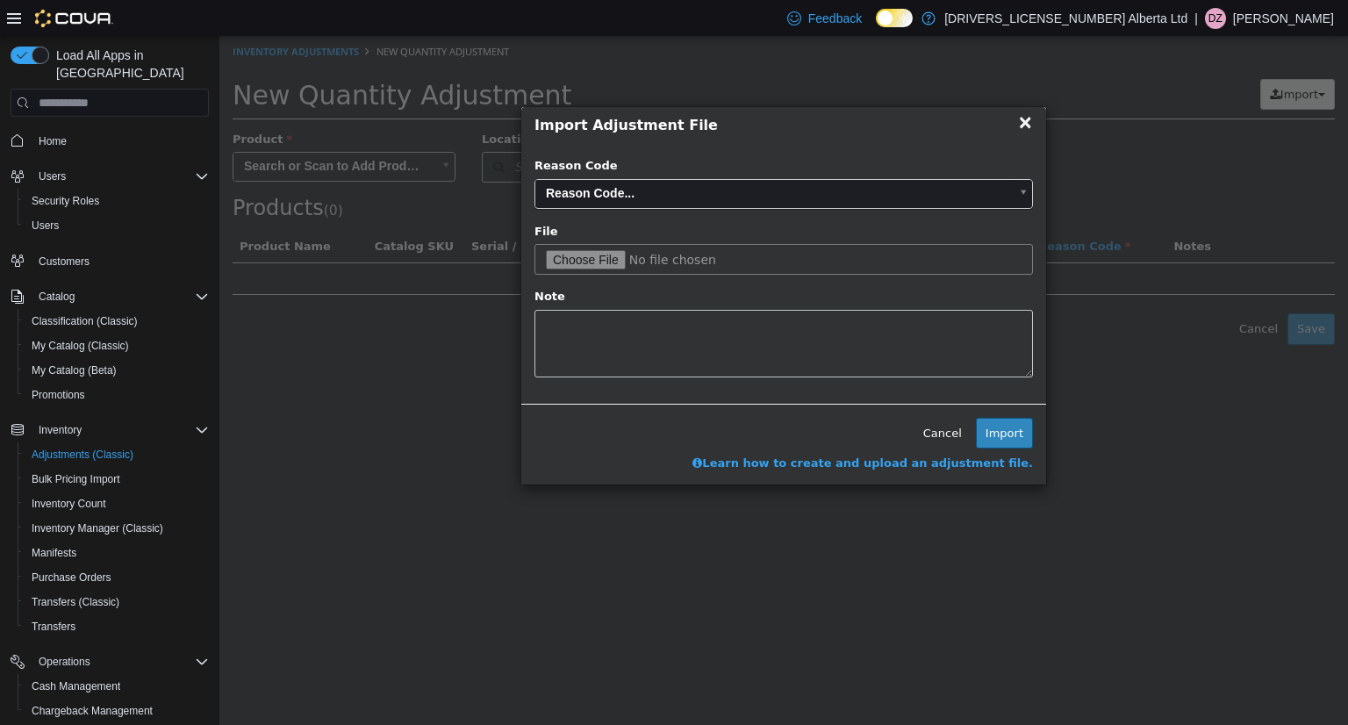
click at [667, 187] on body "× You have unsaved changes. Please cancel or save. Inventory Adjustments New Qu…" at bounding box center [783, 190] width 1129 height 309
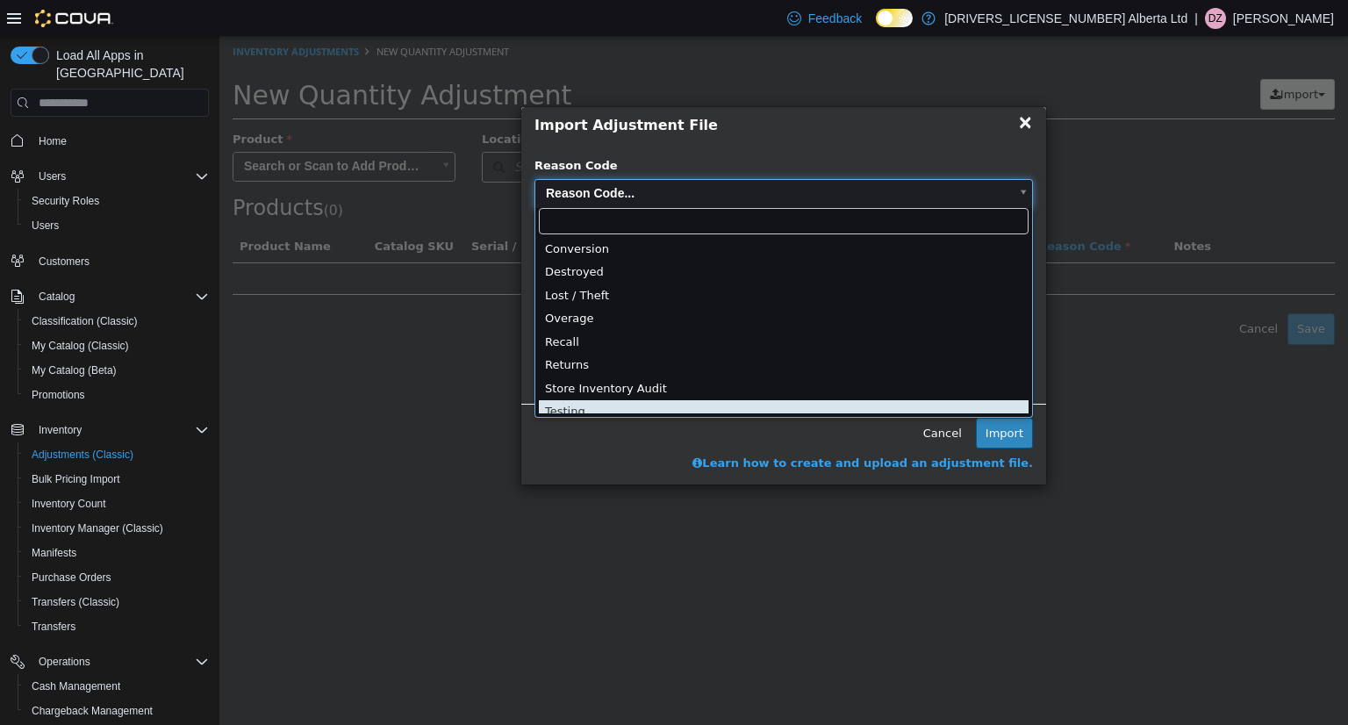
scroll to position [4, 0]
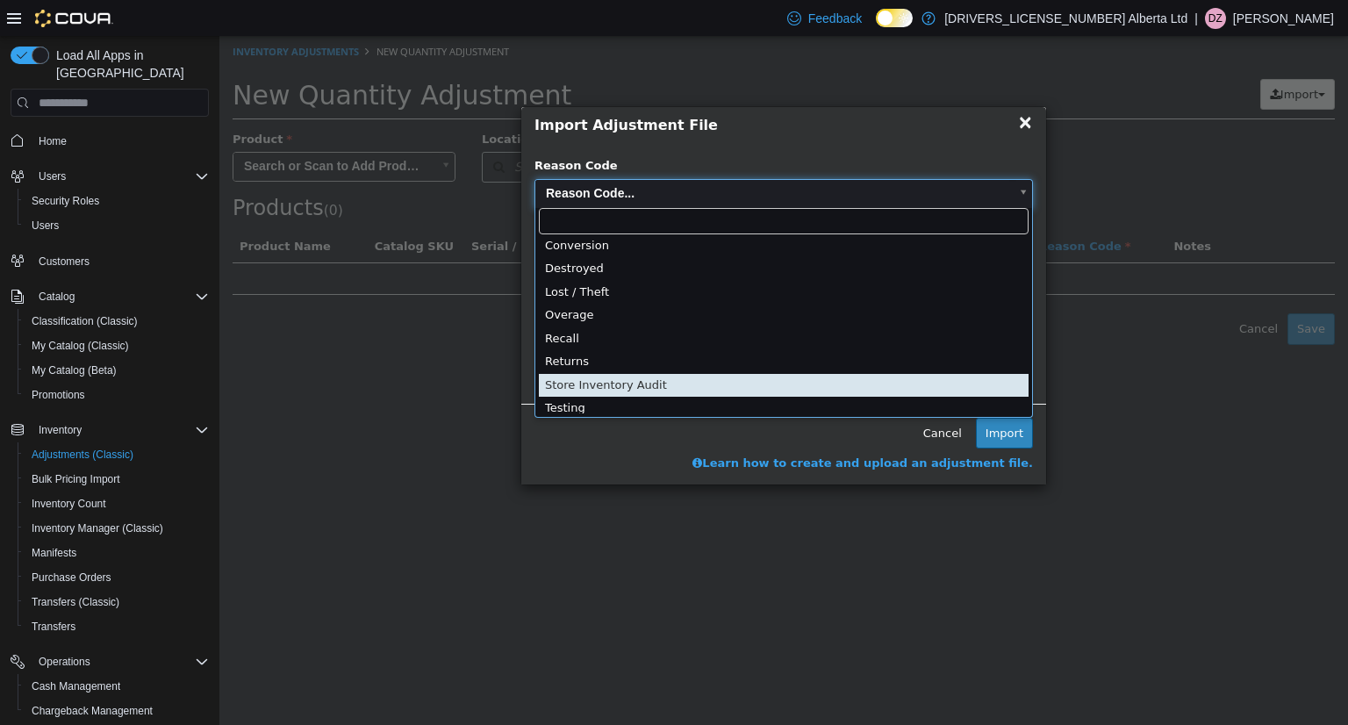
drag, startPoint x: 602, startPoint y: 403, endPoint x: 602, endPoint y: 392, distance: 10.5
type input "**********"
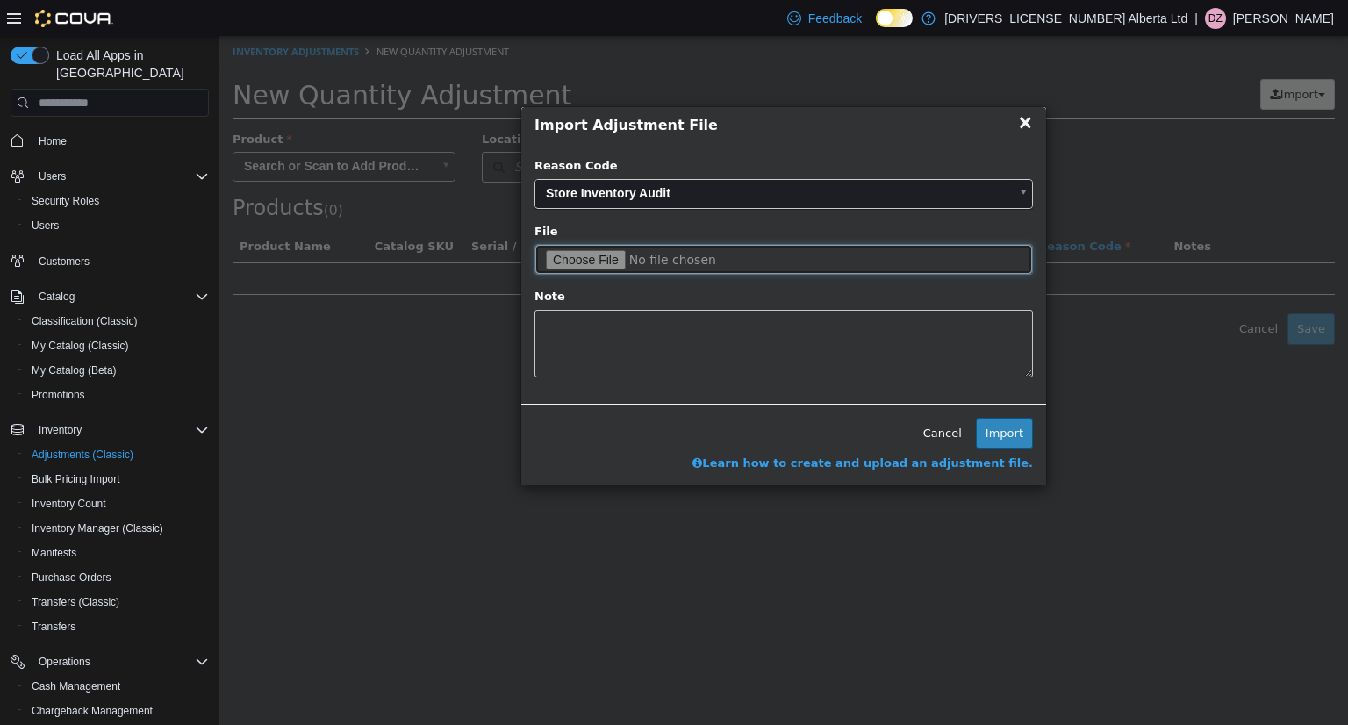
click at [596, 262] on input "file" at bounding box center [784, 259] width 499 height 31
click at [585, 252] on input "file" at bounding box center [784, 259] width 499 height 31
type input "**********"
click at [995, 430] on button "Import" at bounding box center [1004, 434] width 57 height 32
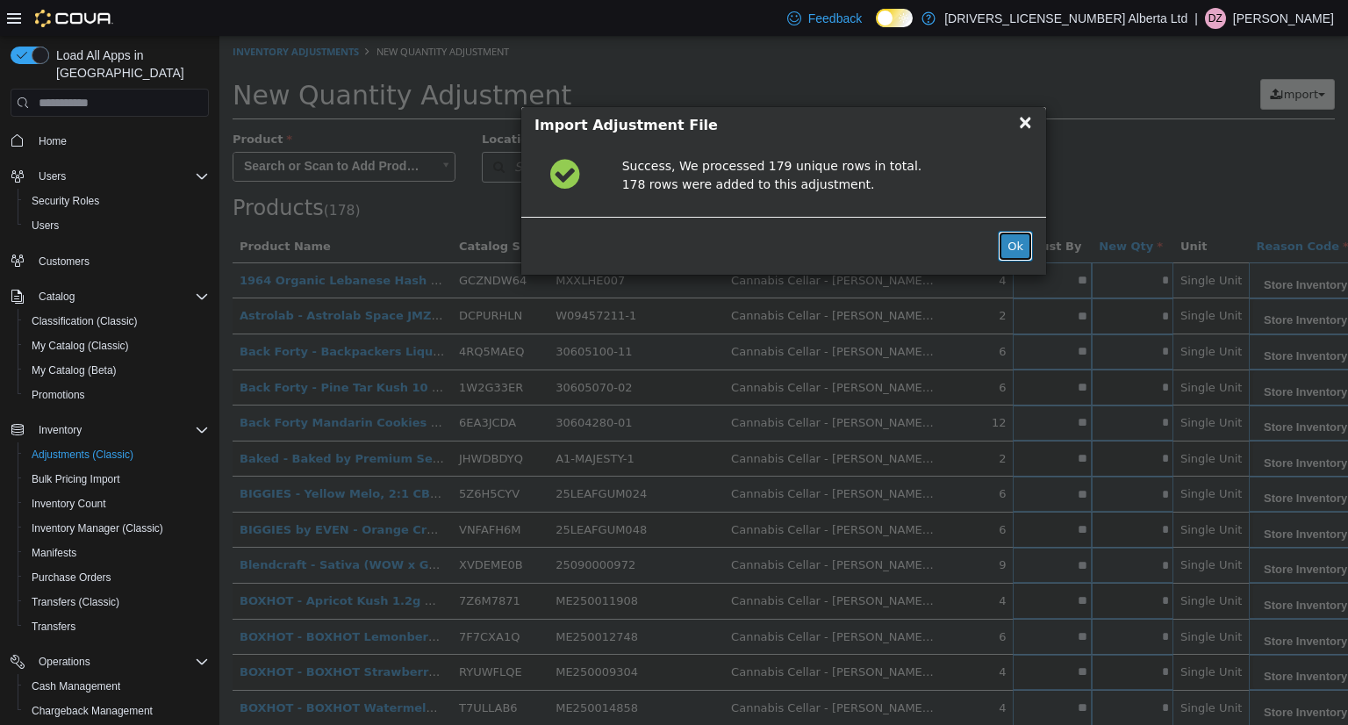
click at [1018, 252] on button "Ok" at bounding box center [1015, 247] width 35 height 32
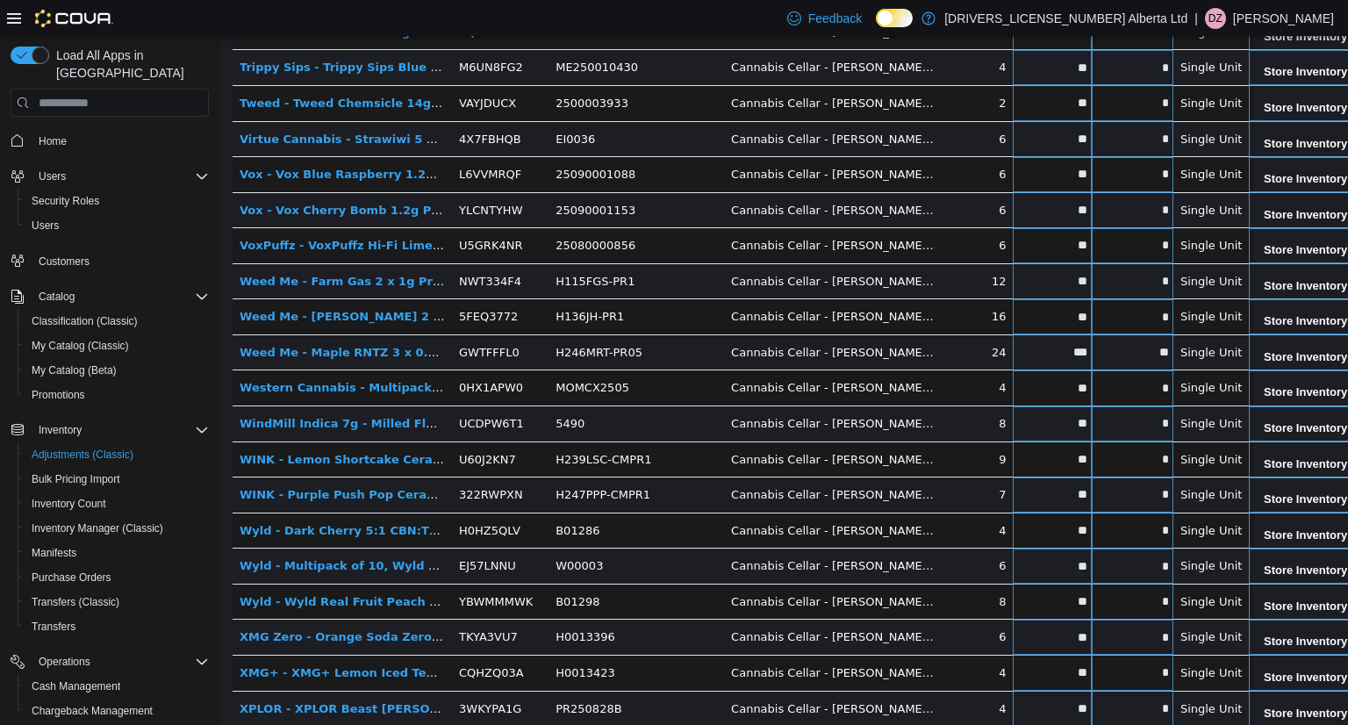
scroll to position [5907, 0]
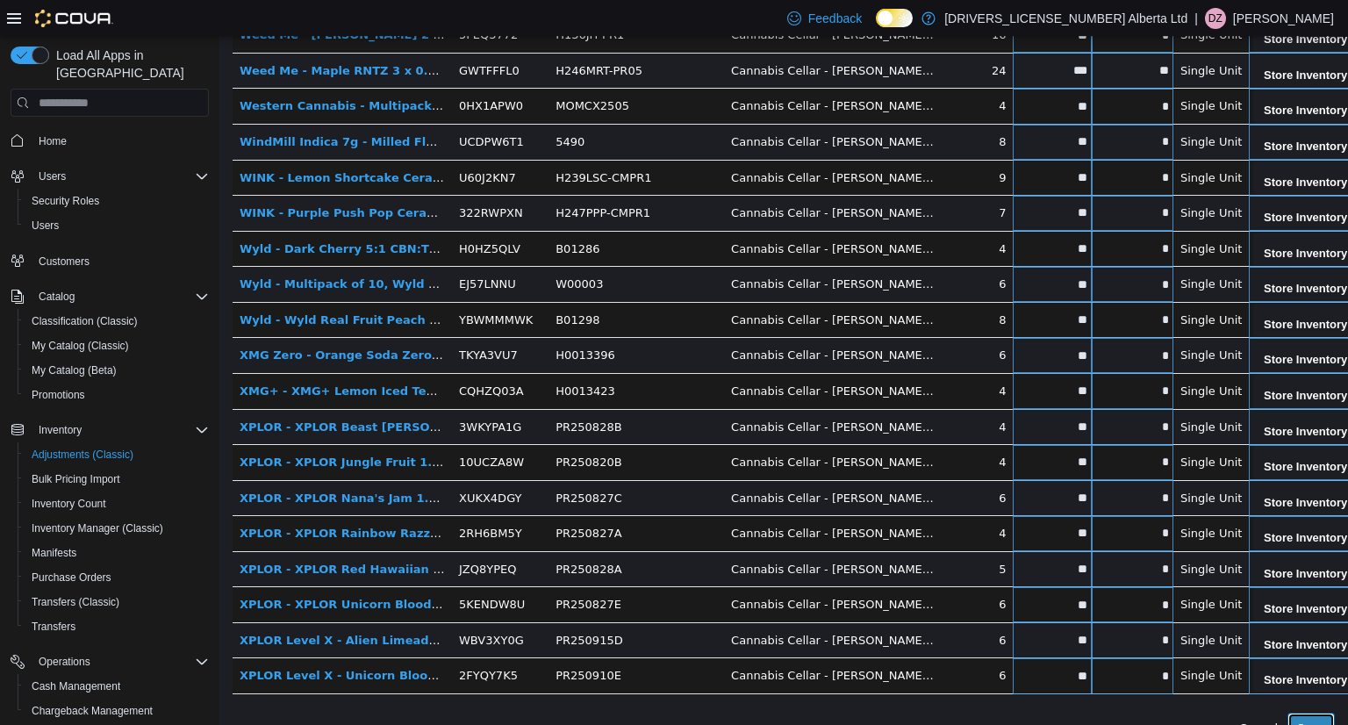
click at [1307, 713] on button "Save" at bounding box center [1311, 729] width 47 height 32
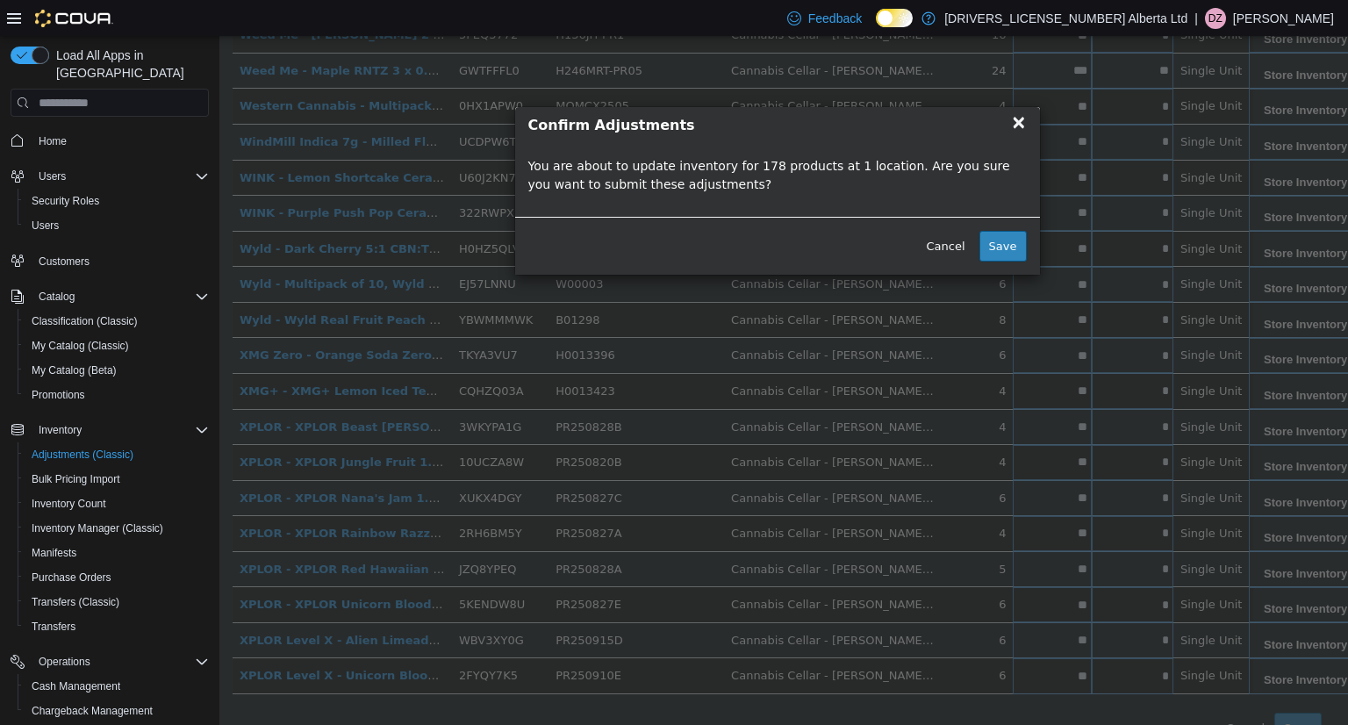
scroll to position [5894, 0]
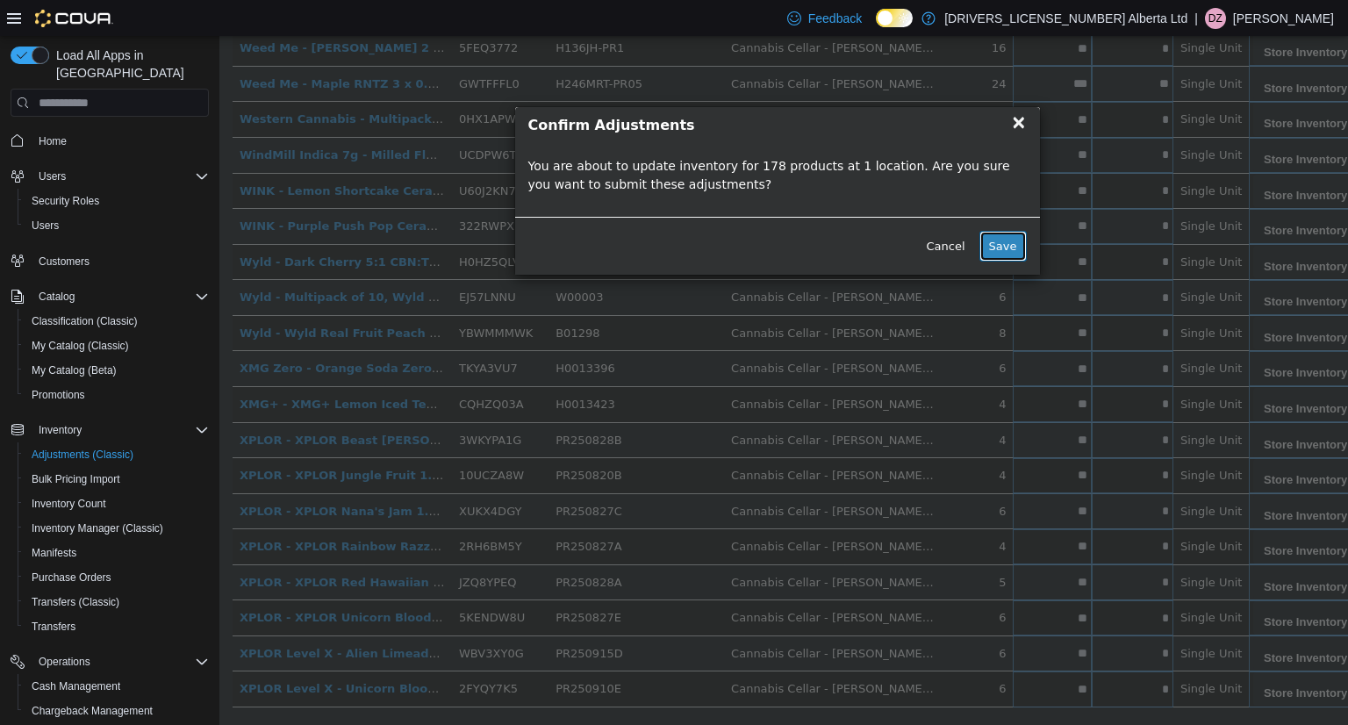
click at [996, 241] on button "Save" at bounding box center [1003, 247] width 47 height 32
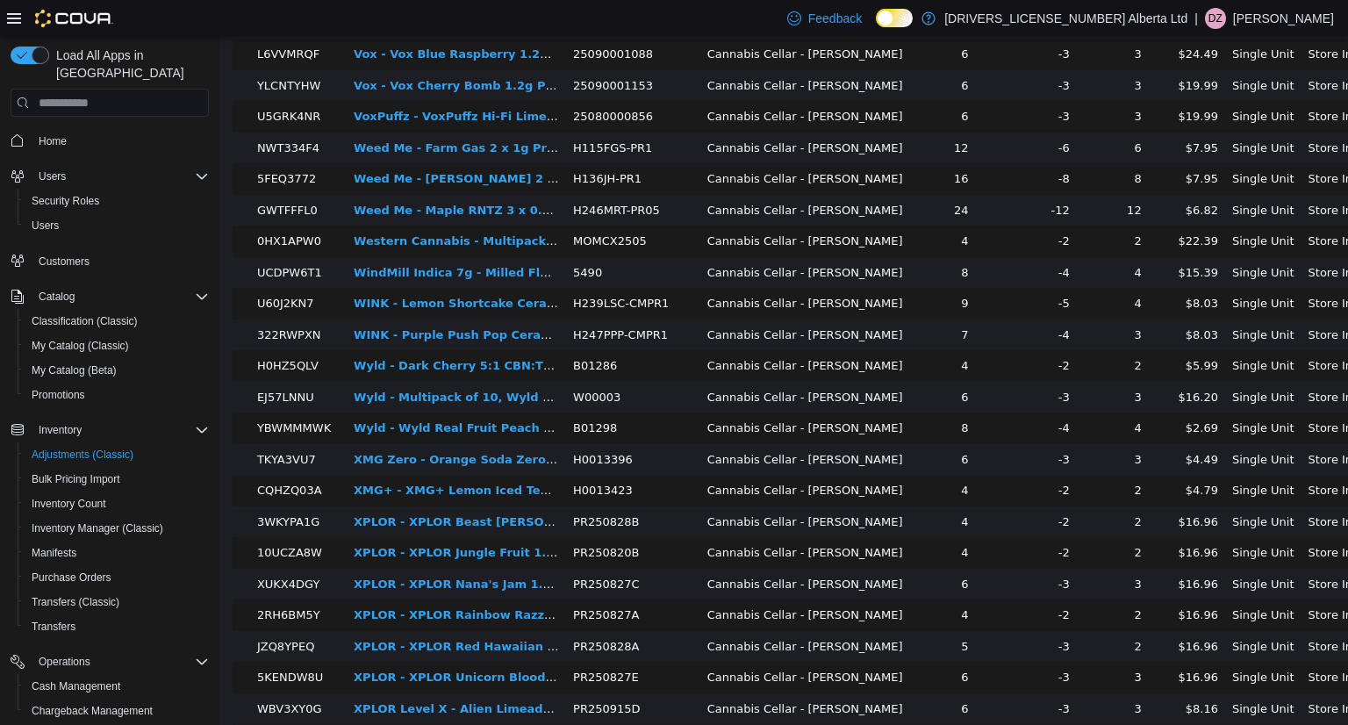
scroll to position [5262, 0]
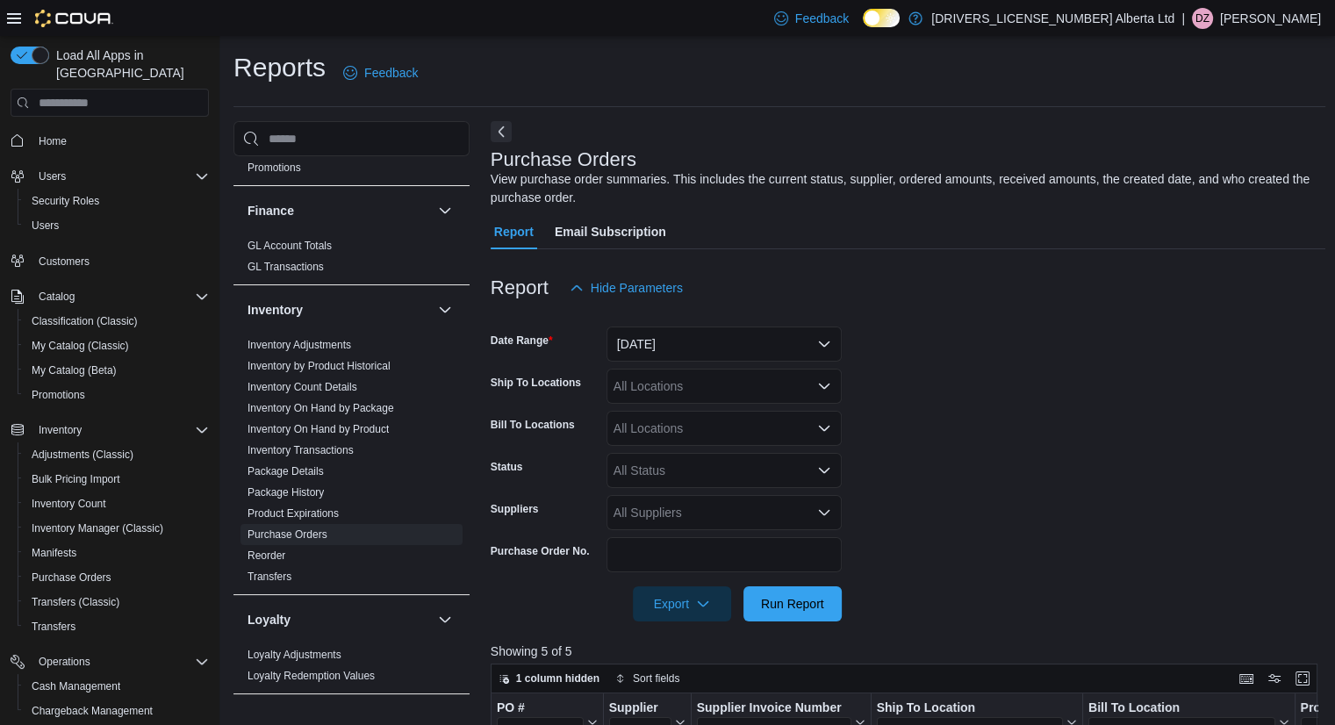
click at [69, 136] on div "Home" at bounding box center [110, 140] width 198 height 32
click at [69, 131] on link "Home" at bounding box center [53, 141] width 42 height 21
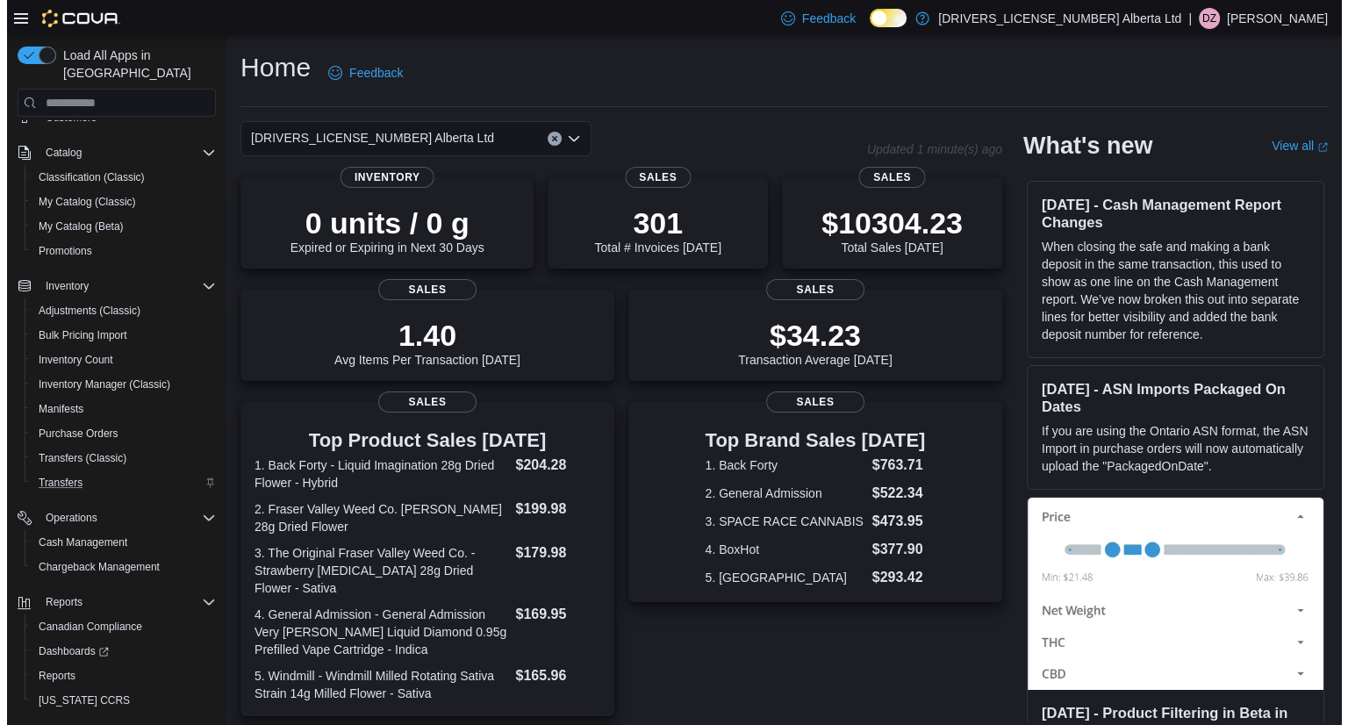
scroll to position [172, 0]
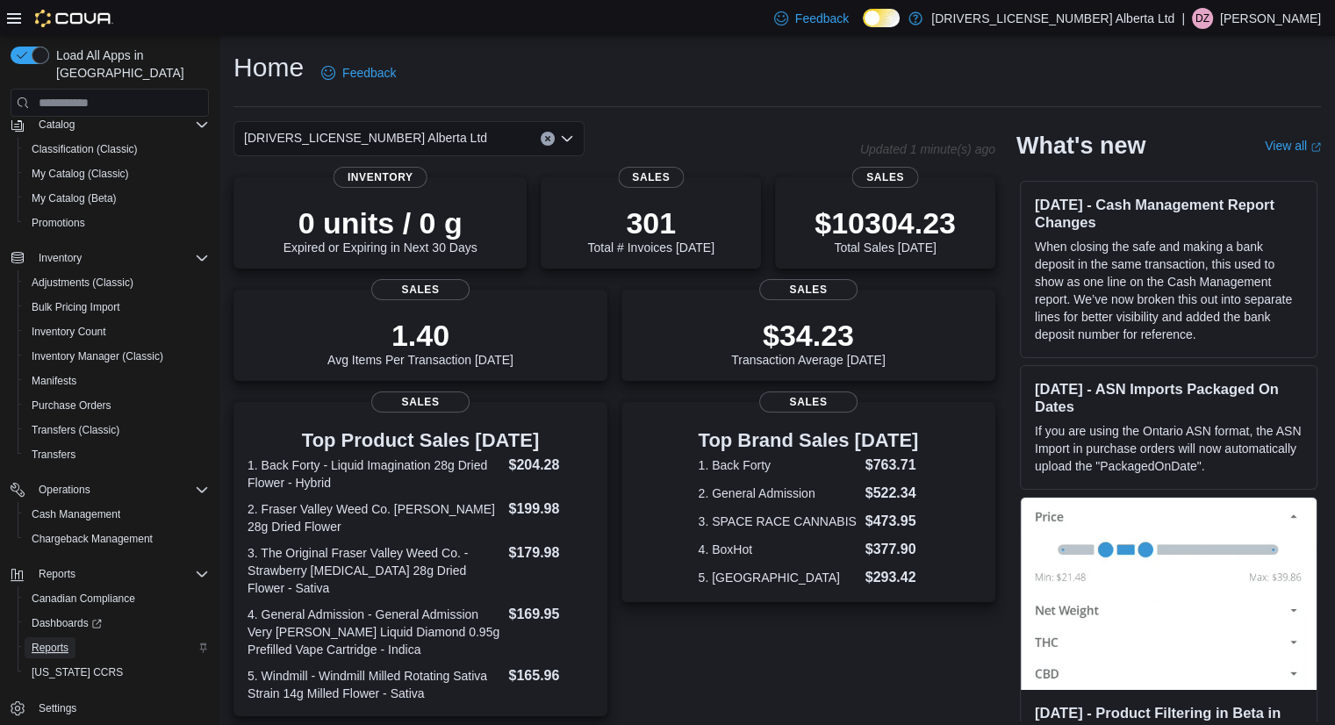
click at [71, 637] on link "Reports" at bounding box center [50, 647] width 51 height 21
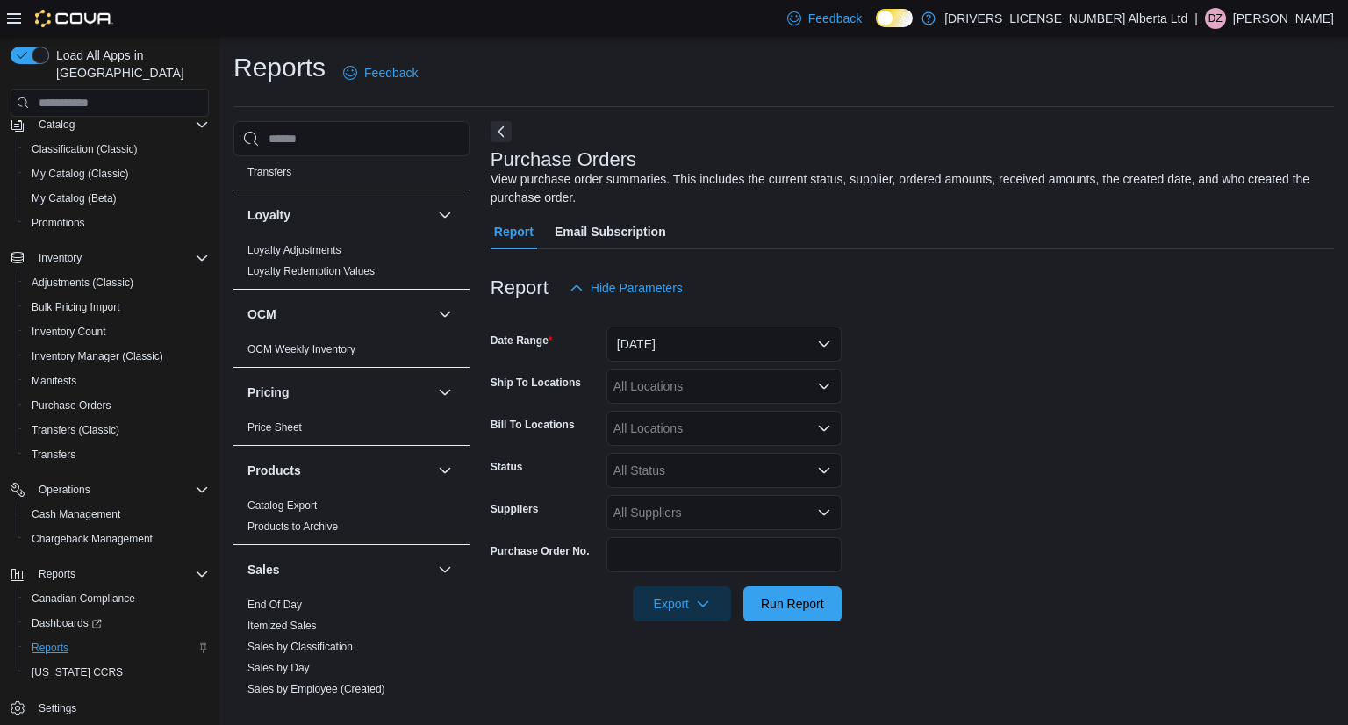
scroll to position [1351, 0]
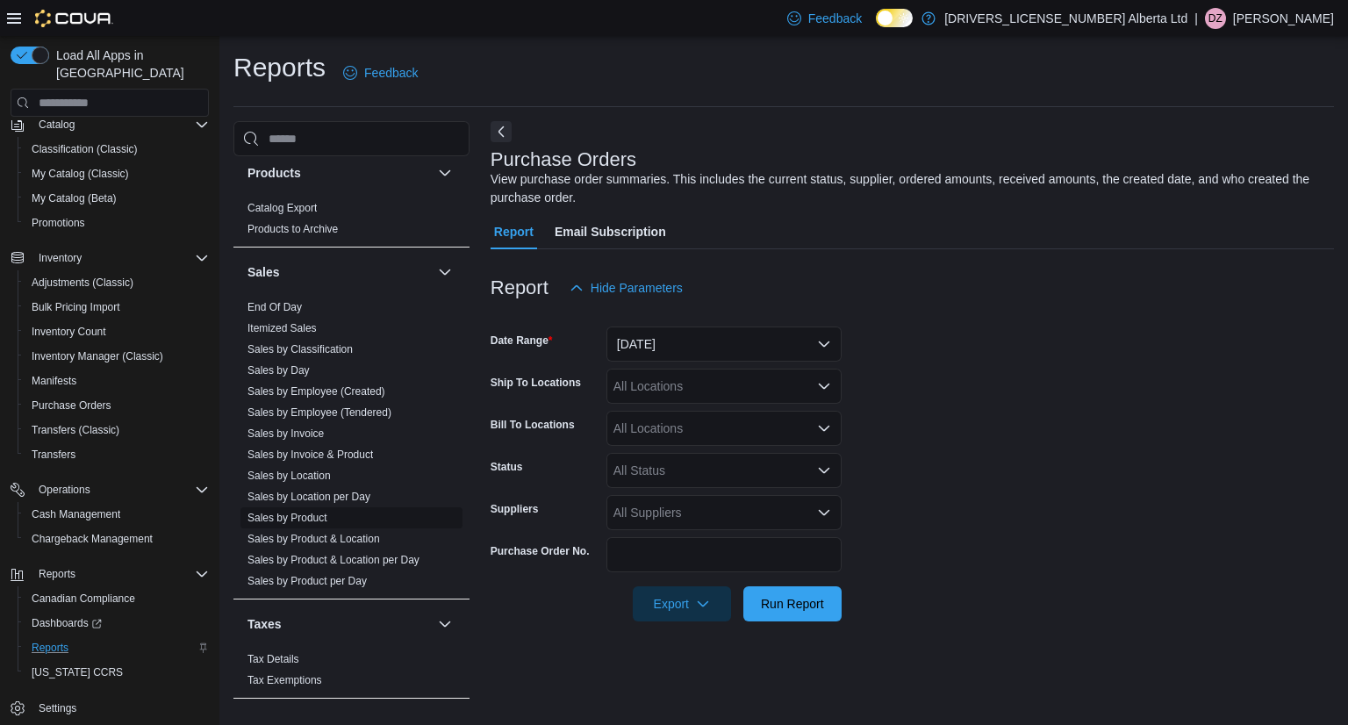
click at [322, 512] on link "Sales by Product" at bounding box center [288, 518] width 80 height 12
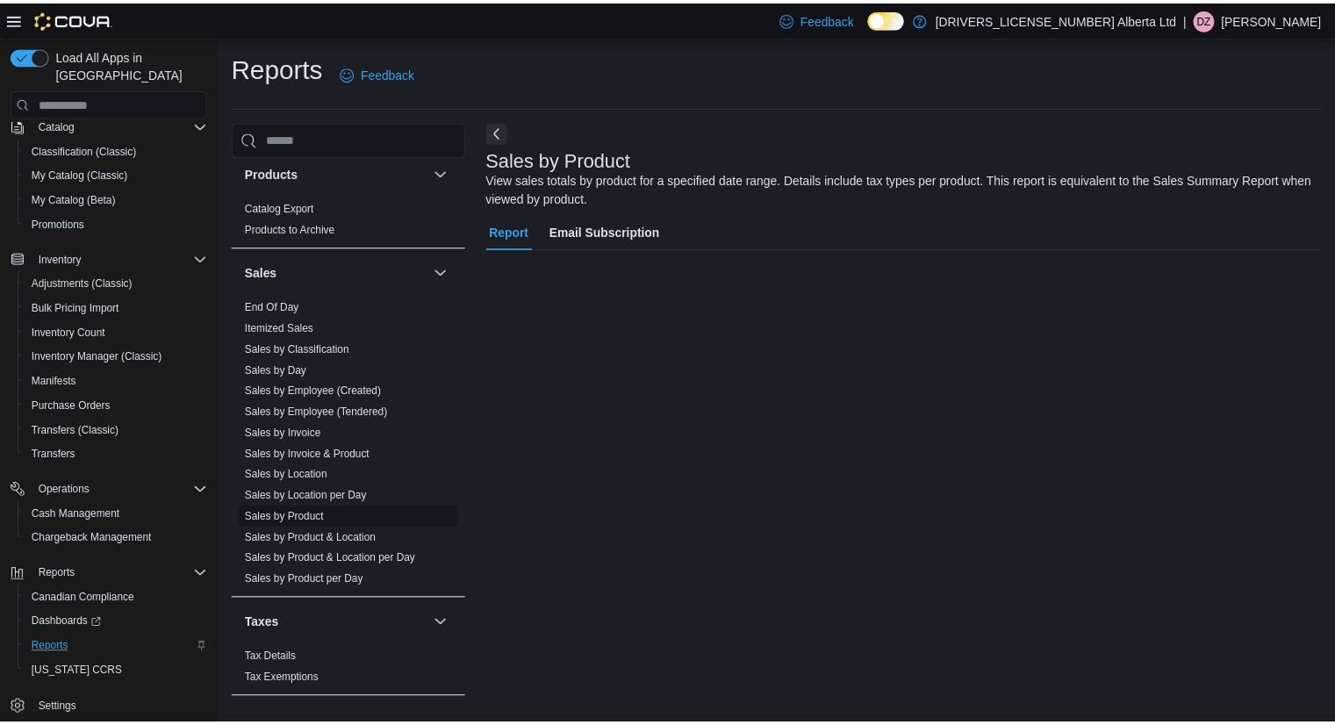
scroll to position [16, 0]
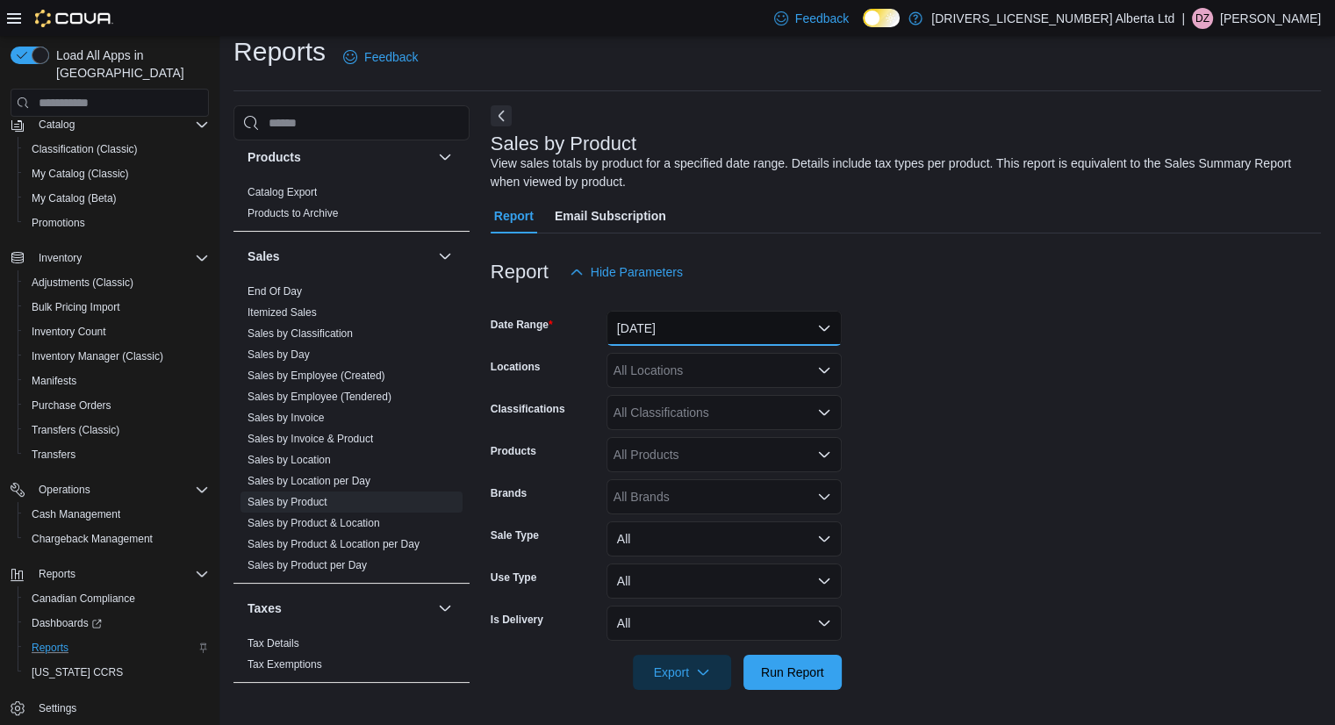
click at [776, 336] on button "Yesterday" at bounding box center [724, 328] width 235 height 35
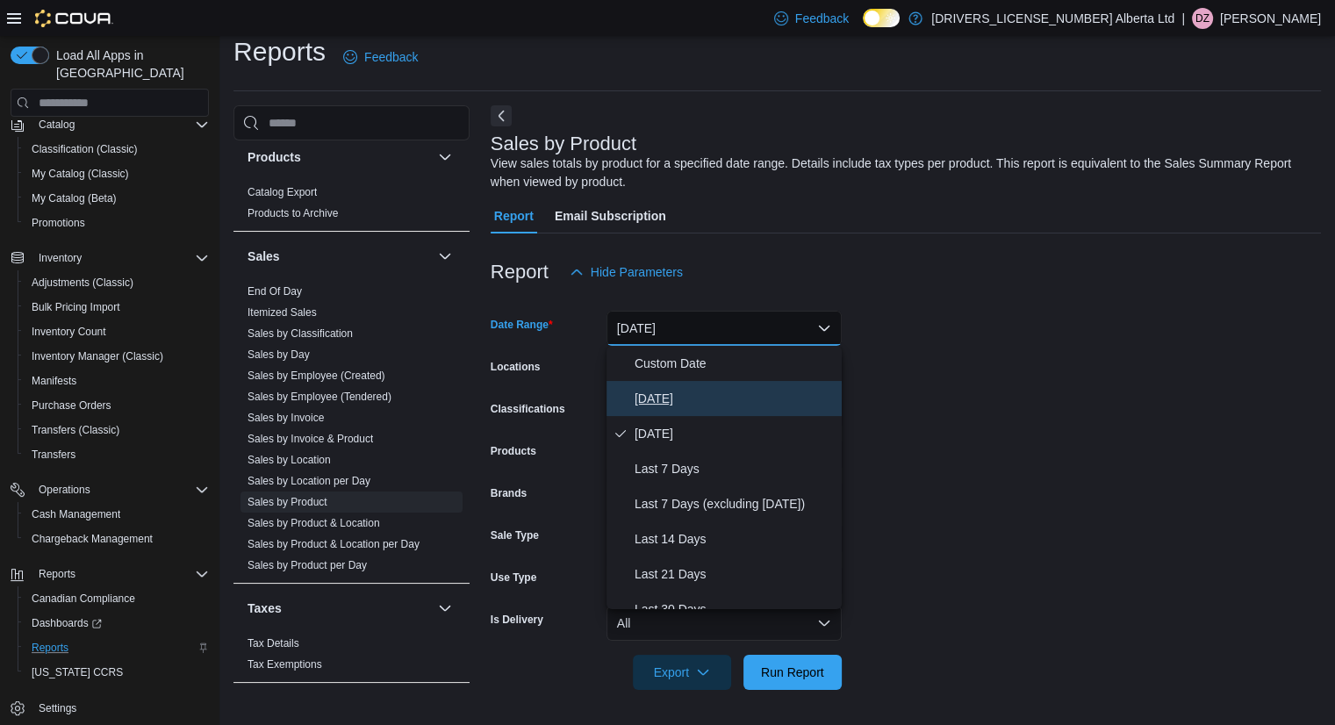
click at [698, 398] on span "Today" at bounding box center [735, 398] width 200 height 21
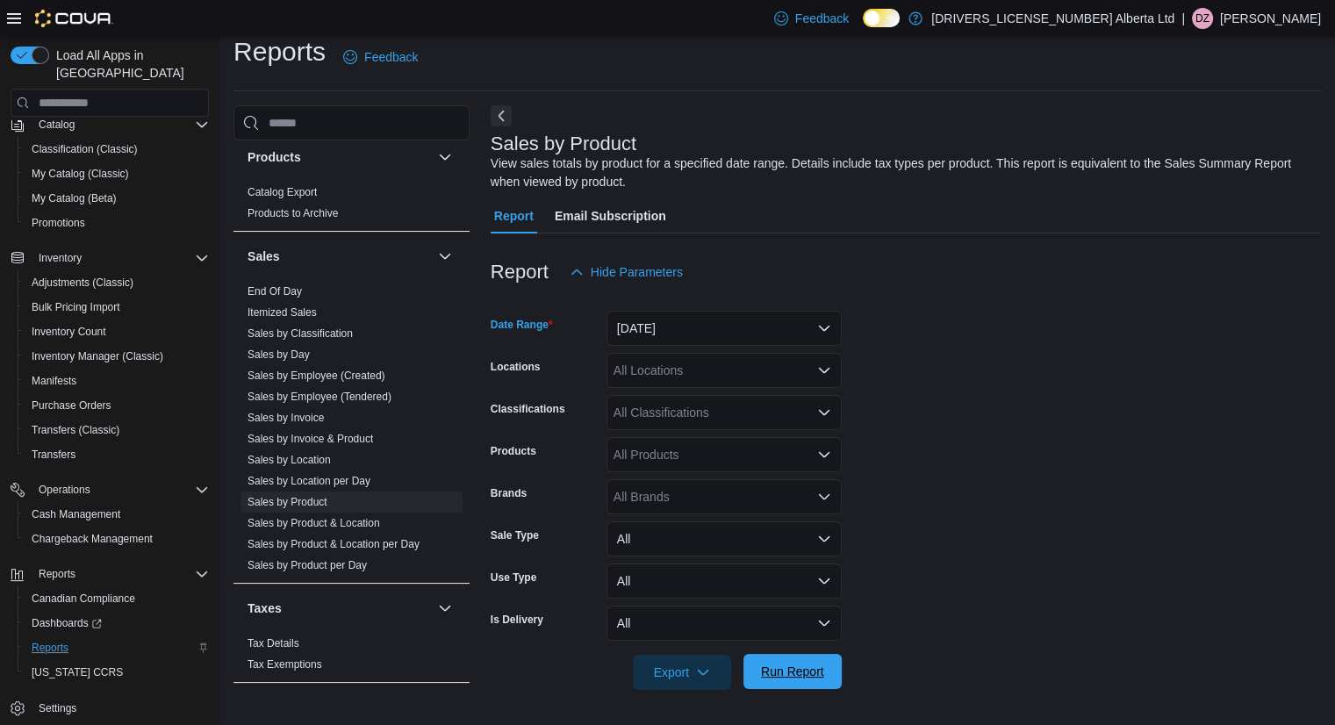
click at [805, 670] on span "Run Report" at bounding box center [792, 672] width 63 height 18
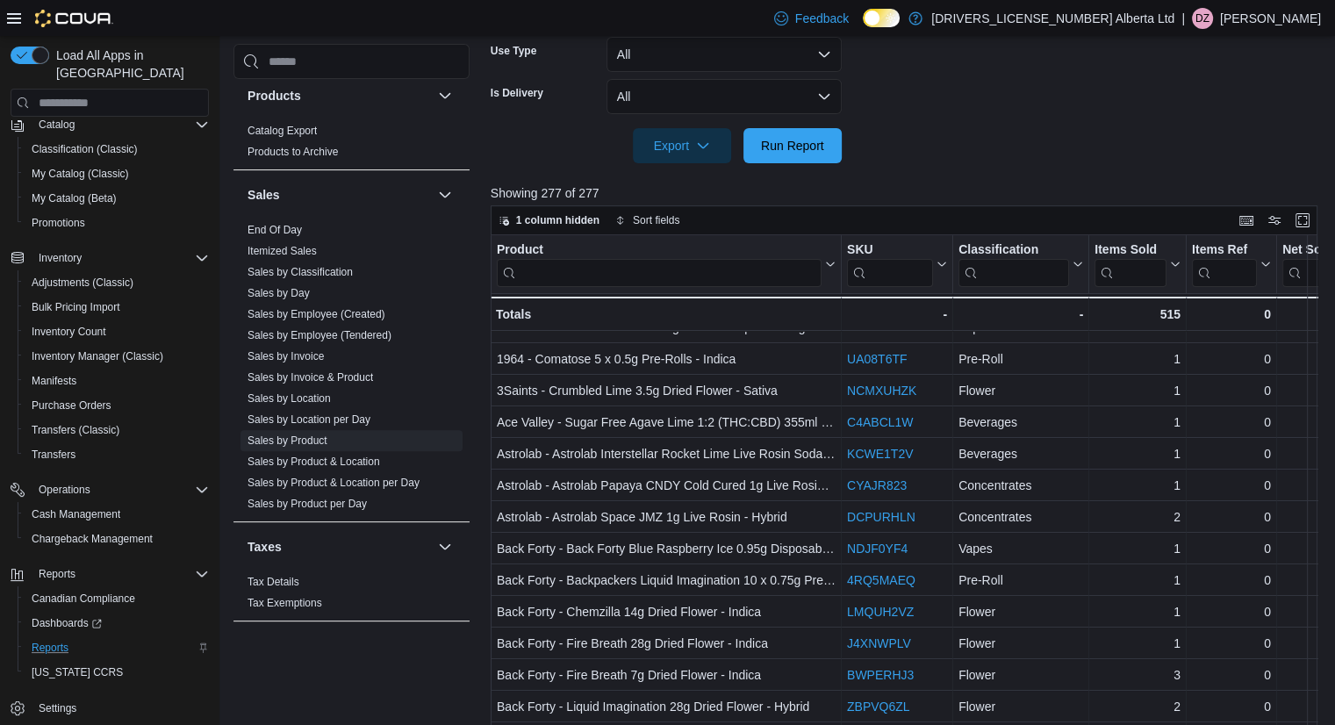
scroll to position [97, 0]
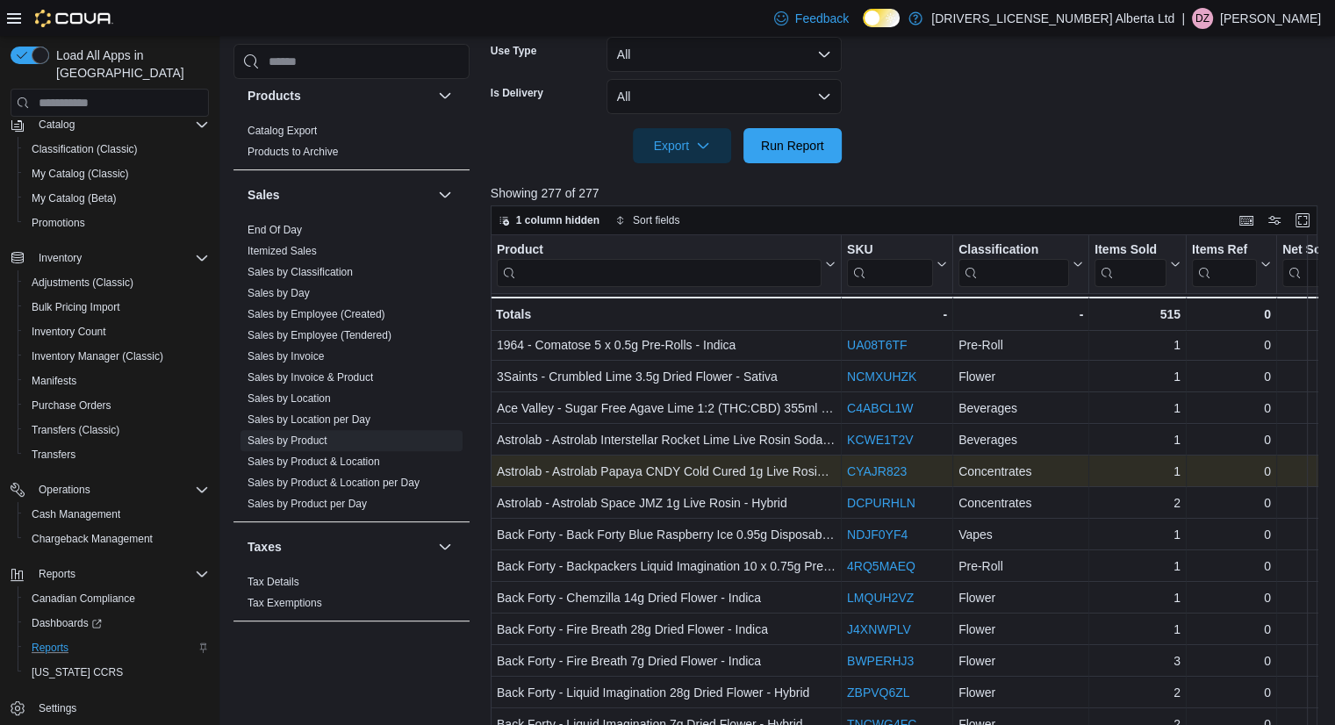
click at [885, 464] on link "CYAJR823" at bounding box center [877, 471] width 60 height 14
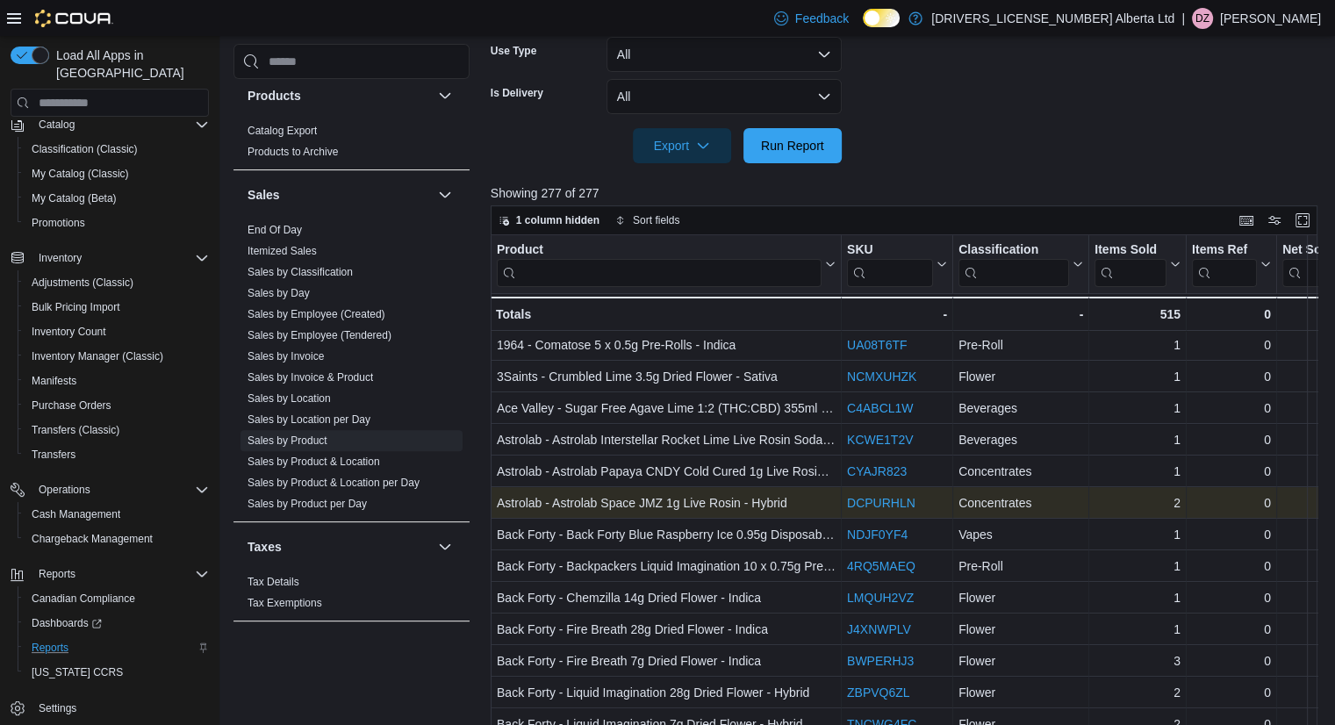
click at [893, 500] on link "DCPURHLN" at bounding box center [881, 503] width 68 height 14
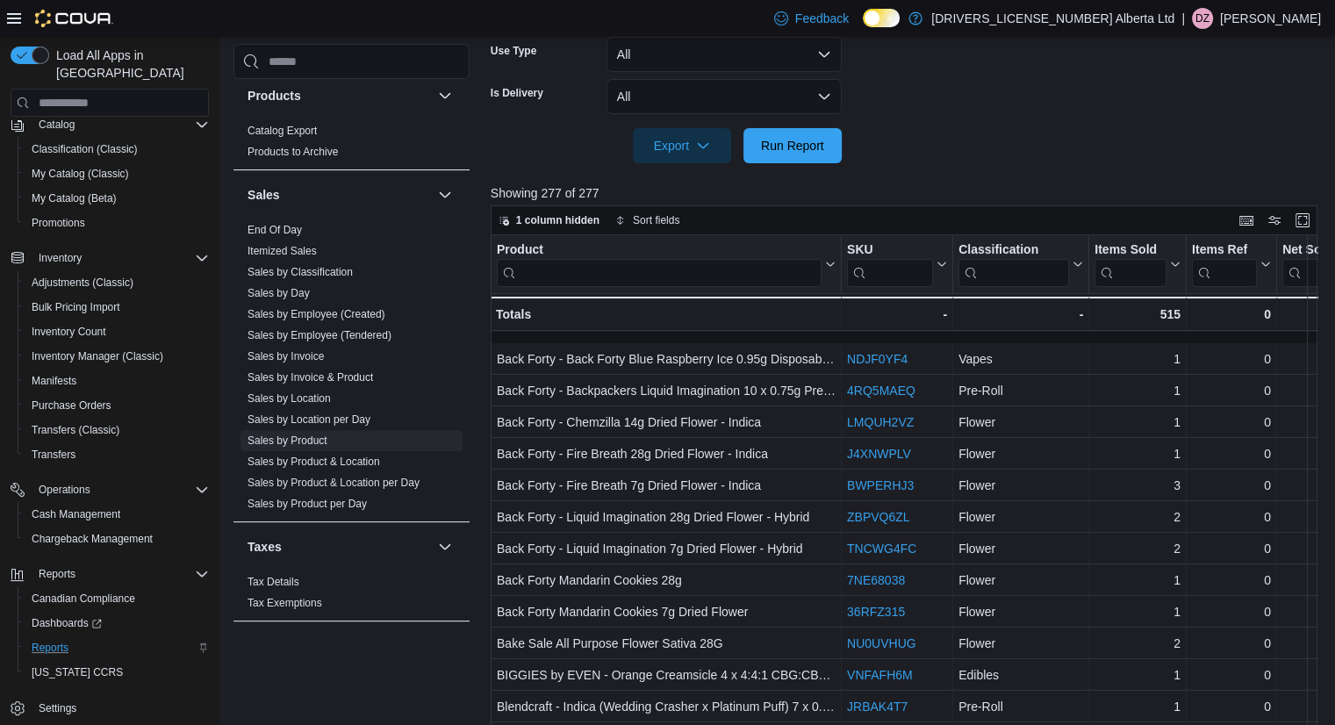
scroll to position [448, 0]
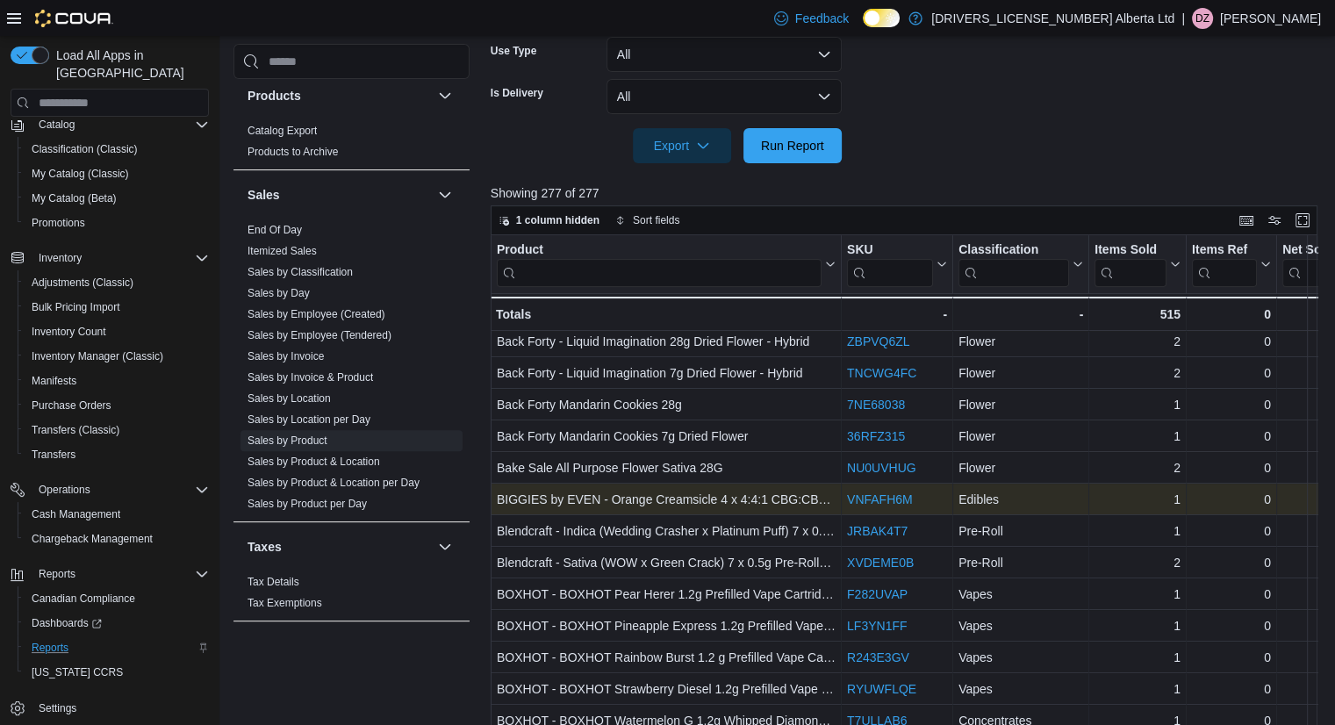
click at [888, 500] on link "VNFAFH6M" at bounding box center [880, 499] width 66 height 14
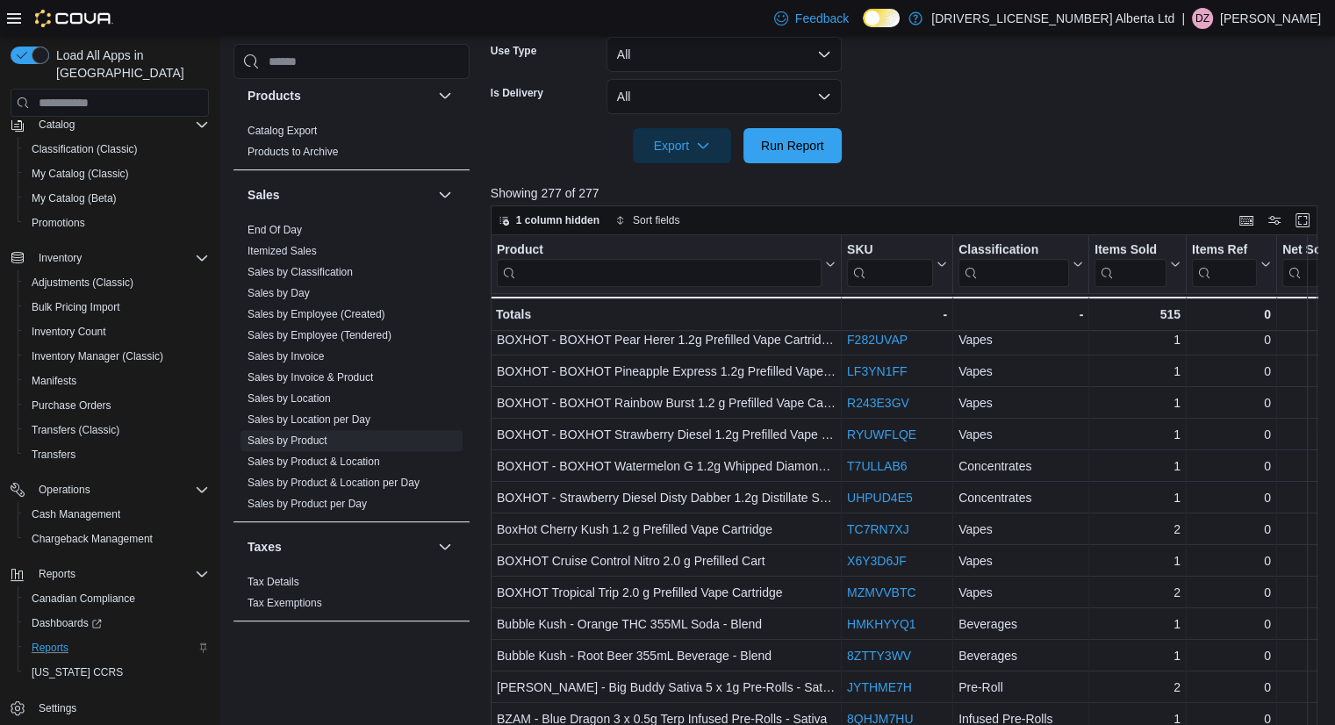
scroll to position [718, 0]
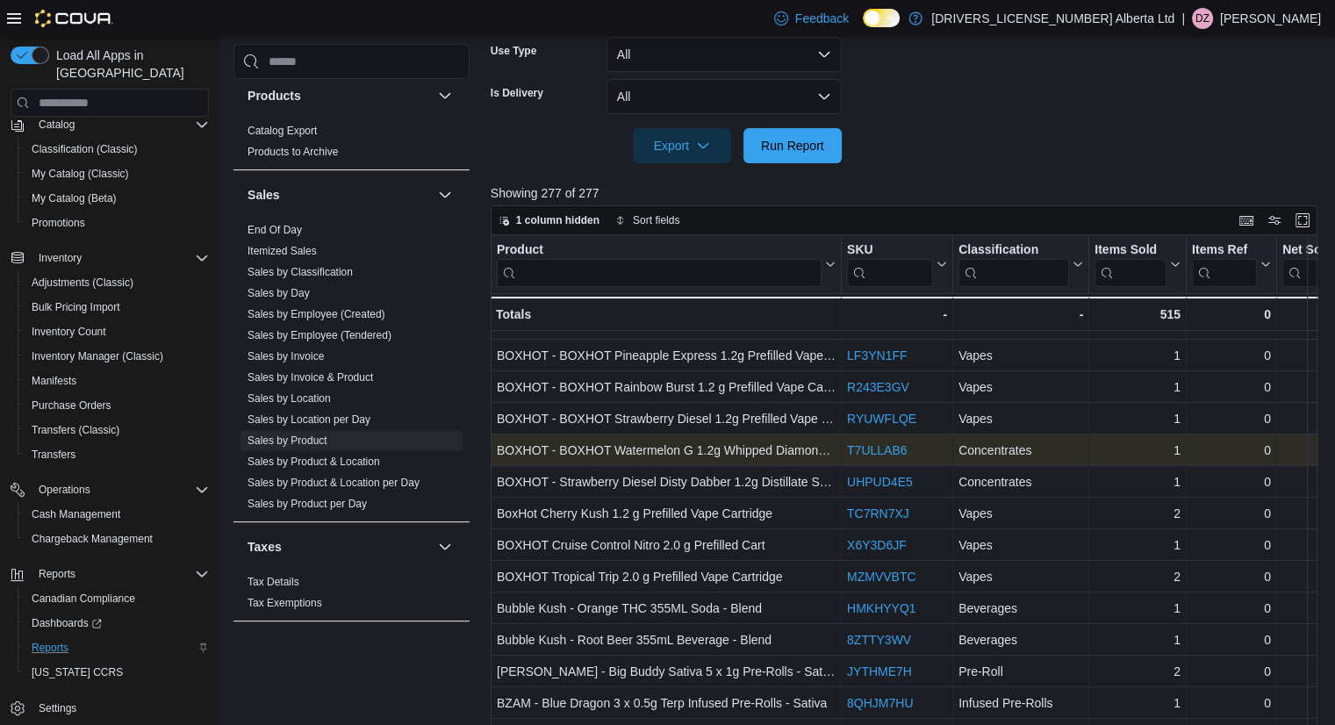
click at [865, 450] on link "T7ULLAB6" at bounding box center [877, 450] width 60 height 14
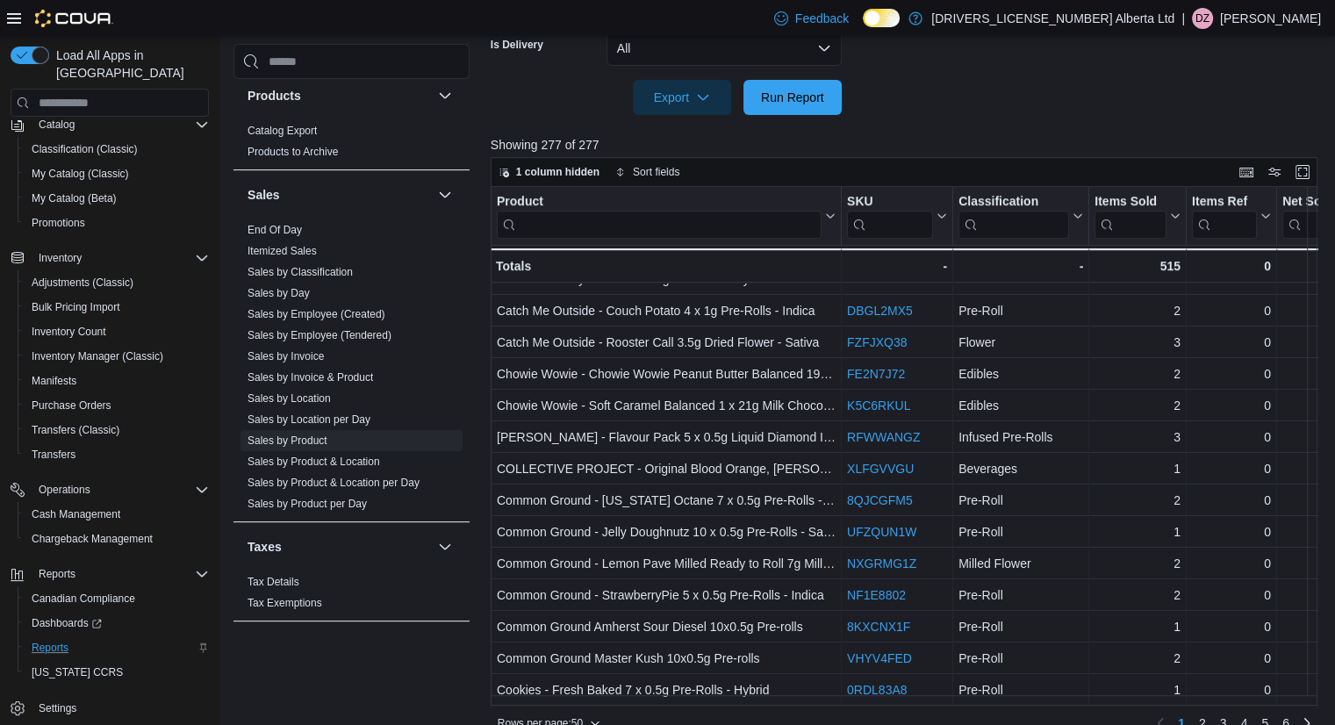
scroll to position [617, 0]
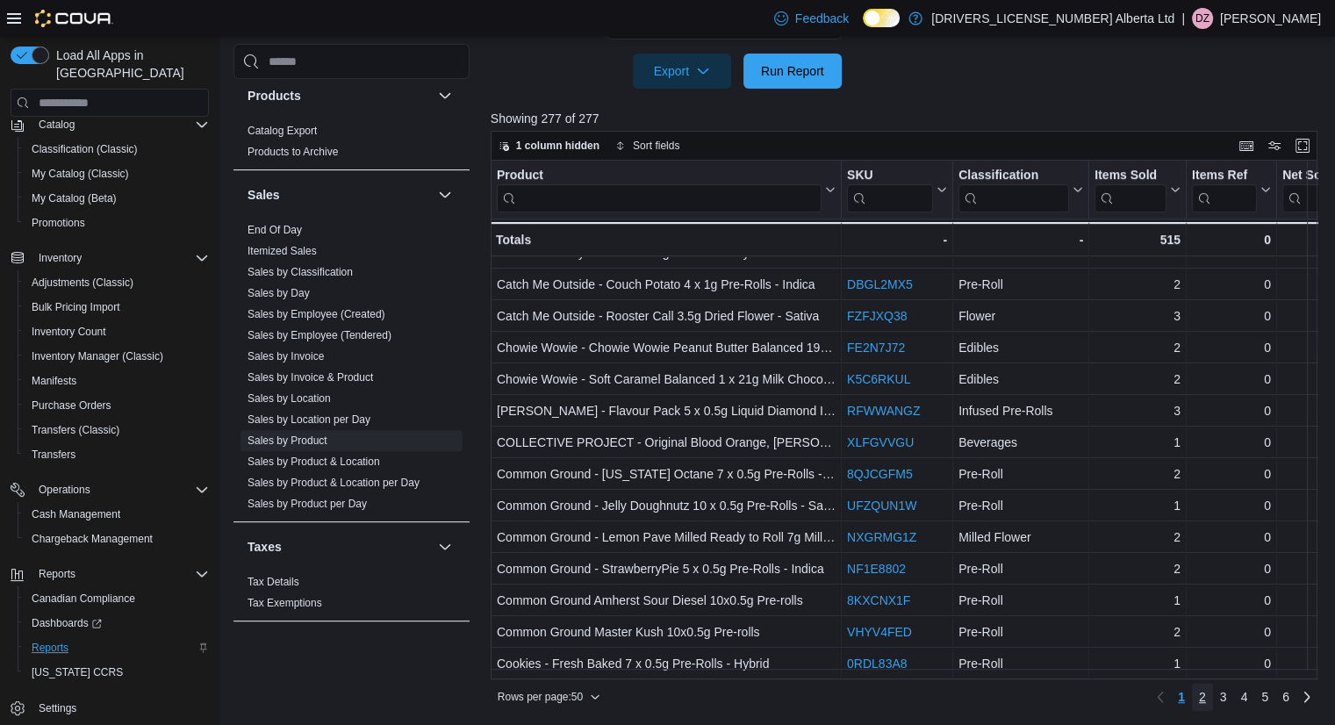
click at [1206, 701] on span "2" at bounding box center [1202, 697] width 7 height 18
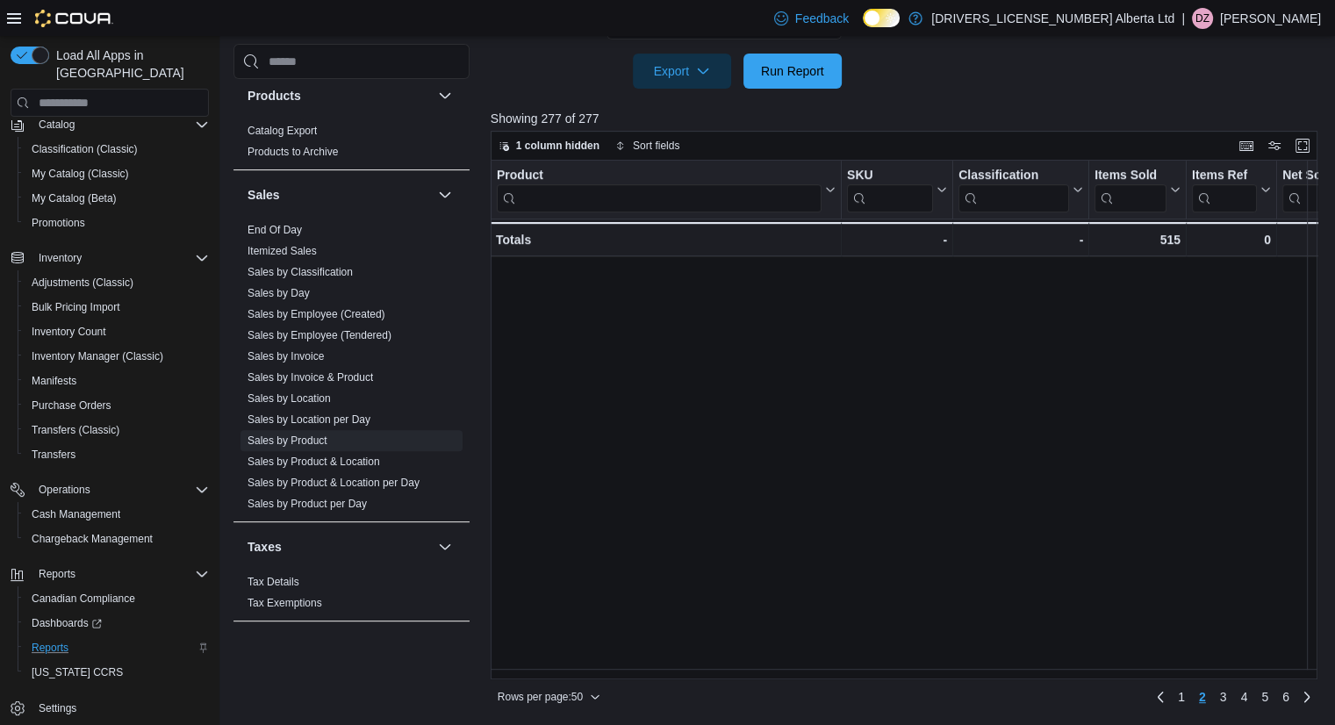
scroll to position [0, 0]
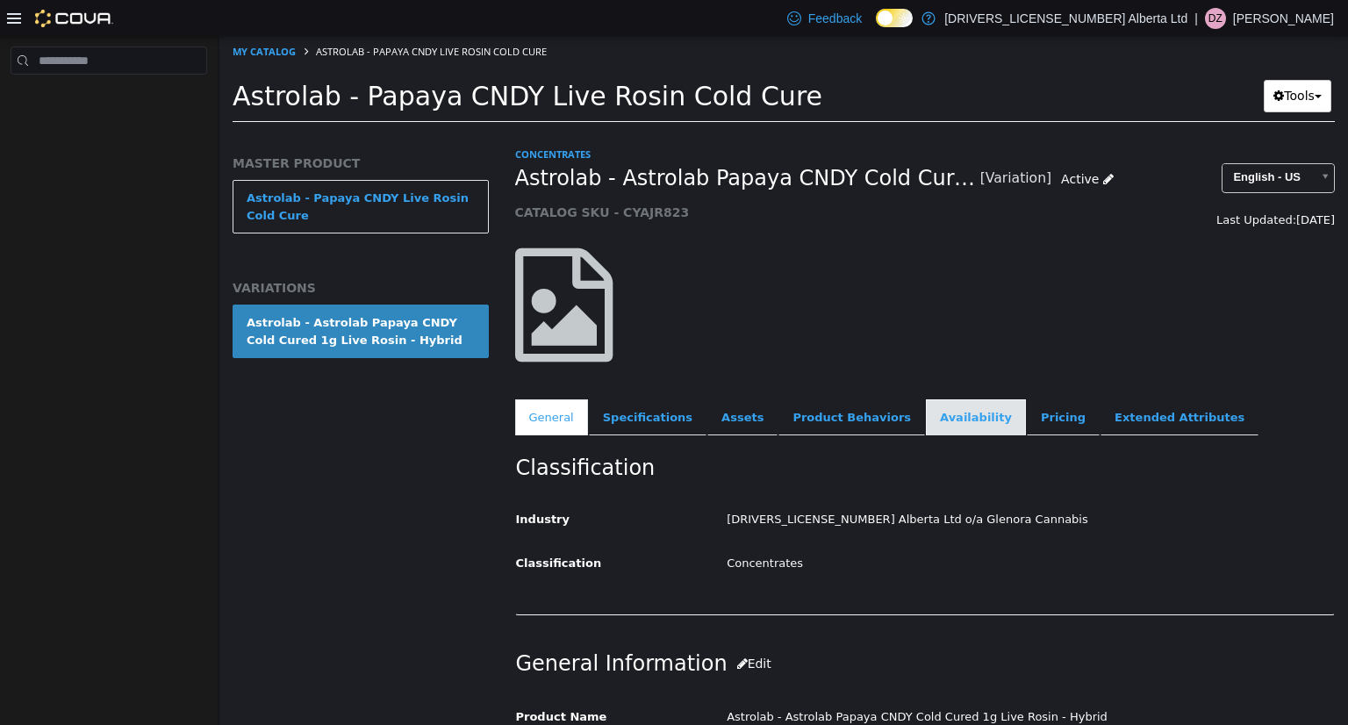
click at [926, 426] on link "Availability" at bounding box center [976, 417] width 100 height 37
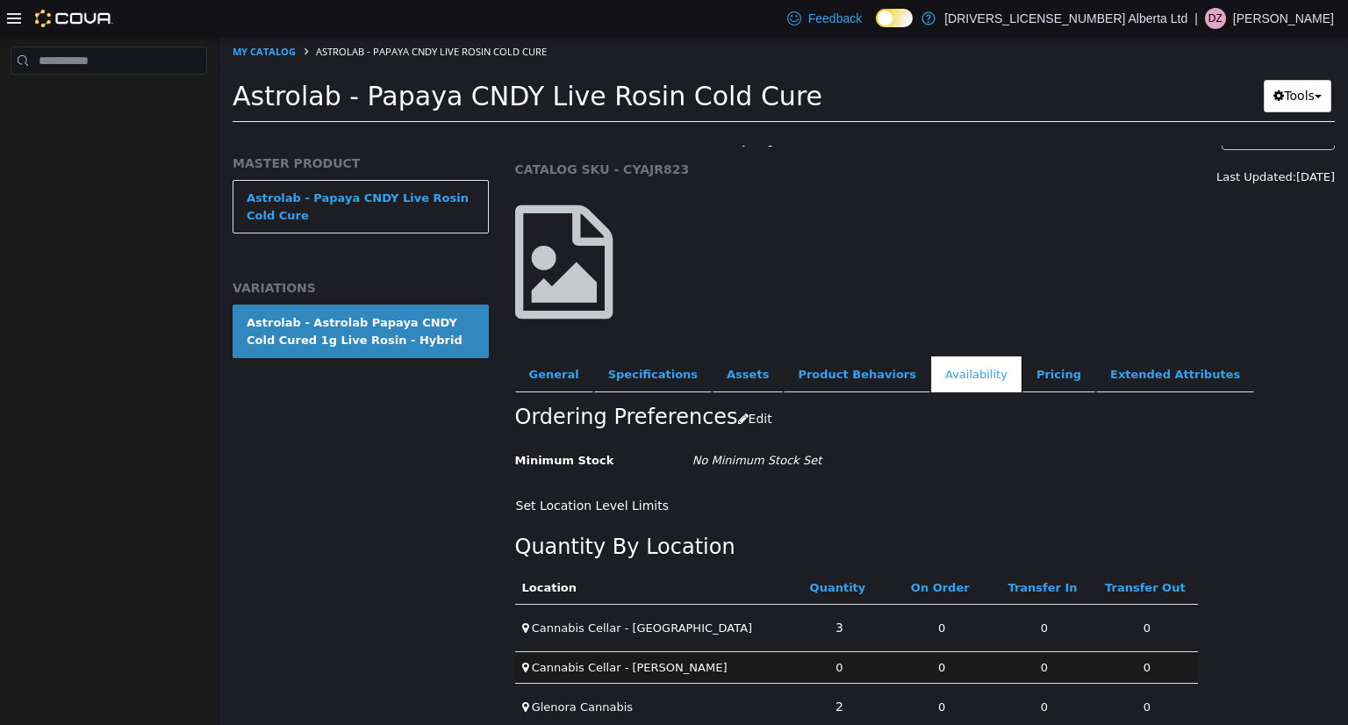
scroll to position [67, 0]
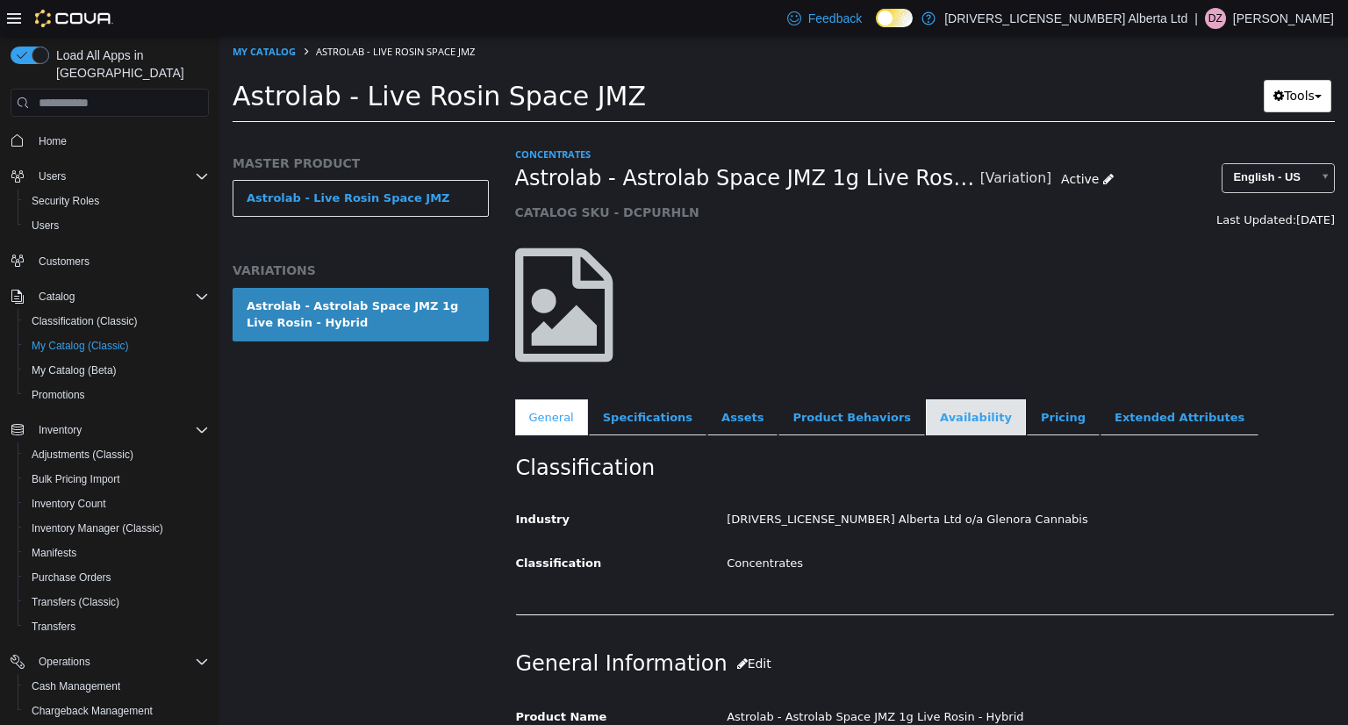
click at [926, 417] on link "Availability" at bounding box center [976, 417] width 100 height 37
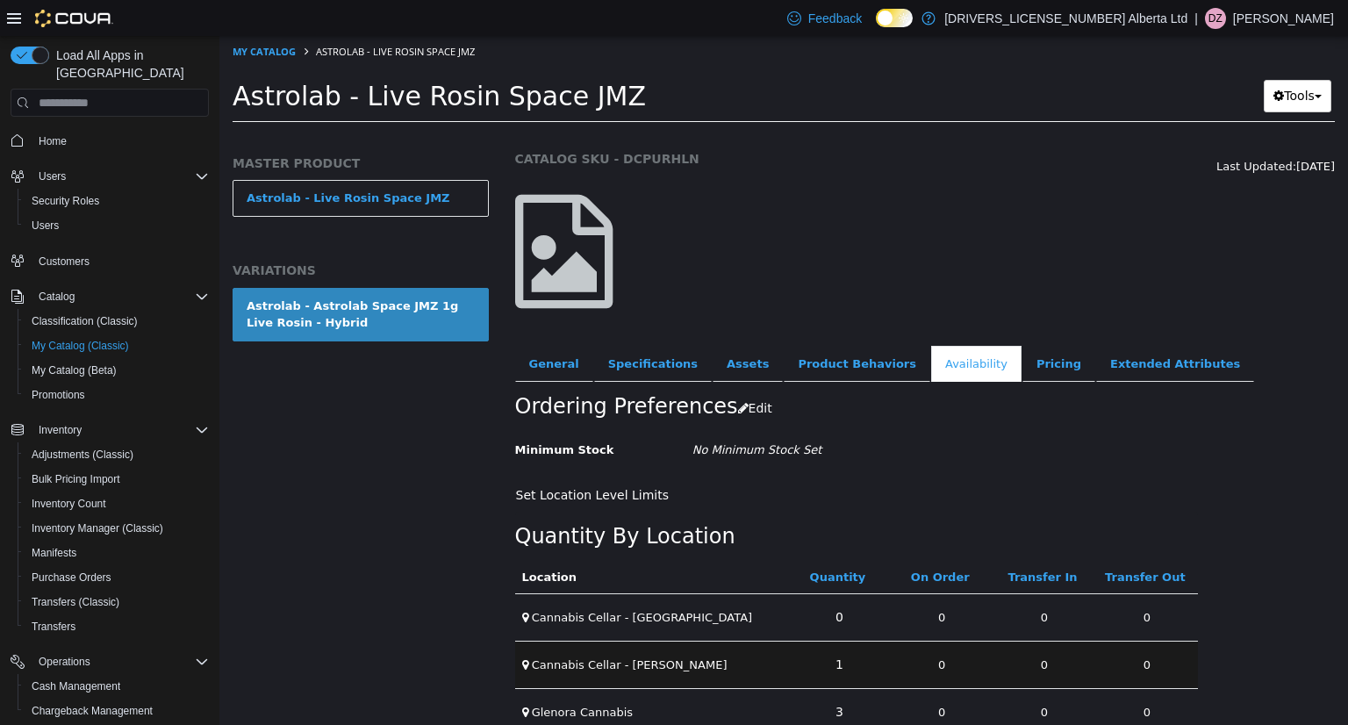
scroll to position [81, 0]
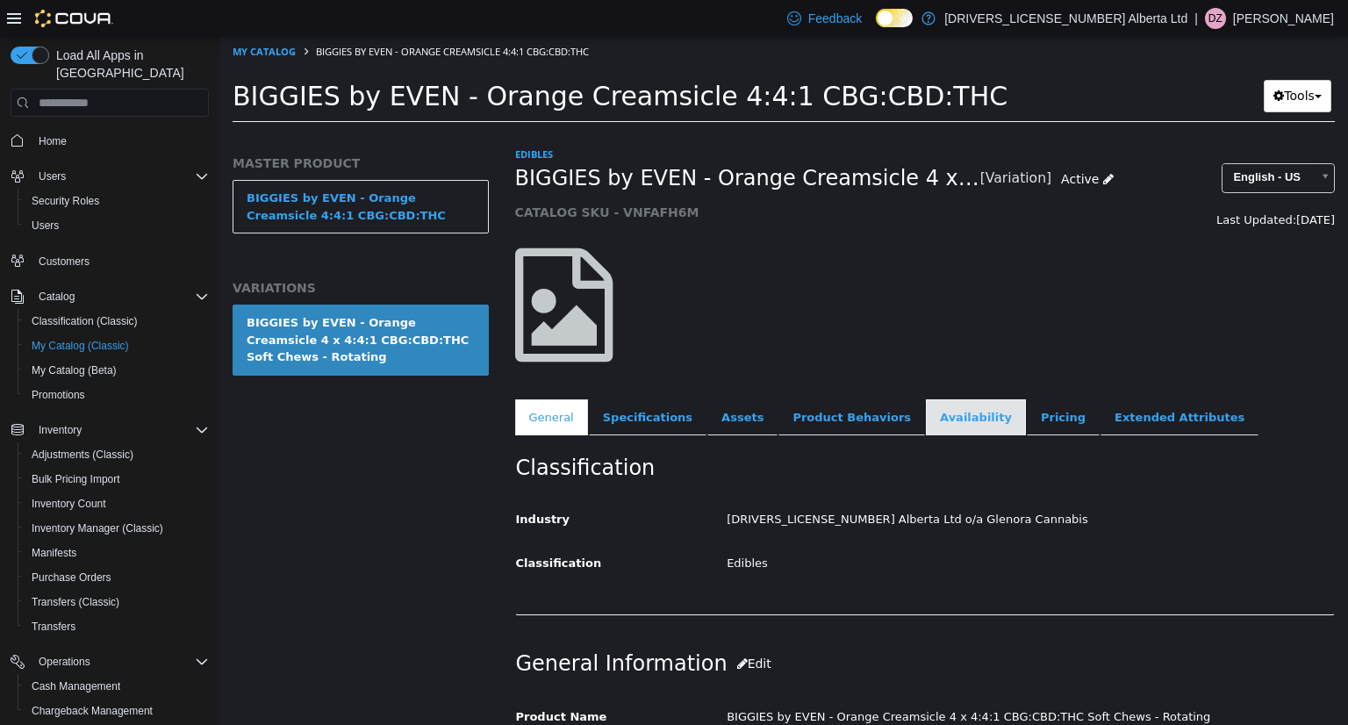
click at [926, 428] on link "Availability" at bounding box center [976, 417] width 100 height 37
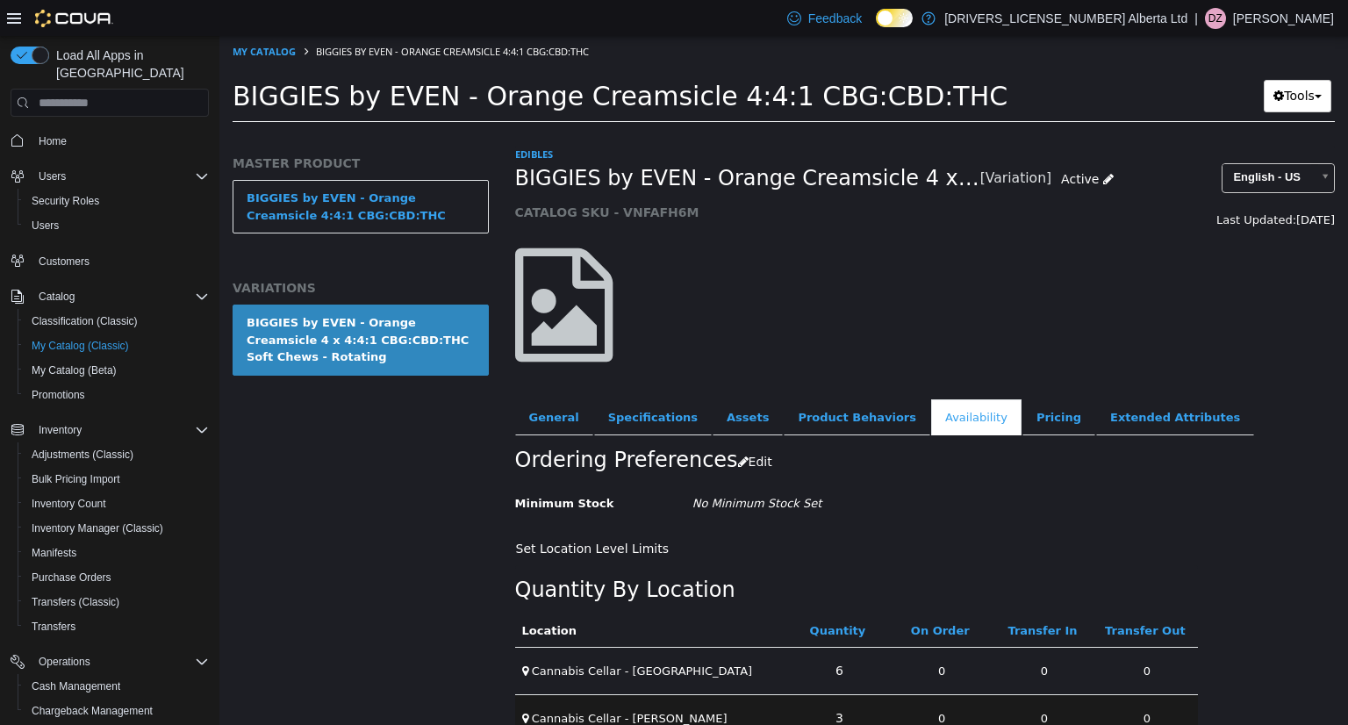
scroll to position [81, 0]
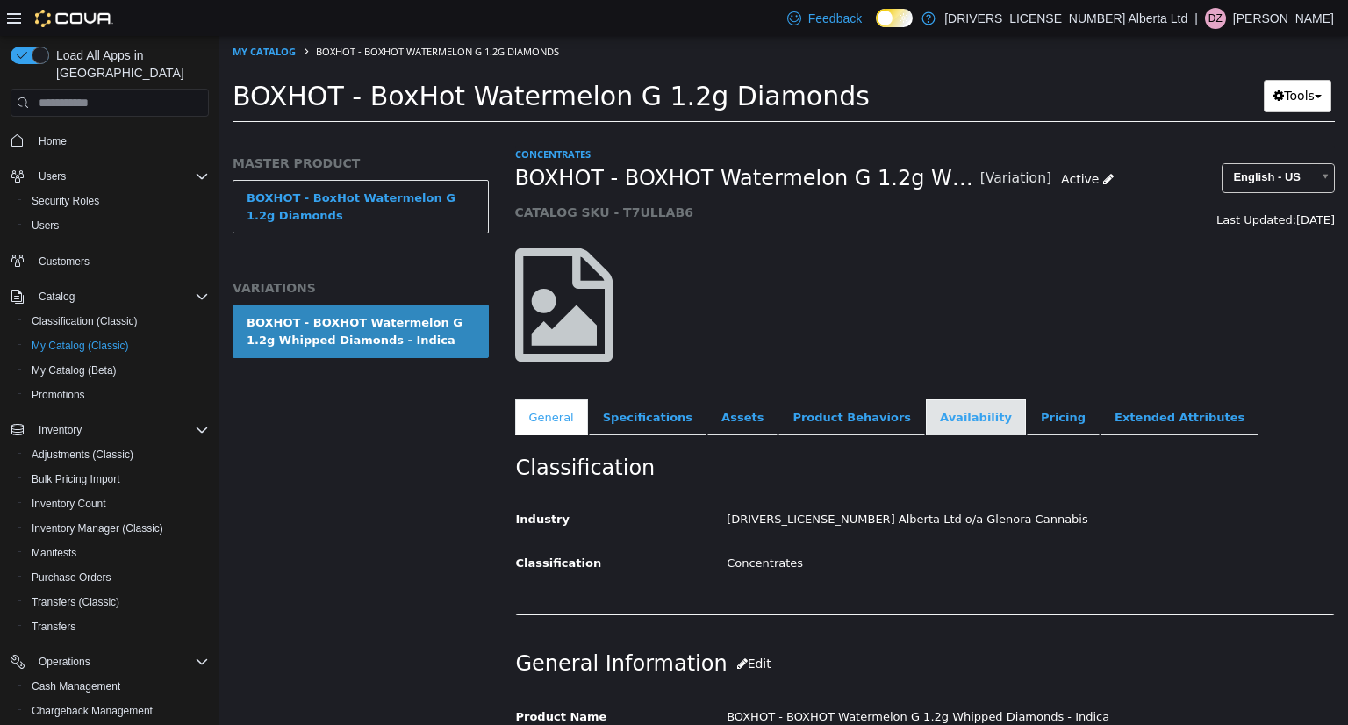
click at [935, 434] on link "Availability" at bounding box center [976, 417] width 100 height 37
